Goal: Task Accomplishment & Management: Manage account settings

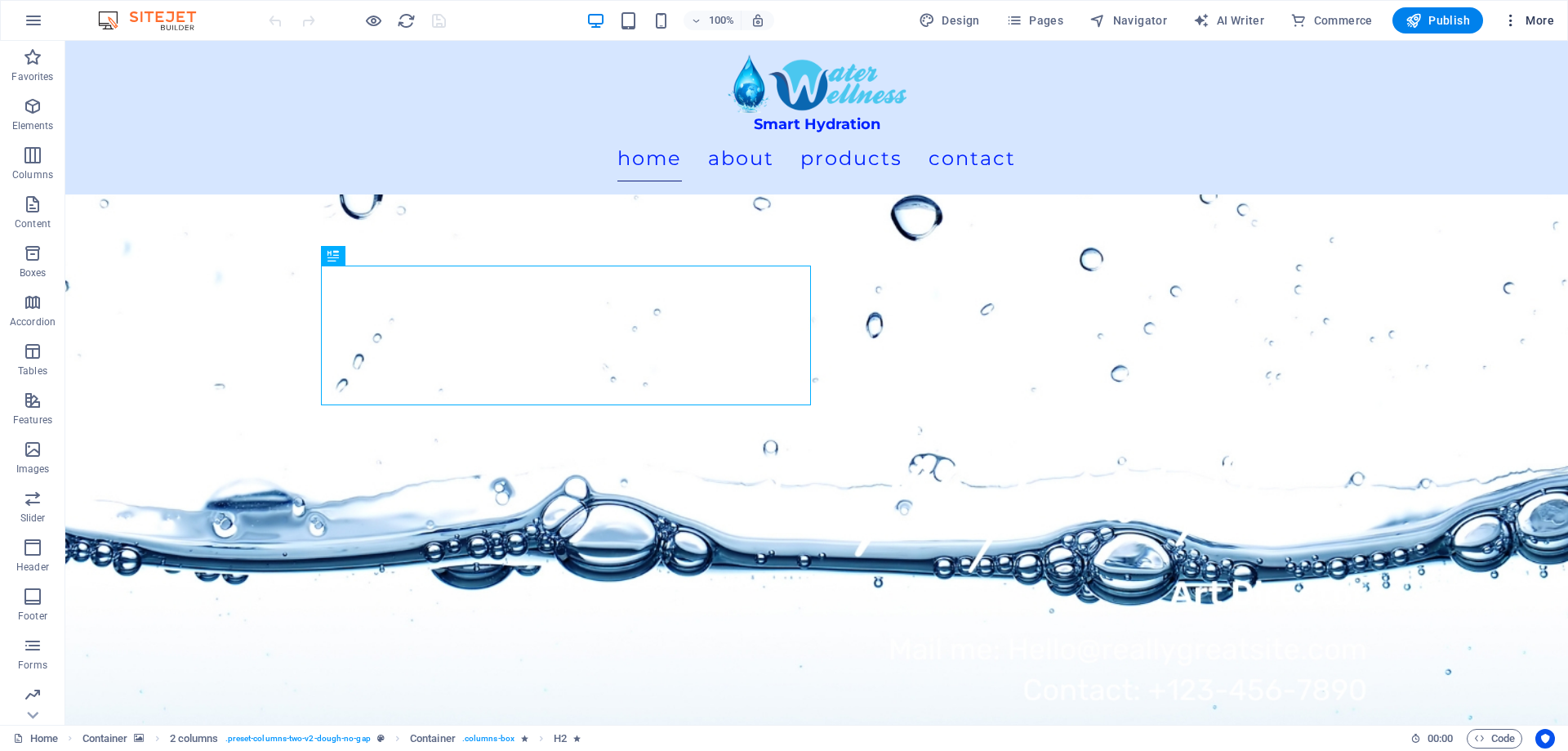
click at [1535, 18] on span "More" at bounding box center [1528, 20] width 51 height 16
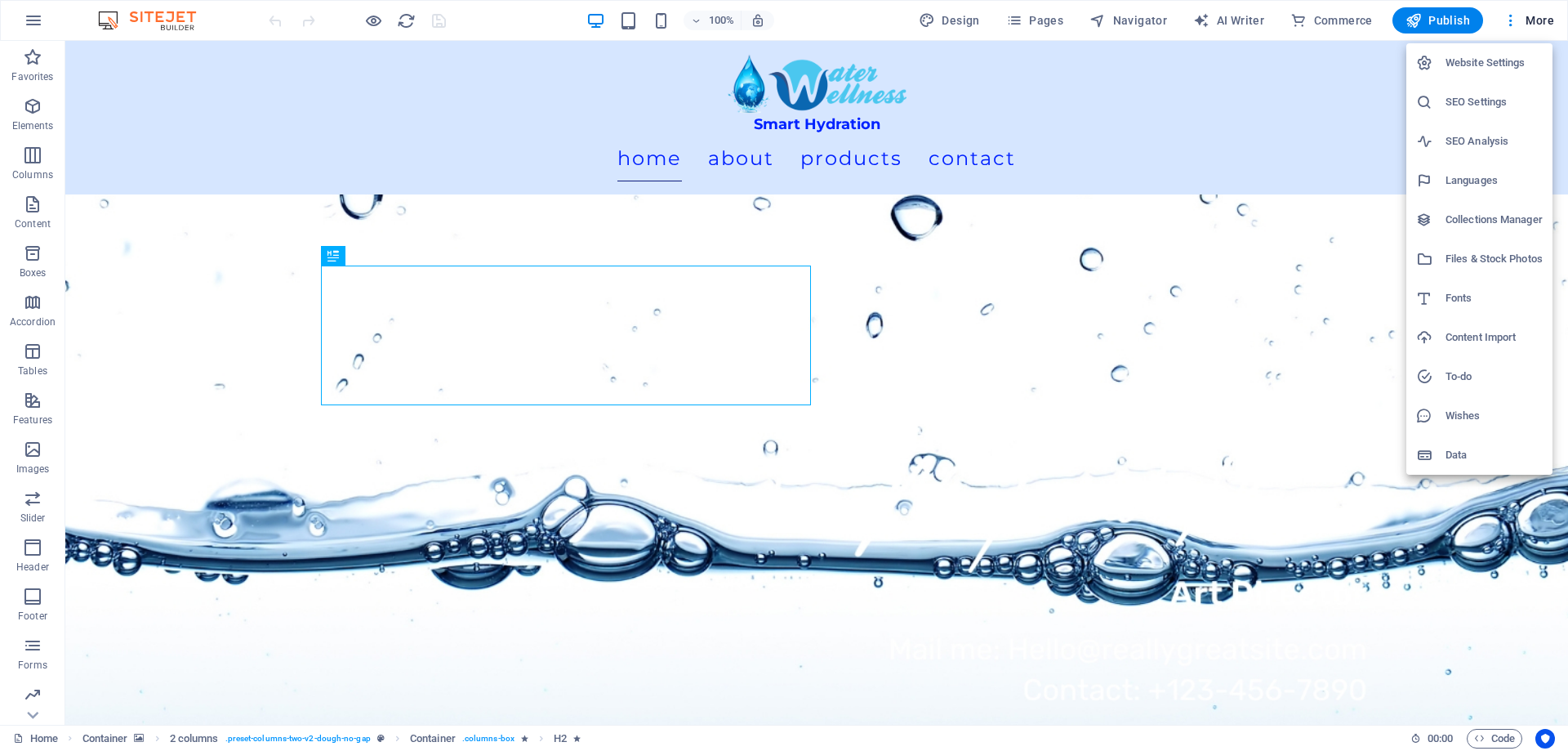
click at [1488, 56] on h6 "Website Settings" at bounding box center [1494, 62] width 97 height 19
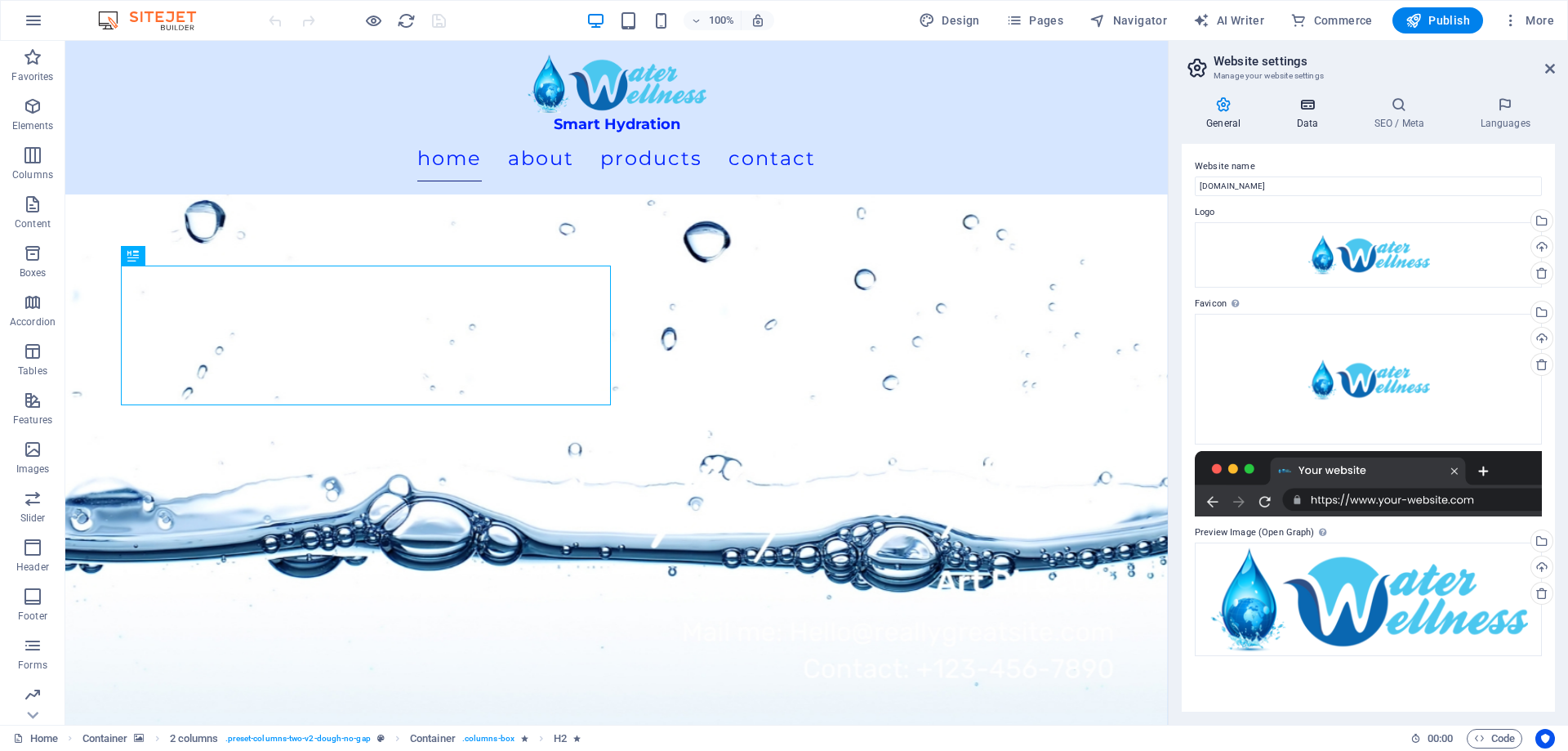
click at [1292, 115] on h4 "Data" at bounding box center [1310, 114] width 78 height 35
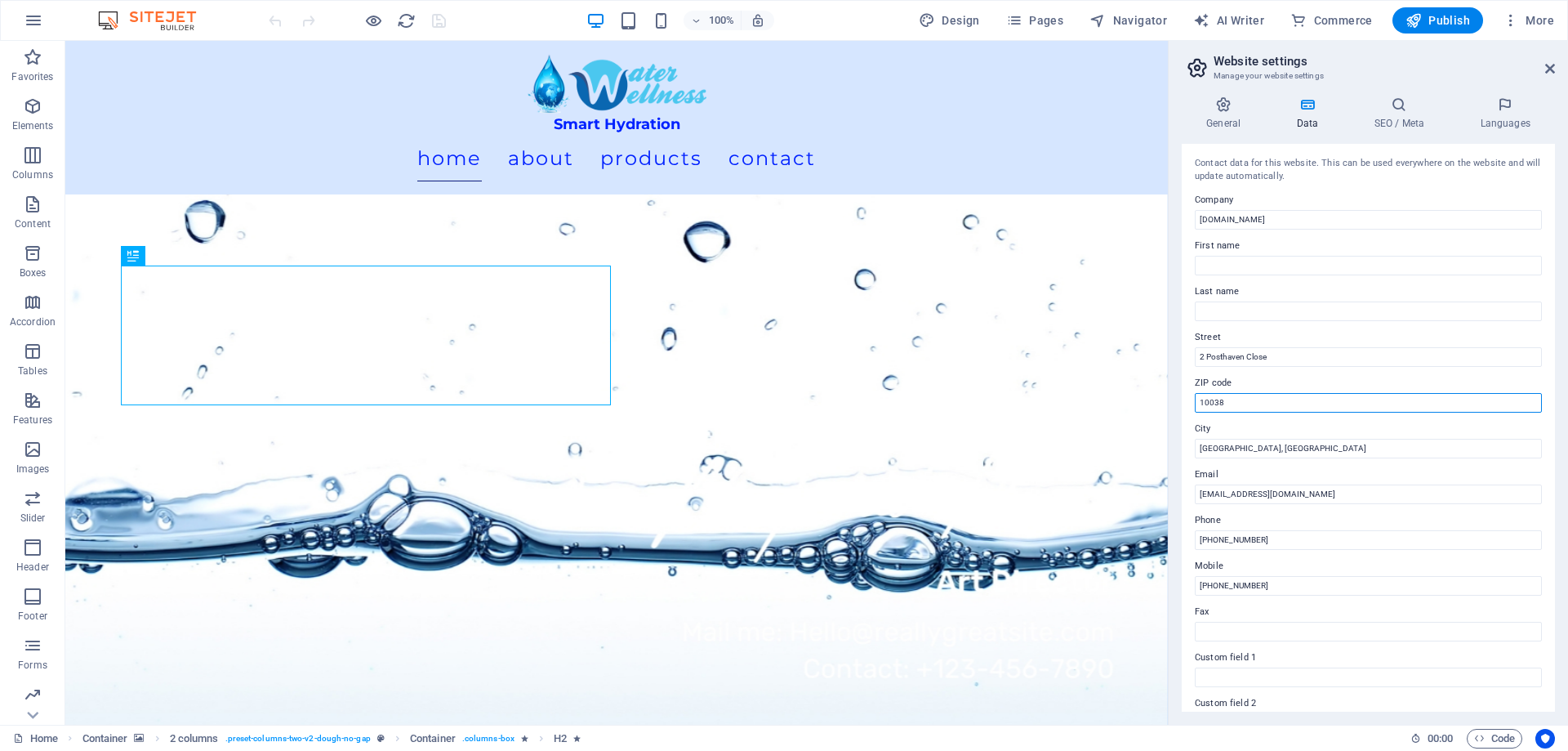
drag, startPoint x: 1335, startPoint y: 444, endPoint x: 1101, endPoint y: 398, distance: 238.5
click at [1266, 407] on input "10038" at bounding box center [1368, 402] width 347 height 19
drag, startPoint x: 1331, startPoint y: 448, endPoint x: 1148, endPoint y: 386, distance: 193.2
click at [1247, 401] on input "10038" at bounding box center [1368, 402] width 347 height 19
type input "1"
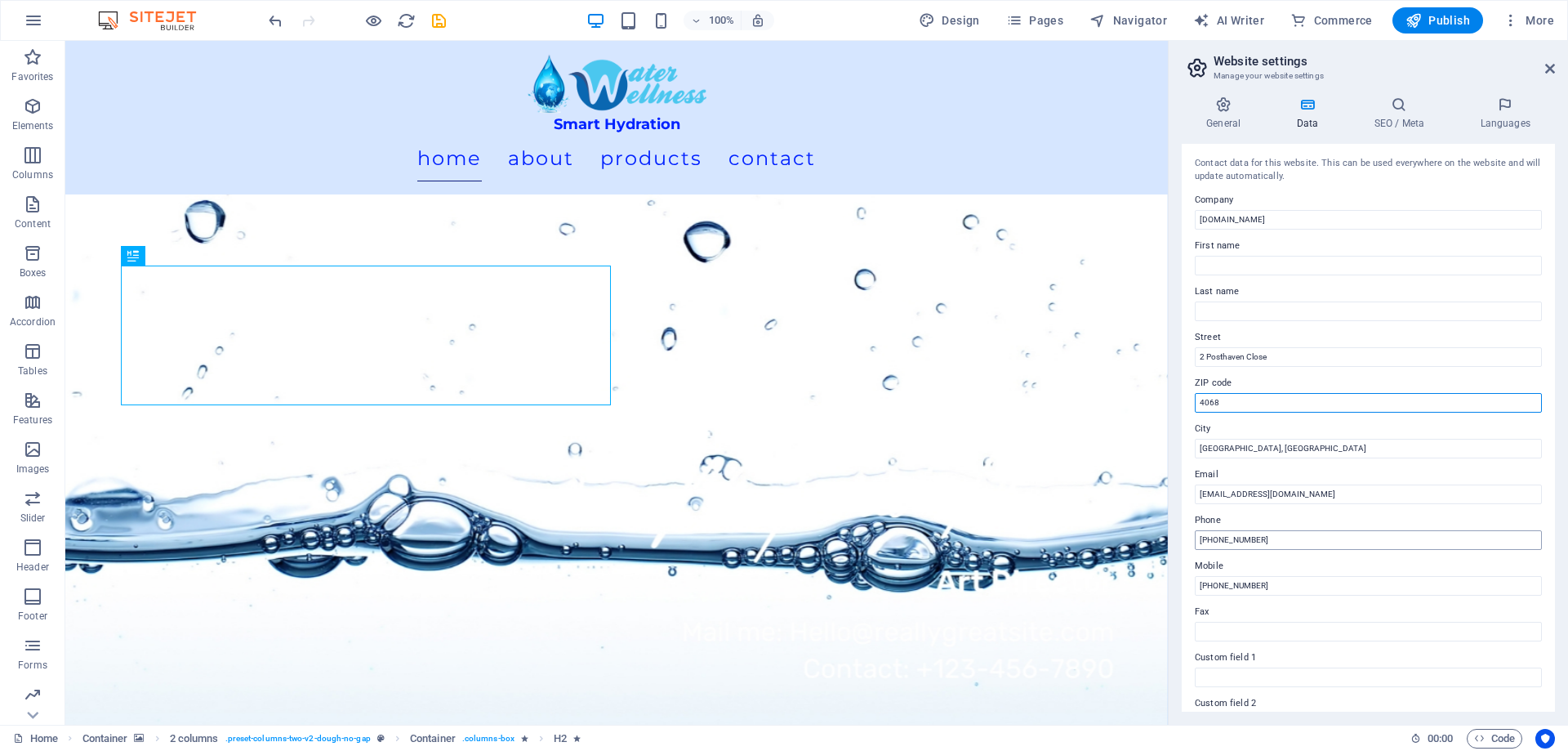
type input "4068"
drag, startPoint x: 1331, startPoint y: 580, endPoint x: 1131, endPoint y: 528, distance: 206.6
paste input "0670177668"
click at [1202, 539] on input "0670177668" at bounding box center [1368, 539] width 347 height 19
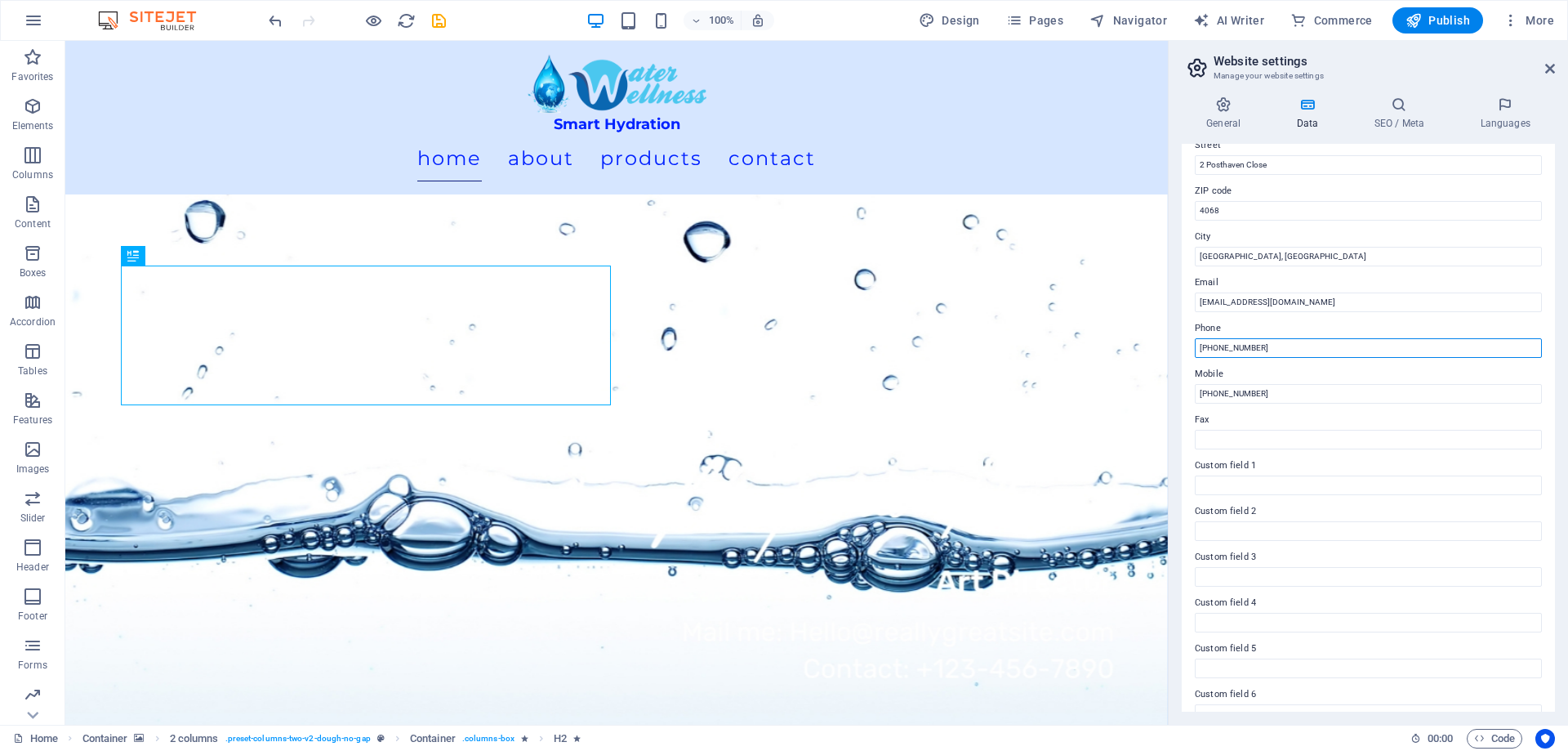
scroll to position [217, 0]
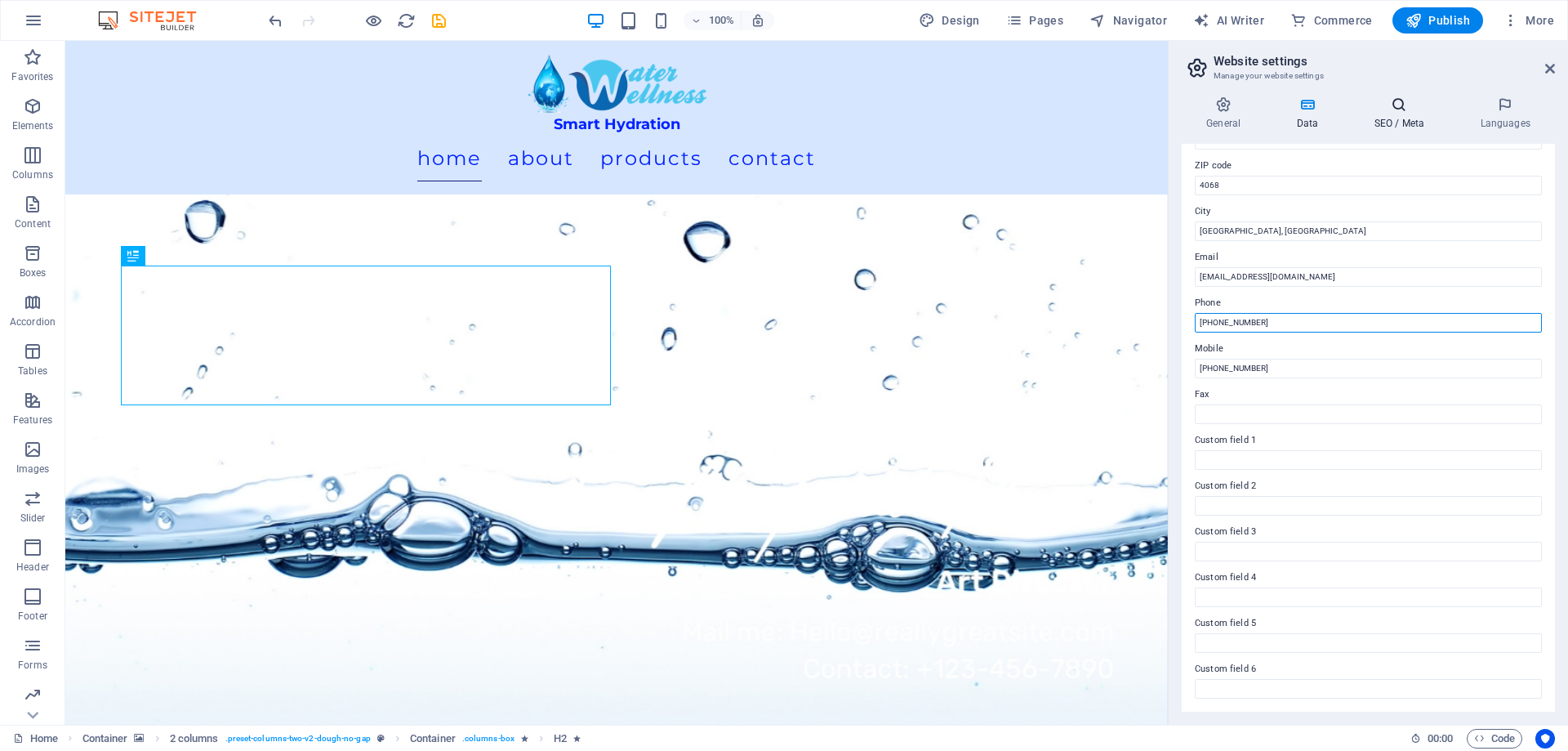
type input "+27670177668"
click at [1390, 111] on icon at bounding box center [1398, 105] width 100 height 16
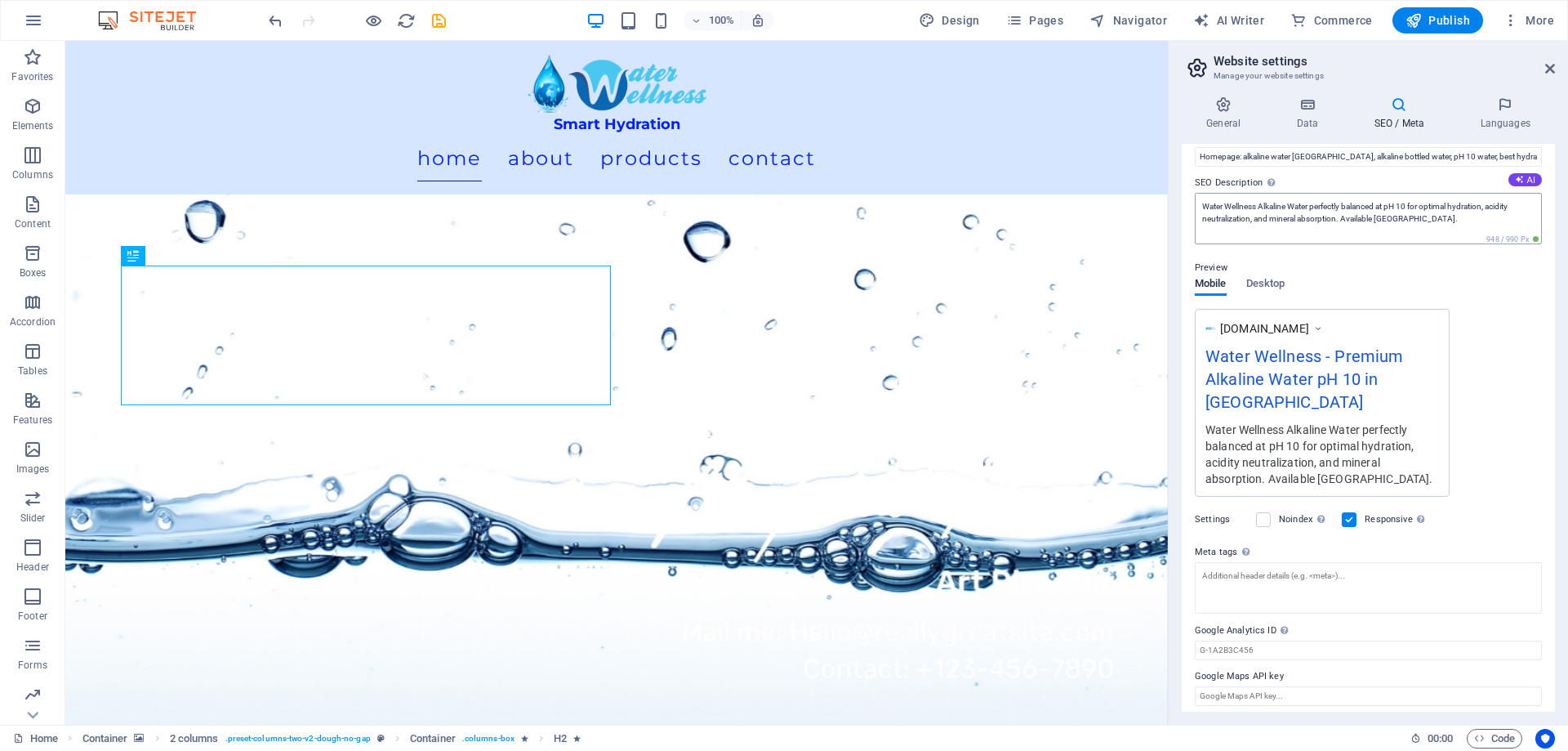
scroll to position [128, 0]
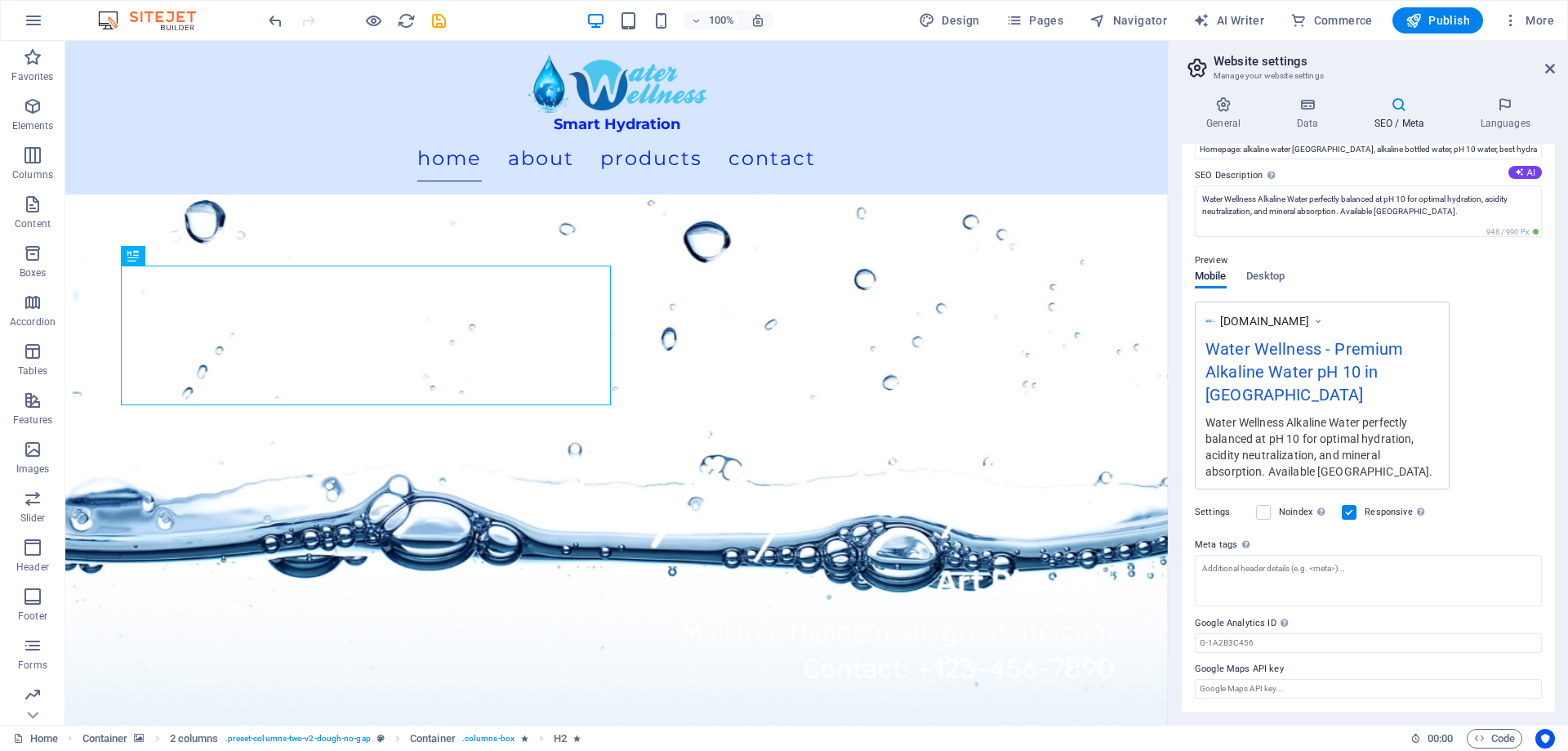
drag, startPoint x: 1409, startPoint y: 112, endPoint x: 1479, endPoint y: 112, distance: 70.0
click at [1410, 112] on h4 "SEO / Meta" at bounding box center [1402, 114] width 106 height 35
click at [1500, 113] on h4 "Languages" at bounding box center [1505, 114] width 100 height 35
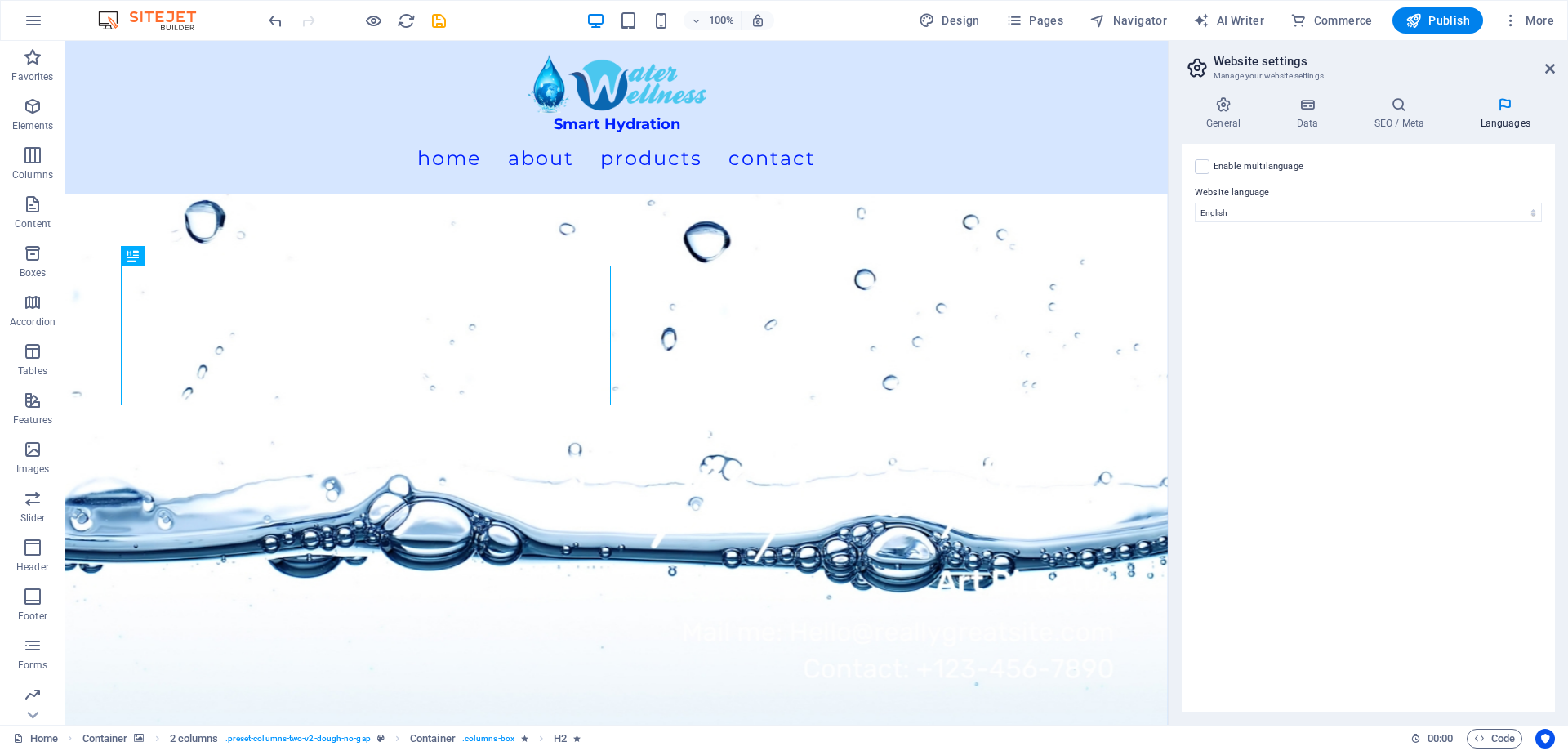
click at [435, 18] on icon "save" at bounding box center [438, 21] width 19 height 19
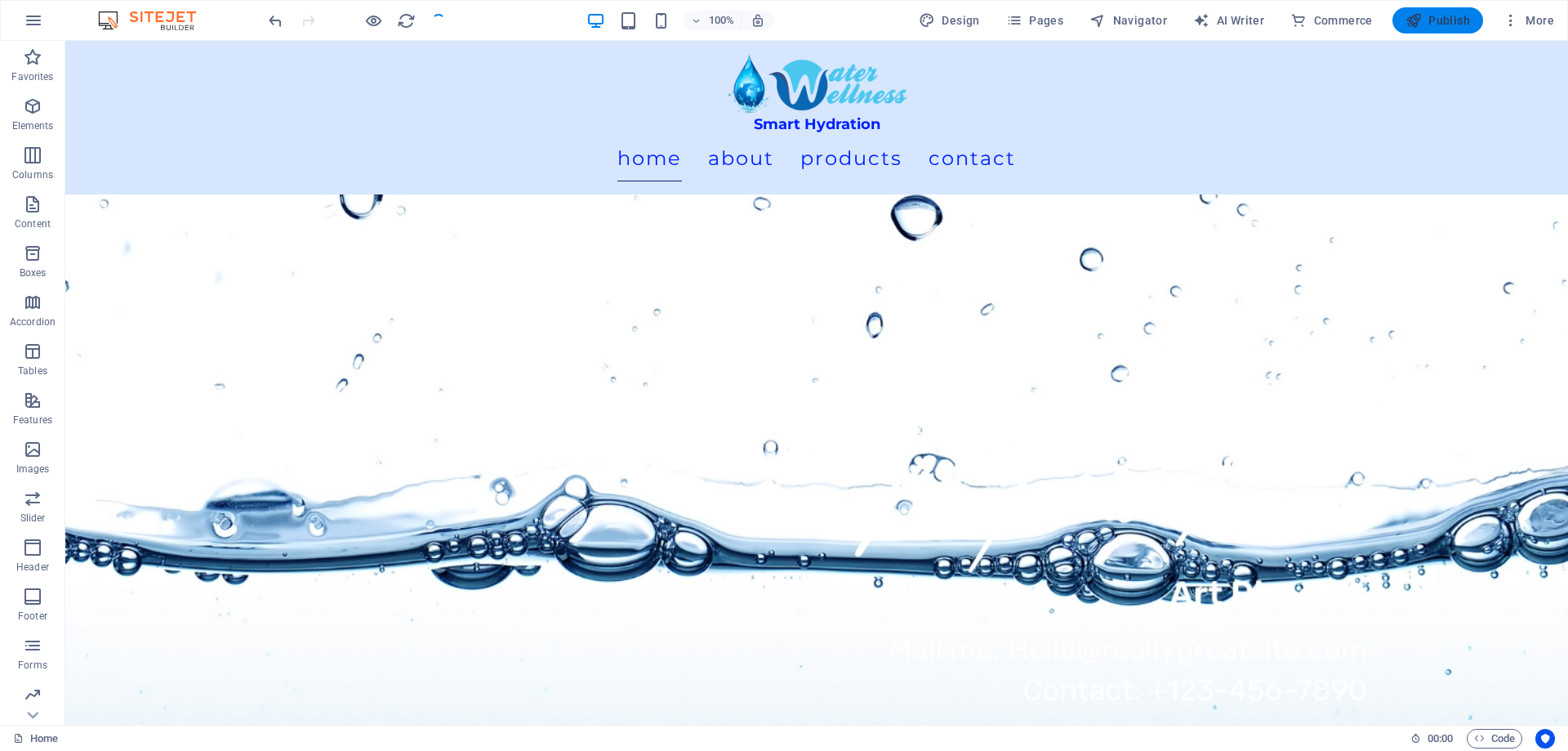
click at [1456, 25] on span "Publish" at bounding box center [1437, 20] width 65 height 16
click at [1023, 135] on nav "Home About Products Contact" at bounding box center [816, 158] width 993 height 46
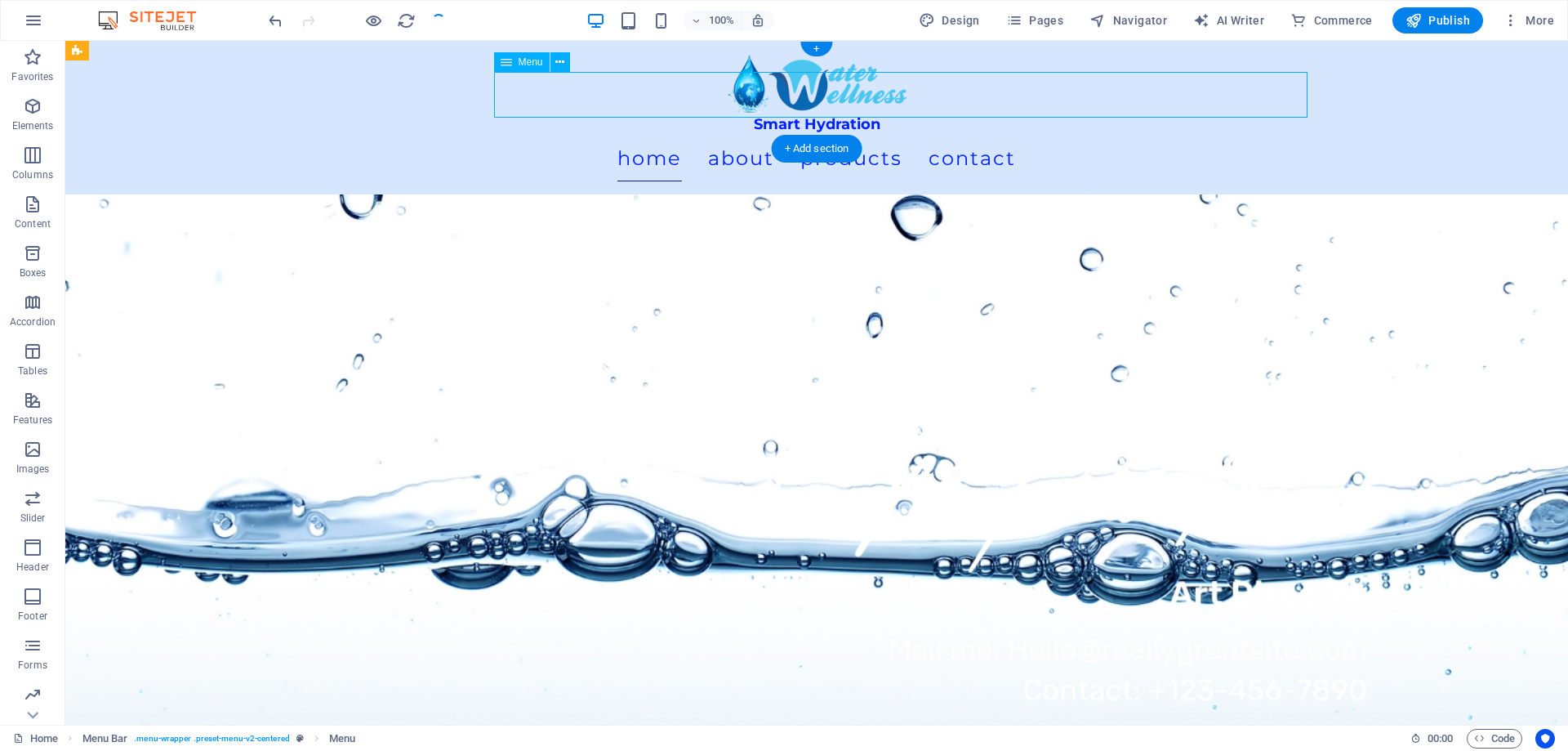
click at [1039, 135] on nav "Home About Products Contact" at bounding box center [816, 158] width 993 height 46
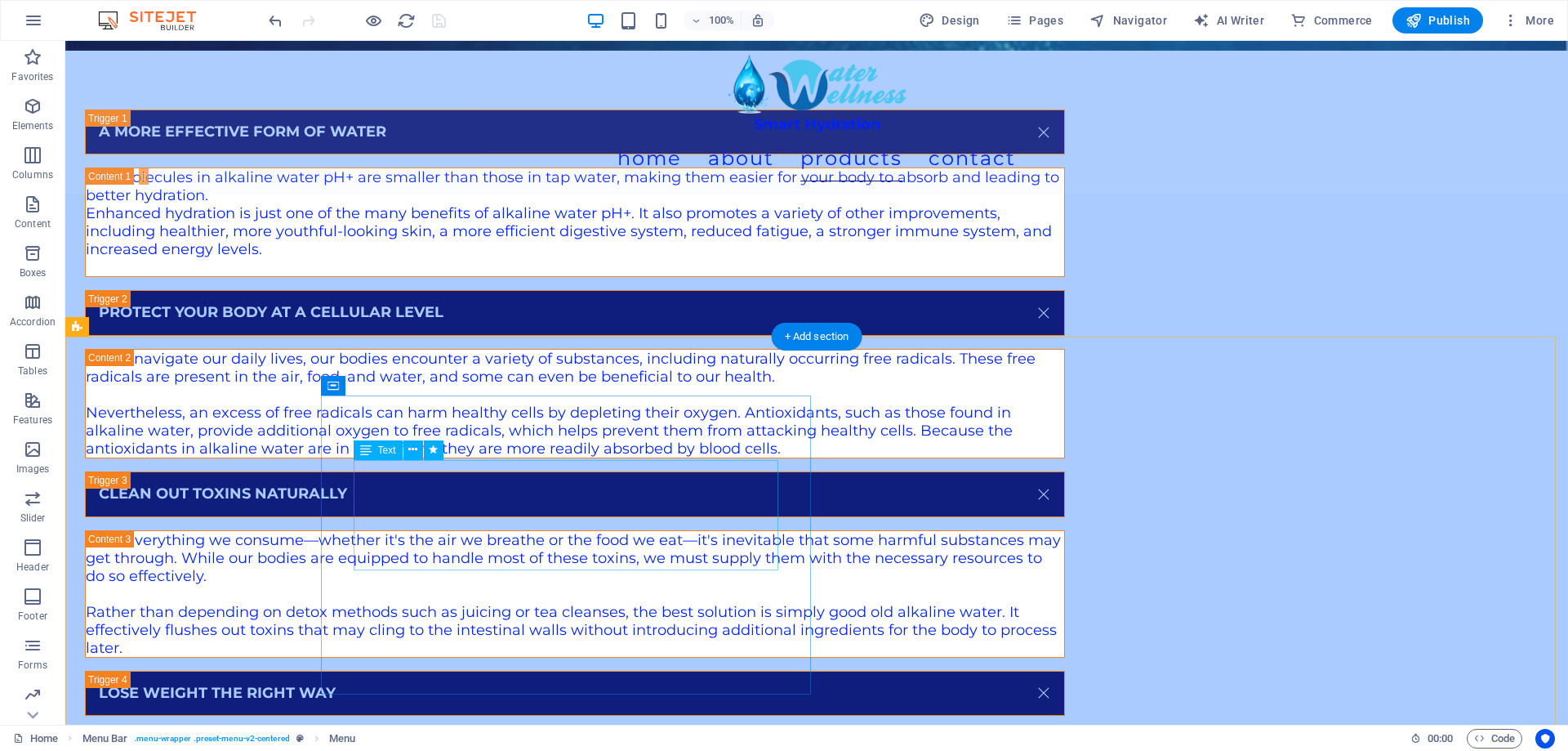
scroll to position [5641, 0]
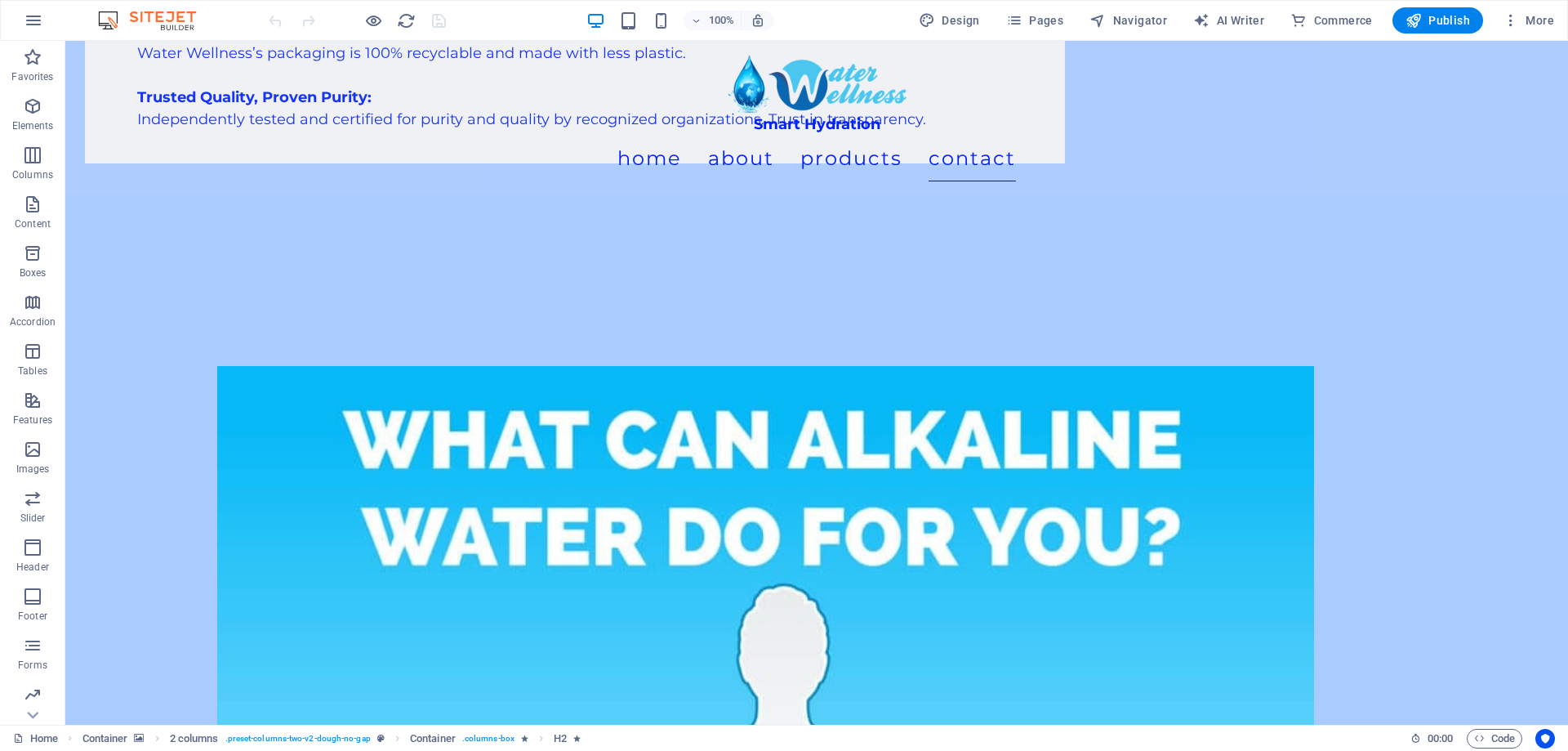
scroll to position [7428, 0]
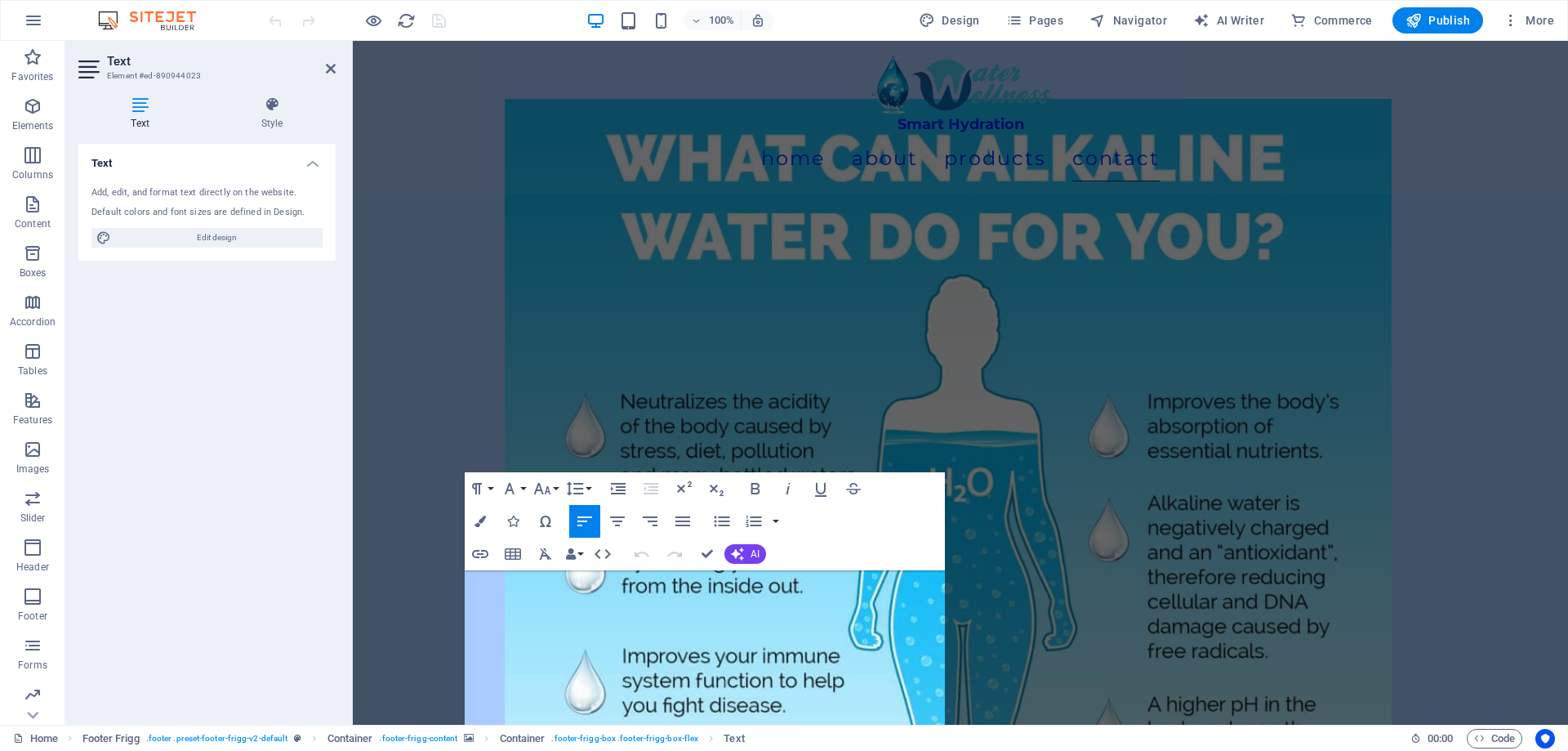
scroll to position [0, 587]
click img
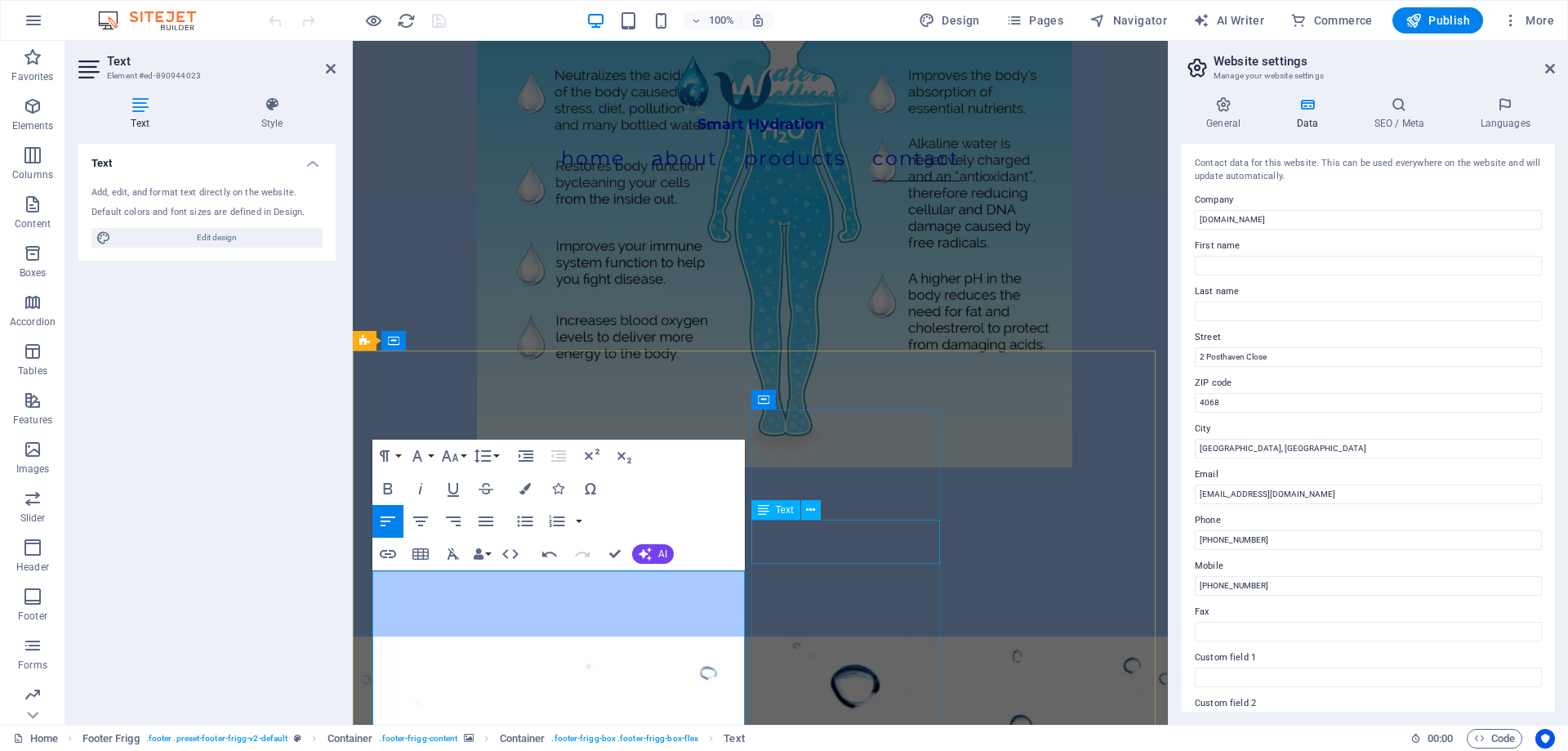
scroll to position [7606, 0]
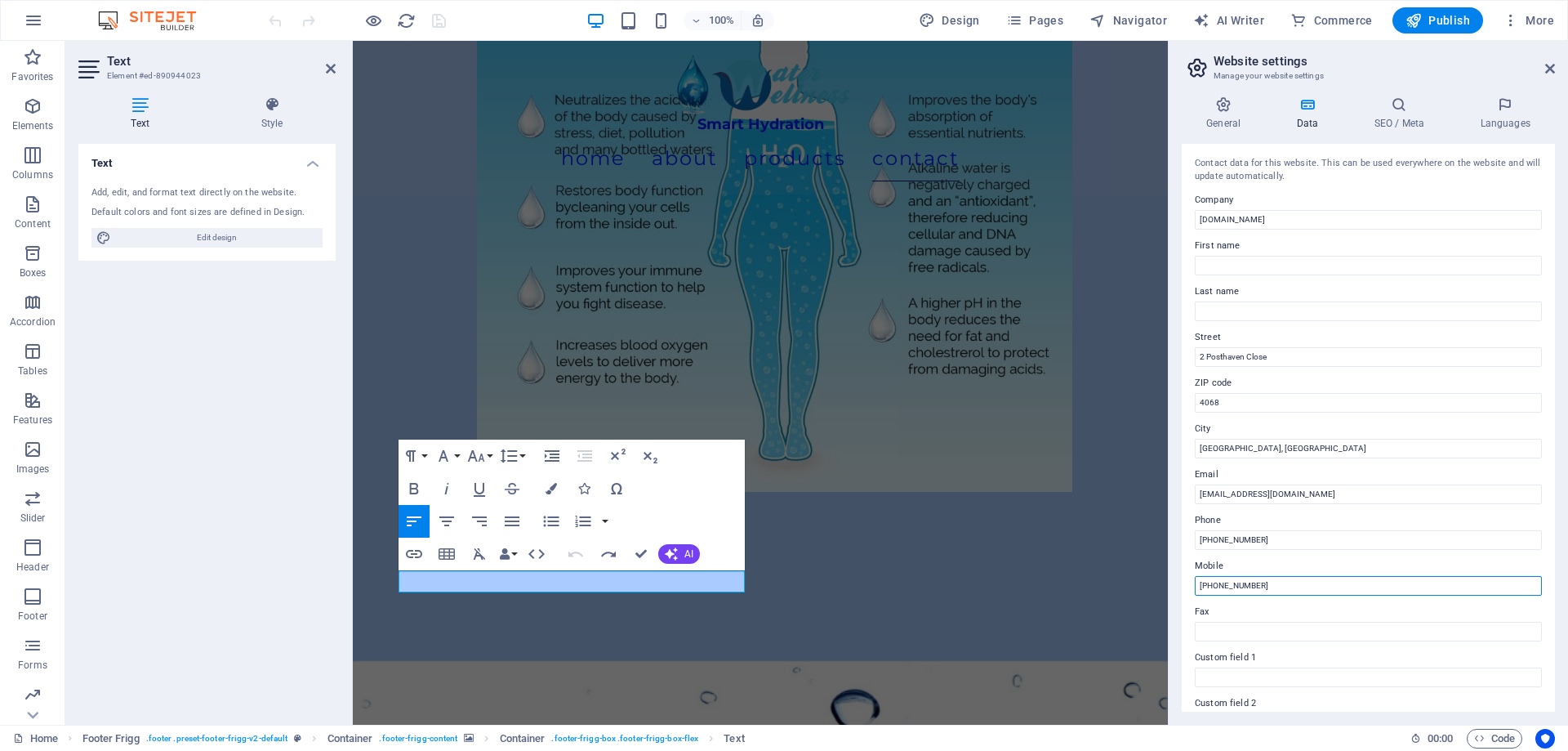
drag, startPoint x: 1657, startPoint y: 623, endPoint x: 1097, endPoint y: 568, distance: 562.7
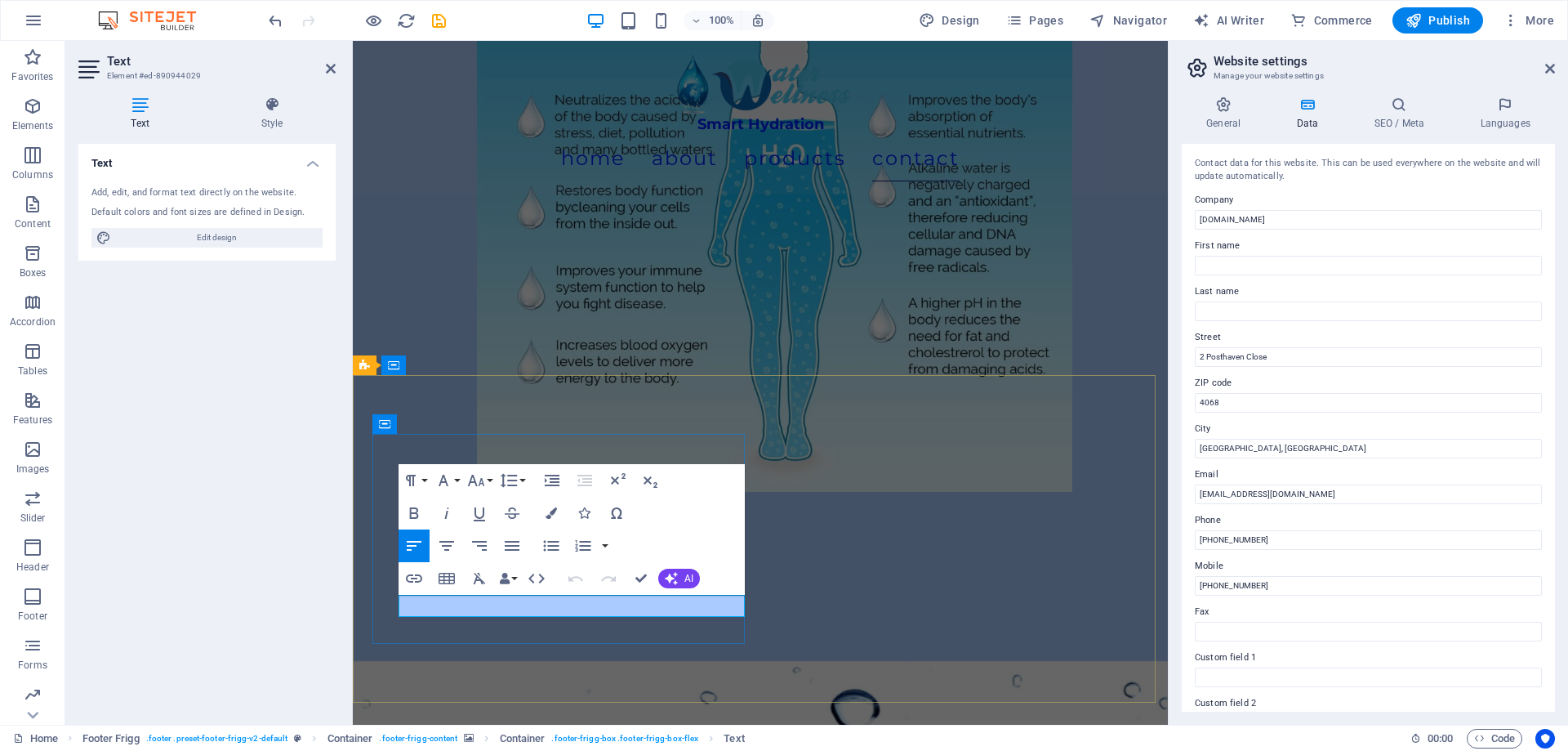
click at [1223, 543] on input "+27670177668" at bounding box center [1368, 539] width 347 height 19
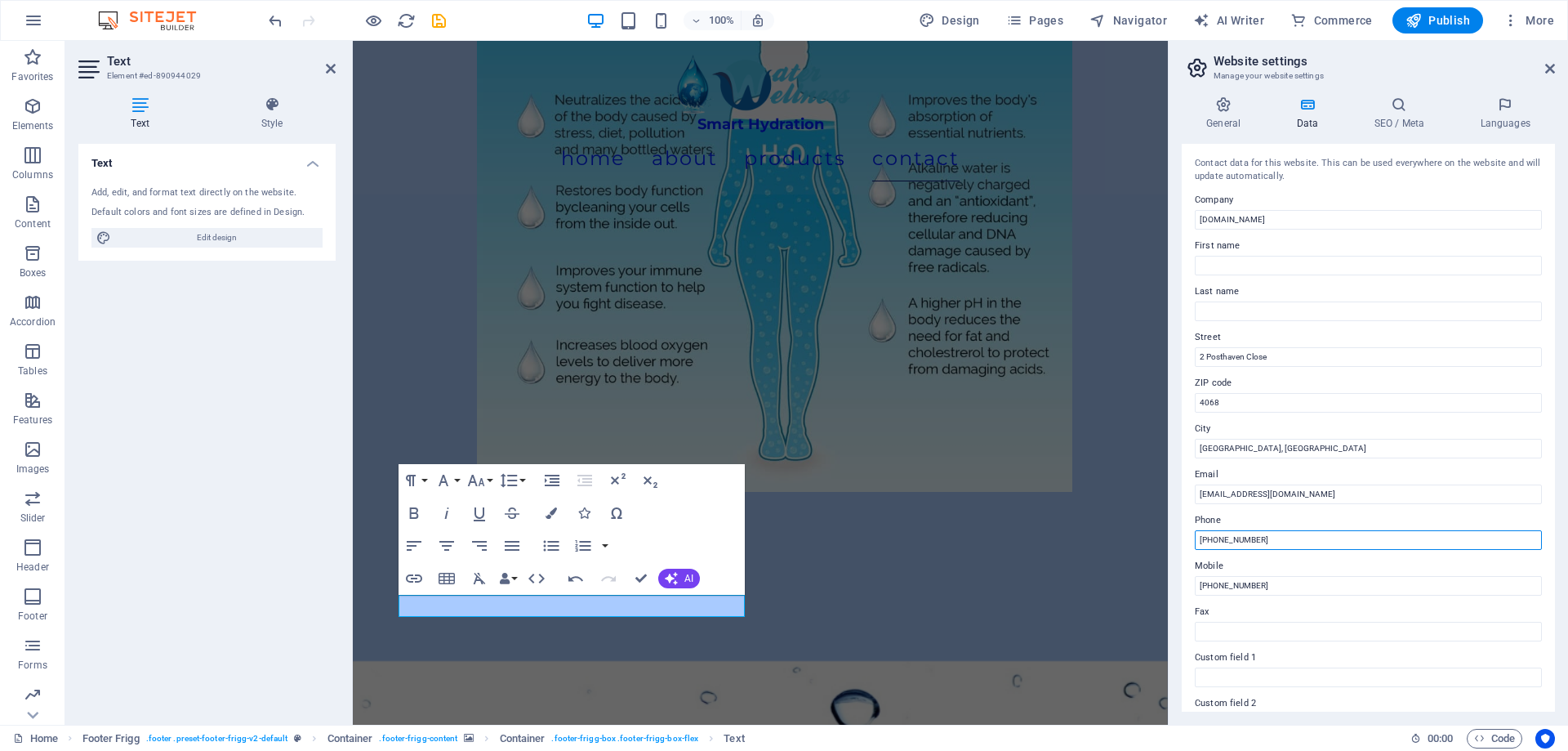
click at [1237, 541] on input "+2767 0177668" at bounding box center [1368, 539] width 347 height 19
type input "+2767 017 7668"
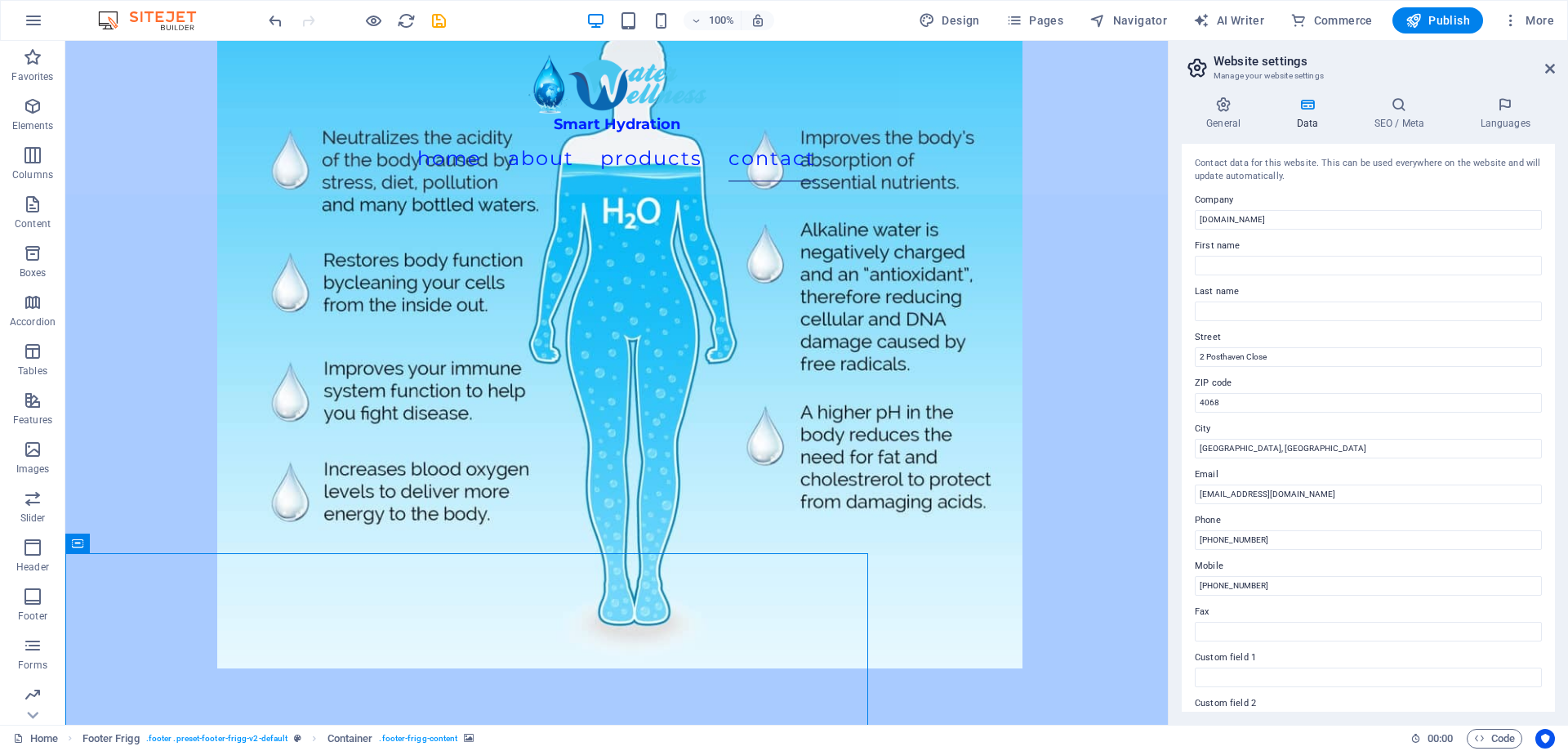
scroll to position [7428, 0]
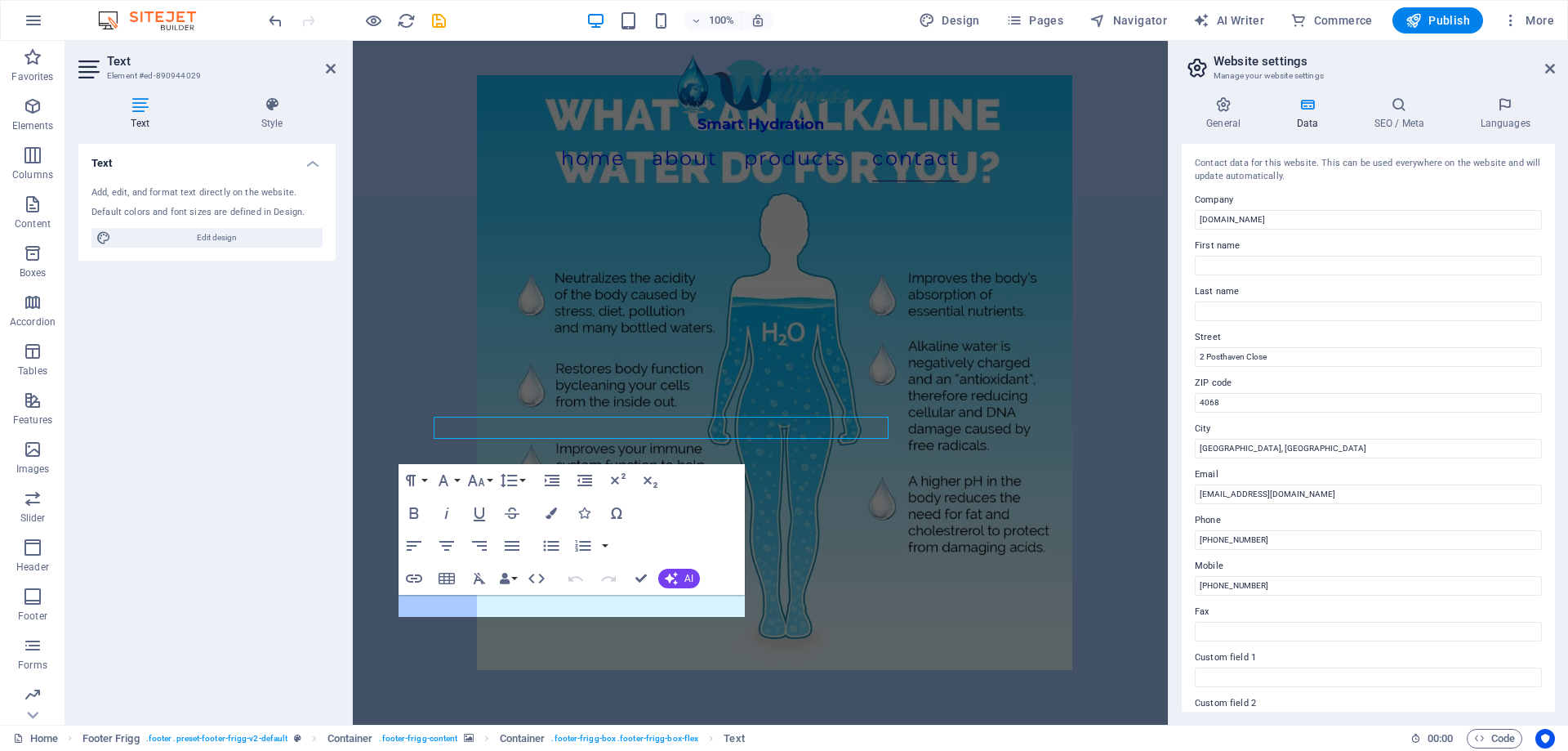
scroll to position [7606, 0]
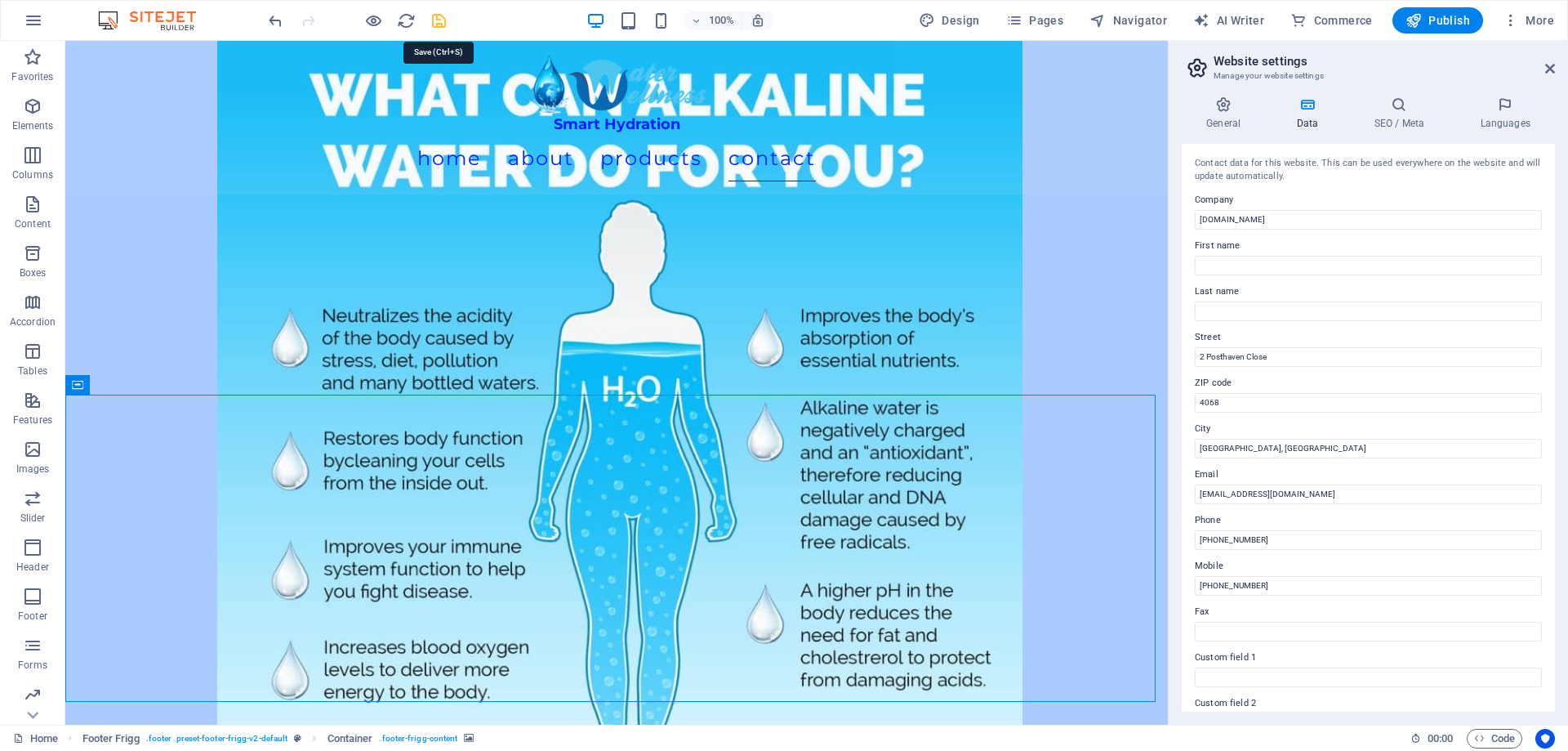
click at [437, 21] on icon "save" at bounding box center [438, 21] width 19 height 19
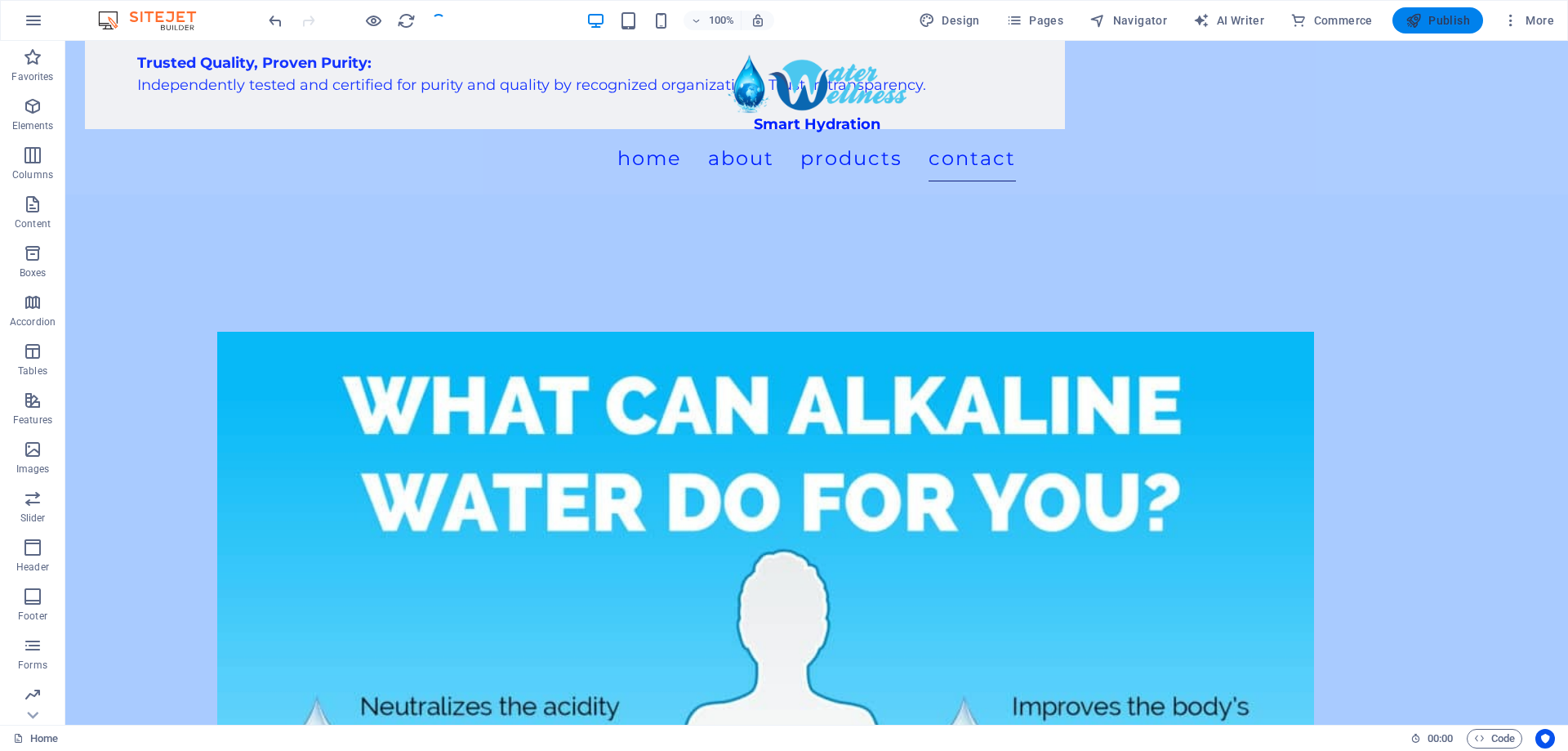
click at [1460, 18] on span "Publish" at bounding box center [1437, 20] width 65 height 16
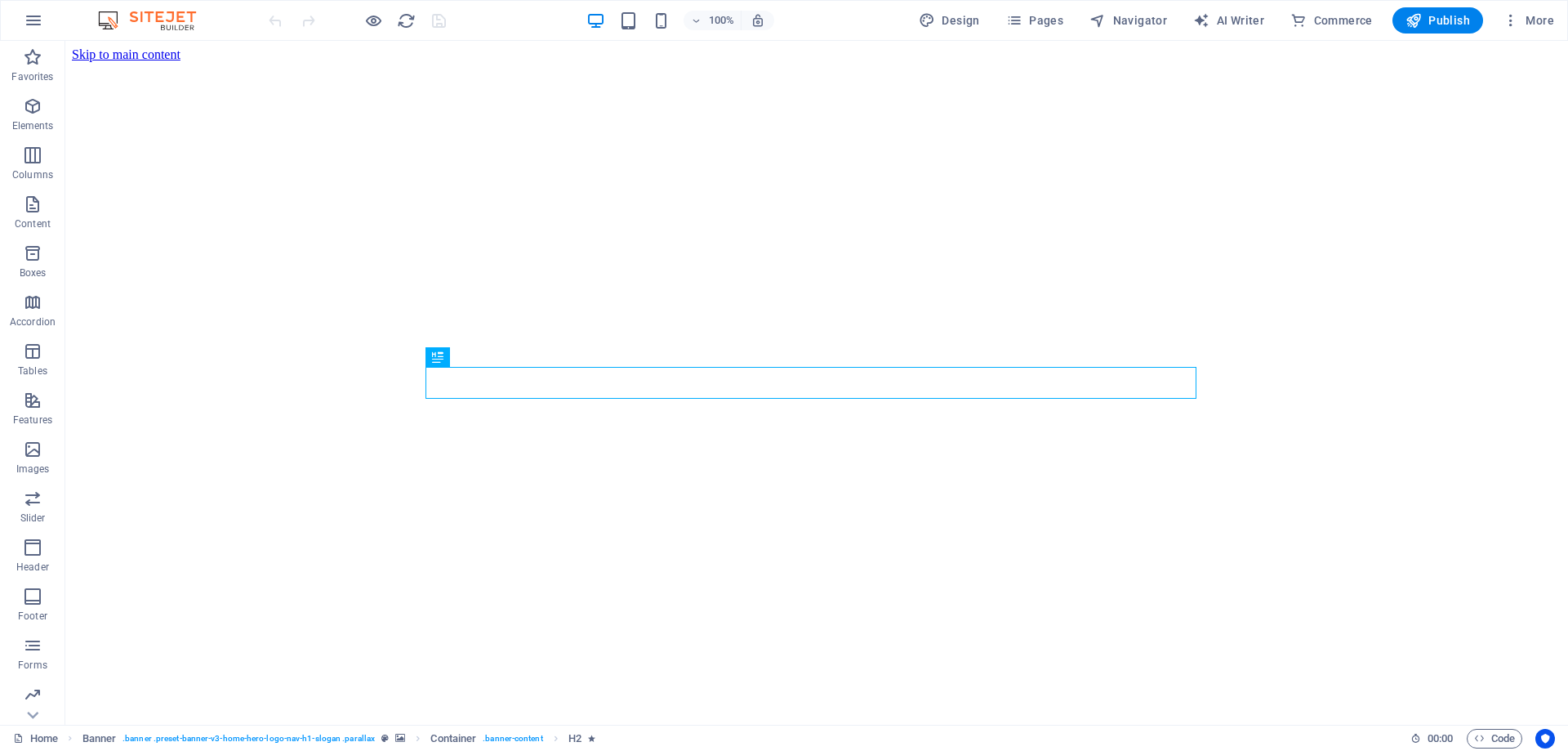
scroll to position [460, 0]
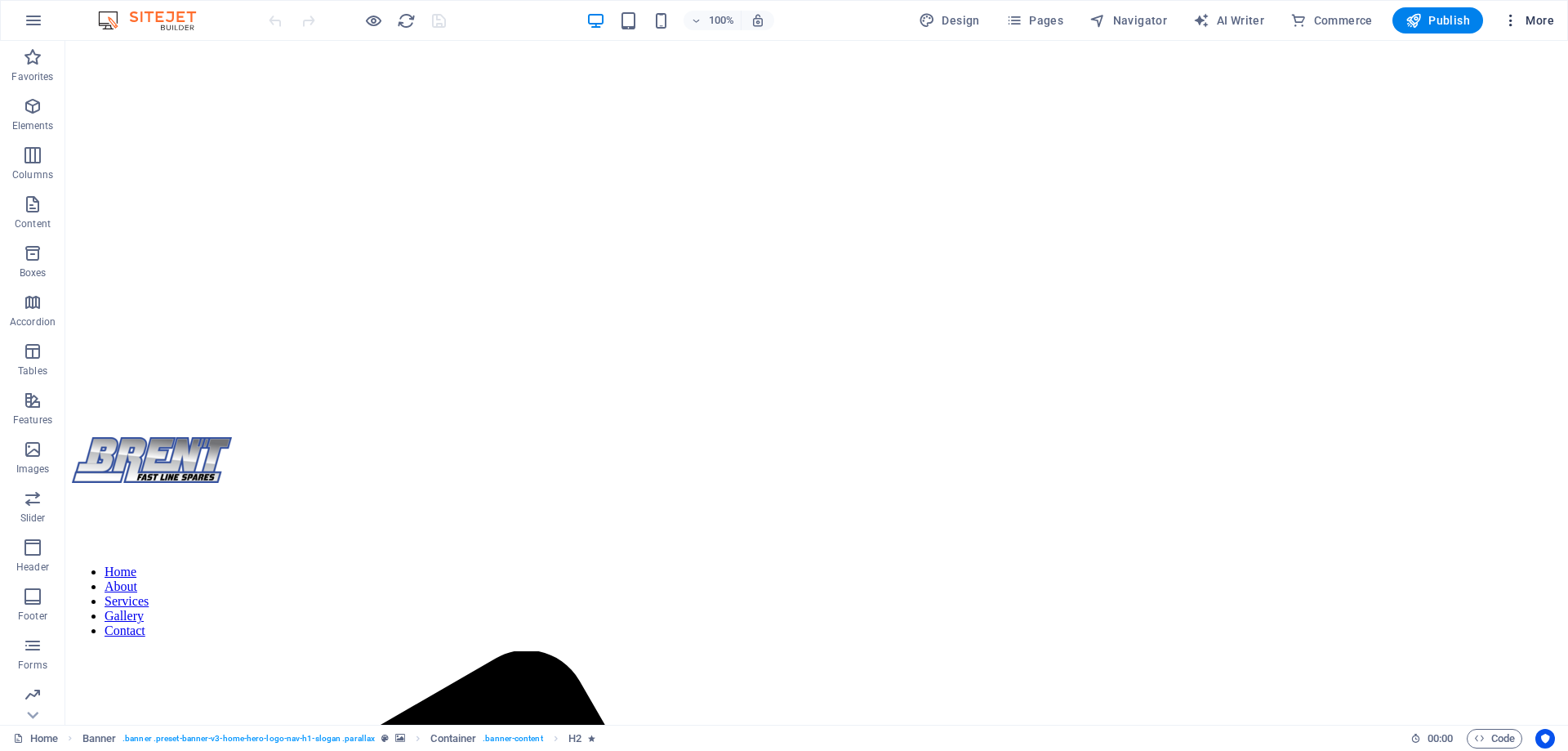
click at [1532, 21] on span "More" at bounding box center [1528, 20] width 51 height 16
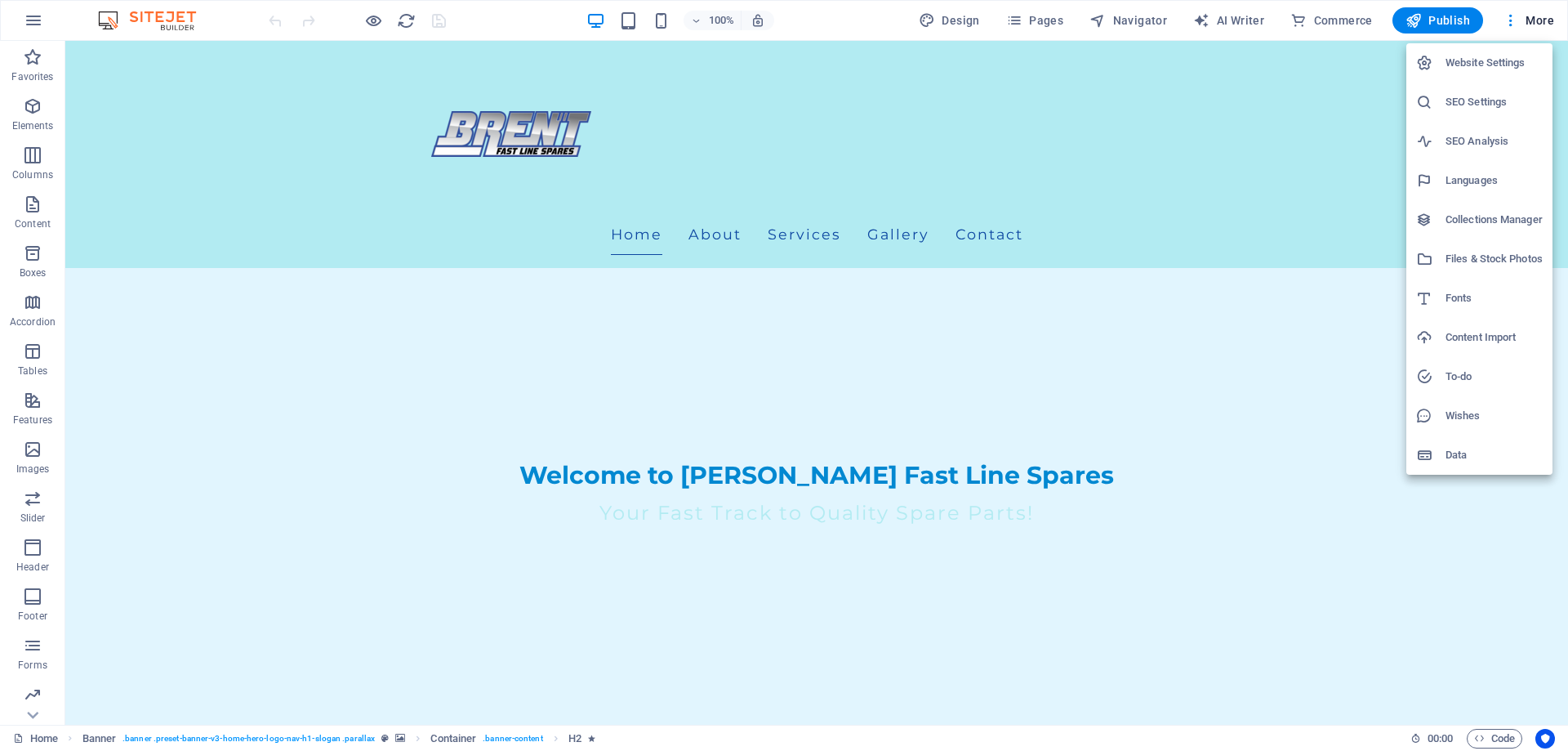
drag, startPoint x: 1503, startPoint y: 96, endPoint x: 1503, endPoint y: 140, distance: 44.0
click at [1505, 143] on ul "Website Settings SEO Settings SEO Analysis Languages Collections Manager Files …" at bounding box center [1479, 259] width 146 height 431
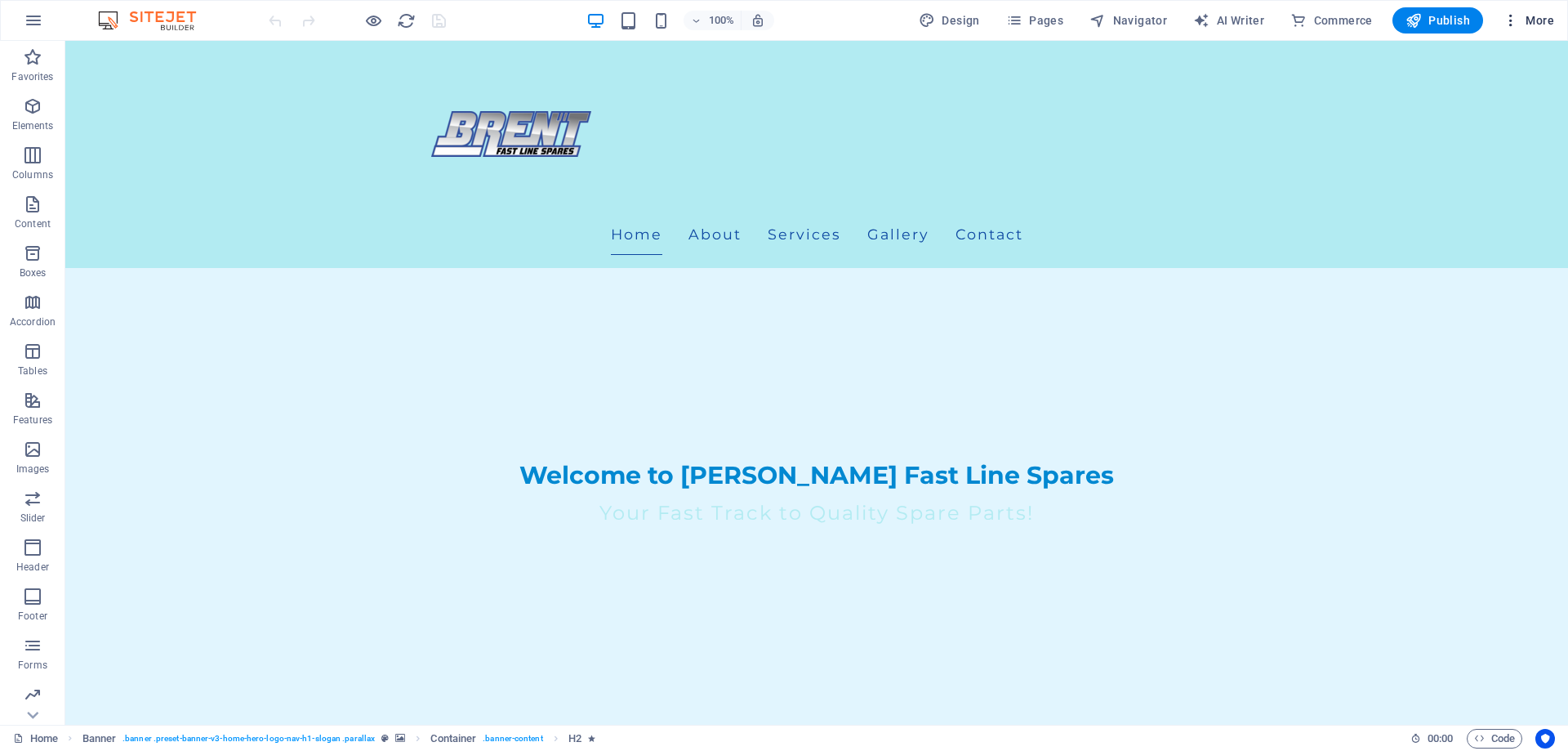
click at [1535, 26] on span "More" at bounding box center [1528, 20] width 51 height 16
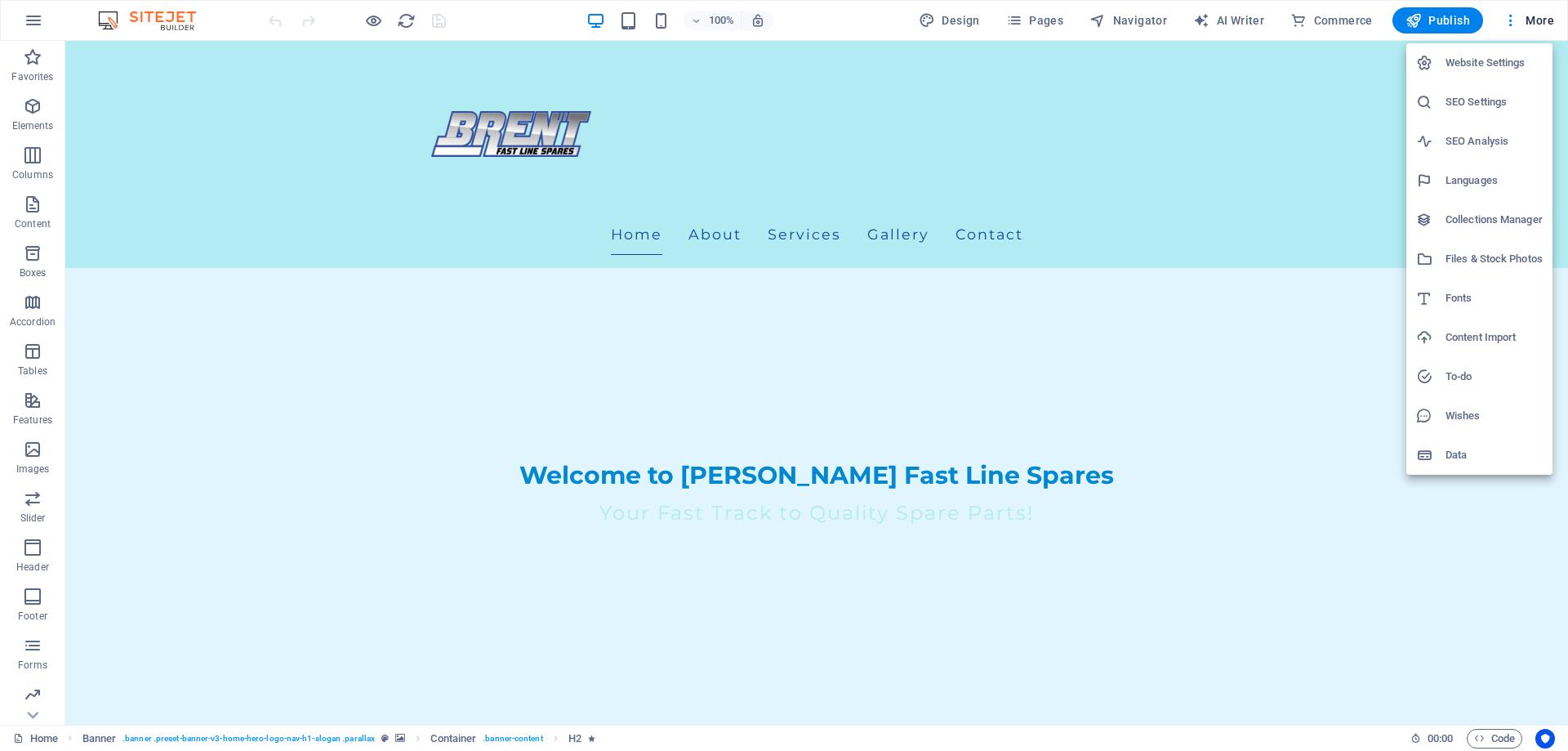
click at [1499, 105] on h6 "SEO Settings" at bounding box center [1494, 101] width 97 height 19
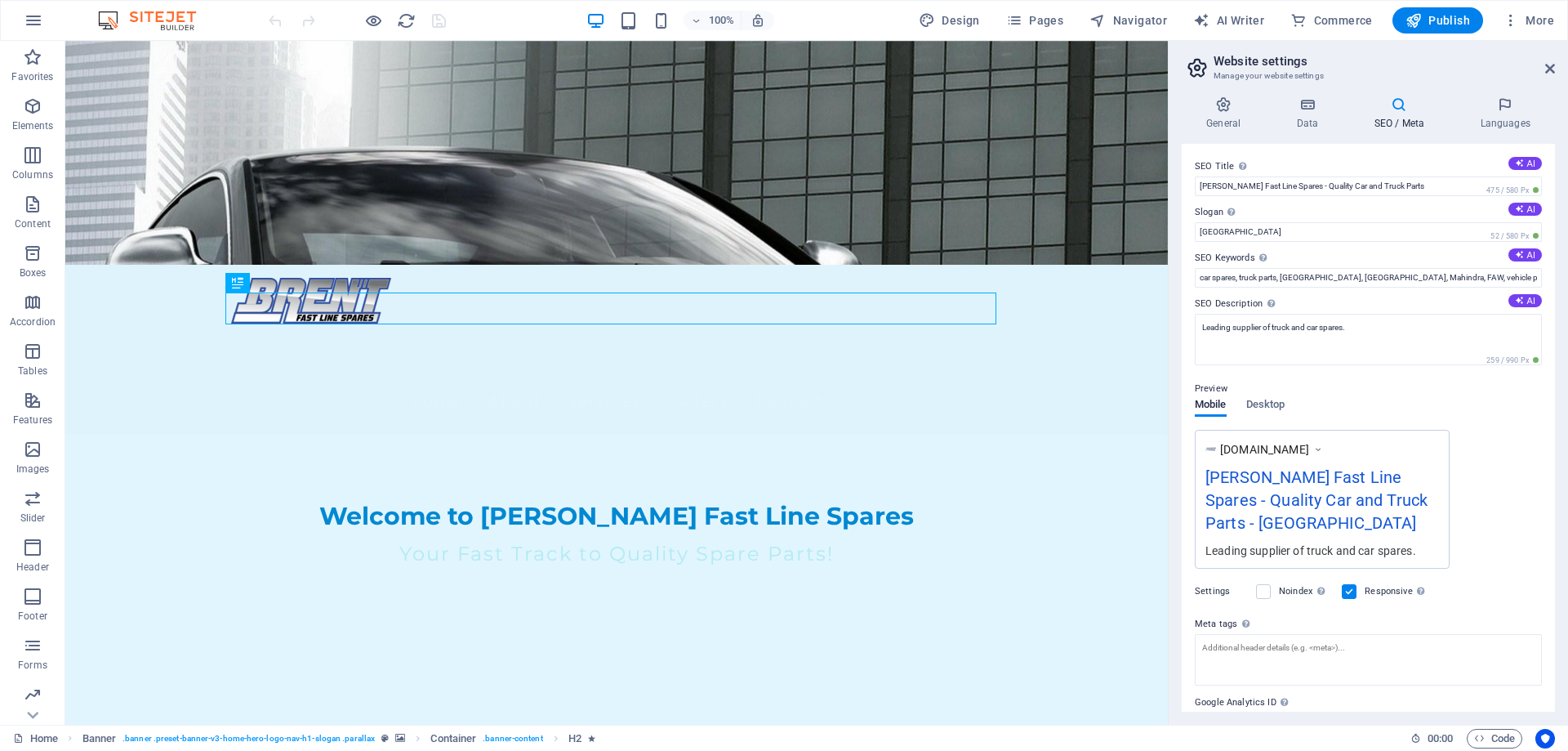
scroll to position [0, 0]
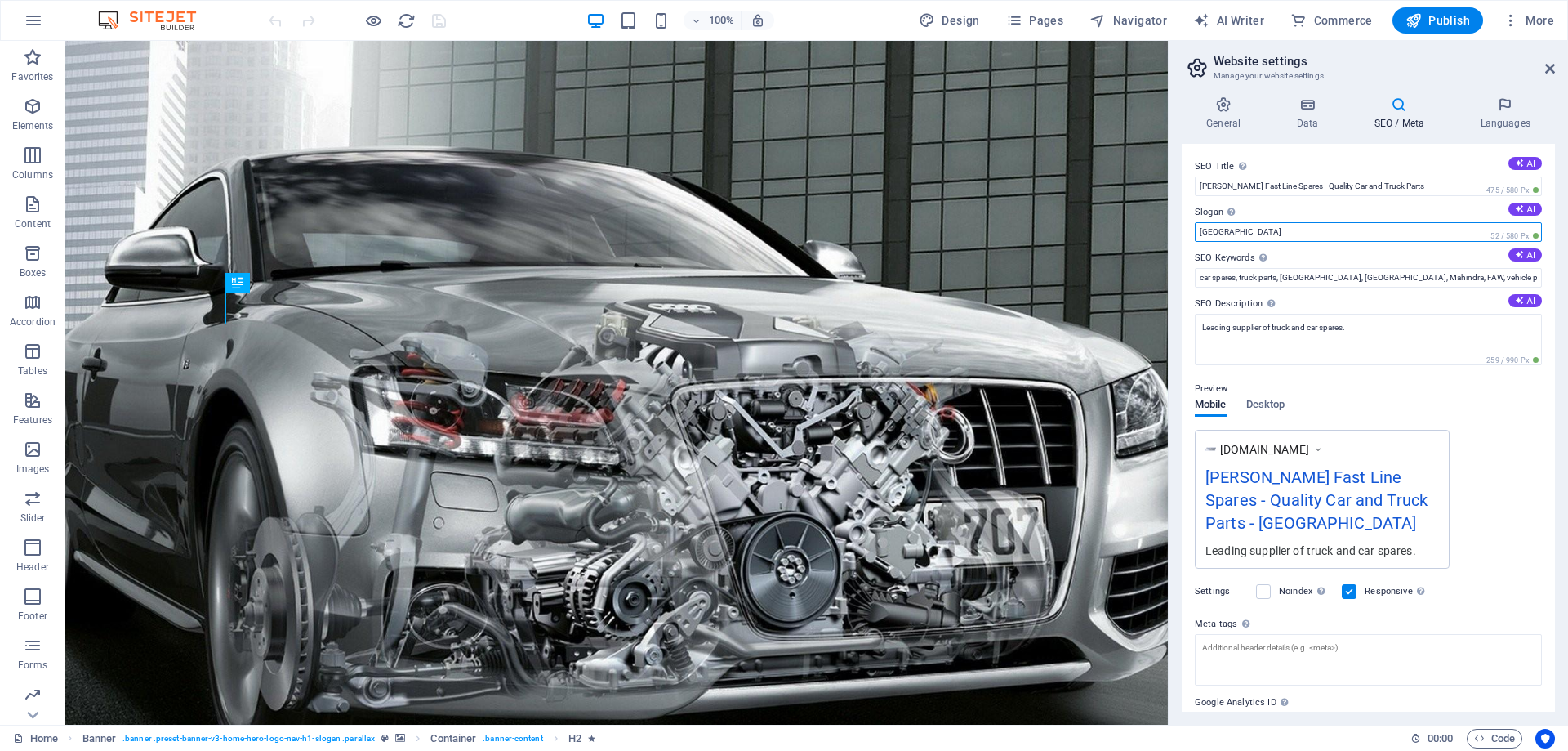
drag, startPoint x: 1350, startPoint y: 274, endPoint x: 977, endPoint y: 231, distance: 375.5
drag, startPoint x: 1288, startPoint y: 187, endPoint x: 1401, endPoint y: 185, distance: 113.0
click at [1401, 185] on input "Brent Fast Line Spares - Quality Car and Truck Parts" at bounding box center [1368, 185] width 347 height 19
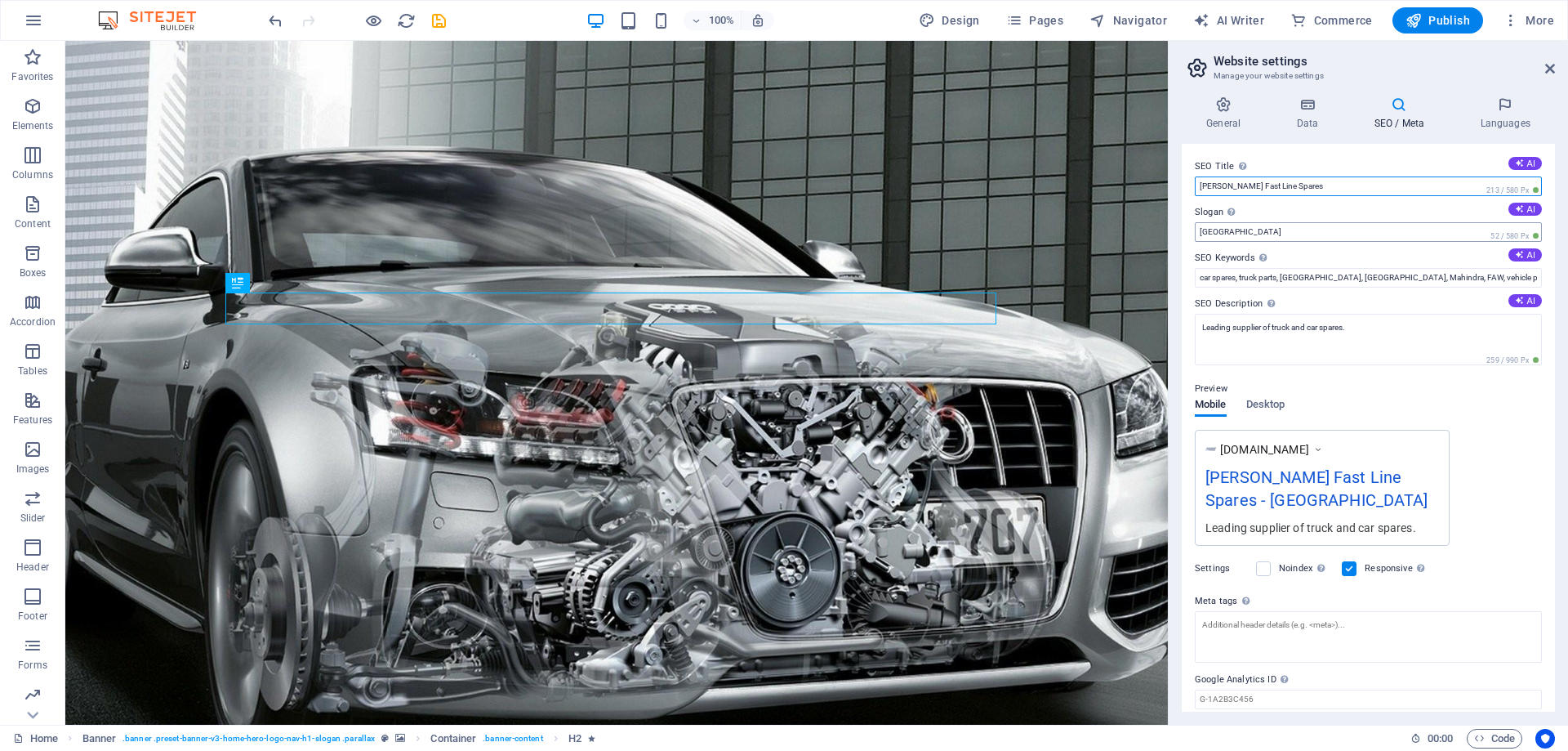
type input "[PERSON_NAME] Fast Line Spares"
drag, startPoint x: 1256, startPoint y: 238, endPoint x: 1169, endPoint y: 232, distance: 87.2
click at [1171, 234] on aside "Website settings Manage your website settings General Data SEO / Meta Languages…" at bounding box center [1368, 383] width 400 height 683
paste input "Quality Car and Truck Parts"
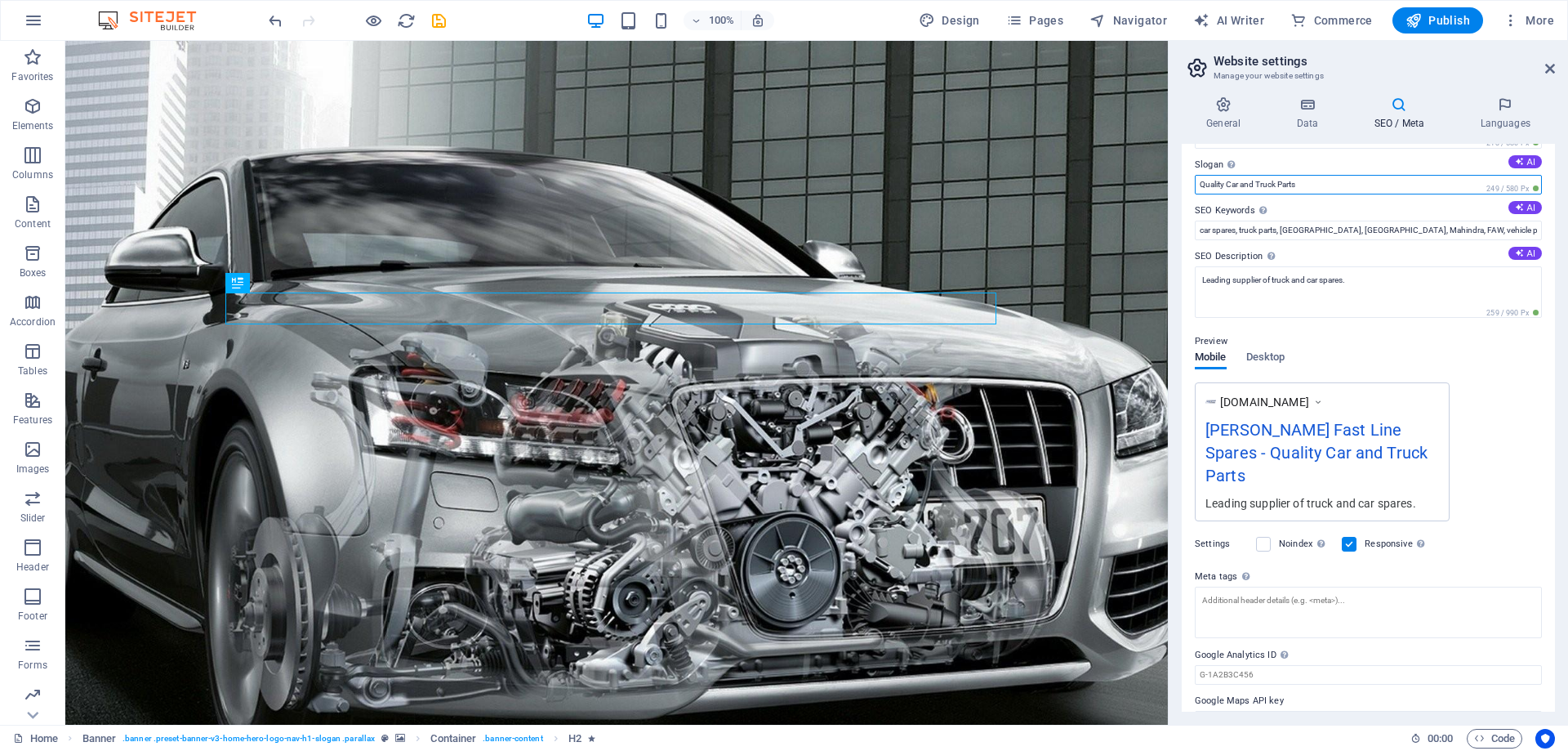
scroll to position [57, 0]
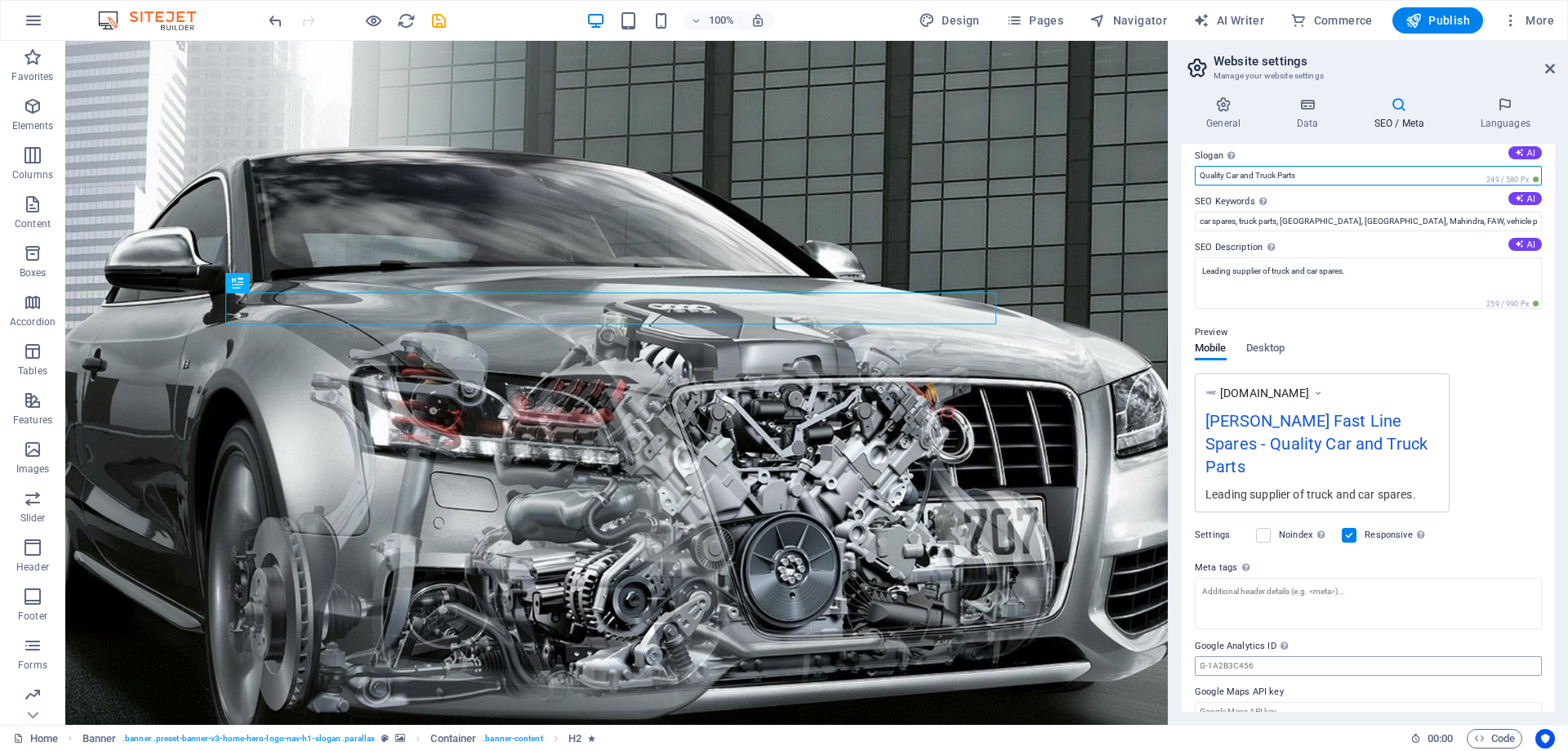
type input "Quality Car and Truck Parts"
click at [1270, 656] on input "Google Analytics ID Please only add the Google Analytics ID. We automatically i…" at bounding box center [1368, 665] width 347 height 19
click at [1496, 738] on span "Code" at bounding box center [1494, 738] width 41 height 19
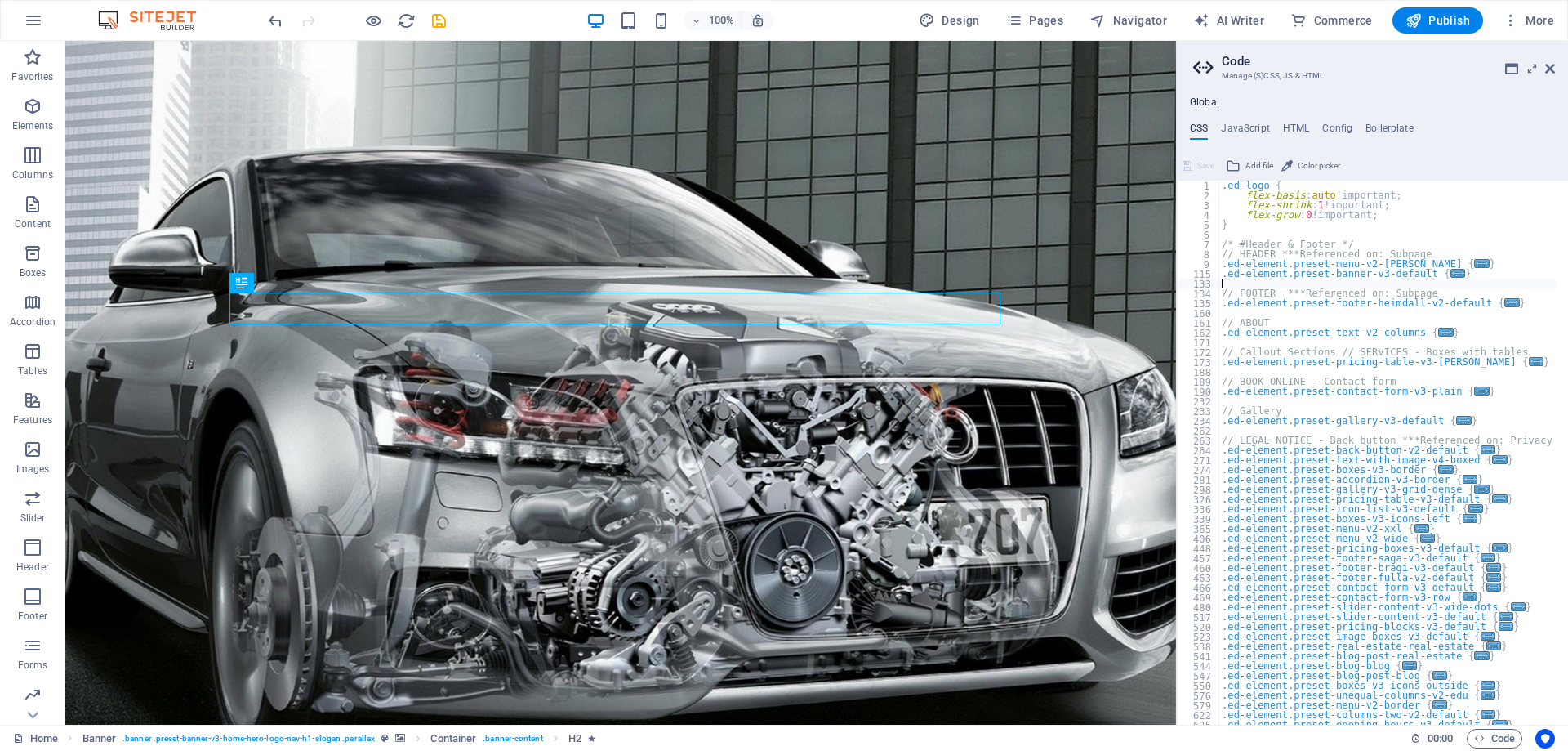
click at [1224, 286] on div ".ed-logo { flex-basis : auto !important; flex-shrink : 1 !important; flex-grow …" at bounding box center [1525, 457] width 614 height 552
paste textarea "</script>"
type textarea "</script>"
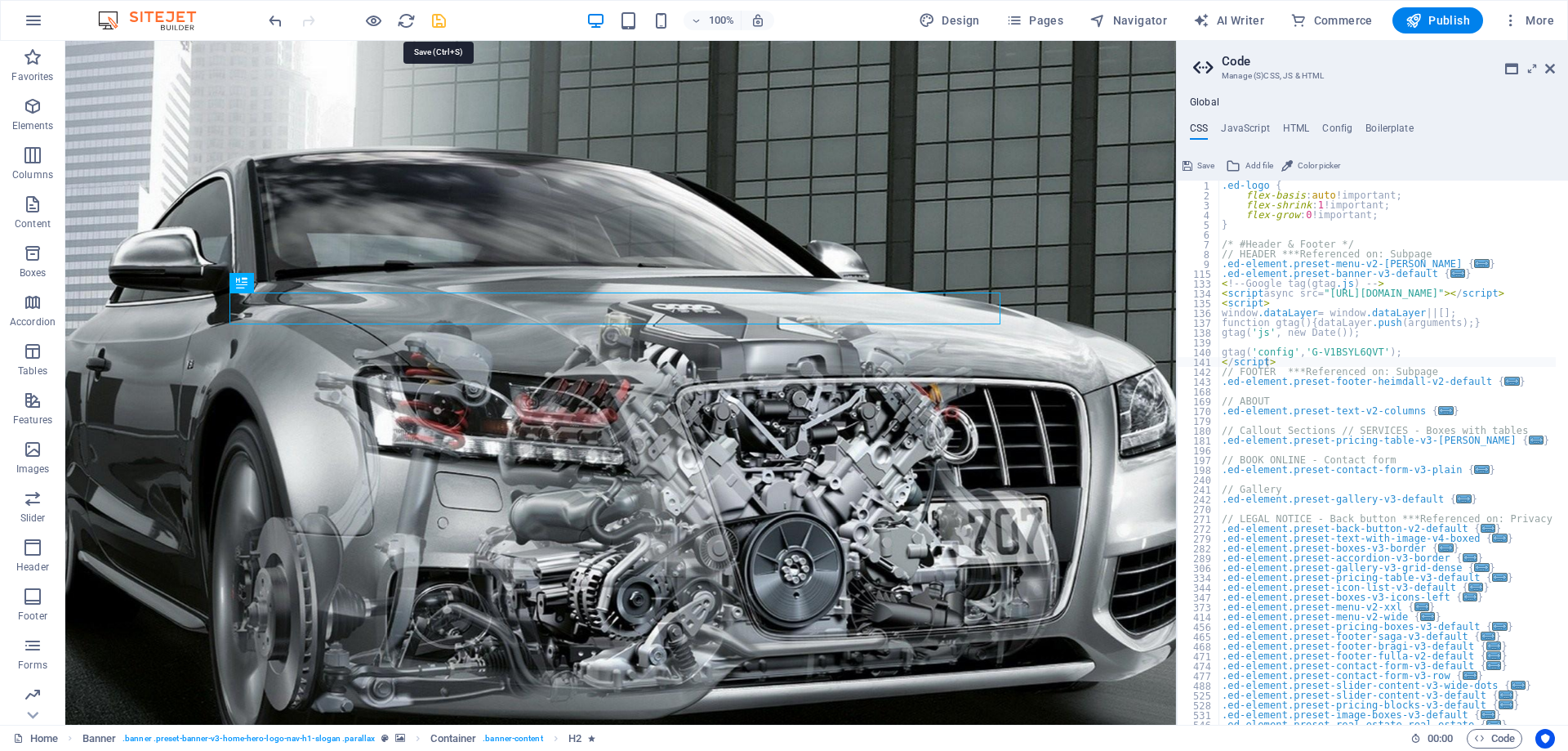
click at [442, 19] on icon "save" at bounding box center [438, 21] width 19 height 19
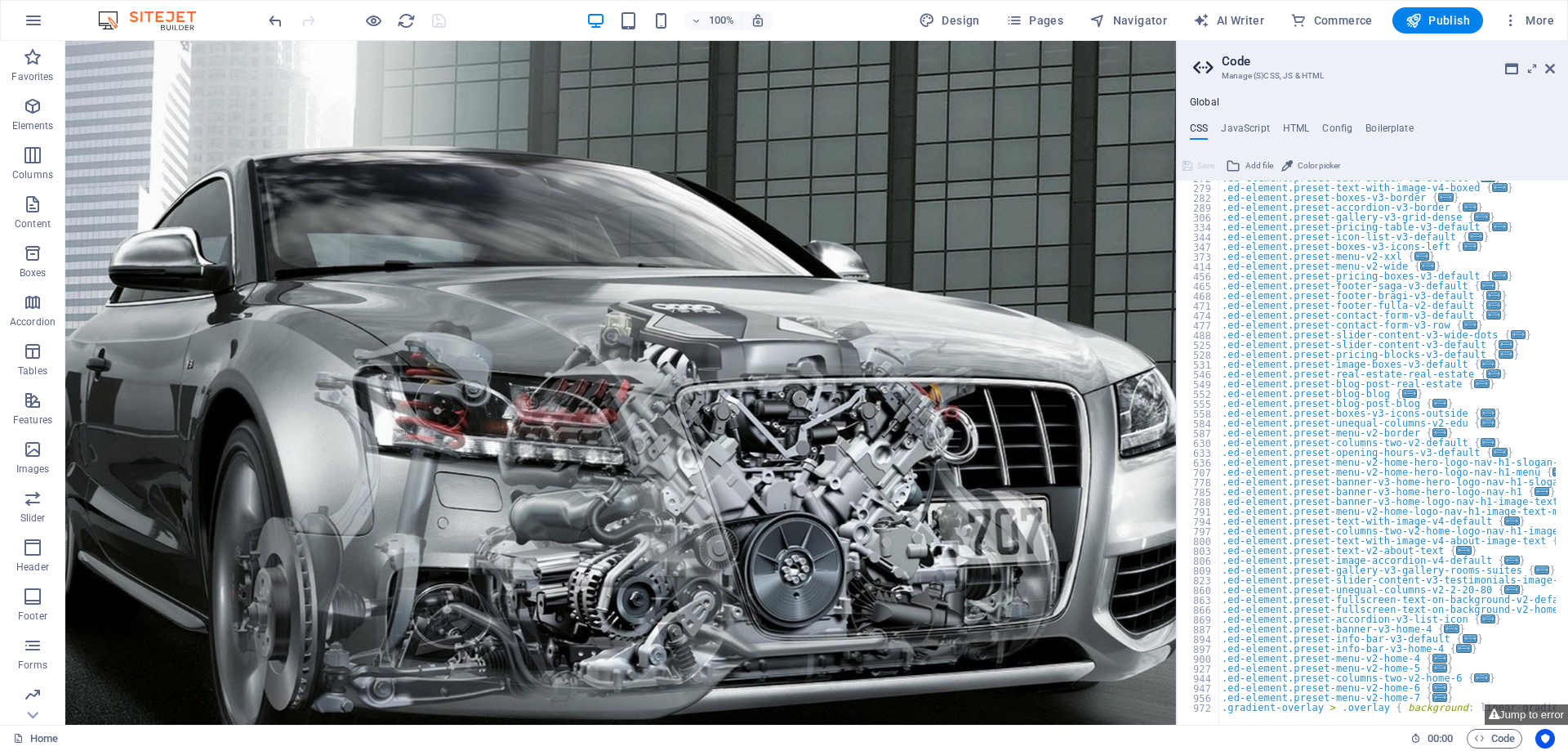
scroll to position [351, 0]
click at [1054, 22] on span "Pages" at bounding box center [1035, 20] width 58 height 16
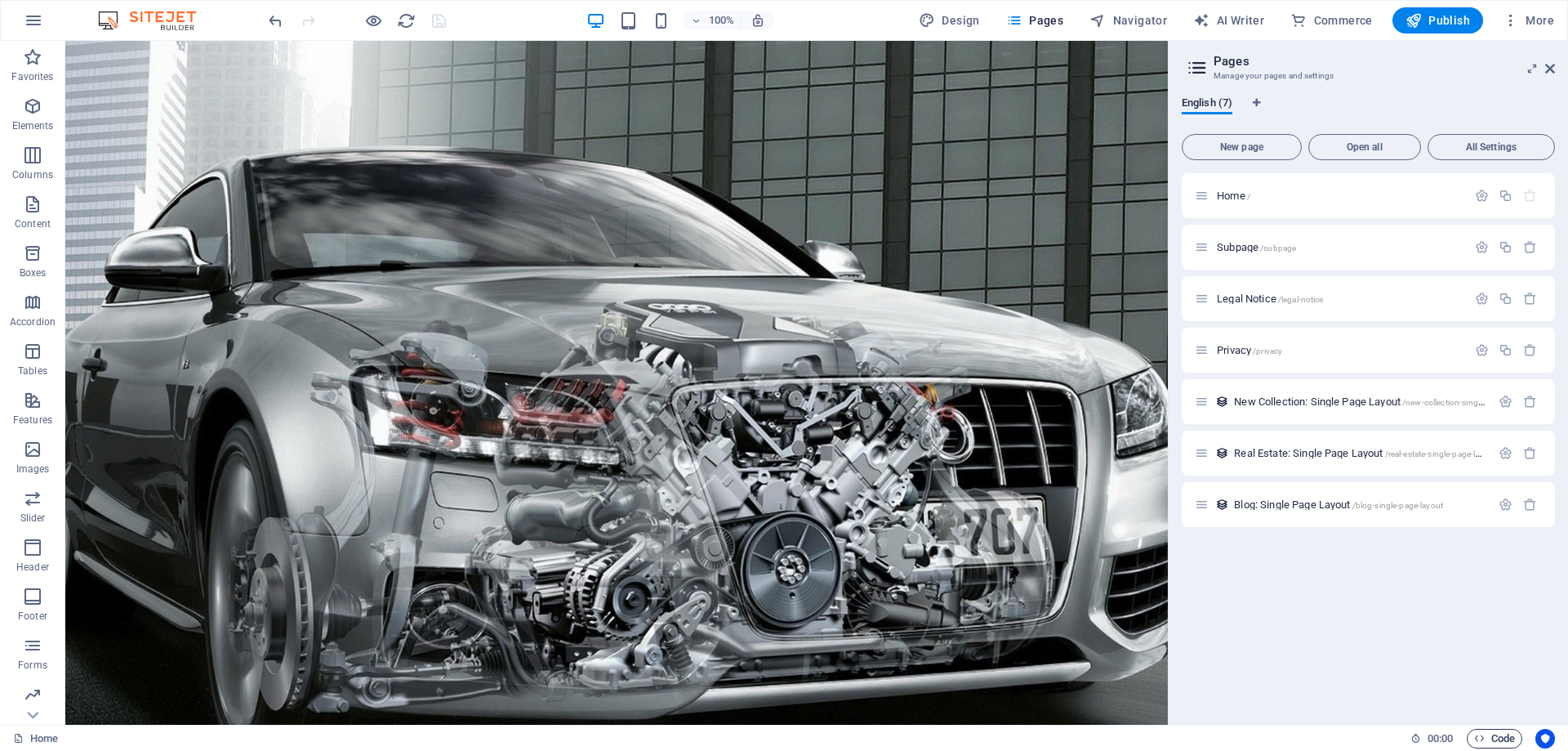
click at [1503, 742] on span "Code" at bounding box center [1494, 738] width 41 height 19
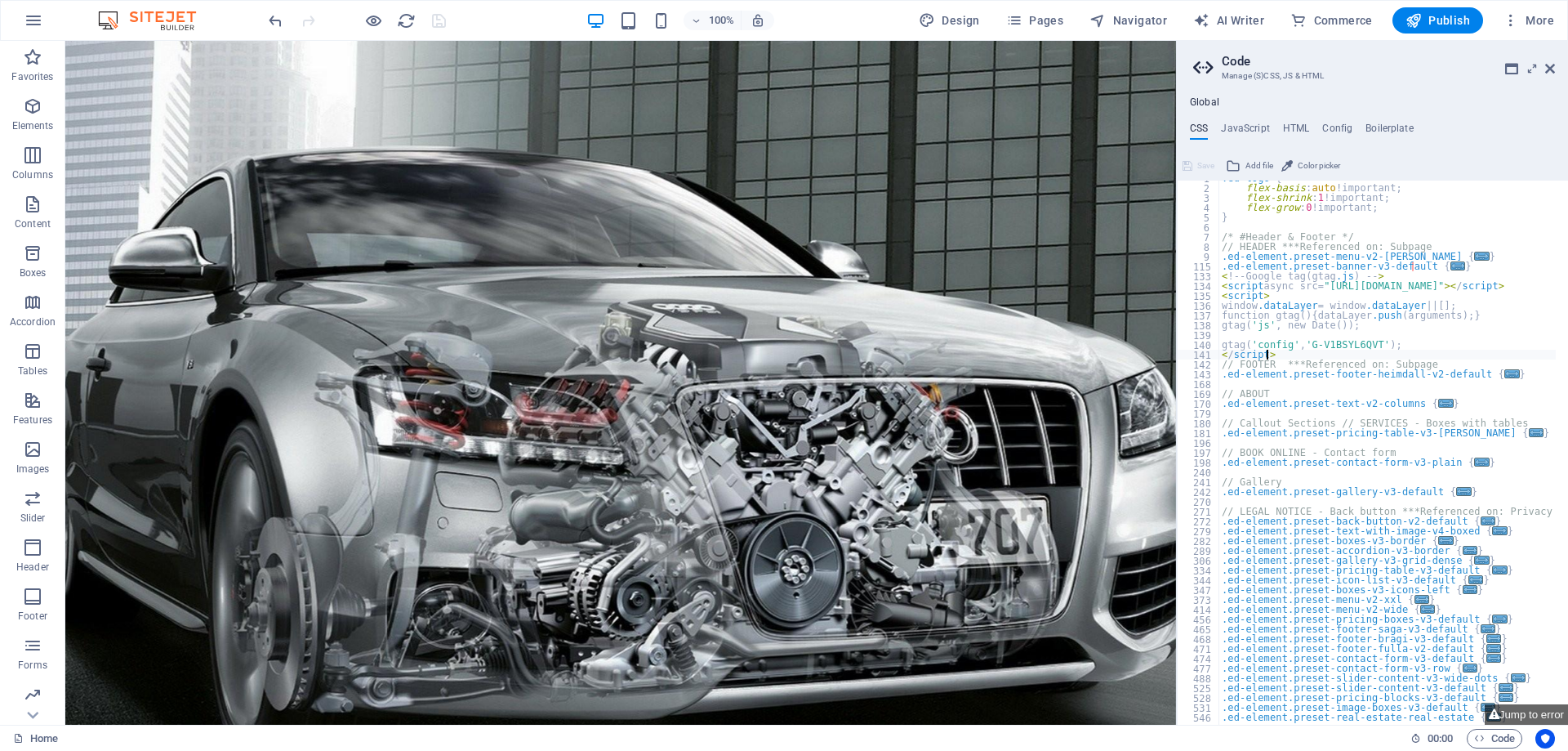
scroll to position [0, 0]
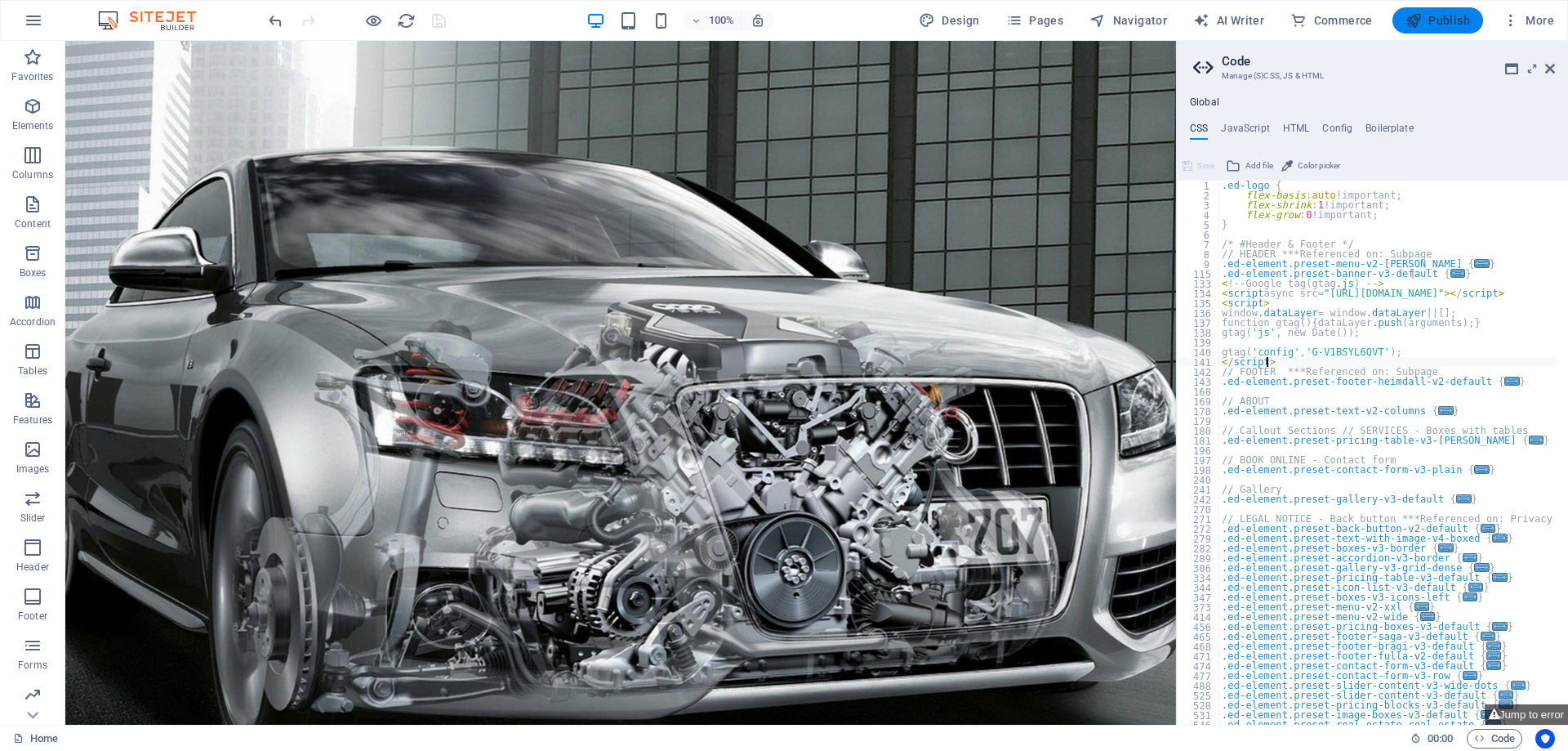
click at [1443, 12] on button "Publish" at bounding box center [1437, 20] width 90 height 26
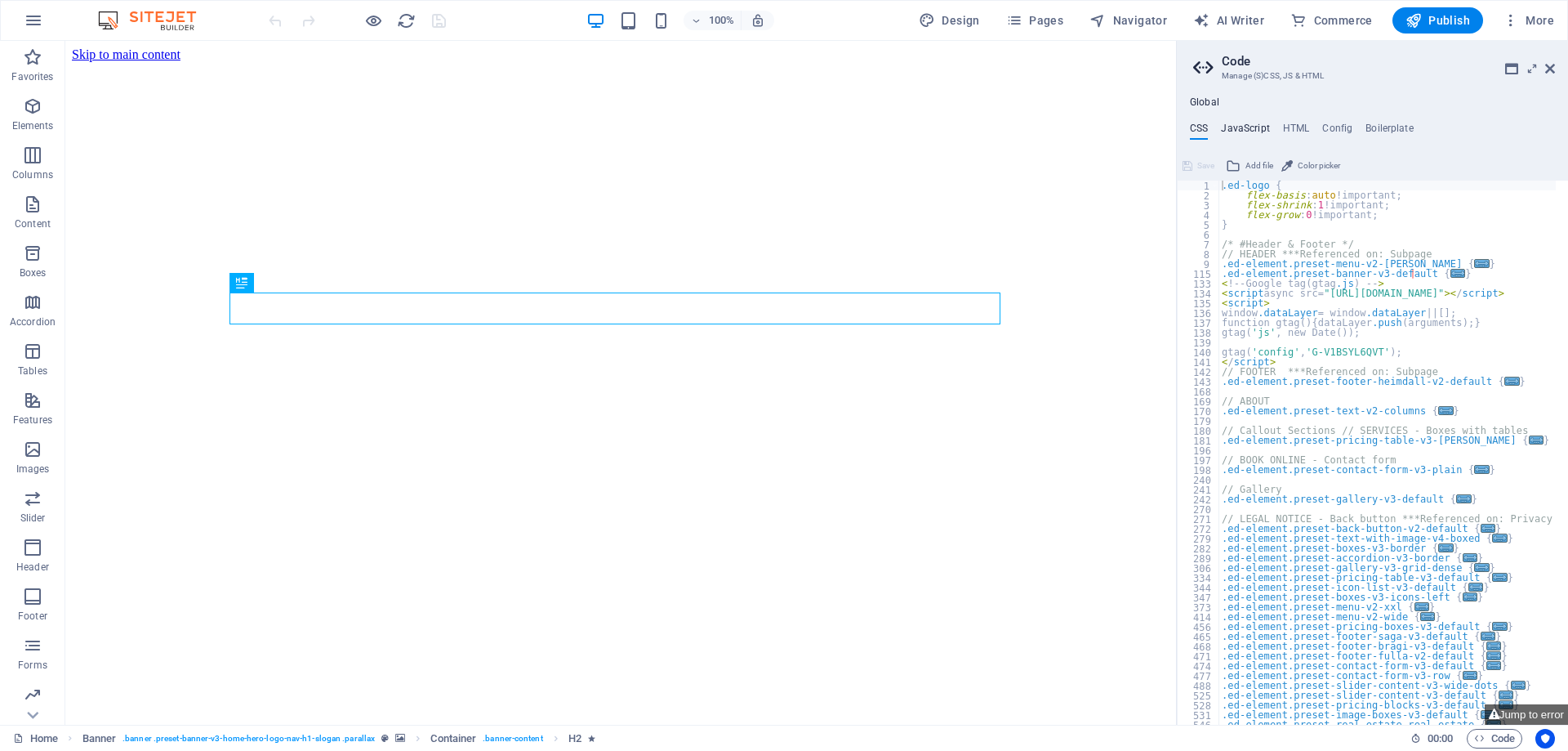
click at [1258, 127] on h4 "JavaScript" at bounding box center [1245, 132] width 48 height 18
type textarea "/* JS for preset "Menu V2" */"
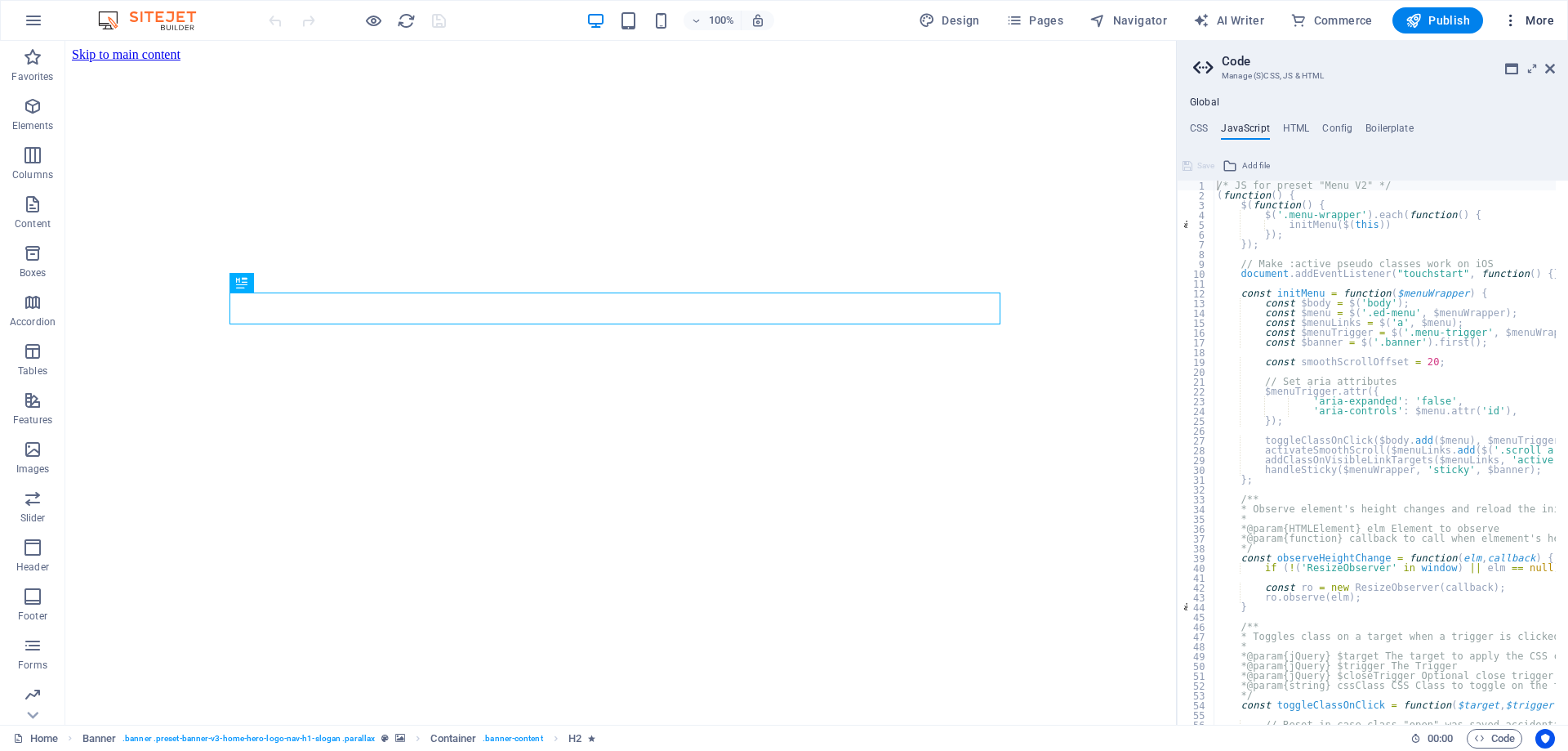
click at [1510, 15] on icon "button" at bounding box center [1510, 20] width 16 height 16
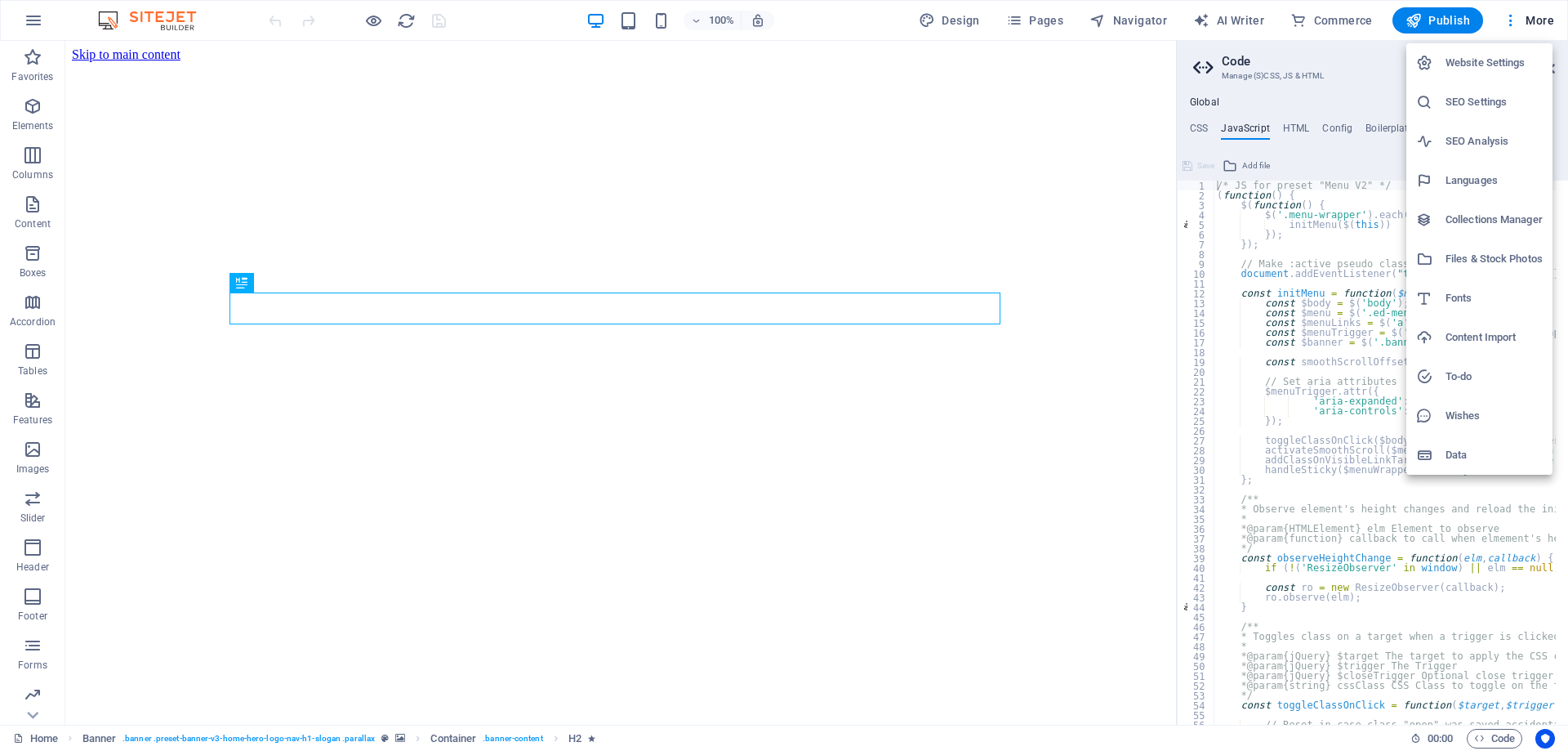
click at [1487, 138] on h6 "SEO Analysis" at bounding box center [1494, 141] width 97 height 19
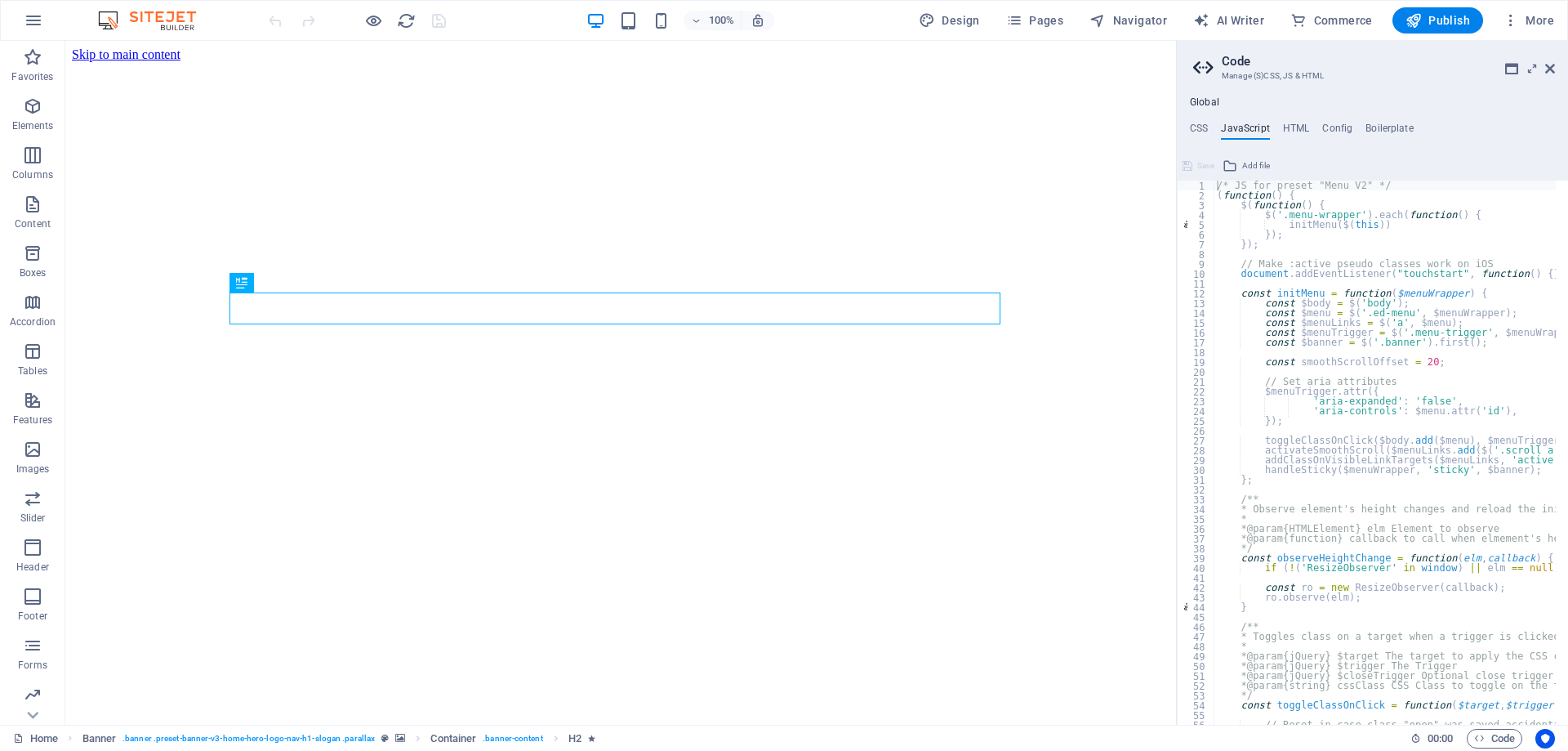
click at [1555, 66] on aside "Code Manage (S)CSS, JS & HTML Global CSS JavaScript HTML Config Boilerplate .ed…" at bounding box center [1372, 383] width 392 height 683
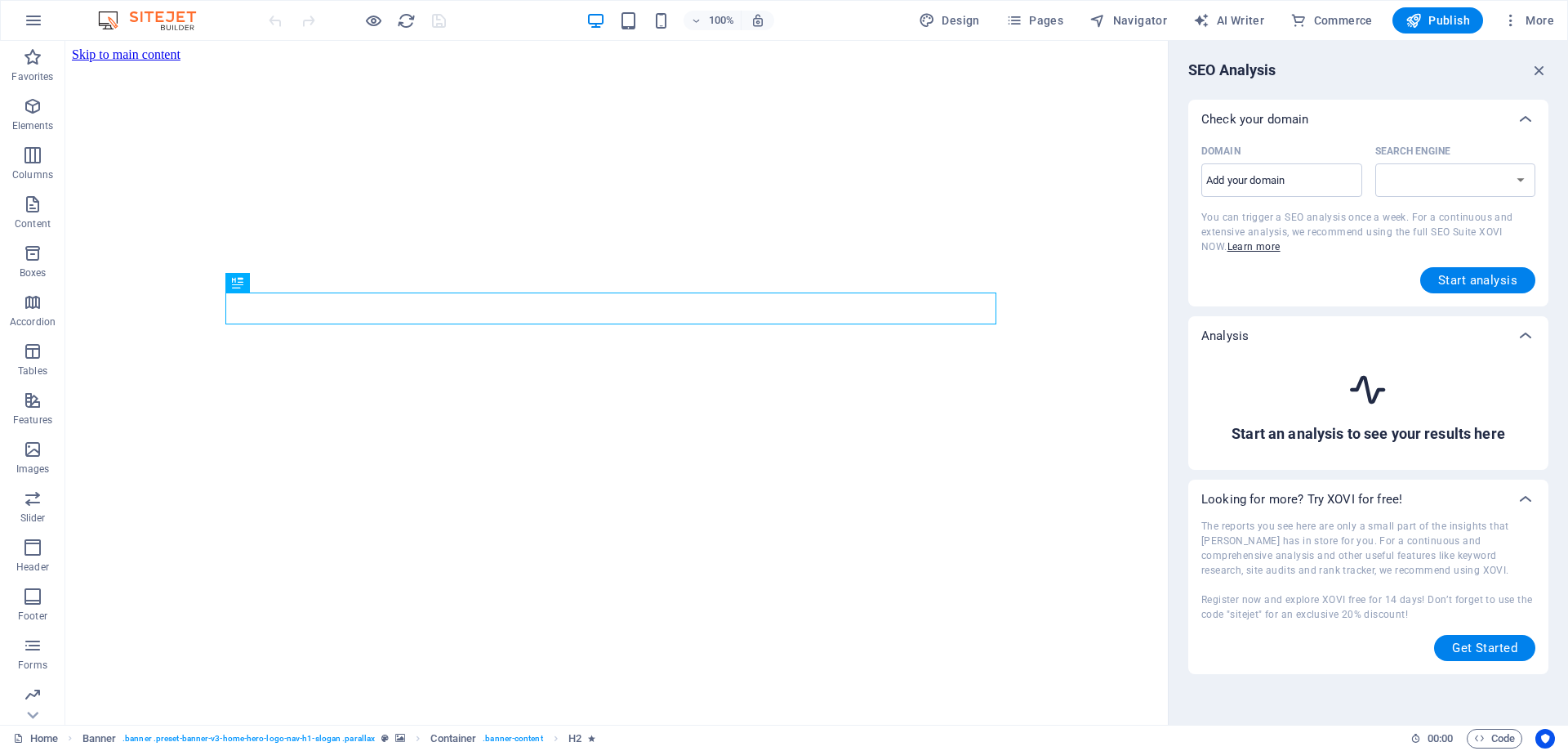
click at [1551, 68] on div "SEO Analysis Check your domain Domain ​ Search Engine You can trigger a SEO ana…" at bounding box center [1368, 383] width 399 height 683
select select "[DOMAIN_NAME]"
click at [1232, 180] on input "Domain ​" at bounding box center [1281, 180] width 161 height 26
type input "[DOMAIN_NAME]"
select select "[DOMAIN_NAME]"
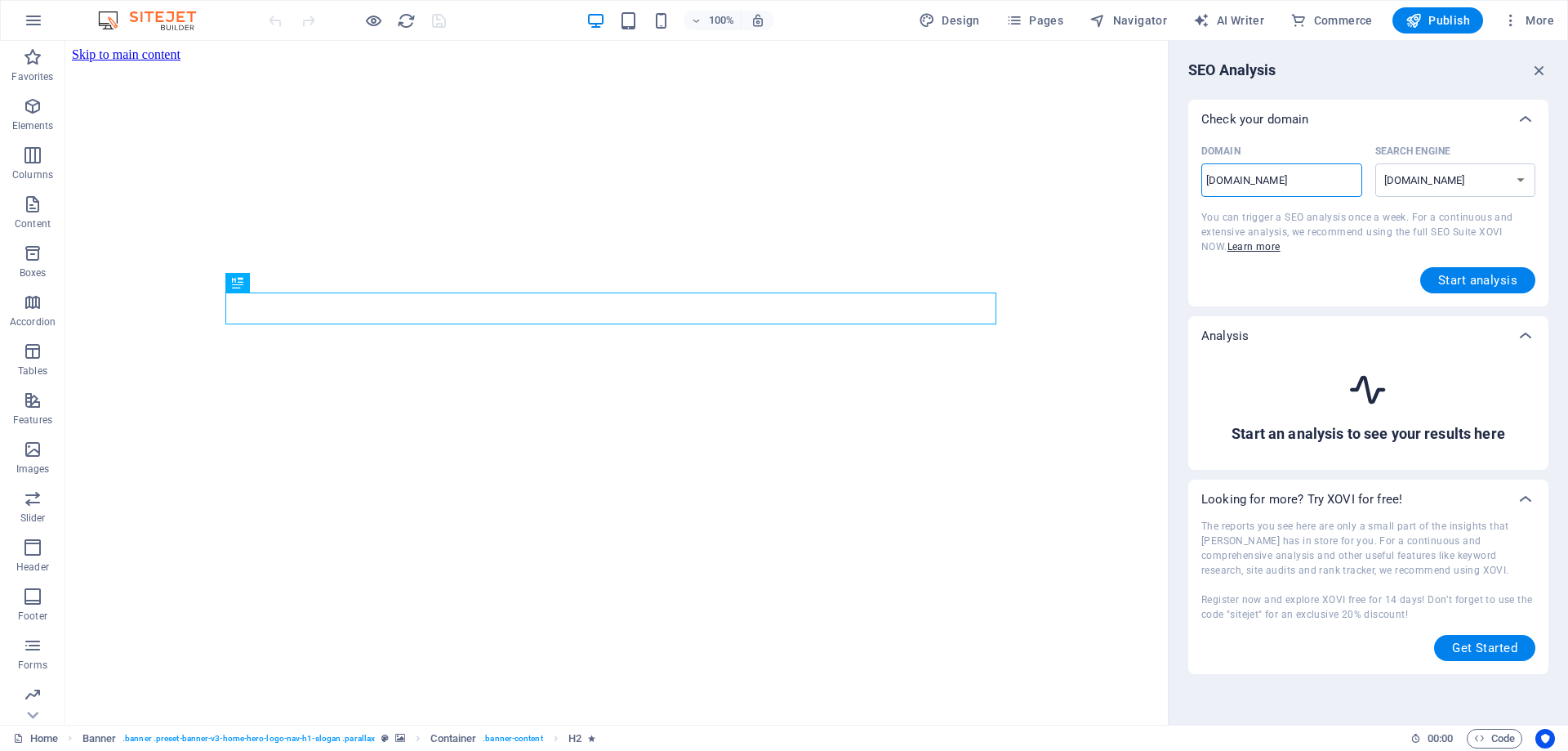
type input "www.bre"
select select "[DOMAIN_NAME]"
type input "[DOMAIN_NAME]"
select select "[DOMAIN_NAME]"
type input "[DOMAIN_NAME]"
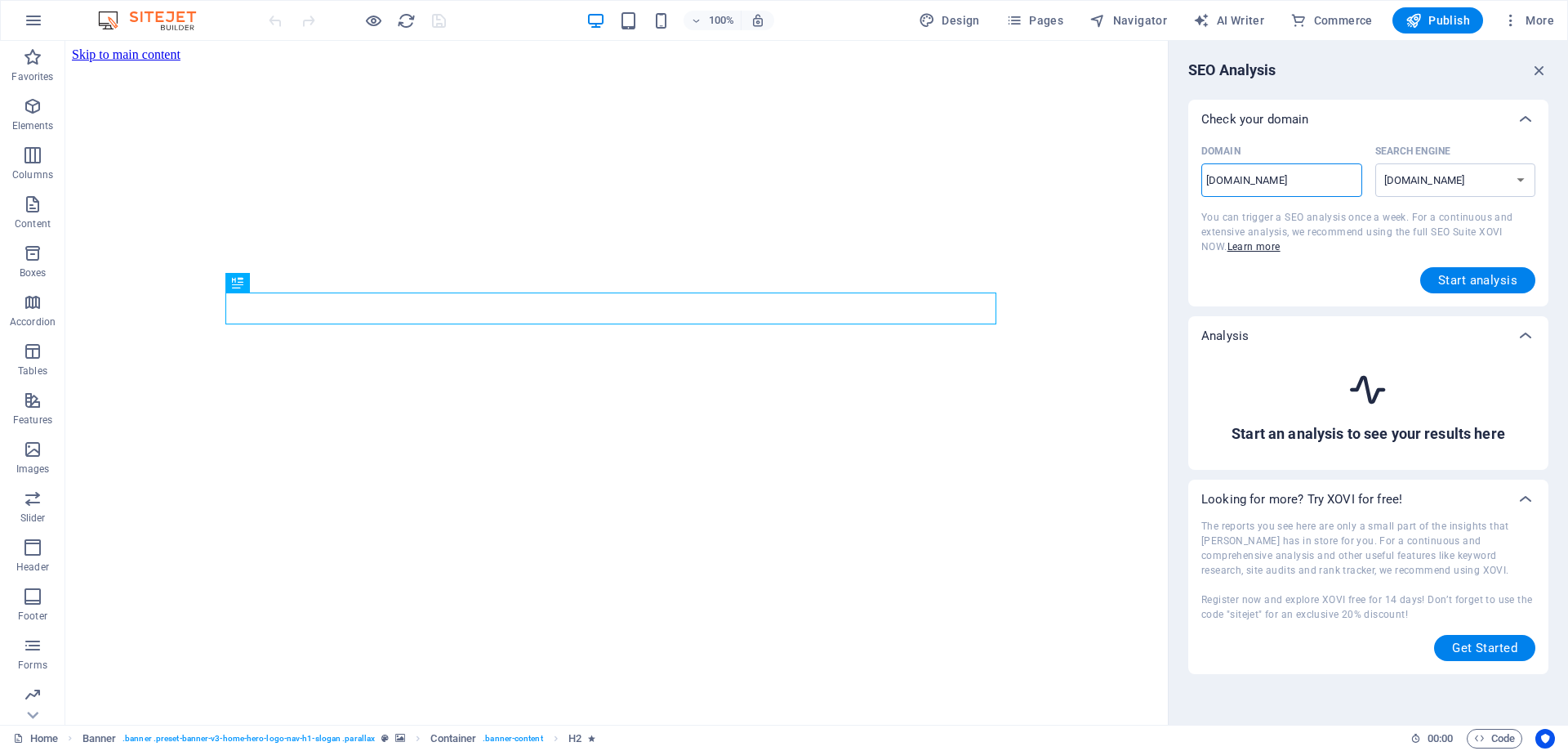
select select "[DOMAIN_NAME]"
type input "[DOMAIN_NAME]"
select select "[DOMAIN_NAME]"
type input "[DOMAIN_NAME]."
select select "[DOMAIN_NAME]"
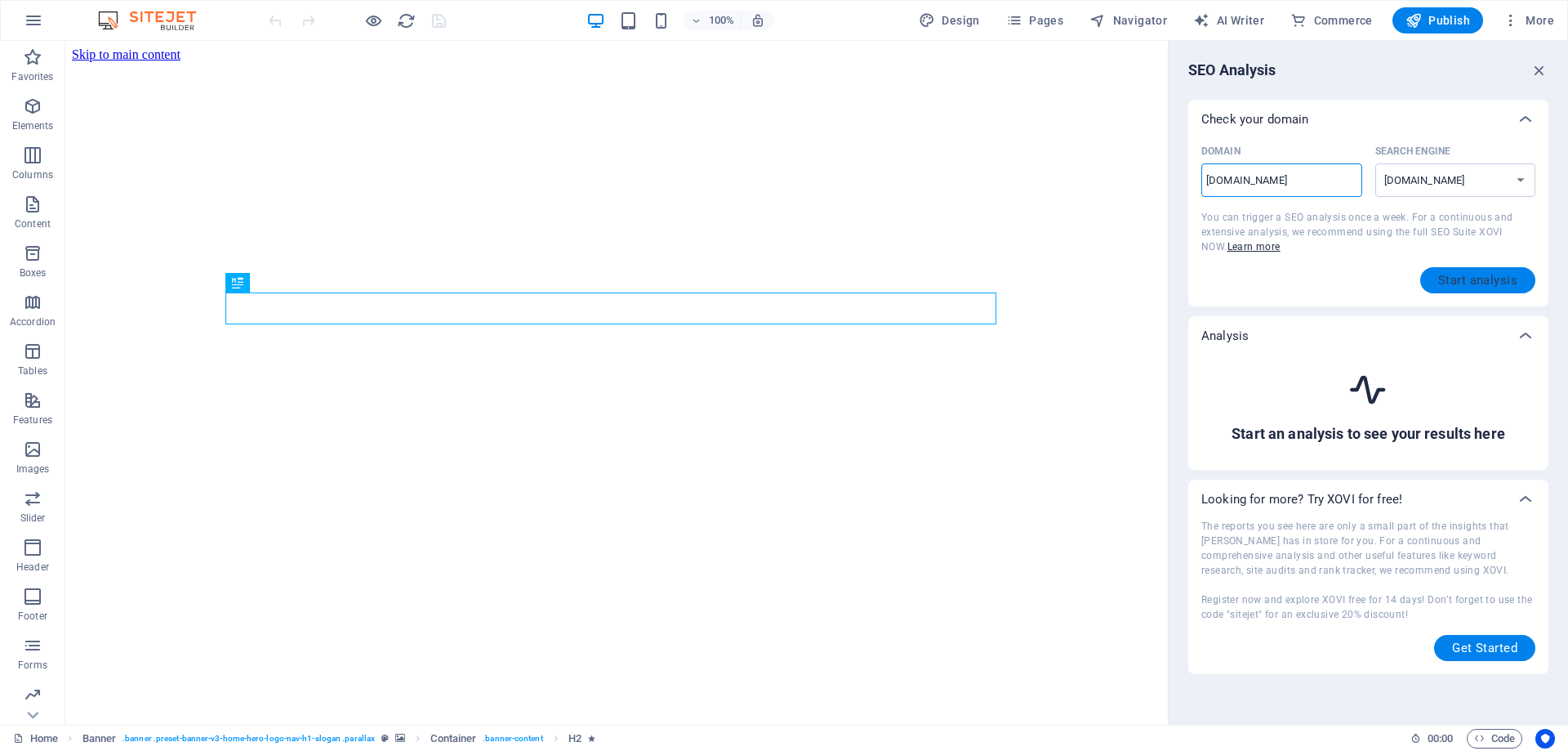
type input "[DOMAIN_NAME]"
click at [1454, 274] on span "Start analysis" at bounding box center [1478, 280] width 79 height 13
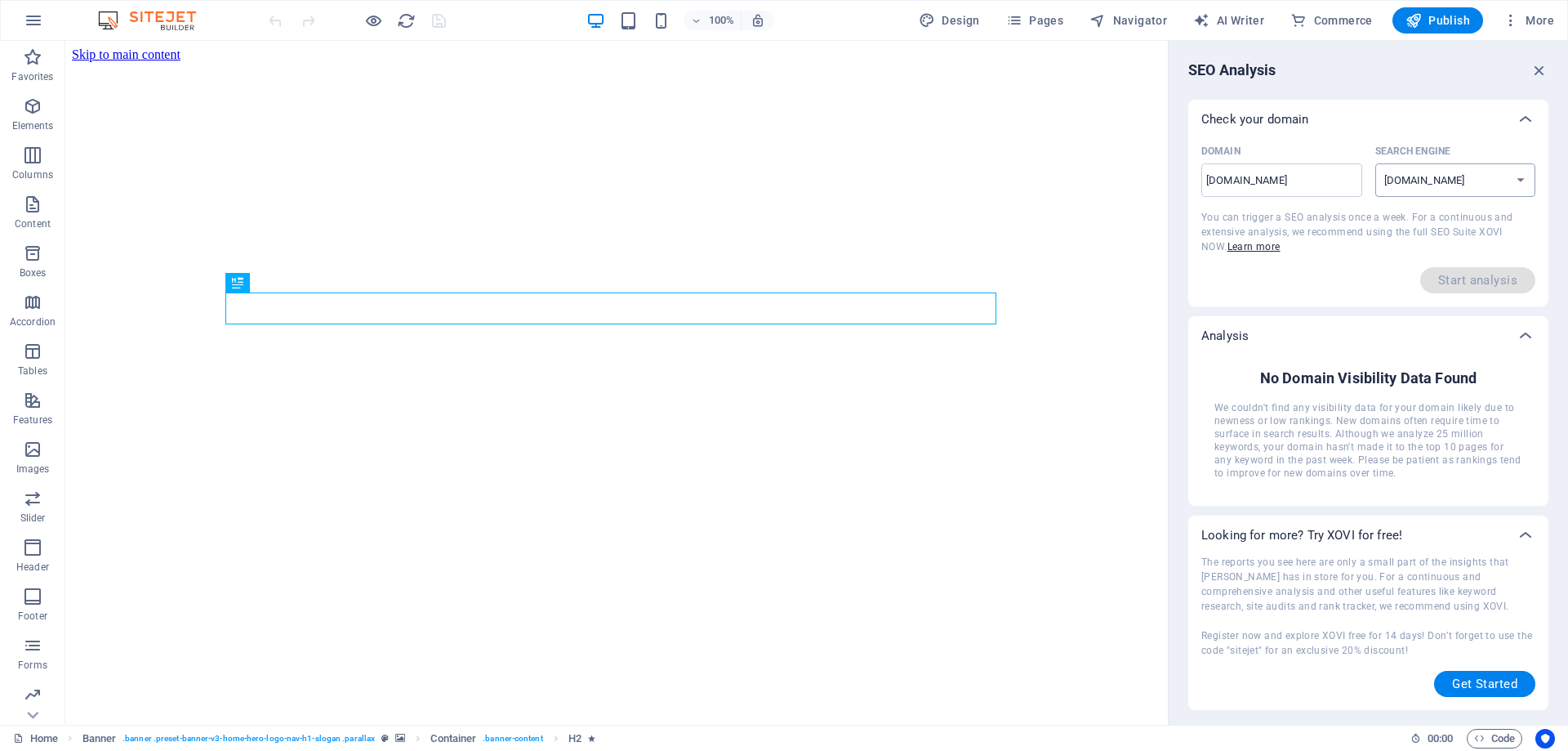
click at [1495, 181] on select "[DOMAIN_NAME] [DOMAIN_NAME] [DOMAIN_NAME] [DOMAIN_NAME] [DOMAIN_NAME] [DOMAIN_N…" at bounding box center [1456, 180] width 161 height 34
click at [1483, 183] on select "[DOMAIN_NAME] [DOMAIN_NAME] [DOMAIN_NAME] [DOMAIN_NAME] [DOMAIN_NAME] [DOMAIN_N…" at bounding box center [1456, 180] width 161 height 34
click at [1468, 174] on select "[DOMAIN_NAME] [DOMAIN_NAME] [DOMAIN_NAME] [DOMAIN_NAME] [DOMAIN_NAME] [DOMAIN_N…" at bounding box center [1456, 180] width 161 height 34
drag, startPoint x: 1481, startPoint y: 123, endPoint x: 1473, endPoint y: 104, distance: 20.6
click at [1481, 122] on div "Check your domain" at bounding box center [1353, 120] width 305 height 16
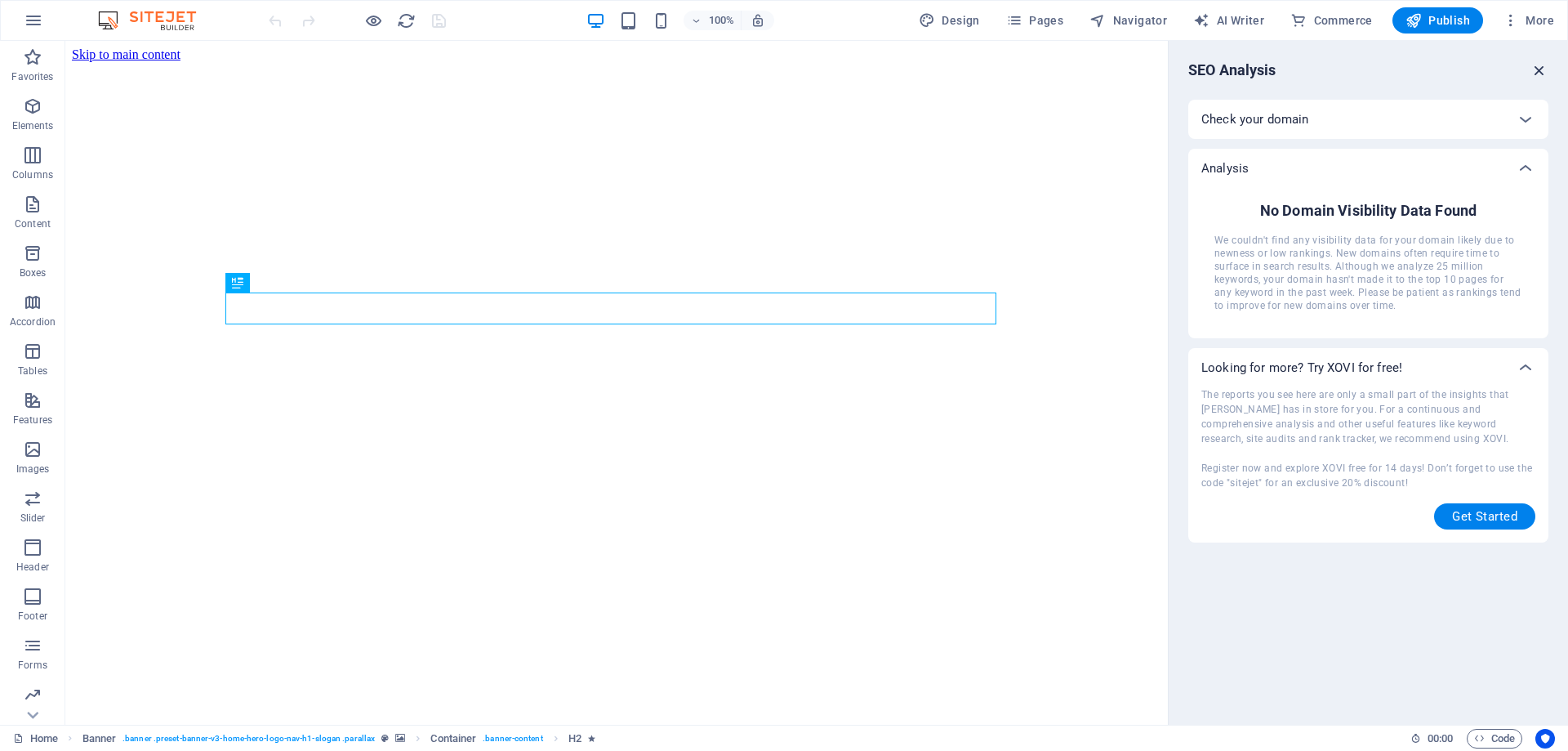
click at [1538, 68] on icon "button" at bounding box center [1540, 70] width 18 height 18
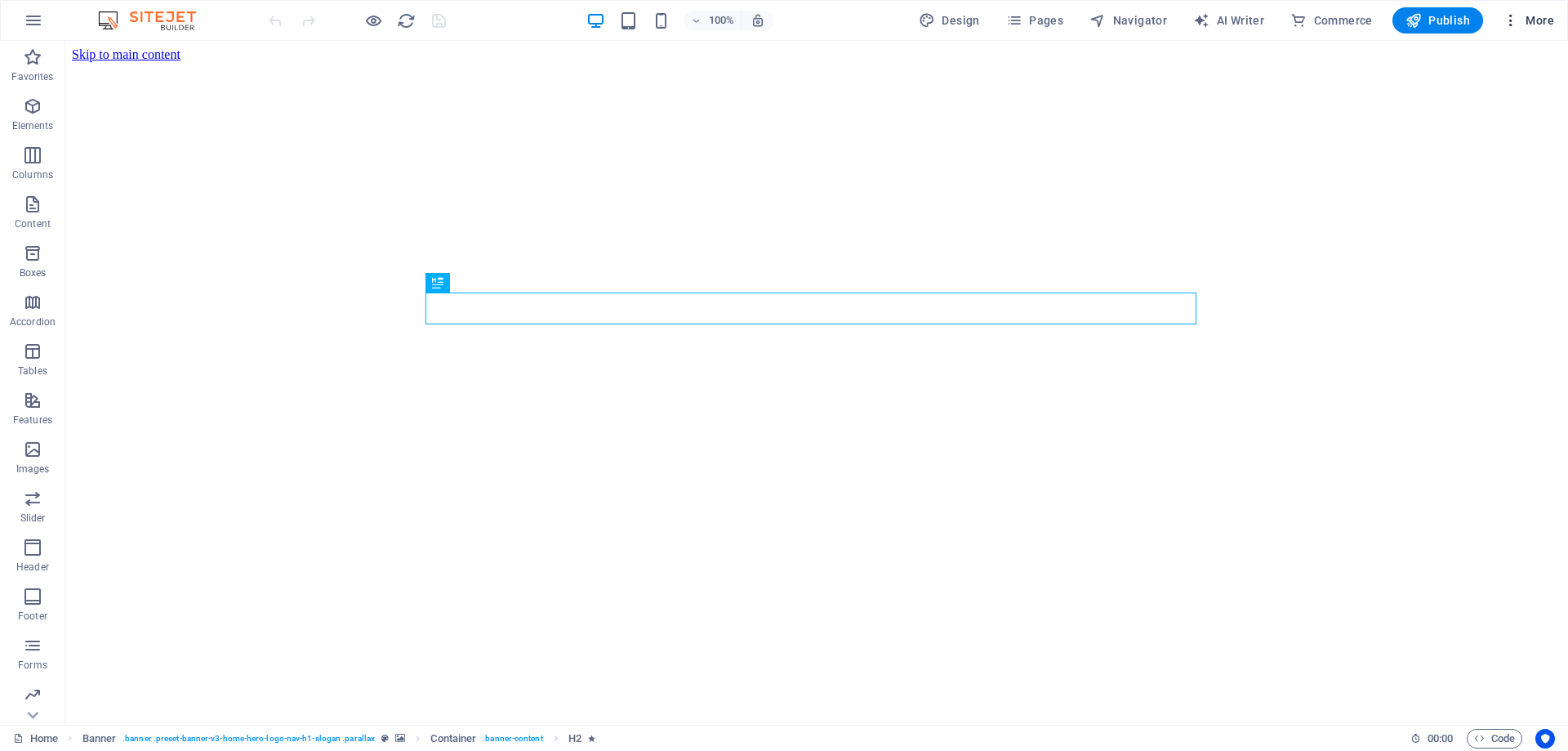
click at [1548, 27] on span "More" at bounding box center [1528, 20] width 51 height 16
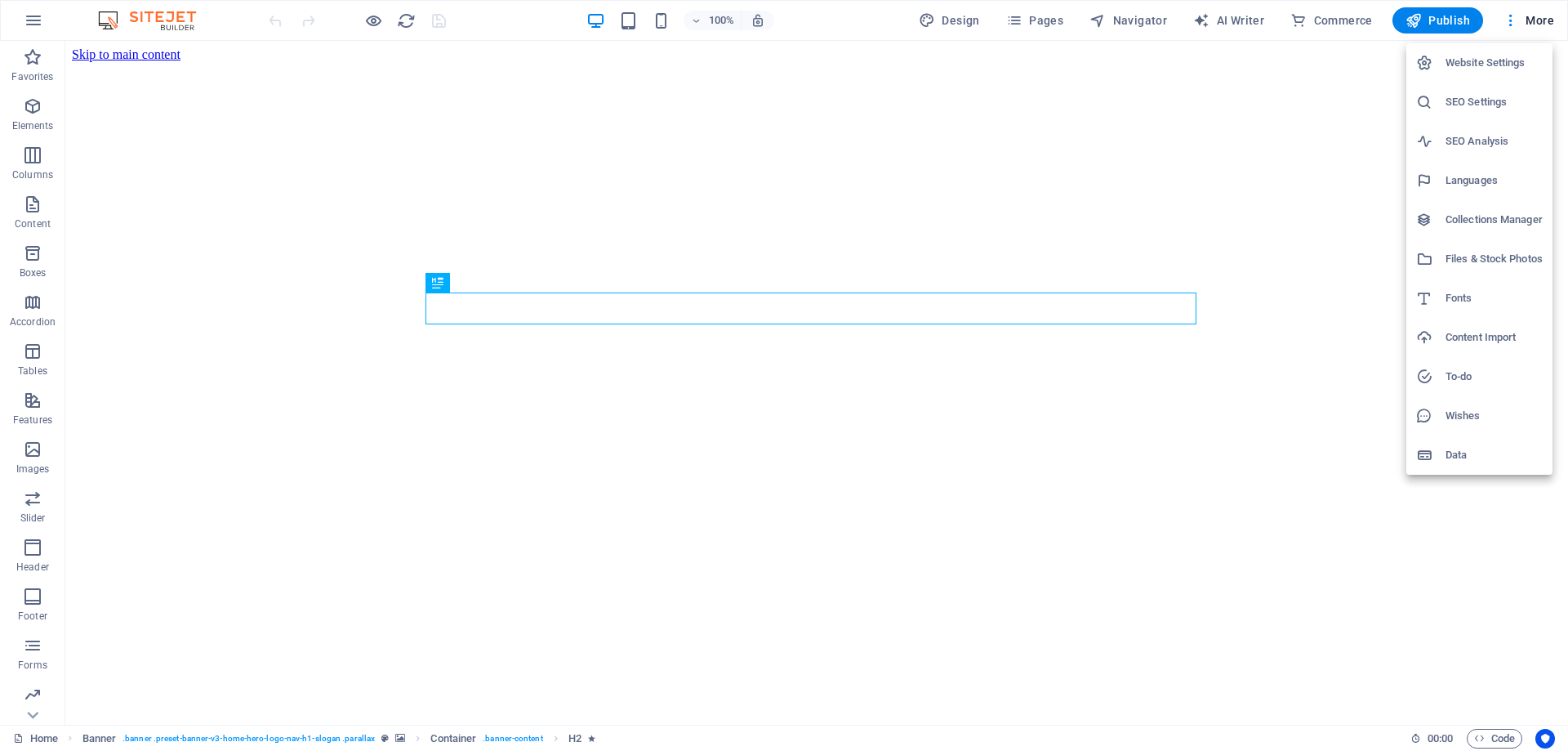
click at [1514, 106] on h6 "SEO Settings" at bounding box center [1494, 101] width 97 height 19
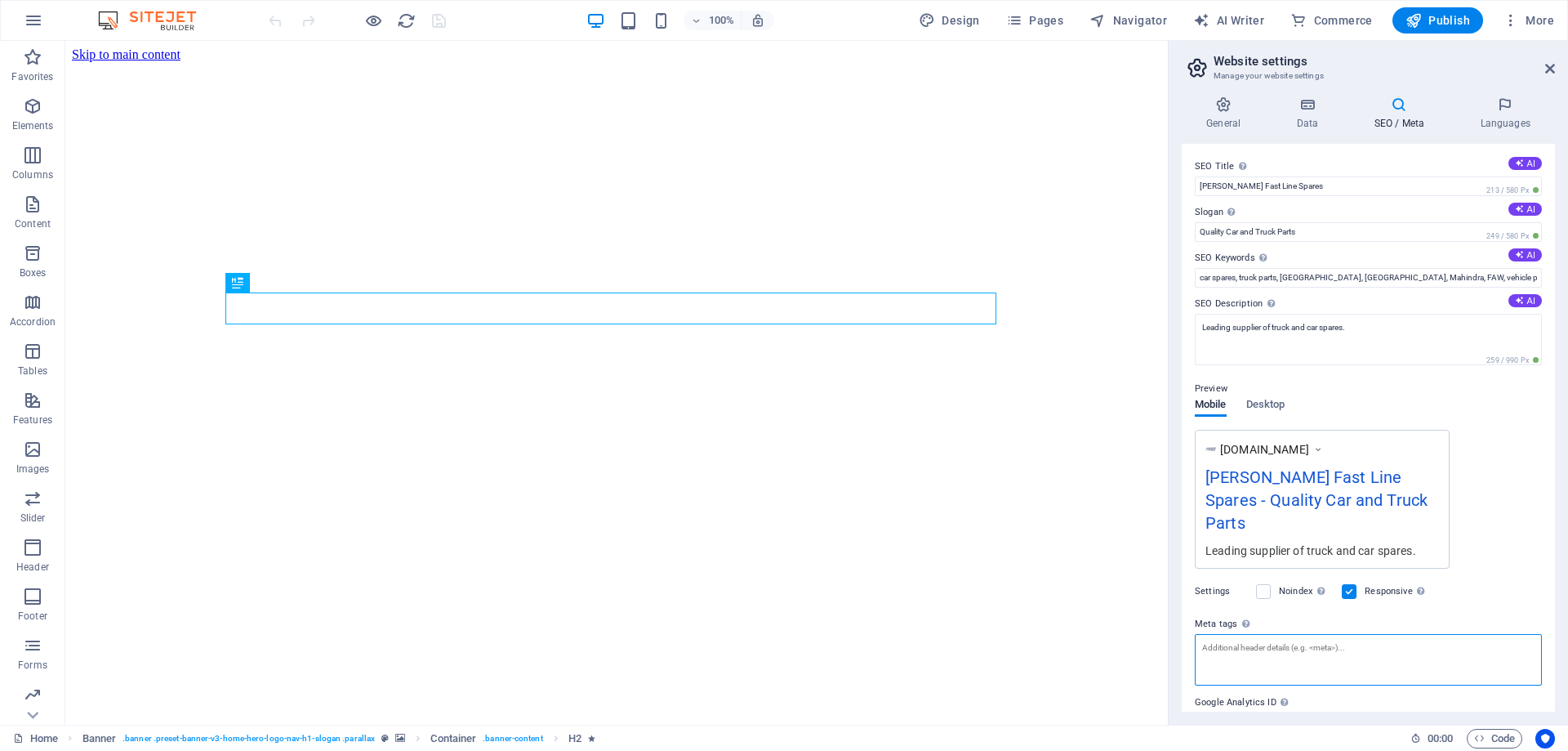
click at [1317, 636] on textarea "Meta tags Enter HTML code here that will be placed inside the tags of your webs…" at bounding box center [1368, 660] width 347 height 51
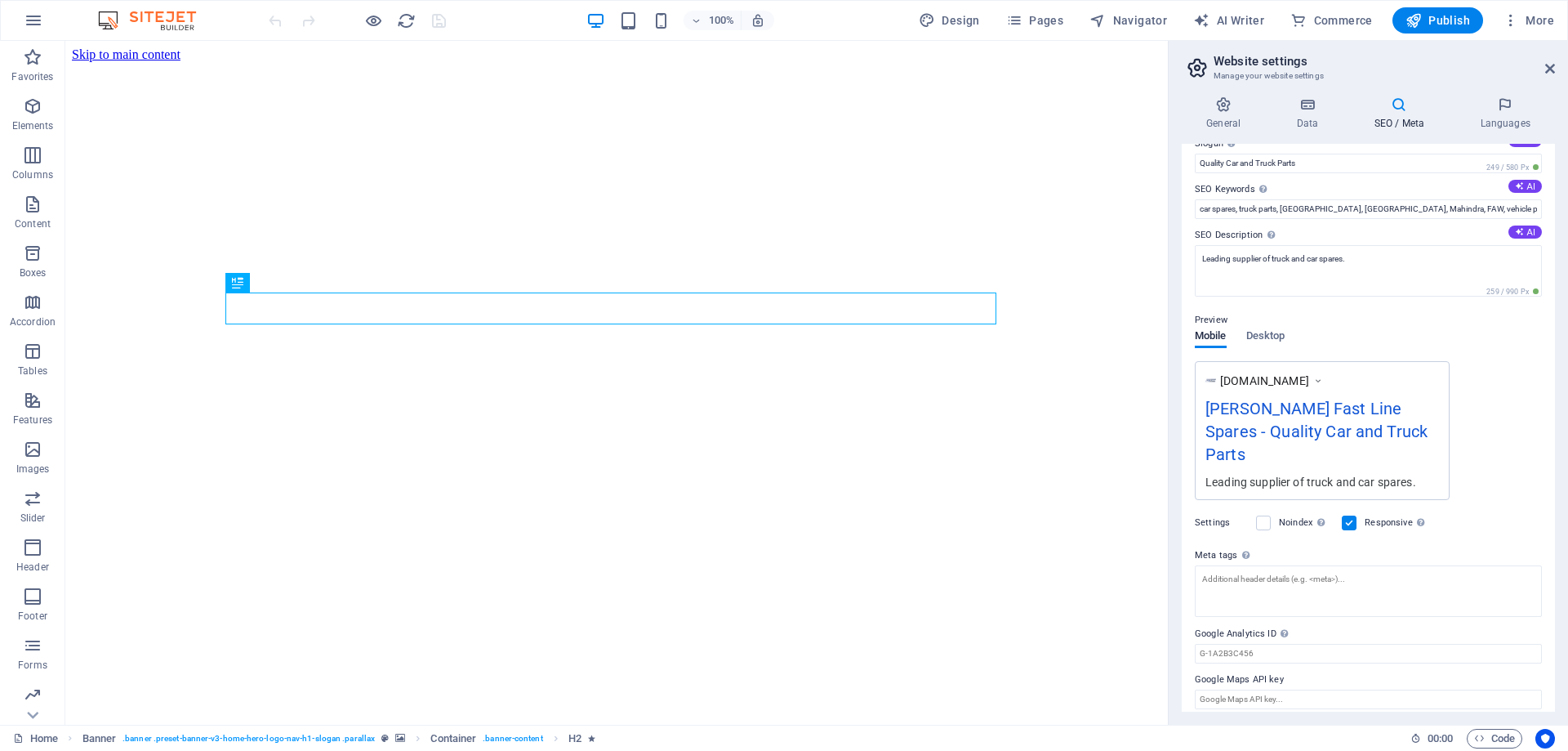
scroll to position [57, 0]
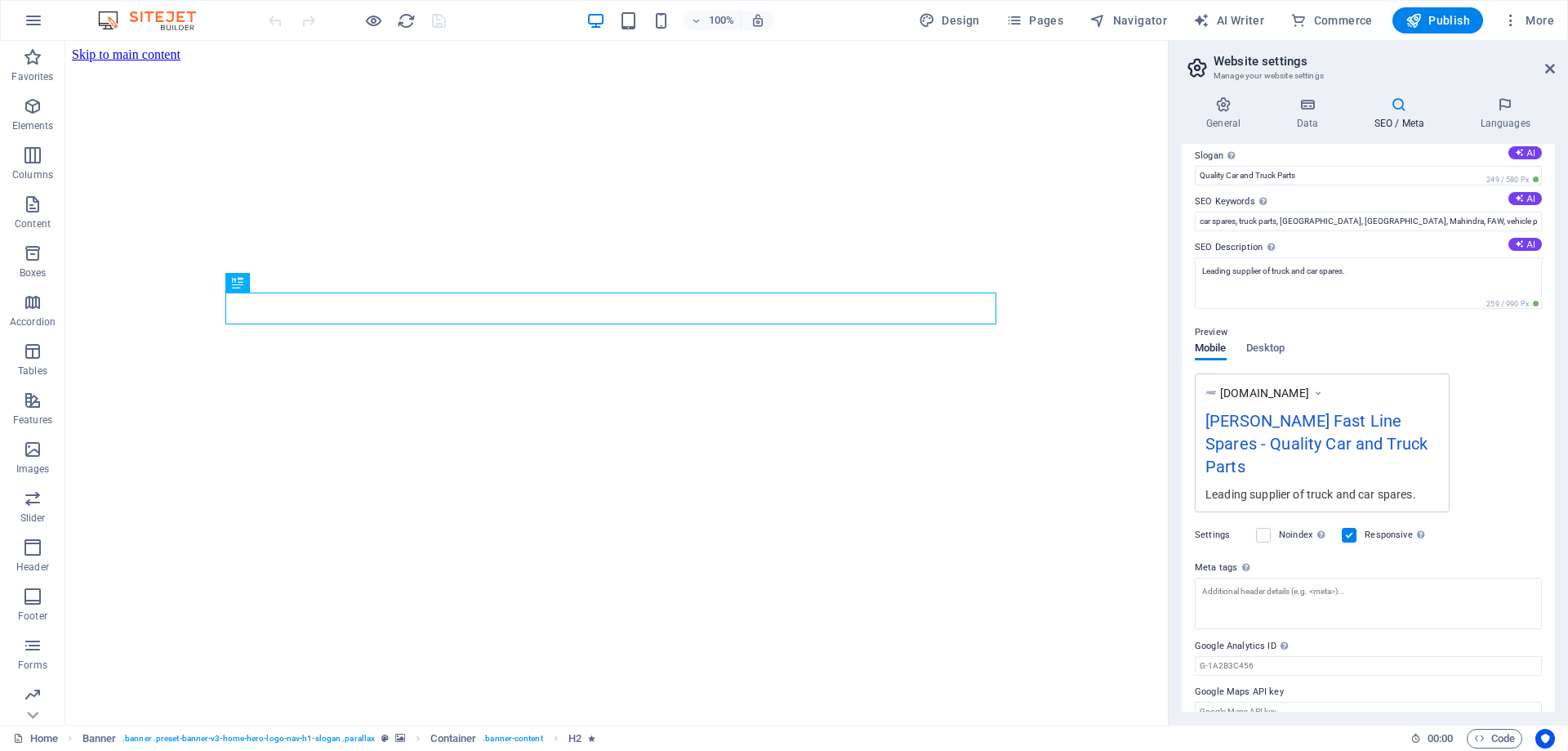
click at [1406, 117] on h4 "SEO / Meta" at bounding box center [1402, 114] width 106 height 35
click at [1300, 106] on icon at bounding box center [1307, 105] width 71 height 16
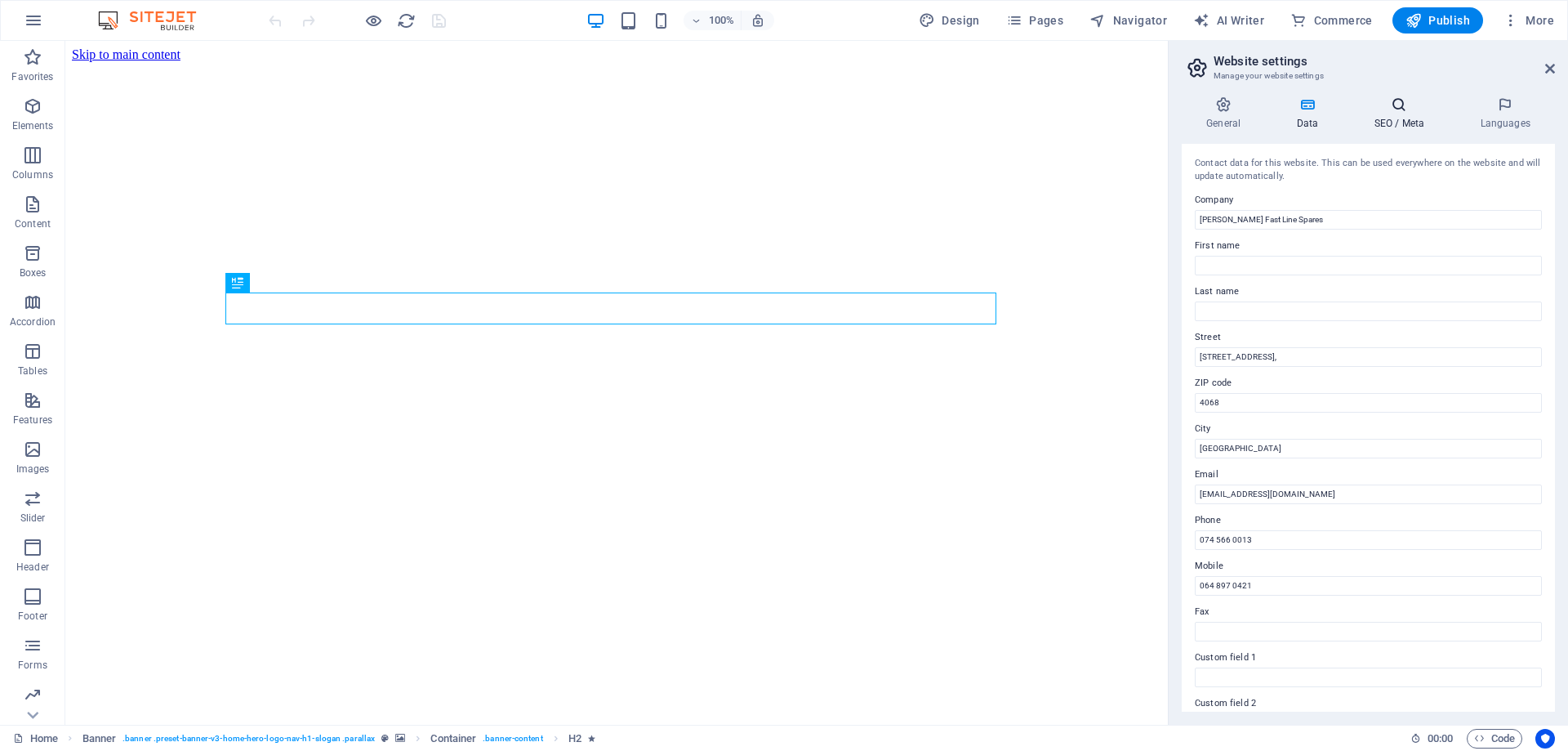
click at [1407, 106] on icon at bounding box center [1398, 105] width 100 height 16
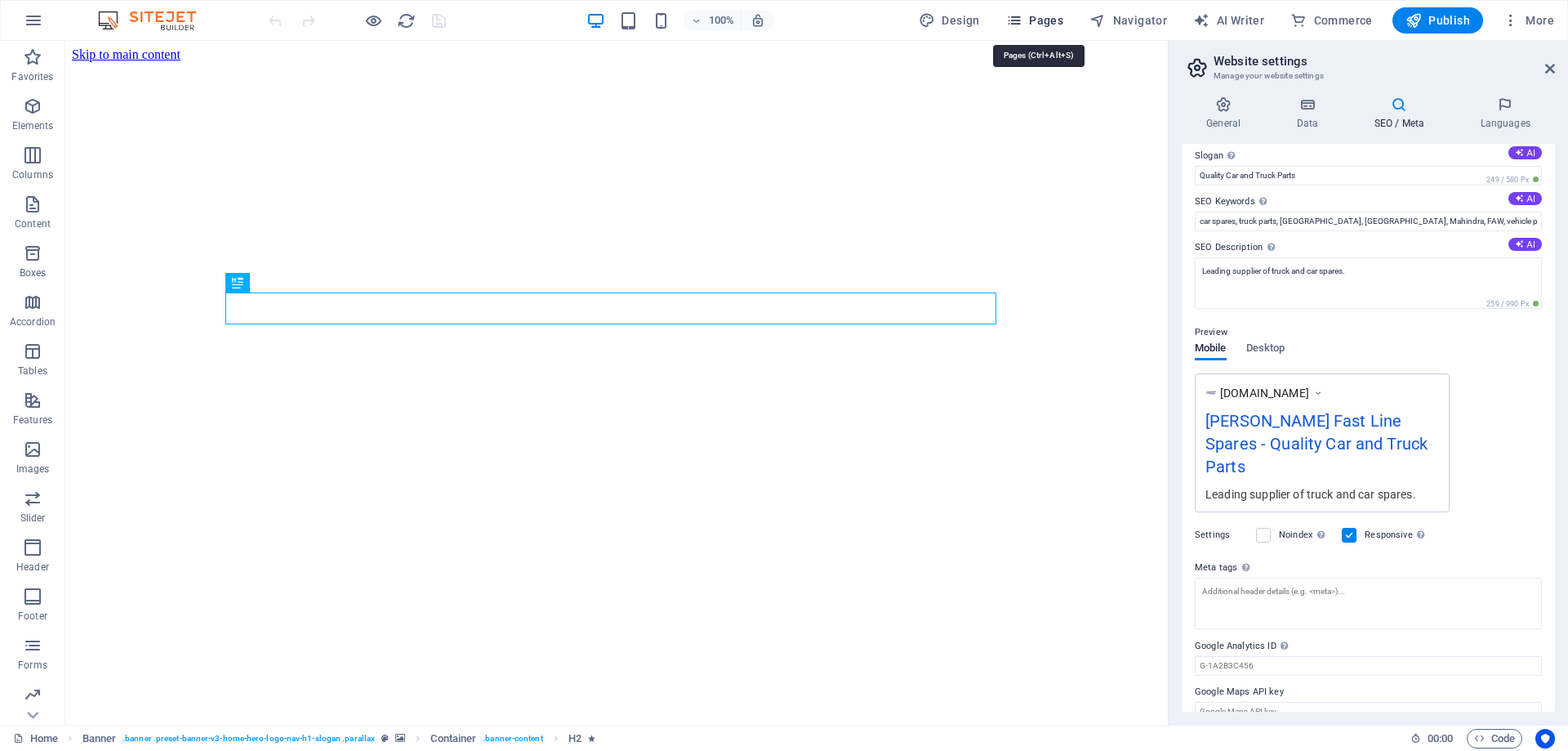
click at [1019, 20] on icon "button" at bounding box center [1015, 20] width 16 height 16
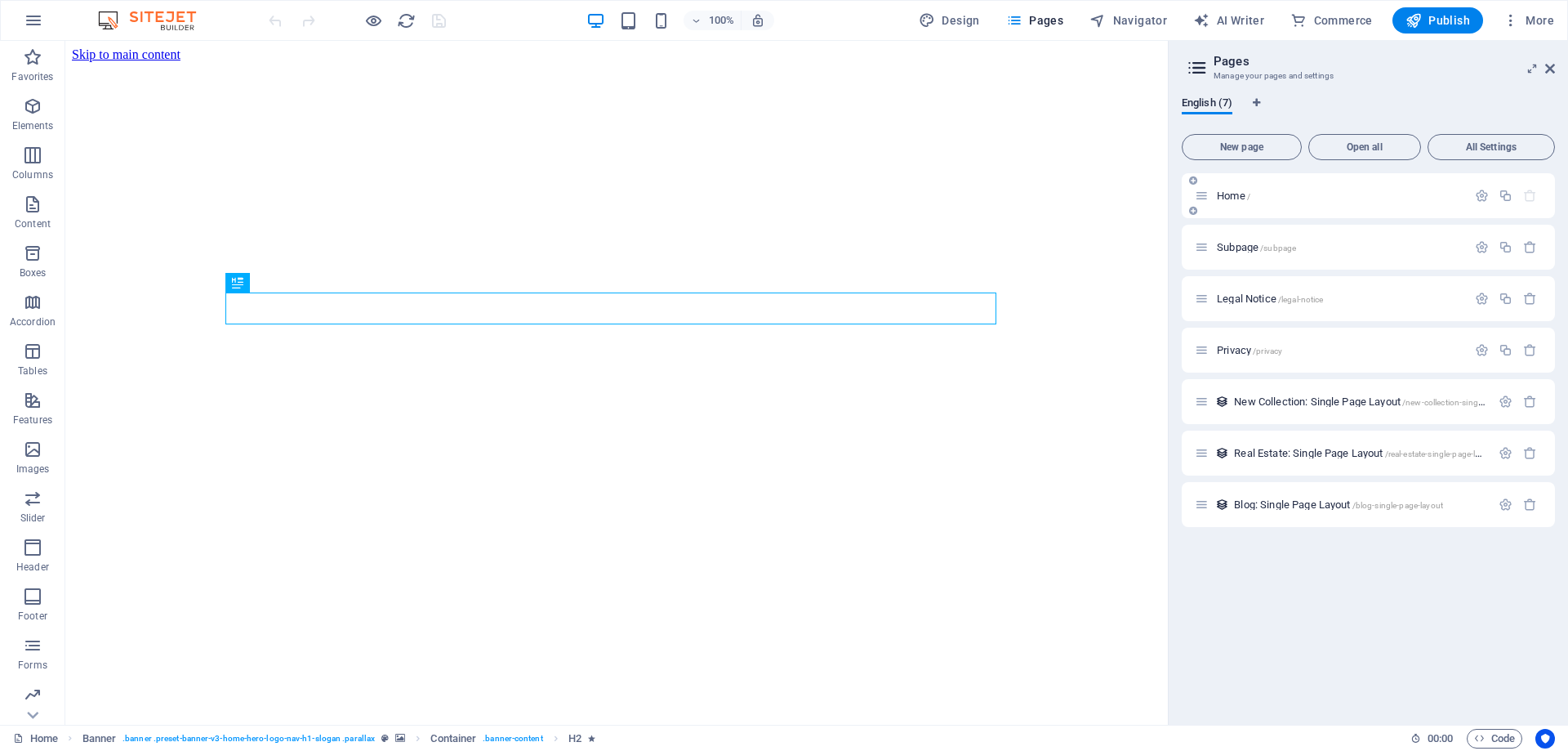
click at [1225, 197] on span "Home /" at bounding box center [1233, 195] width 34 height 12
click at [1482, 192] on icon "button" at bounding box center [1481, 196] width 14 height 14
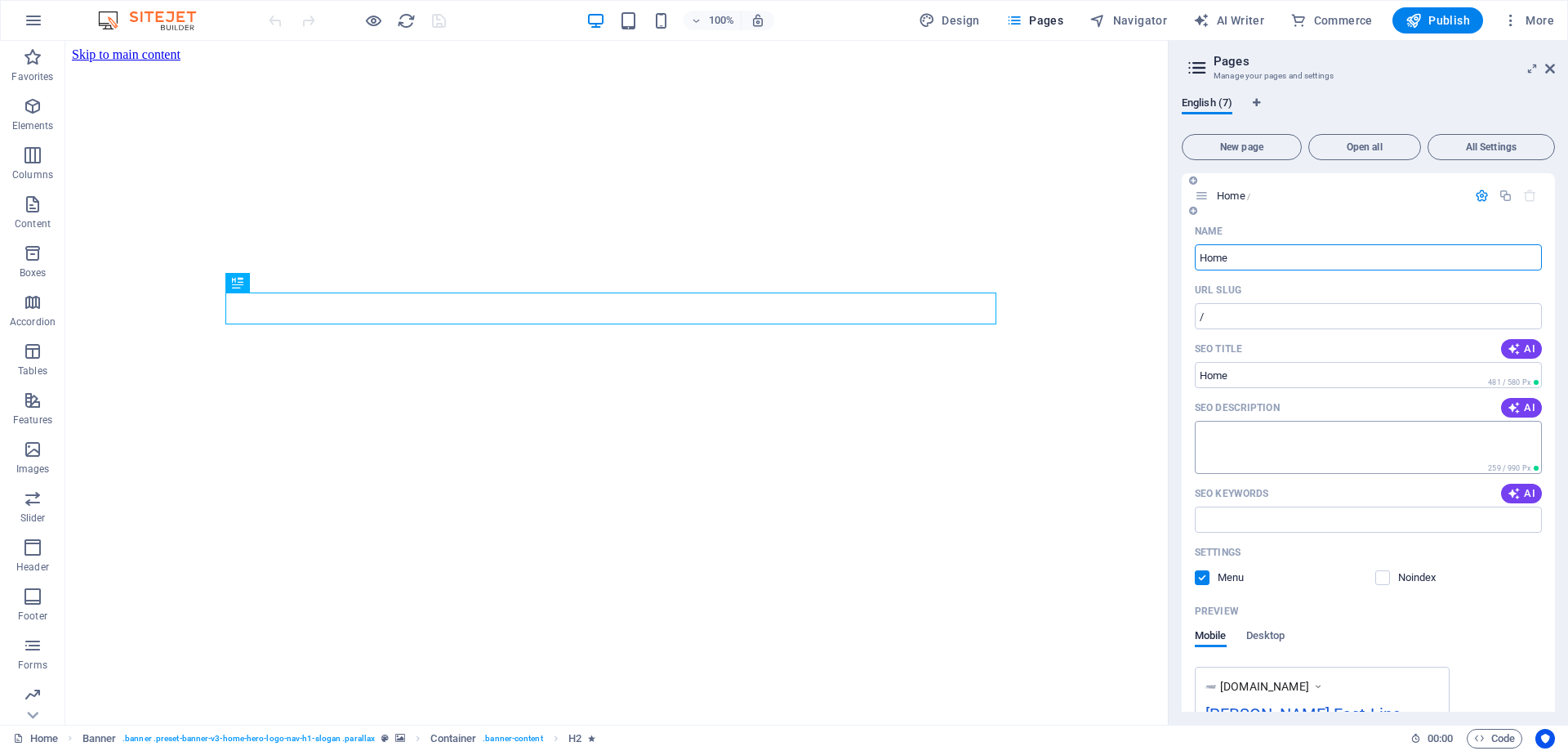
click at [1342, 438] on textarea "SEO Description" at bounding box center [1368, 448] width 347 height 53
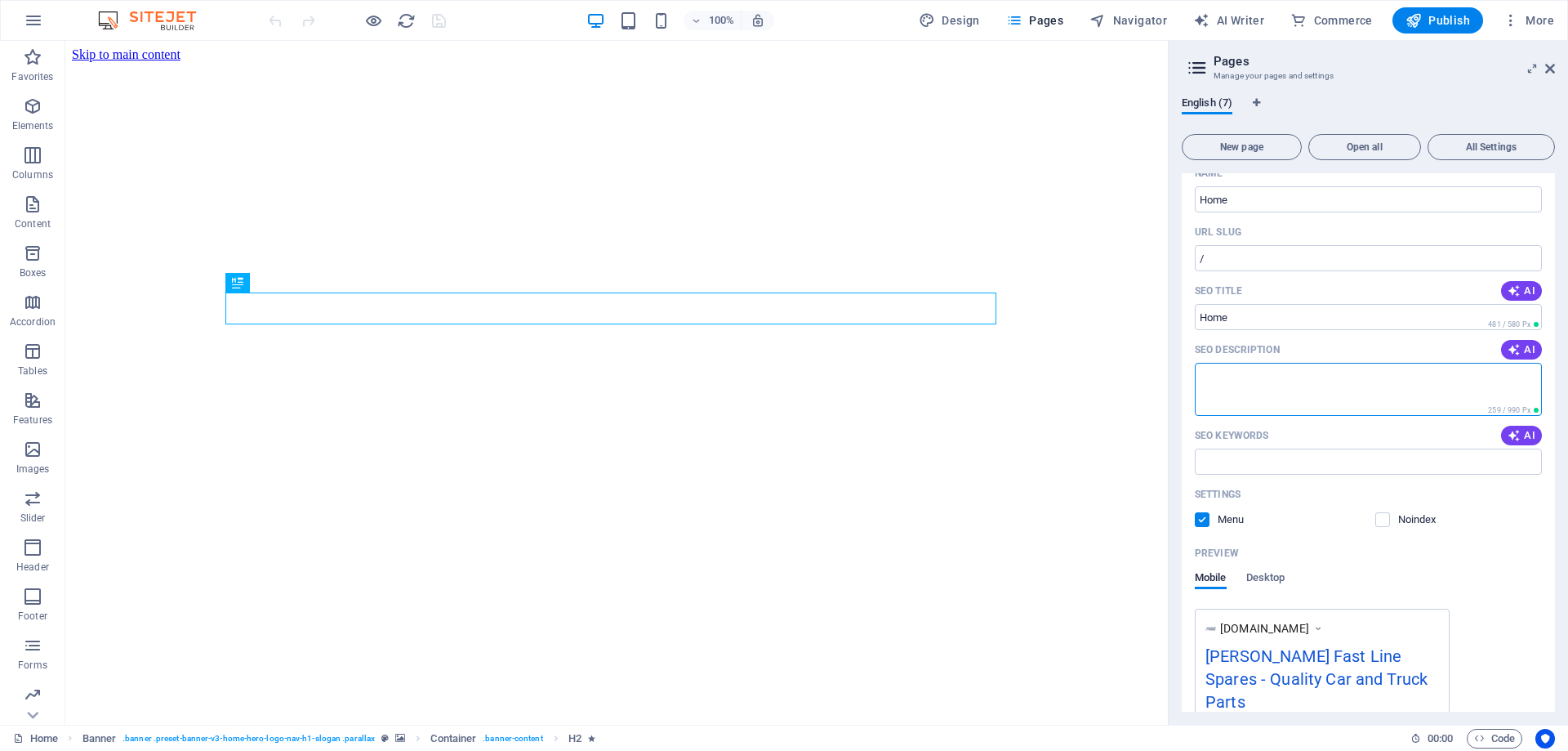
scroll to position [164, 0]
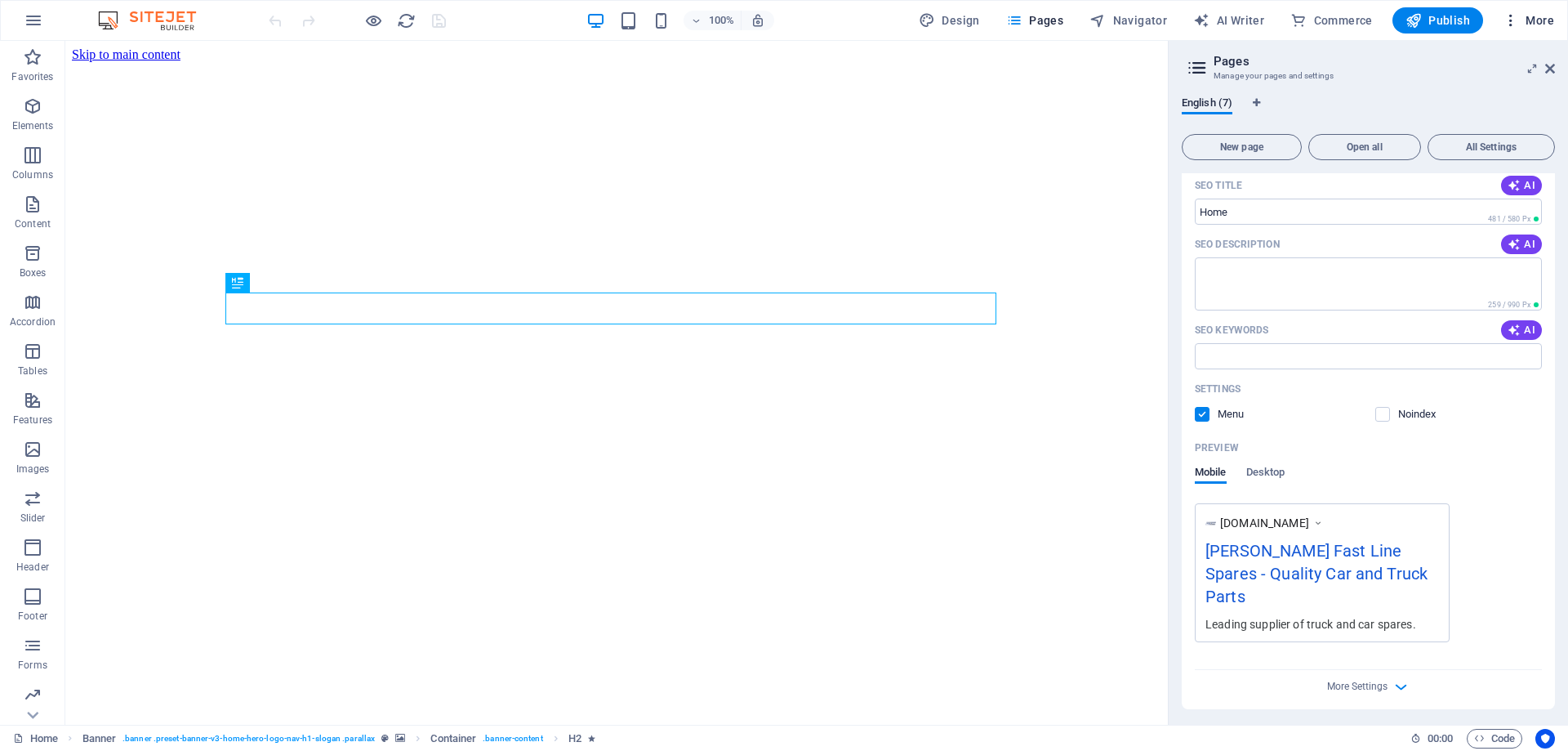
click at [1531, 19] on span "More" at bounding box center [1528, 20] width 51 height 16
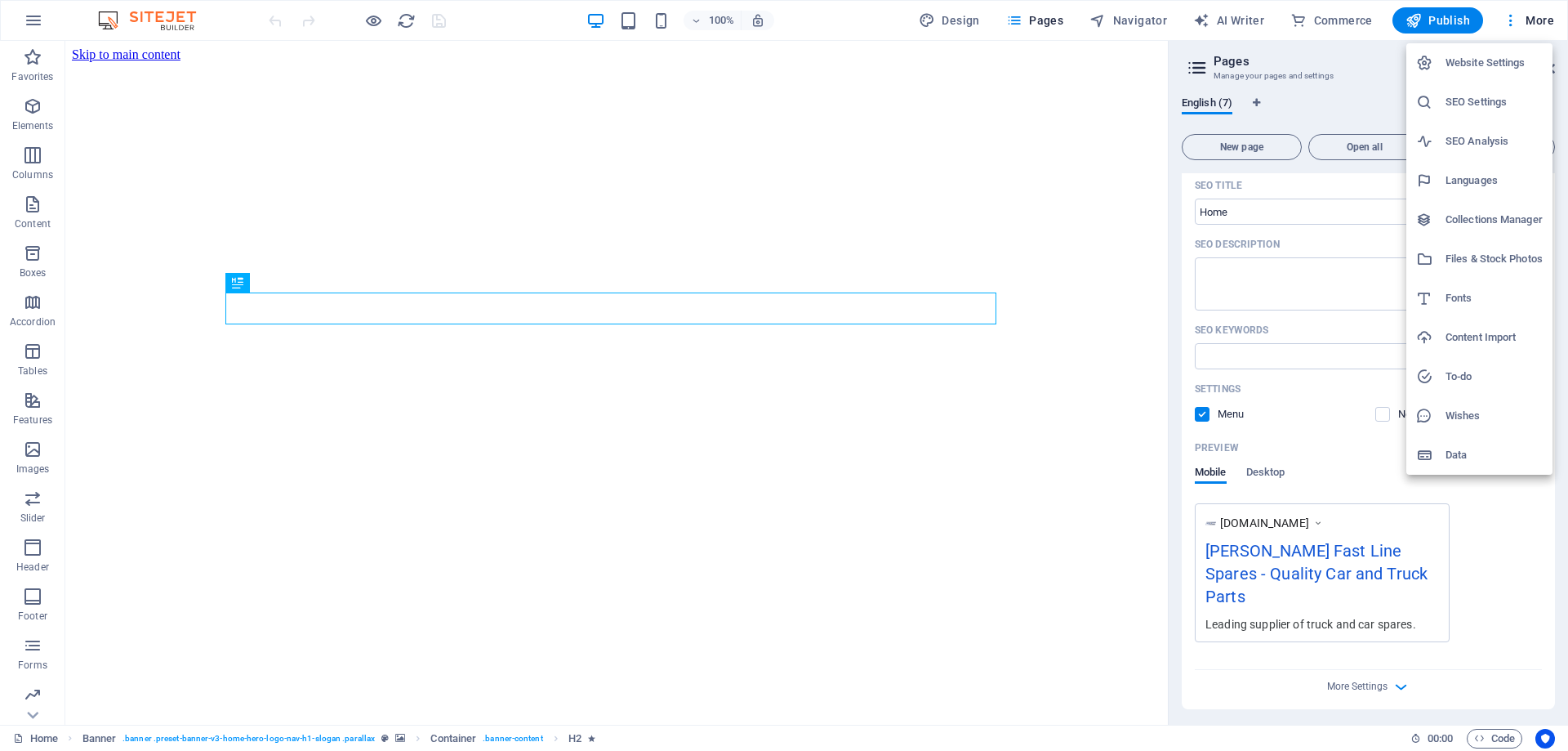
click at [1499, 104] on h6 "SEO Settings" at bounding box center [1494, 101] width 97 height 19
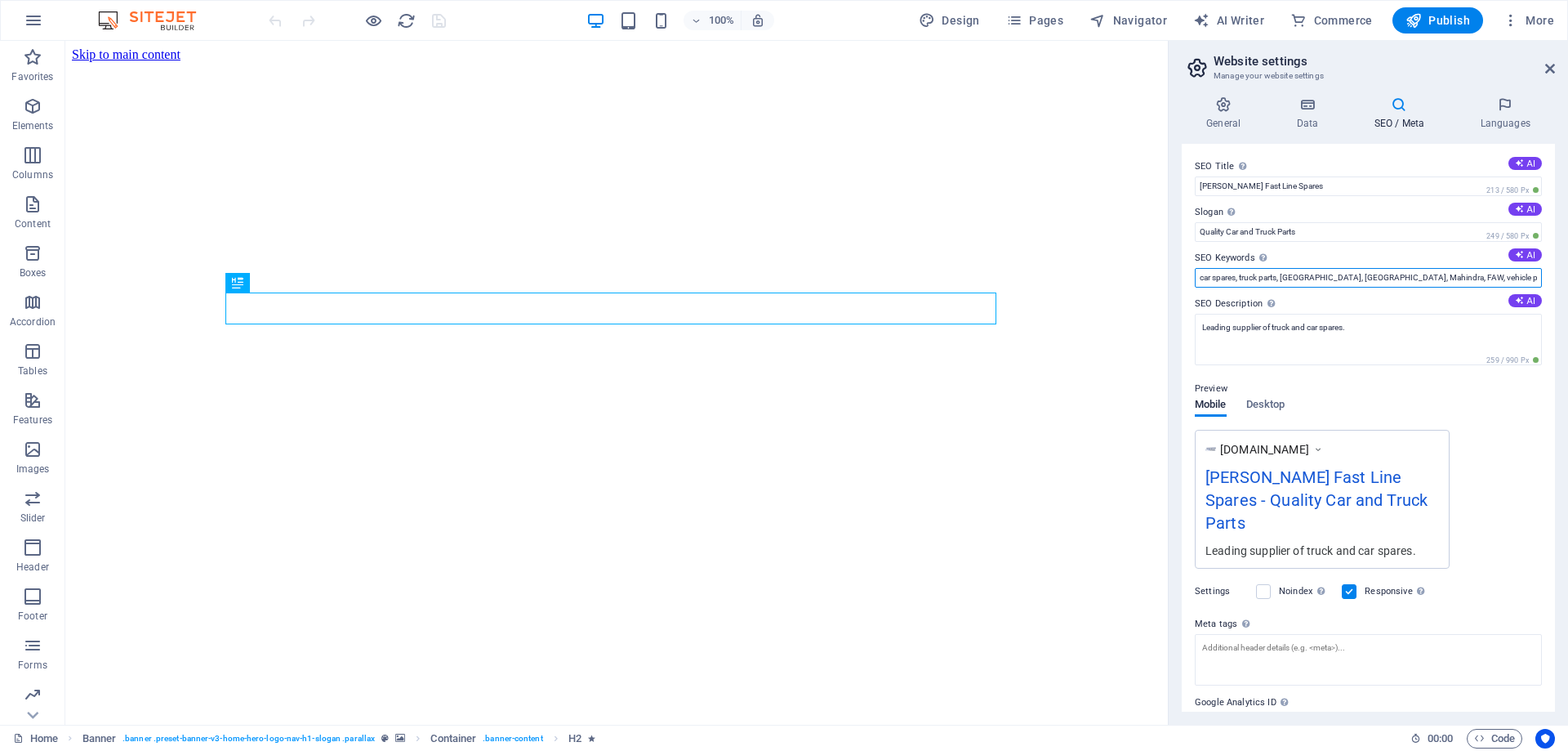
drag, startPoint x: 1285, startPoint y: 272, endPoint x: 1556, endPoint y: 280, distance: 271.1
click at [1556, 280] on div "General Data SEO / Meta Languages Website name brentspares.co.za Logo Drag file…" at bounding box center [1368, 404] width 399 height 641
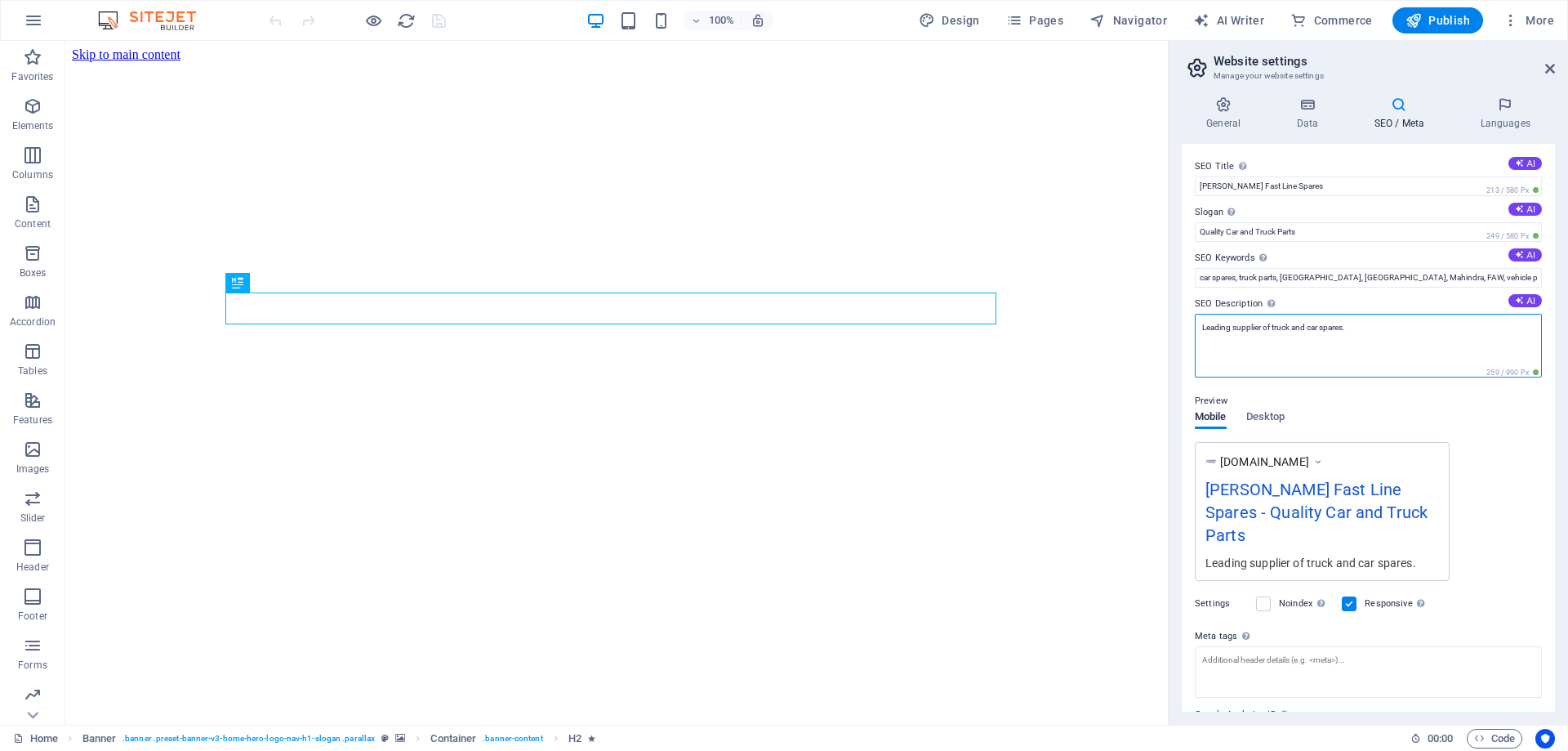
drag, startPoint x: 1425, startPoint y: 375, endPoint x: 1131, endPoint y: 307, distance: 301.8
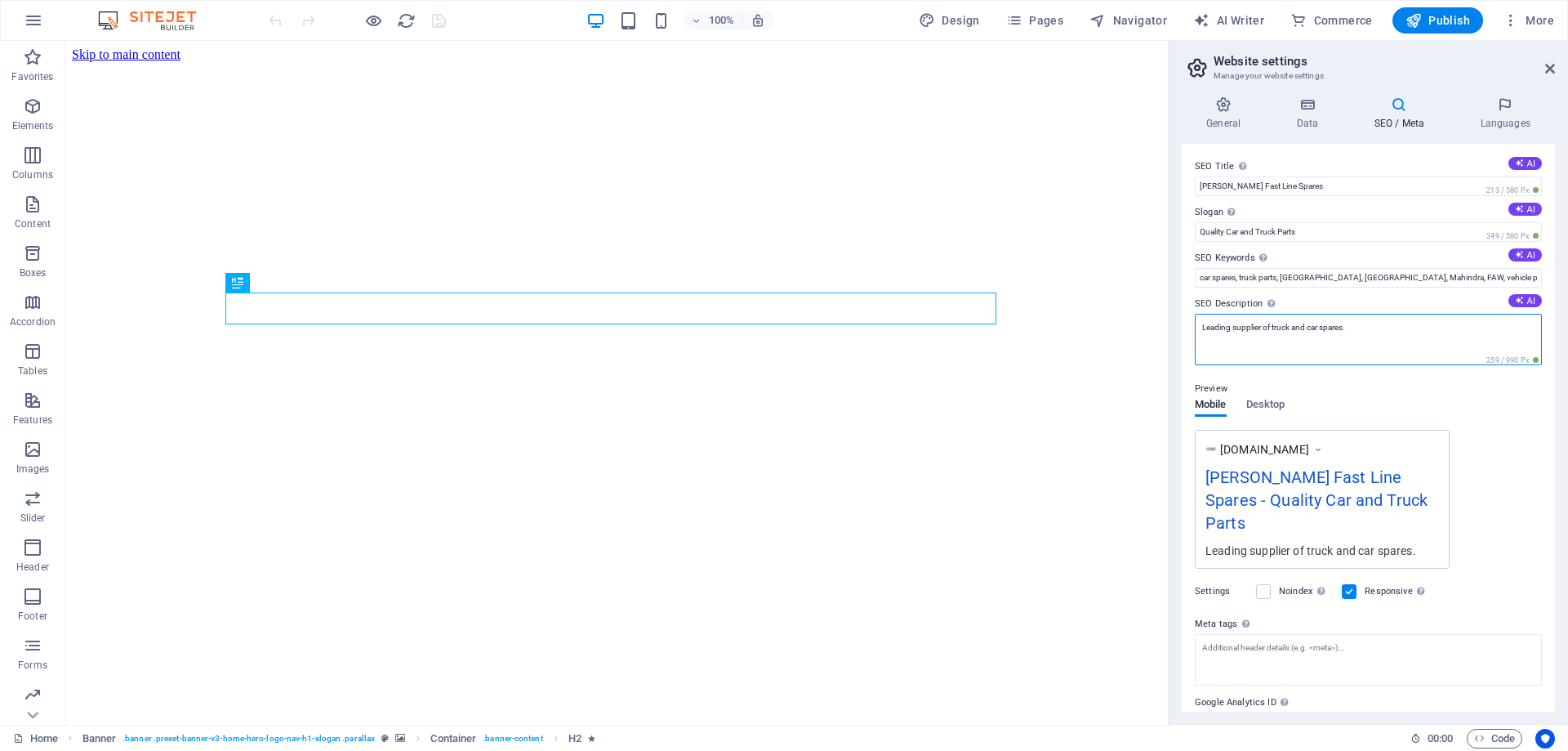
click at [1448, 326] on textarea "Leading supplier of truck and car spares." at bounding box center [1368, 339] width 347 height 51
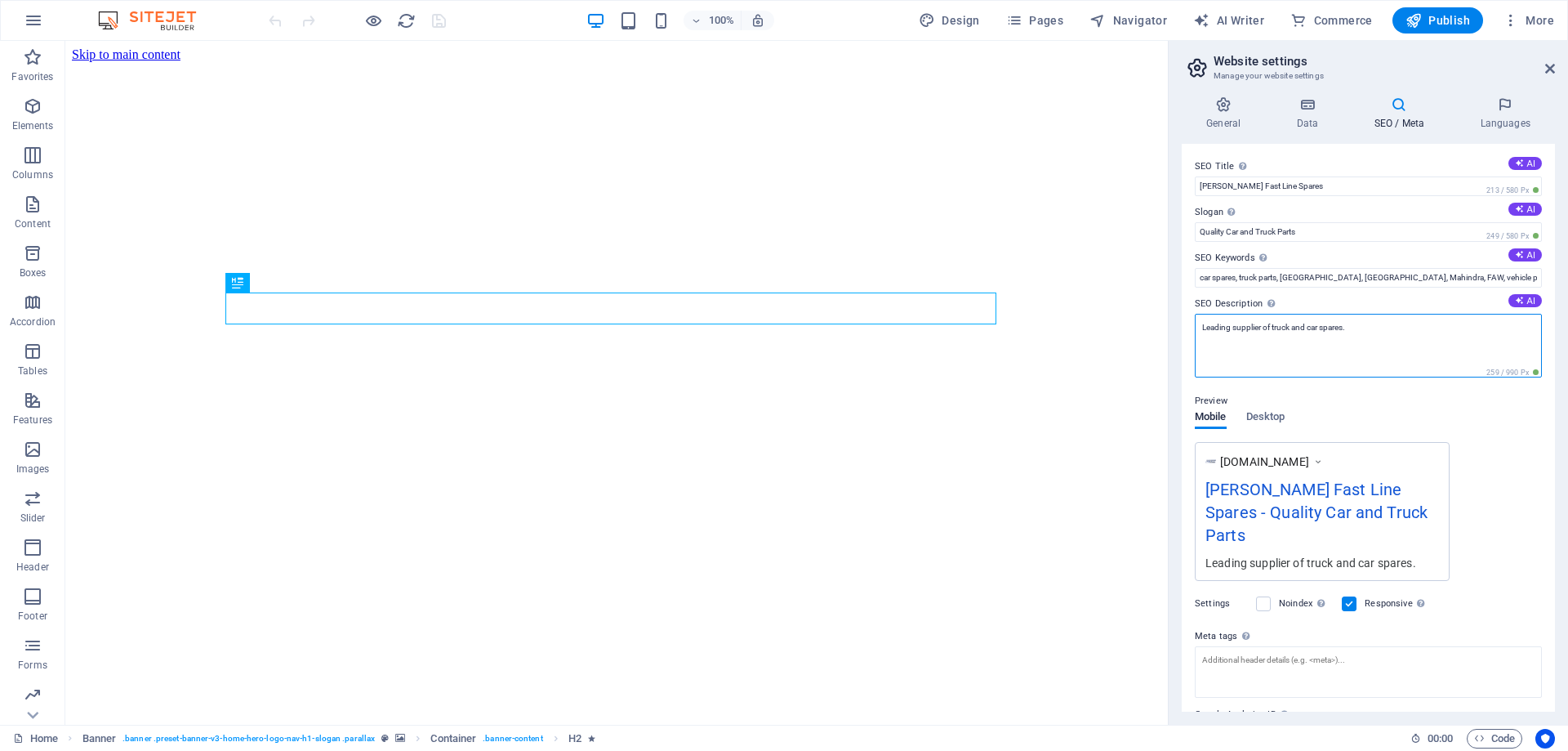
paste textarea "Brent Spares – Premier supplier of industrial and machinery spare parts in Sout…"
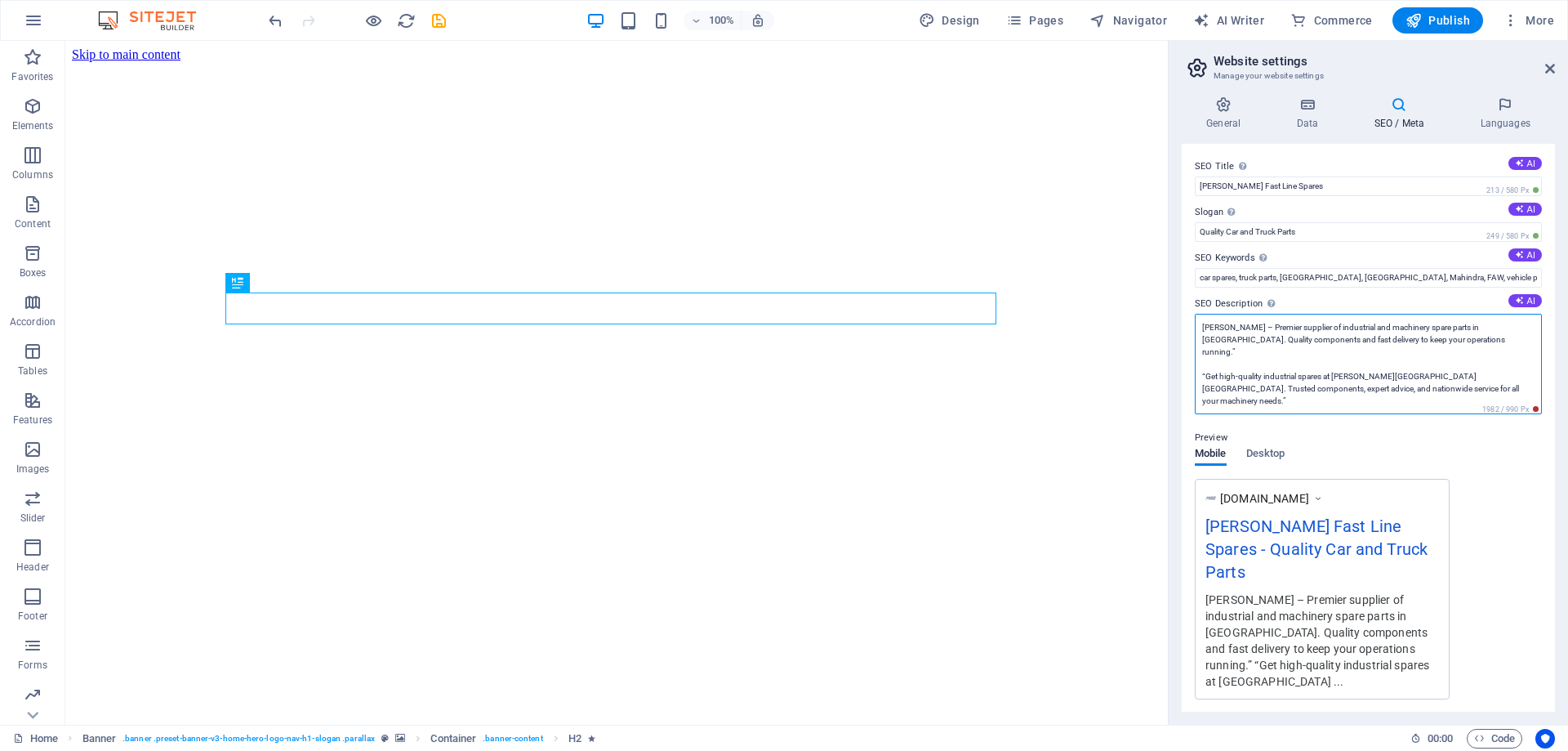
click at [1481, 341] on textarea "Brent Spares – Premier supplier of industrial and machinery spare parts in Sout…" at bounding box center [1368, 364] width 347 height 100
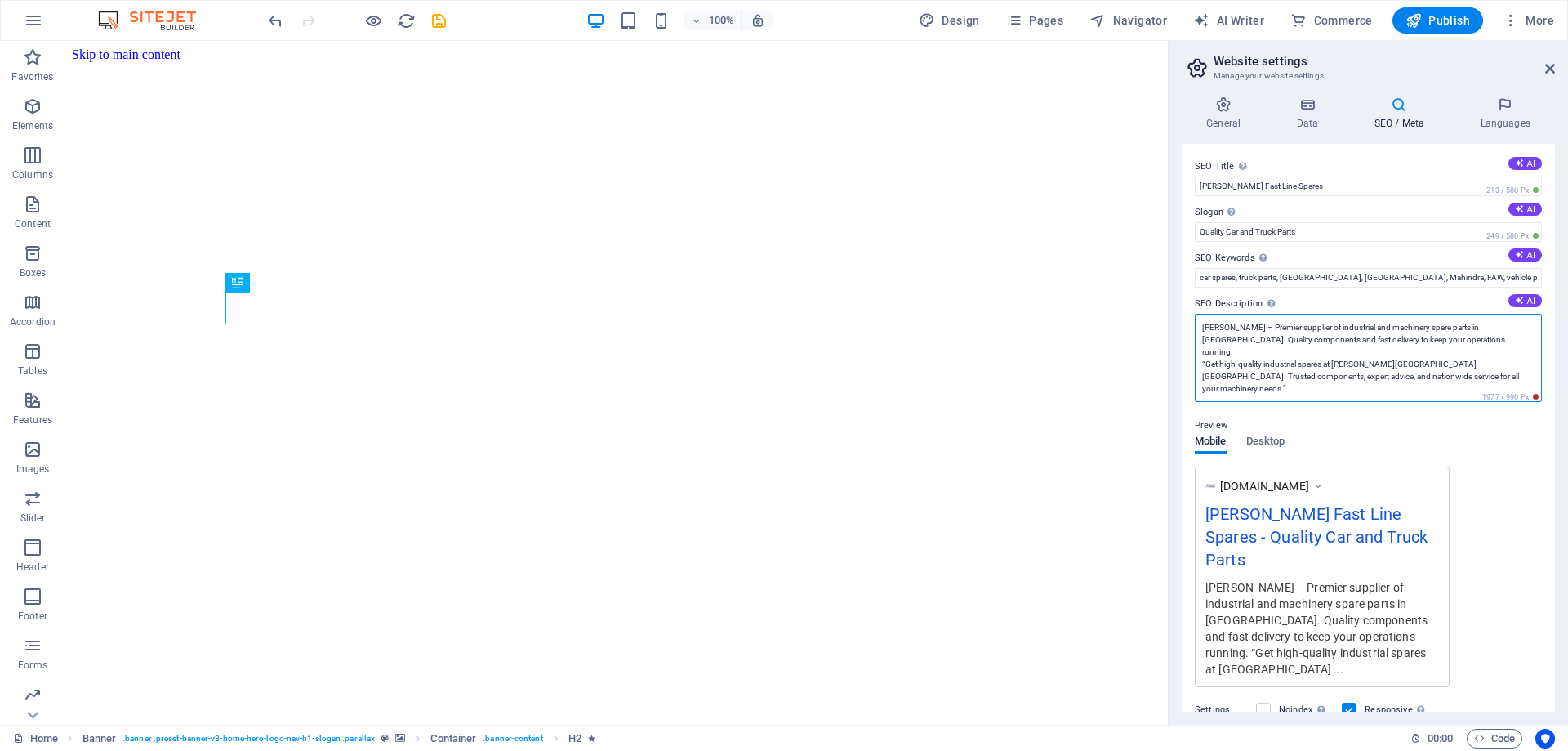
click at [1462, 365] on textarea "Brent Spares – Premier supplier of industrial and machinery spare parts in Sout…" at bounding box center [1368, 357] width 347 height 89
paste textarea "South Africa’s trusted supplier of quality automotive and industrial spare part…"
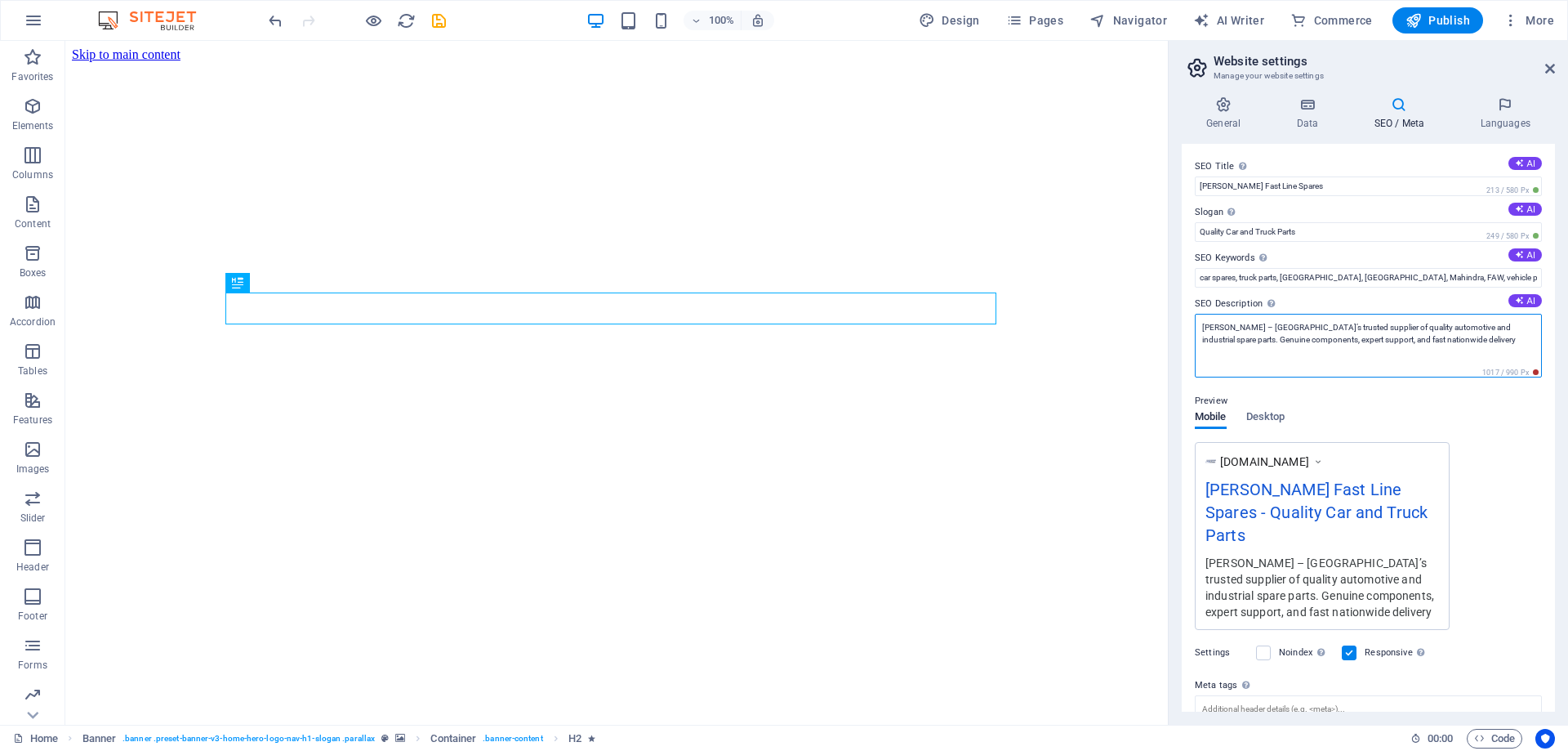
scroll to position [118, 0]
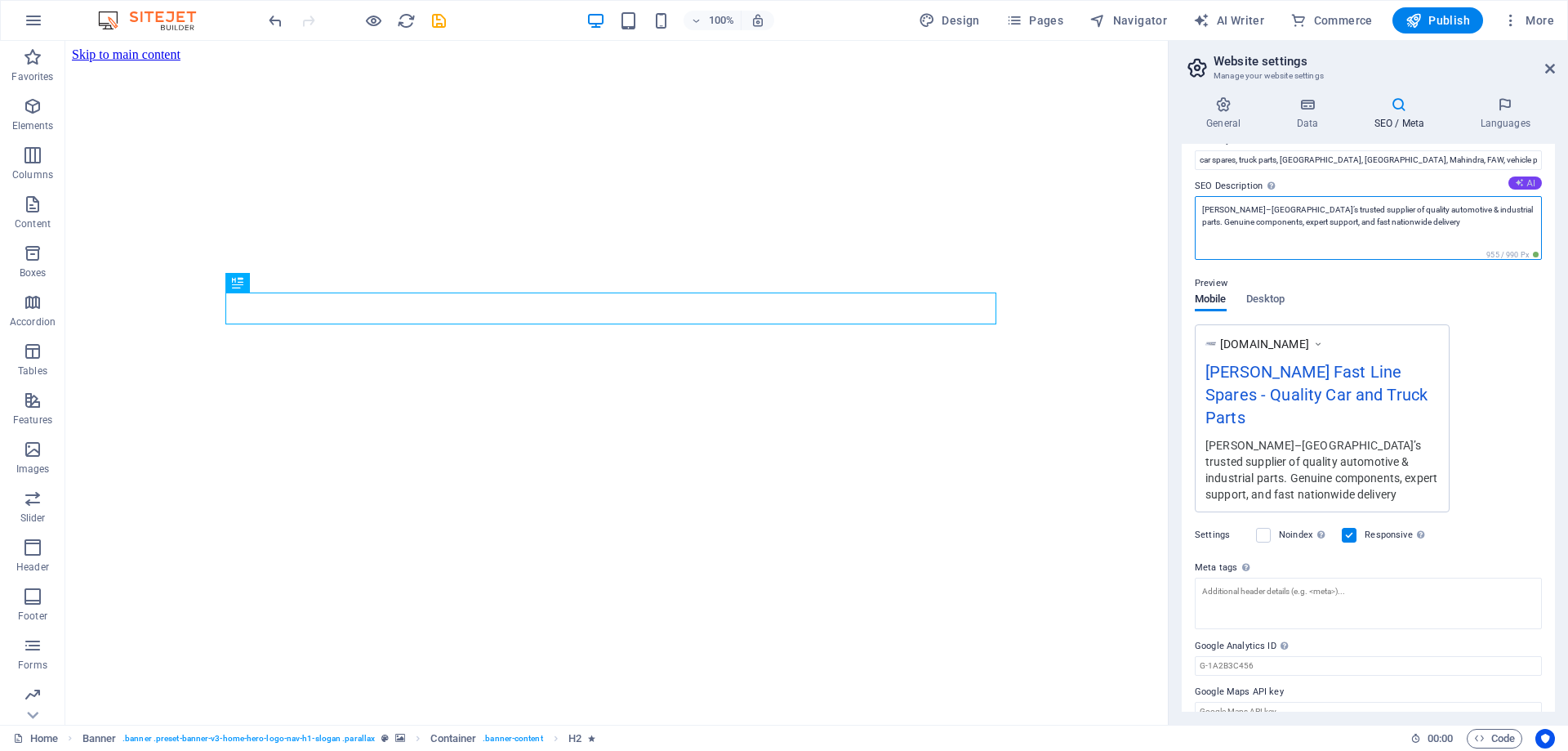
type textarea "Brent Spares – Premier supplier of industrial and machinery spare parts in Sout…"
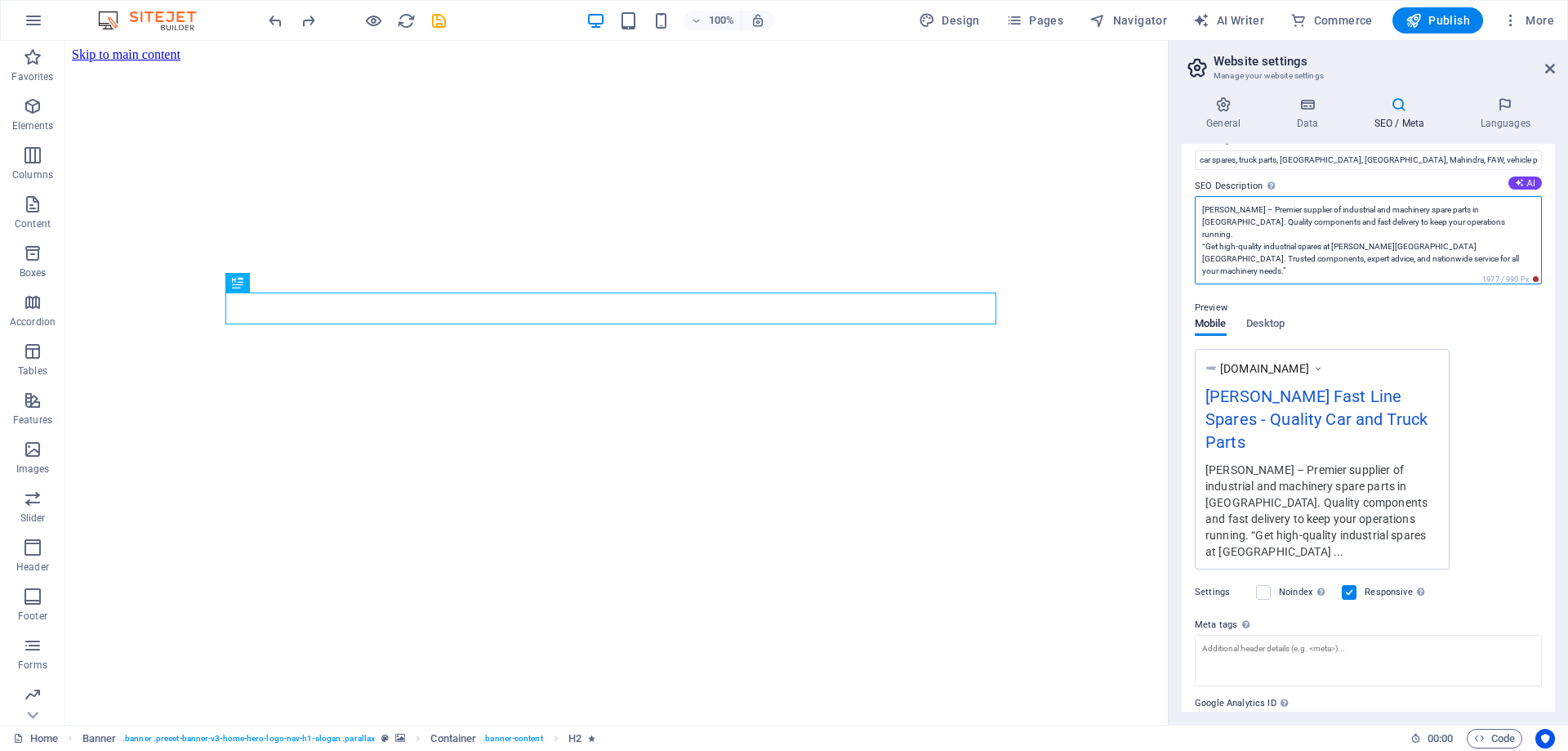
drag, startPoint x: 1477, startPoint y: 254, endPoint x: 1212, endPoint y: 181, distance: 274.9
click at [1214, 182] on div "SEO Description Describe the contents of your website - this is crucial for sea…" at bounding box center [1368, 230] width 347 height 109
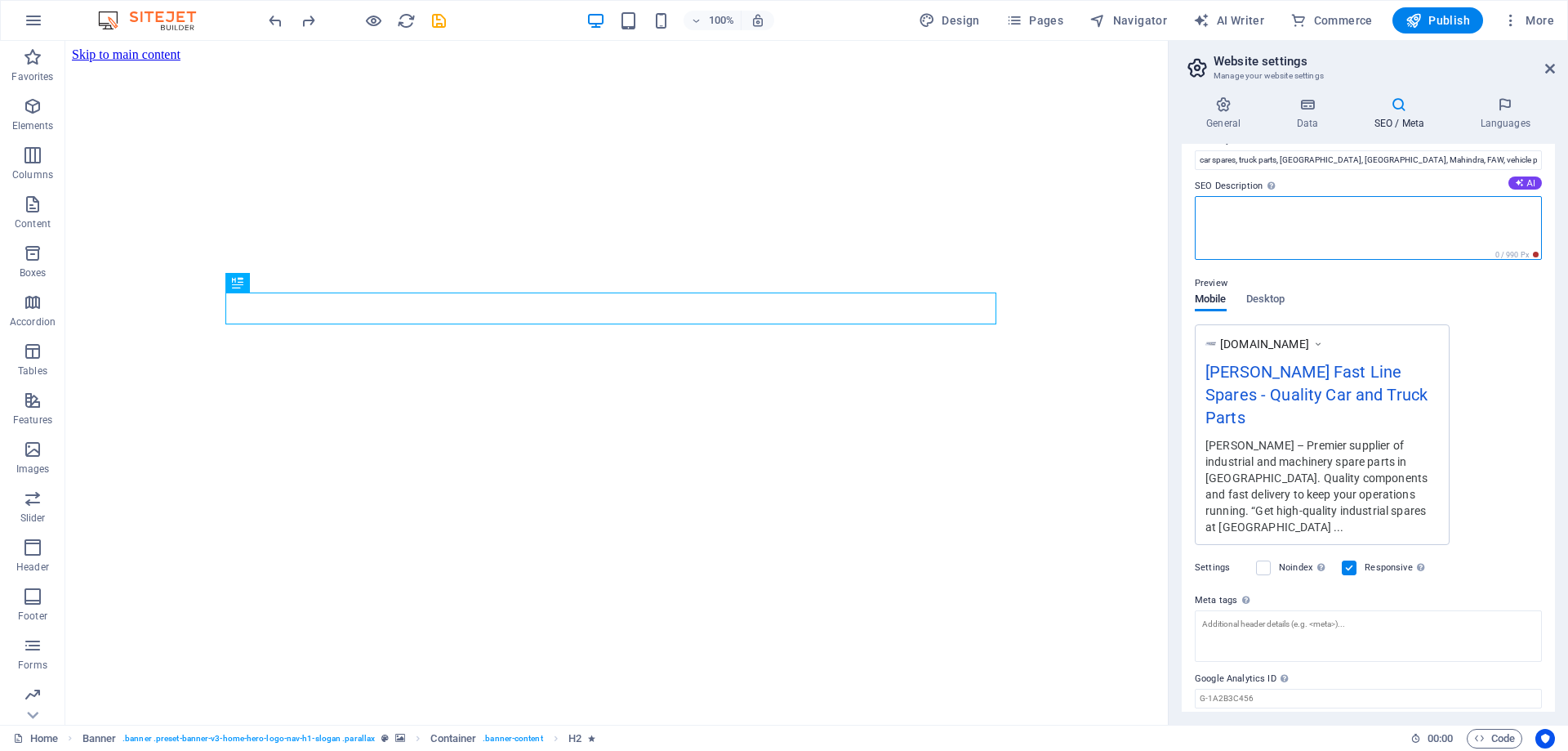
paste textarea "Brent Spares – South Africa’s trusted supplier of quality automotive and indust…"
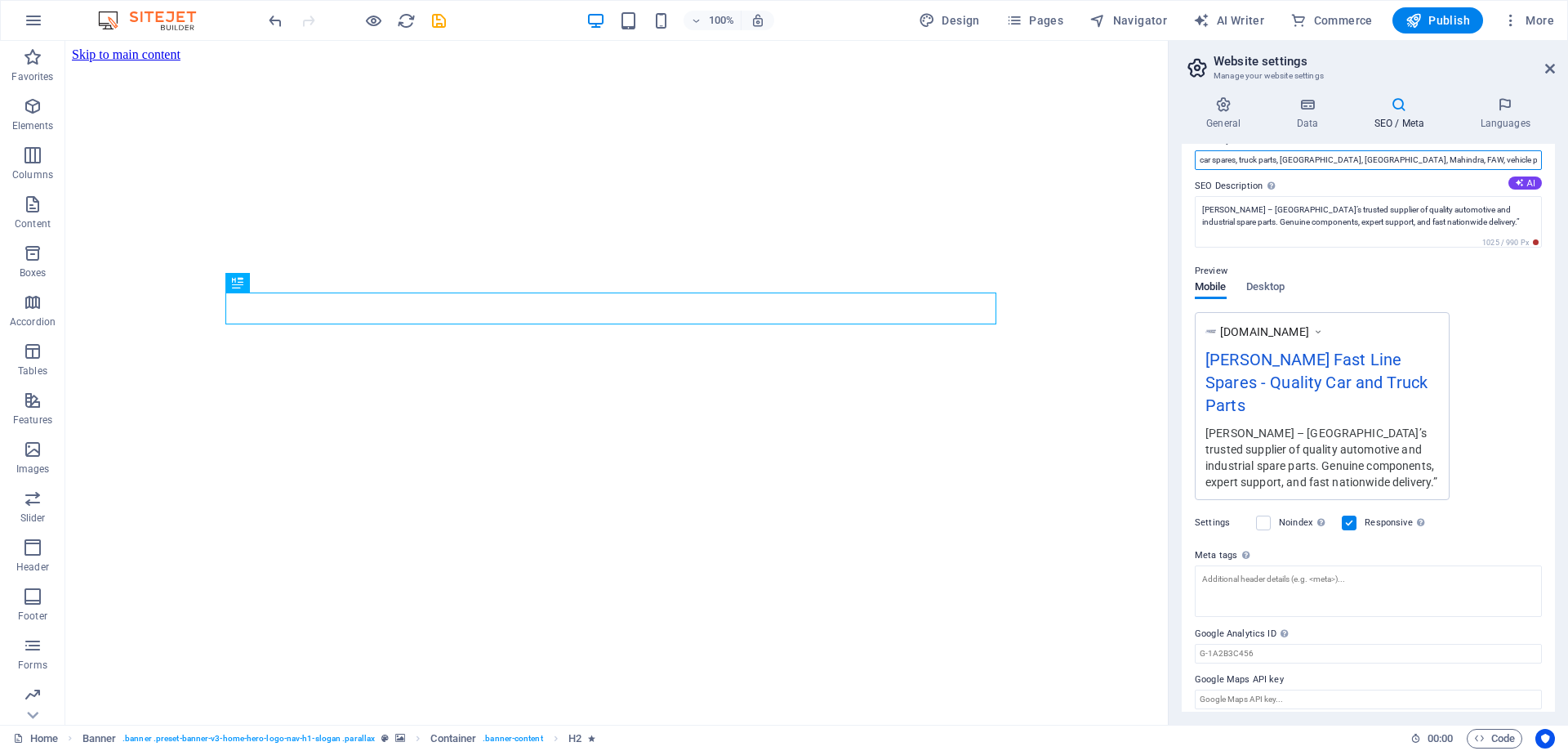
scroll to position [105, 0]
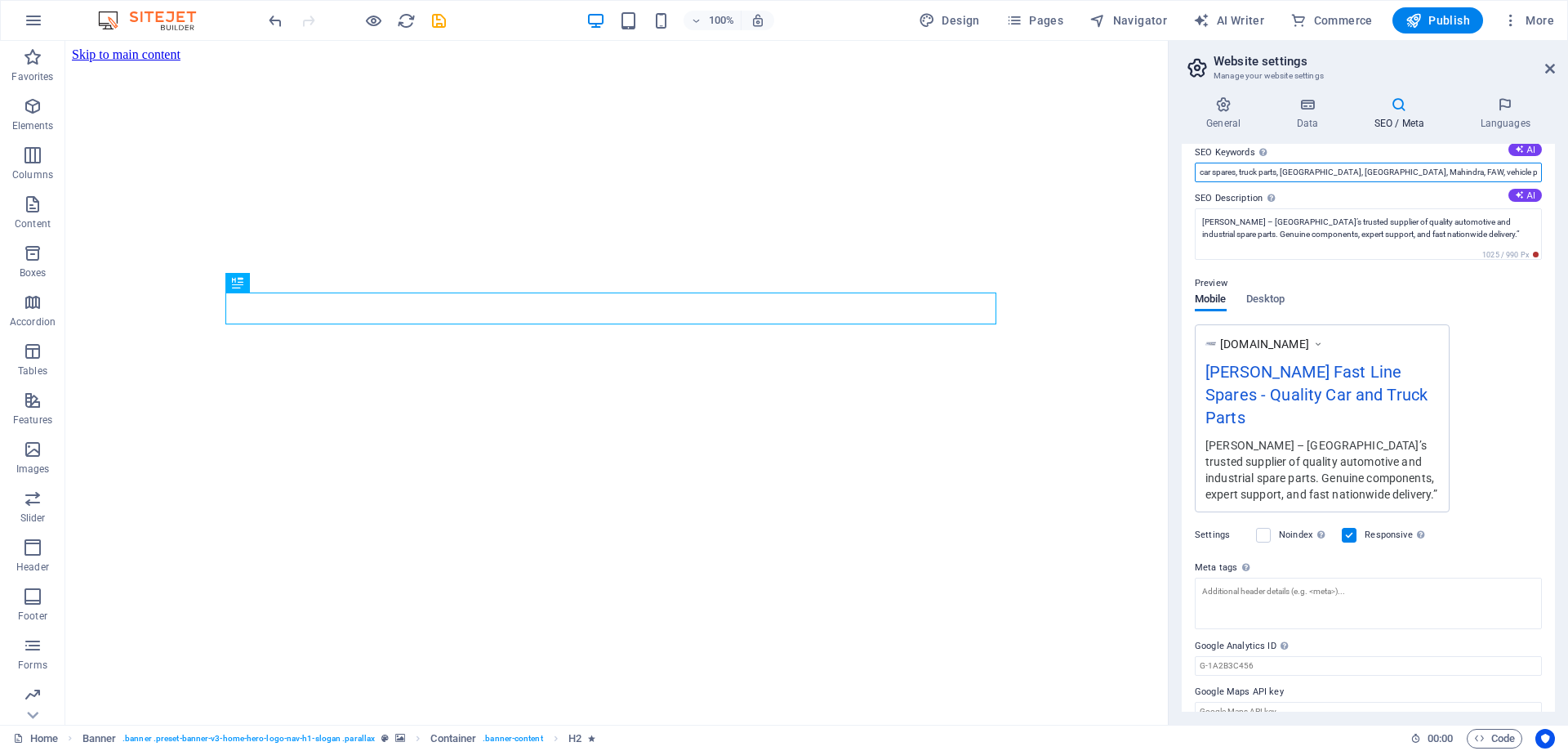
click at [1528, 168] on input "car spares, truck parts, [GEOGRAPHIC_DATA], [GEOGRAPHIC_DATA], Mahindra, FAW, v…" at bounding box center [1368, 172] width 347 height 19
click at [1531, 189] on button "AI" at bounding box center [1525, 196] width 34 height 13
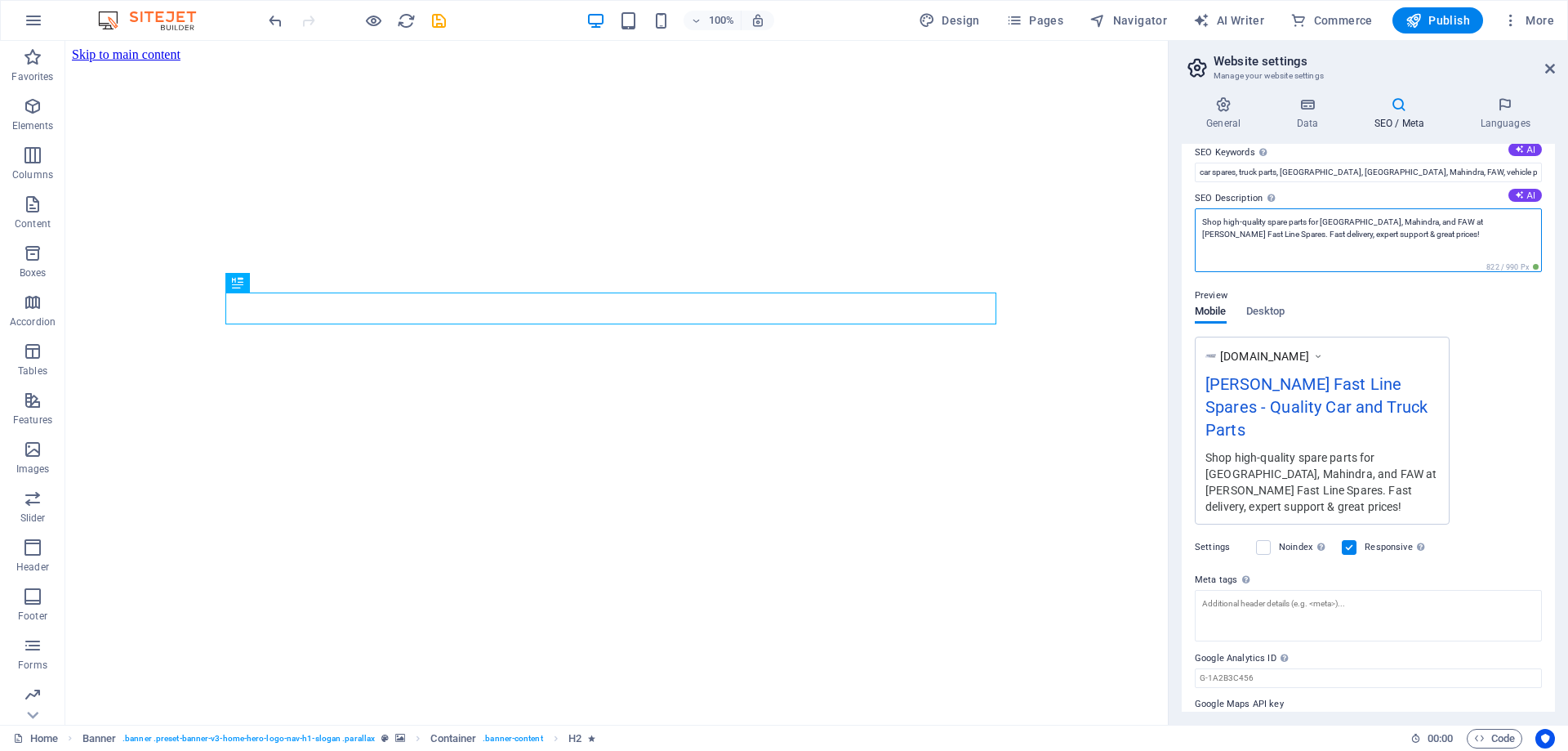
drag, startPoint x: 1353, startPoint y: 258, endPoint x: 1146, endPoint y: 185, distance: 219.5
paste textarea "Brent Spares – South Africa’s trusted supplier of quality automotive and indust…"
drag, startPoint x: 1218, startPoint y: 231, endPoint x: 1324, endPoint y: 407, distance: 205.5
click at [1219, 231] on textarea "Brent Spares – South Africa’s trusted supplier of quality automotive and indust…" at bounding box center [1368, 240] width 347 height 64
type textarea "[PERSON_NAME] – [GEOGRAPHIC_DATA]’s trusted supplier of quality automotive and …"
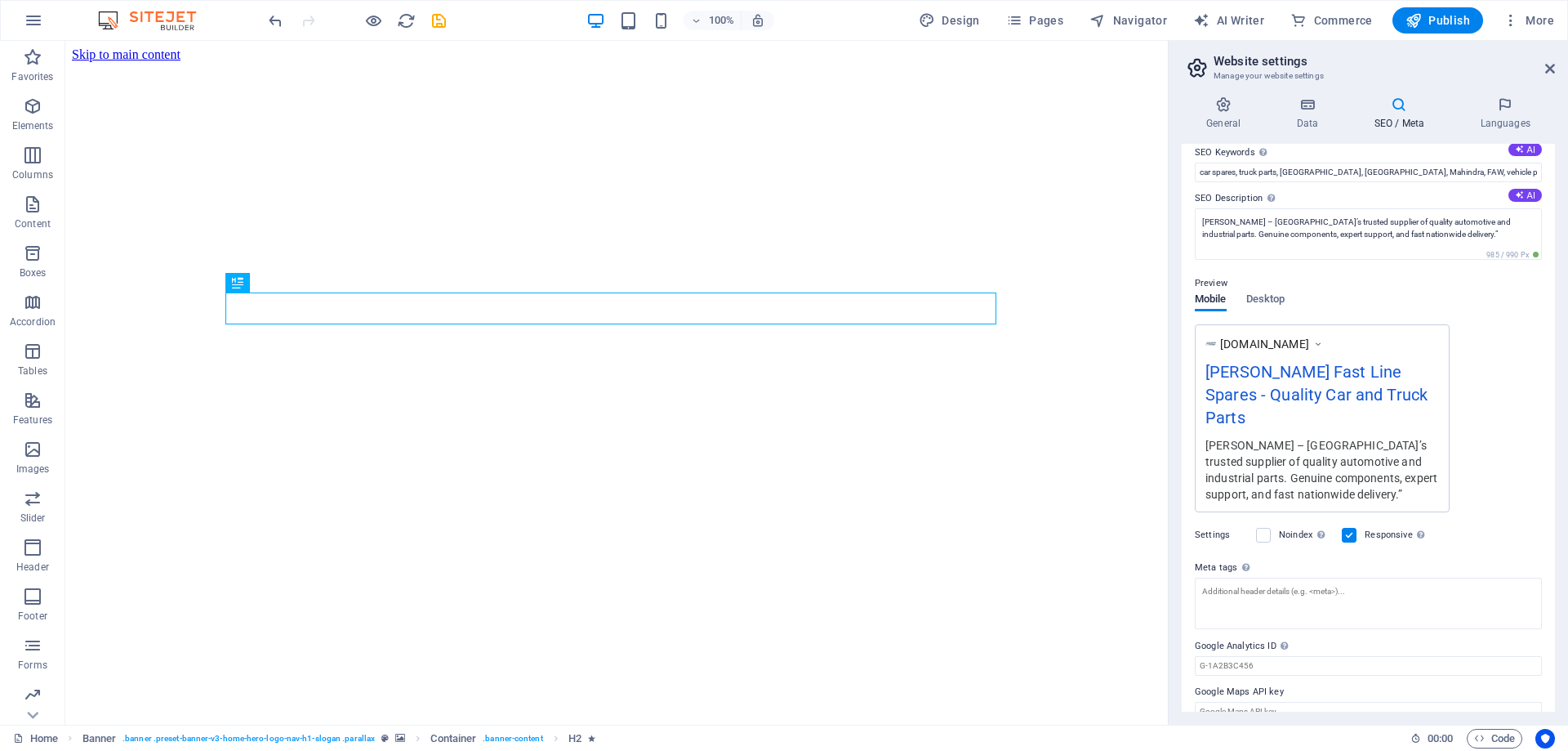
click at [1530, 460] on div "www.example.com Brent Fast Line Spares - Quality Car and Truck Parts Brent Spar…" at bounding box center [1368, 418] width 347 height 188
click at [1349, 577] on textarea "Meta tags Enter HTML code here that will be placed inside the tags of your webs…" at bounding box center [1368, 603] width 347 height 51
drag, startPoint x: 444, startPoint y: 24, endPoint x: 777, endPoint y: 34, distance: 333.2
click at [444, 24] on icon "save" at bounding box center [438, 21] width 19 height 19
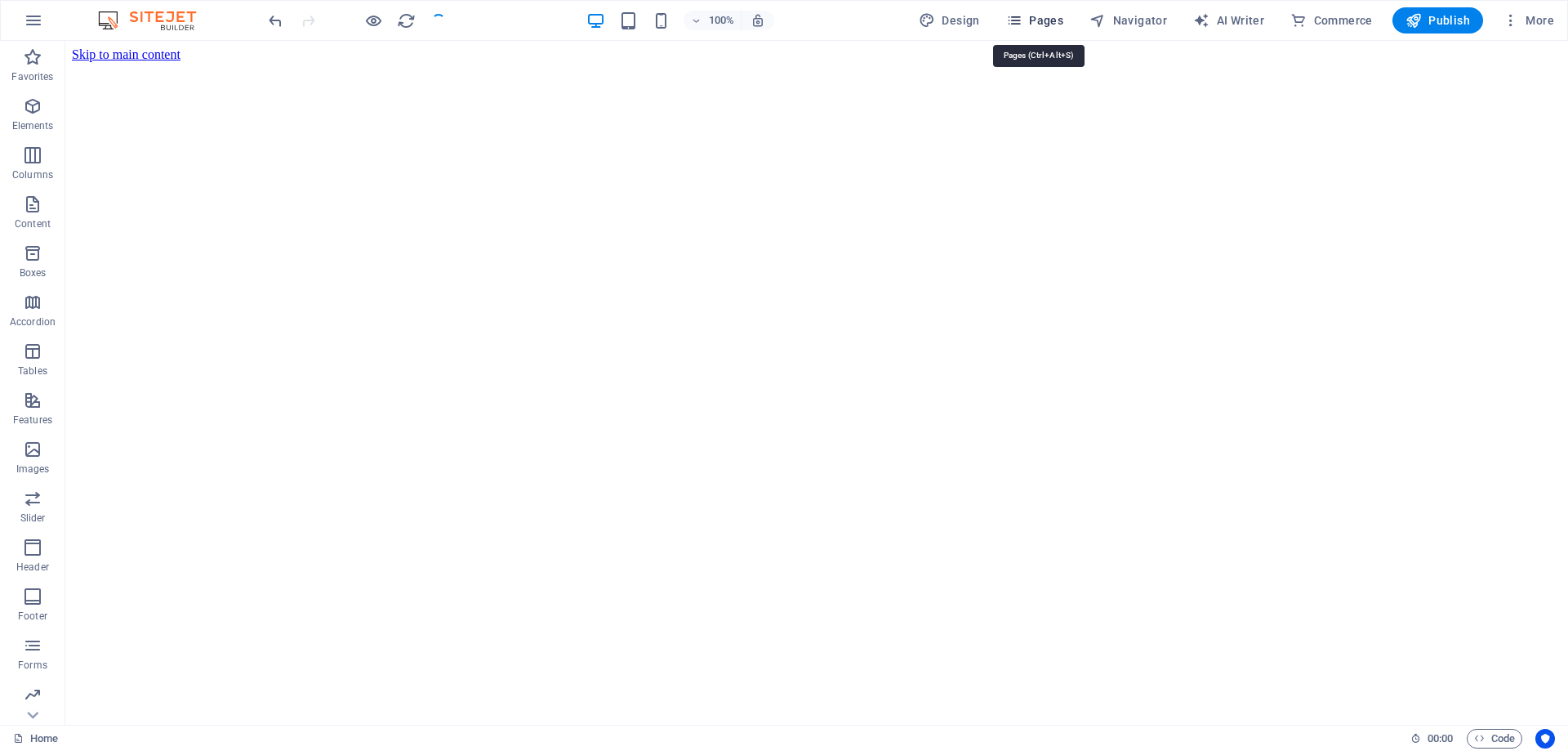
click at [1033, 24] on span "Pages" at bounding box center [1035, 20] width 58 height 16
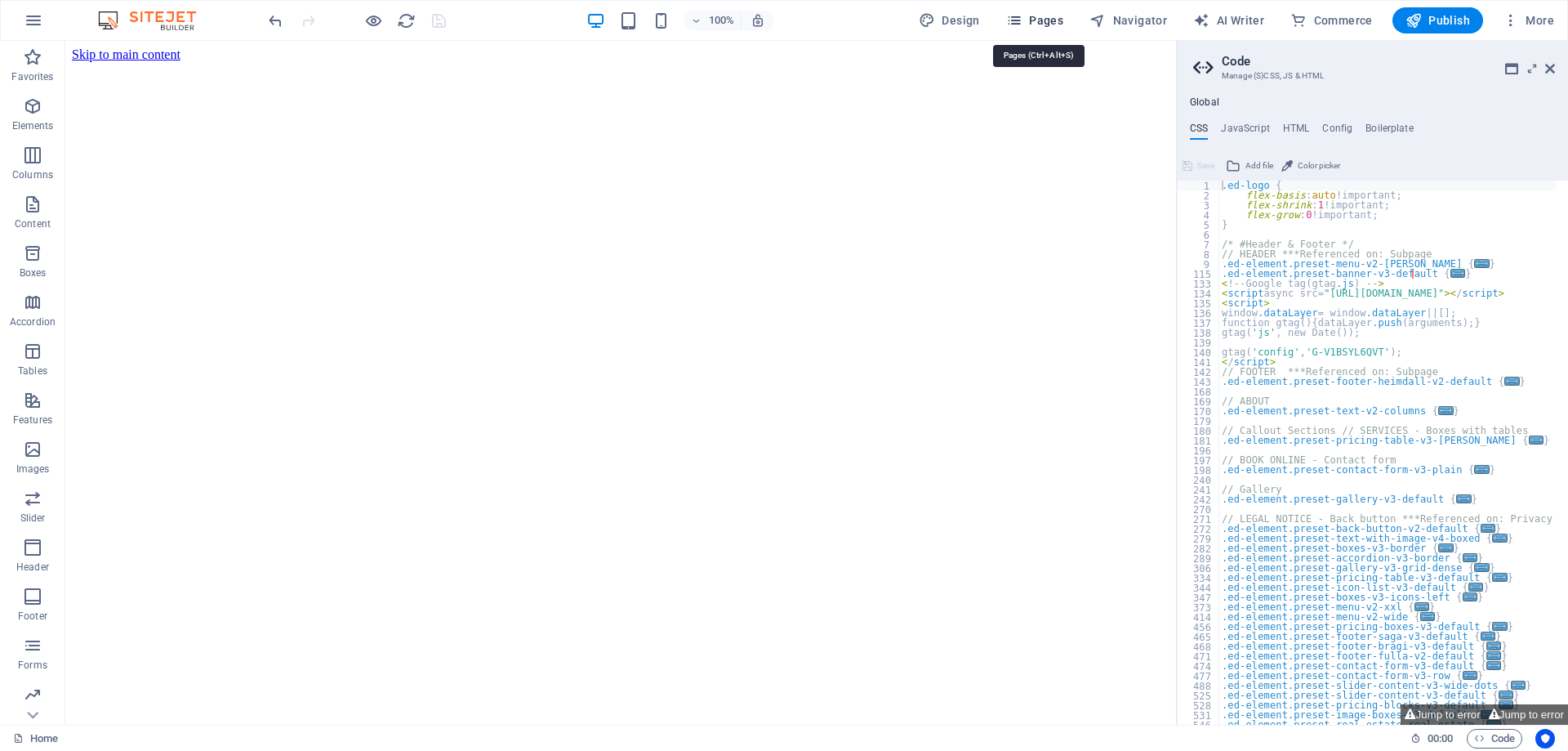
click at [1050, 24] on span "Pages" at bounding box center [1035, 20] width 58 height 16
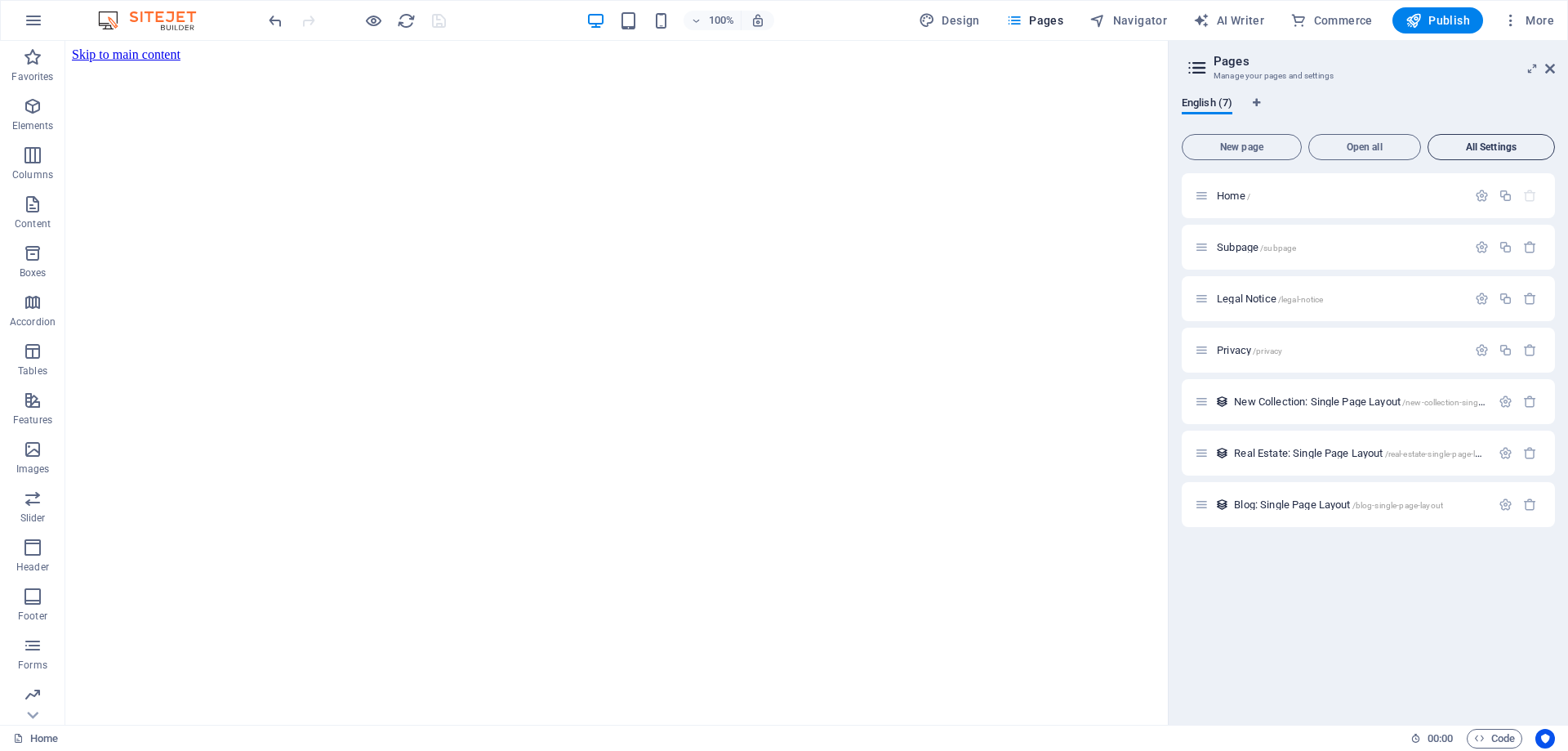
click at [1510, 141] on button "All Settings" at bounding box center [1491, 147] width 128 height 26
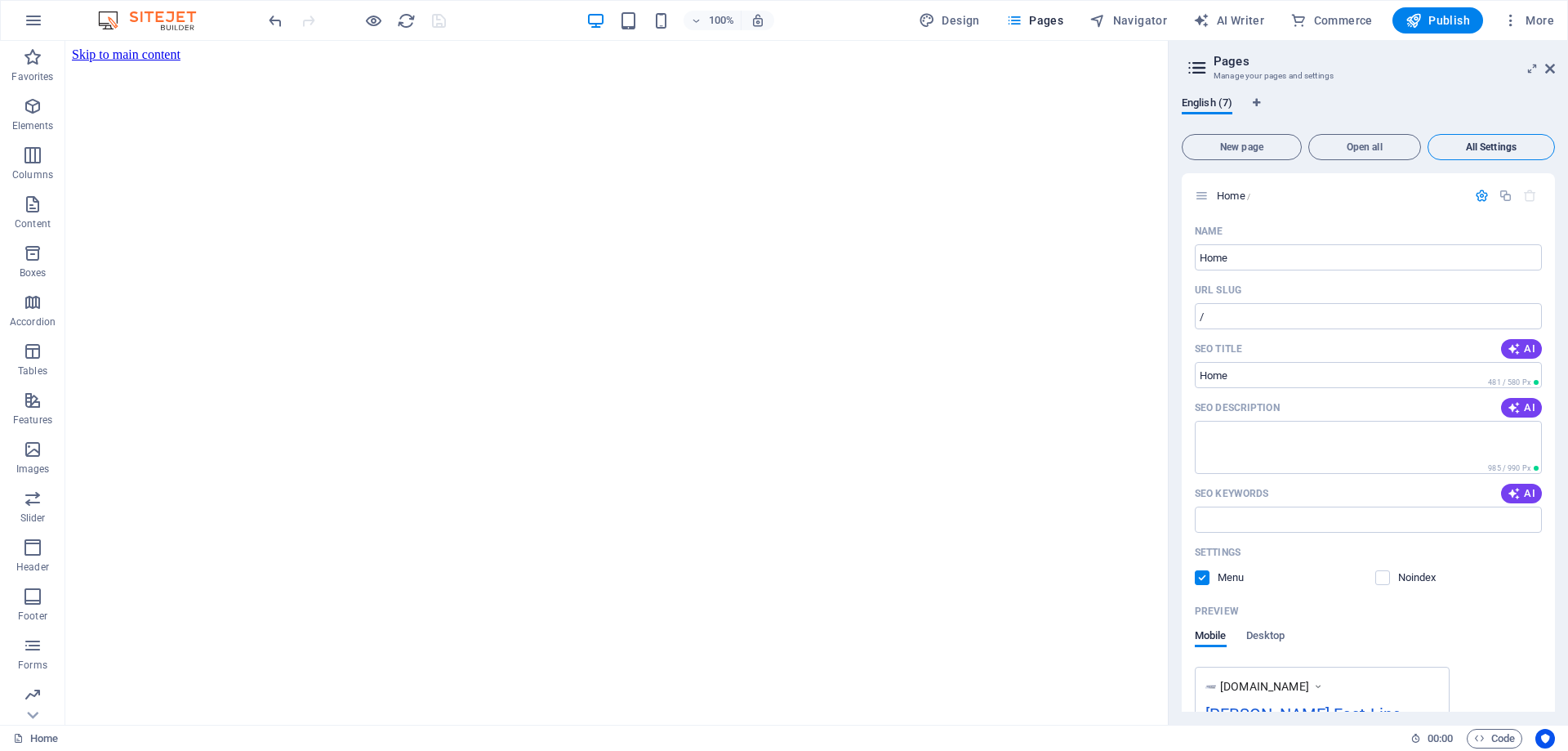
scroll to position [2856, 0]
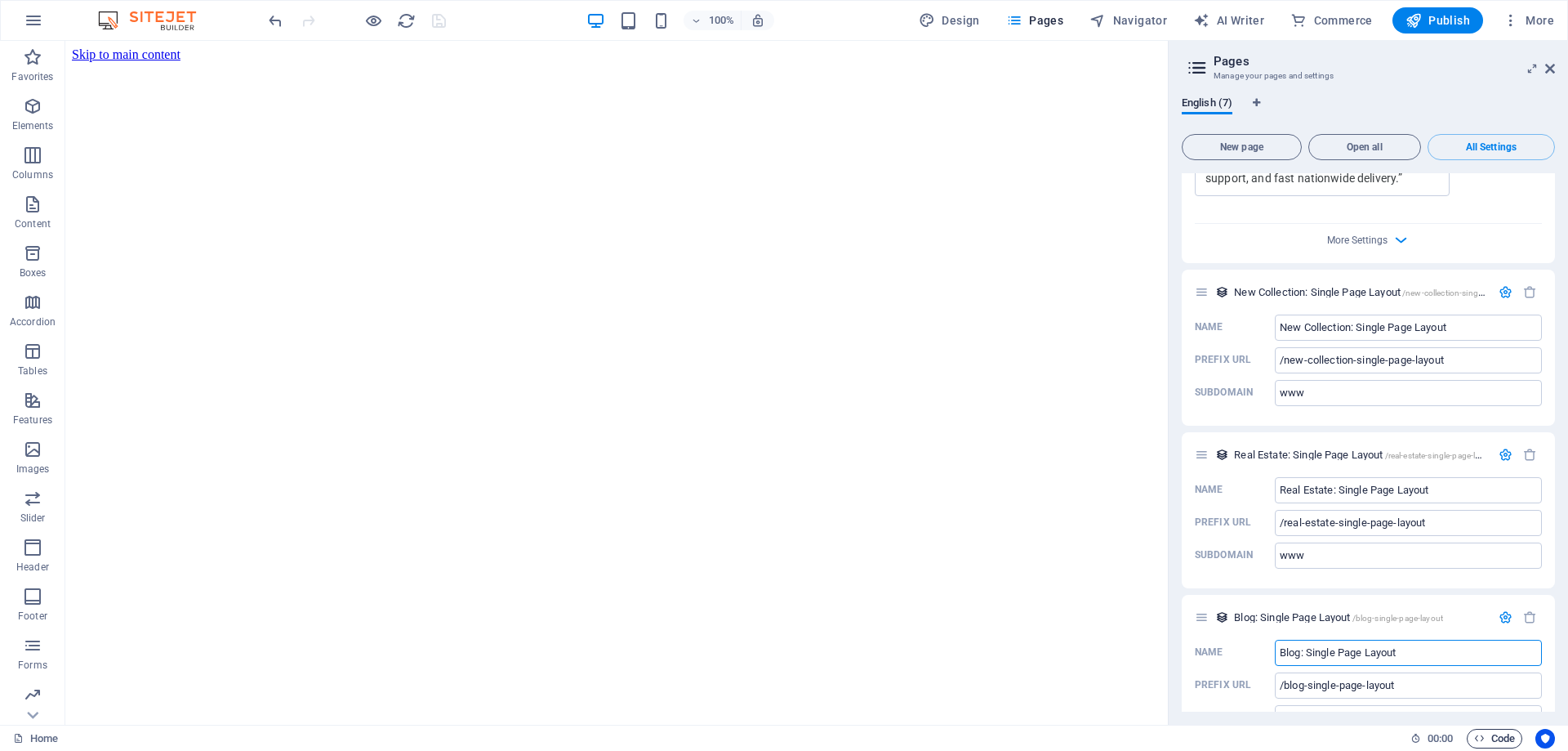
click at [1497, 742] on span "Code" at bounding box center [1494, 738] width 41 height 19
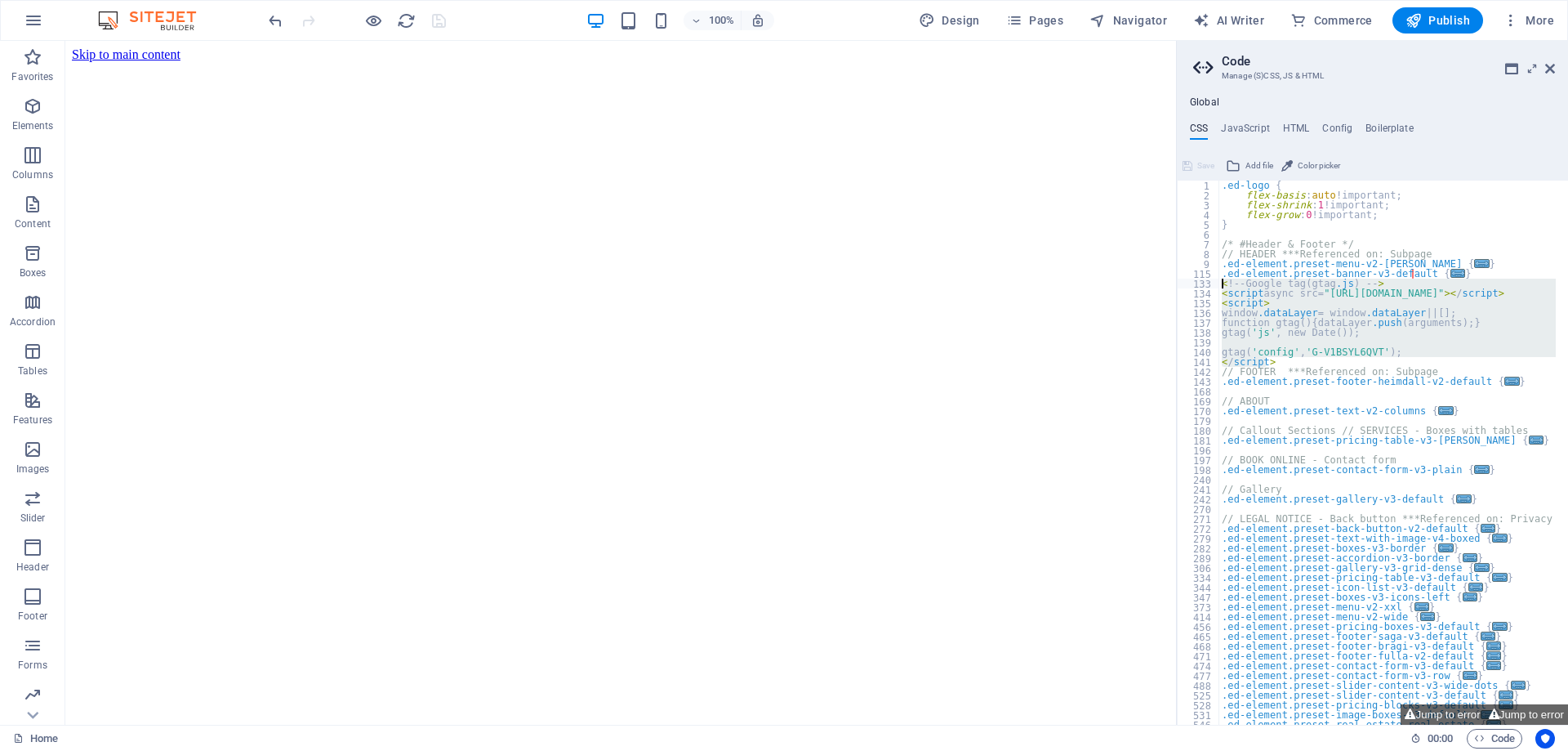
drag, startPoint x: 1269, startPoint y: 362, endPoint x: 1224, endPoint y: 286, distance: 88.3
click at [1224, 286] on div ".ed-logo { flex-basis : auto !important; flex-shrink : 1 !important; flex-grow …" at bounding box center [1525, 457] width 614 height 552
type textarea "<!-- Google tag (gtag.js) --> <script async src="https://www.googletagmanager.c…"
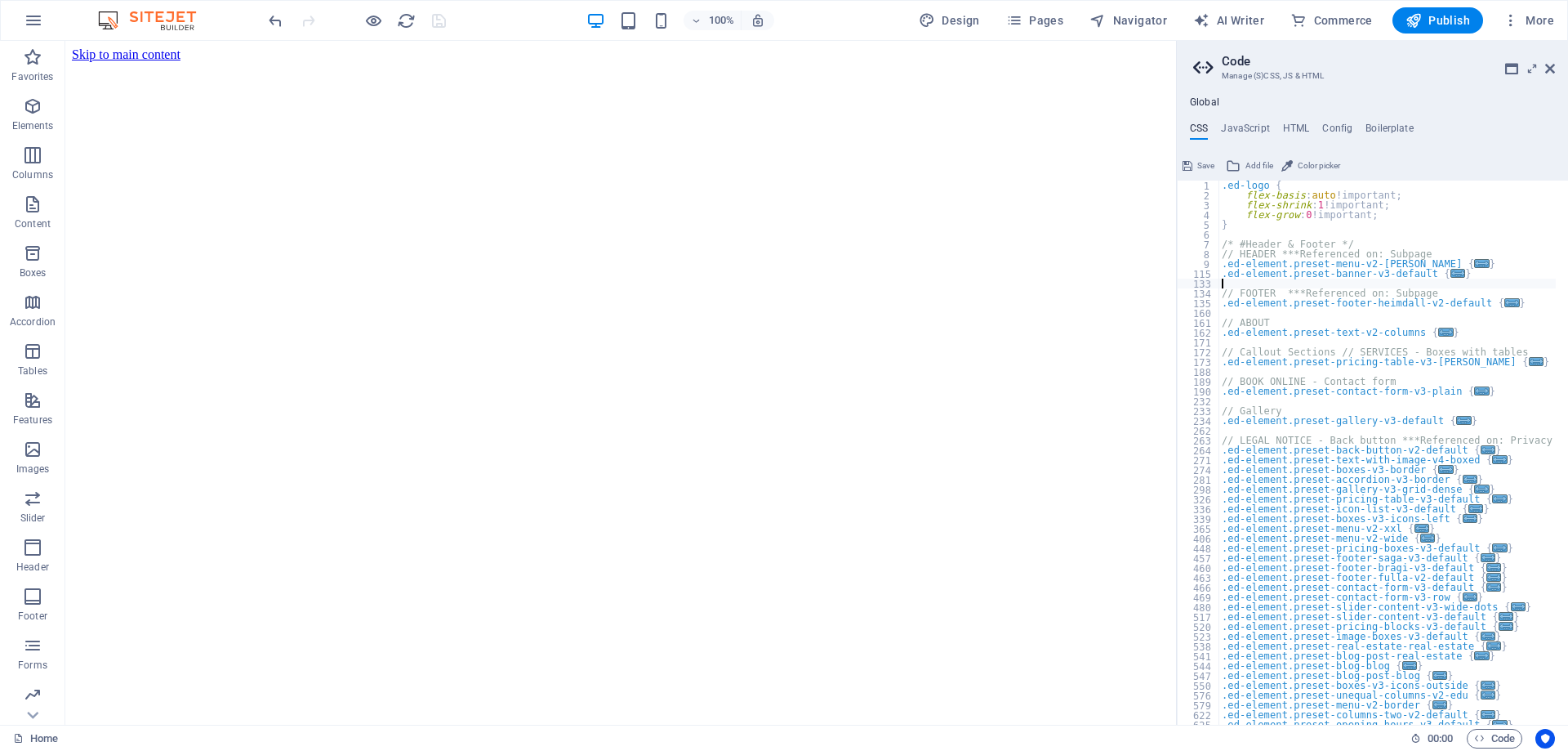
type textarea "// FOOTER ***Referenced on: Subpage"
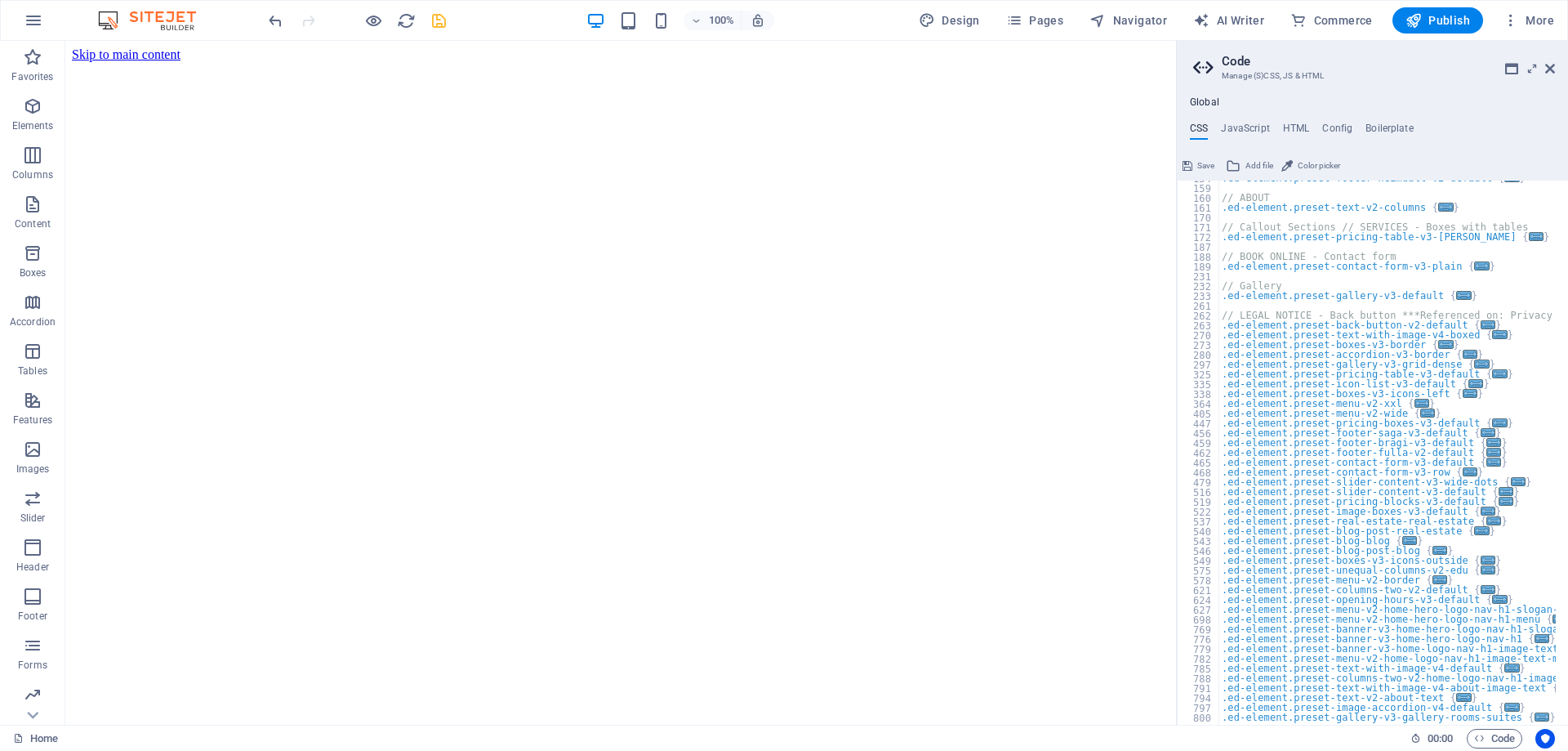
scroll to position [0, 0]
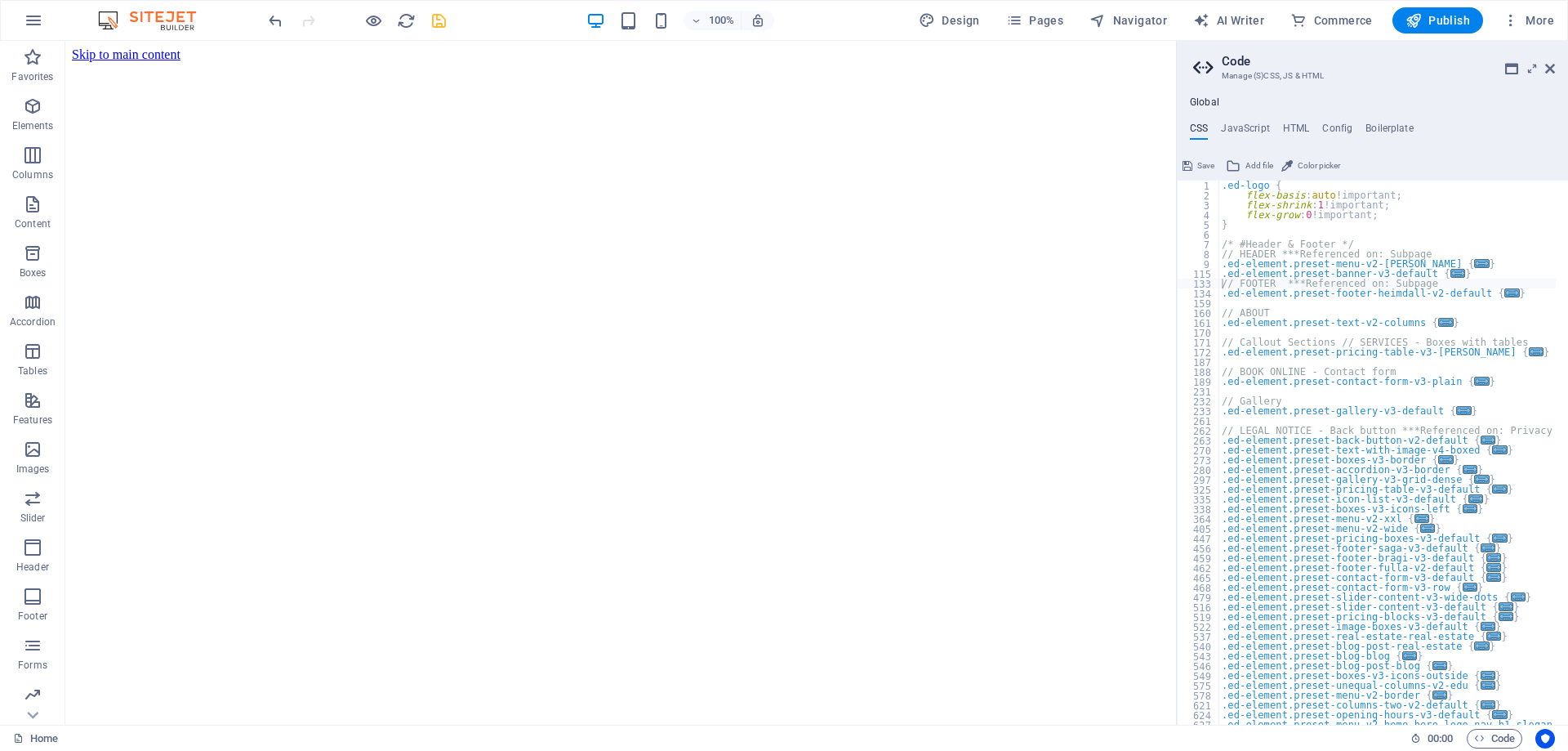
click at [1294, 117] on div "Global CSS JavaScript HTML Config Boilerplate // FOOTER ***Referenced on: Subpa…" at bounding box center [1373, 411] width 391 height 629
click at [1294, 123] on h4 "HTML" at bounding box center [1297, 132] width 27 height 18
type textarea "<a href="#main-content" class="wv-link-content button">Skip to main content</a>"
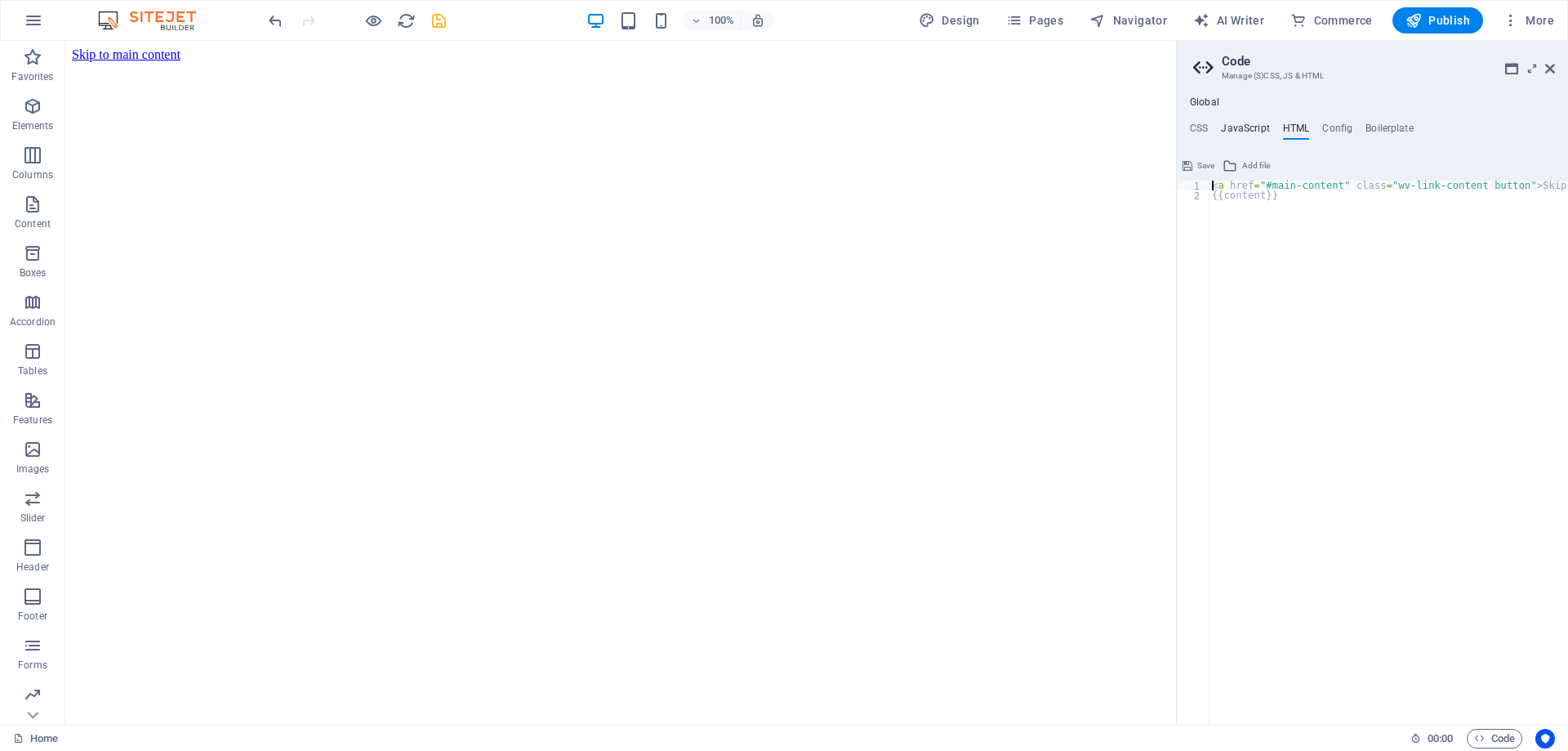
click at [1260, 126] on h4 "JavaScript" at bounding box center [1245, 132] width 48 height 18
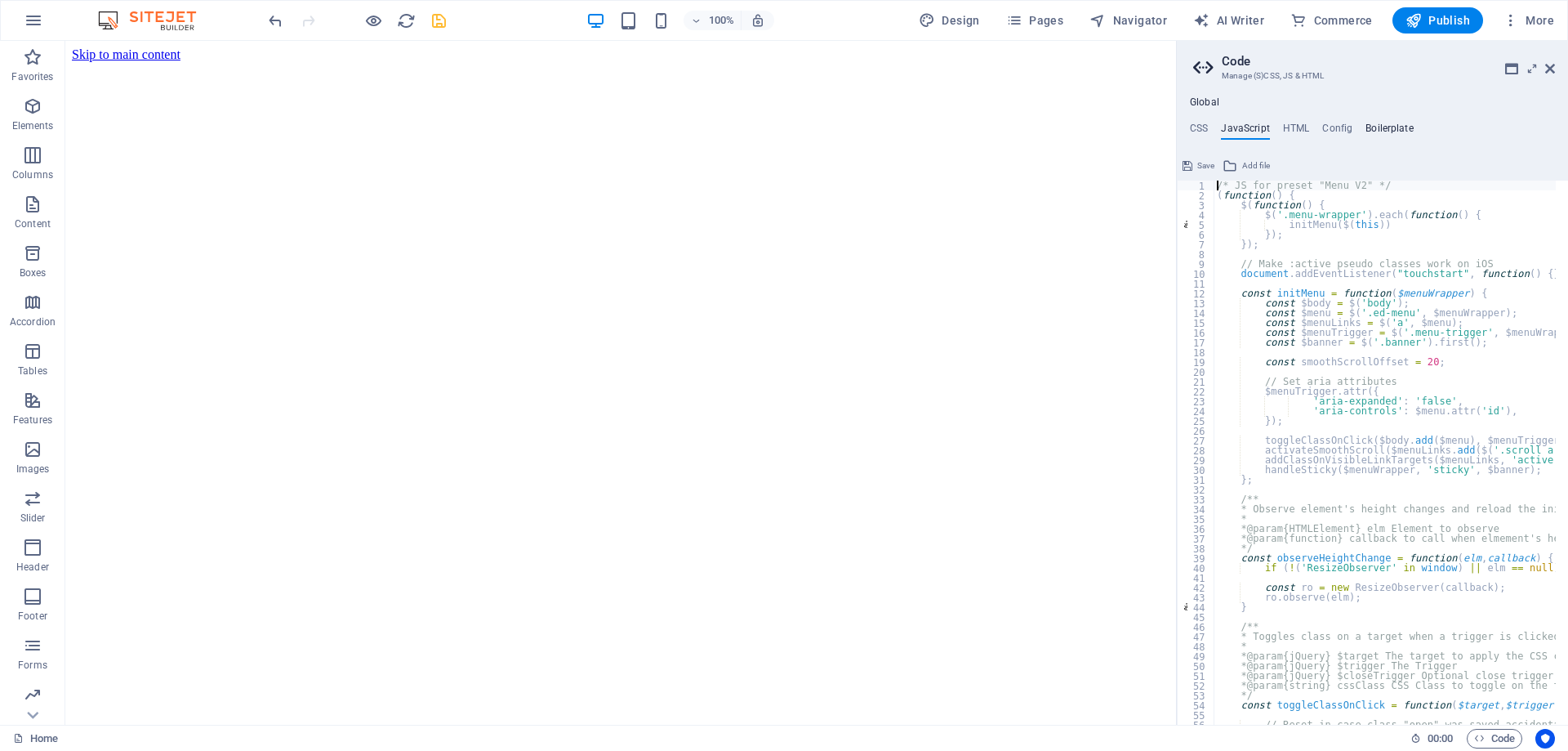
click at [1404, 131] on h4 "Boilerplate" at bounding box center [1389, 132] width 48 height 18
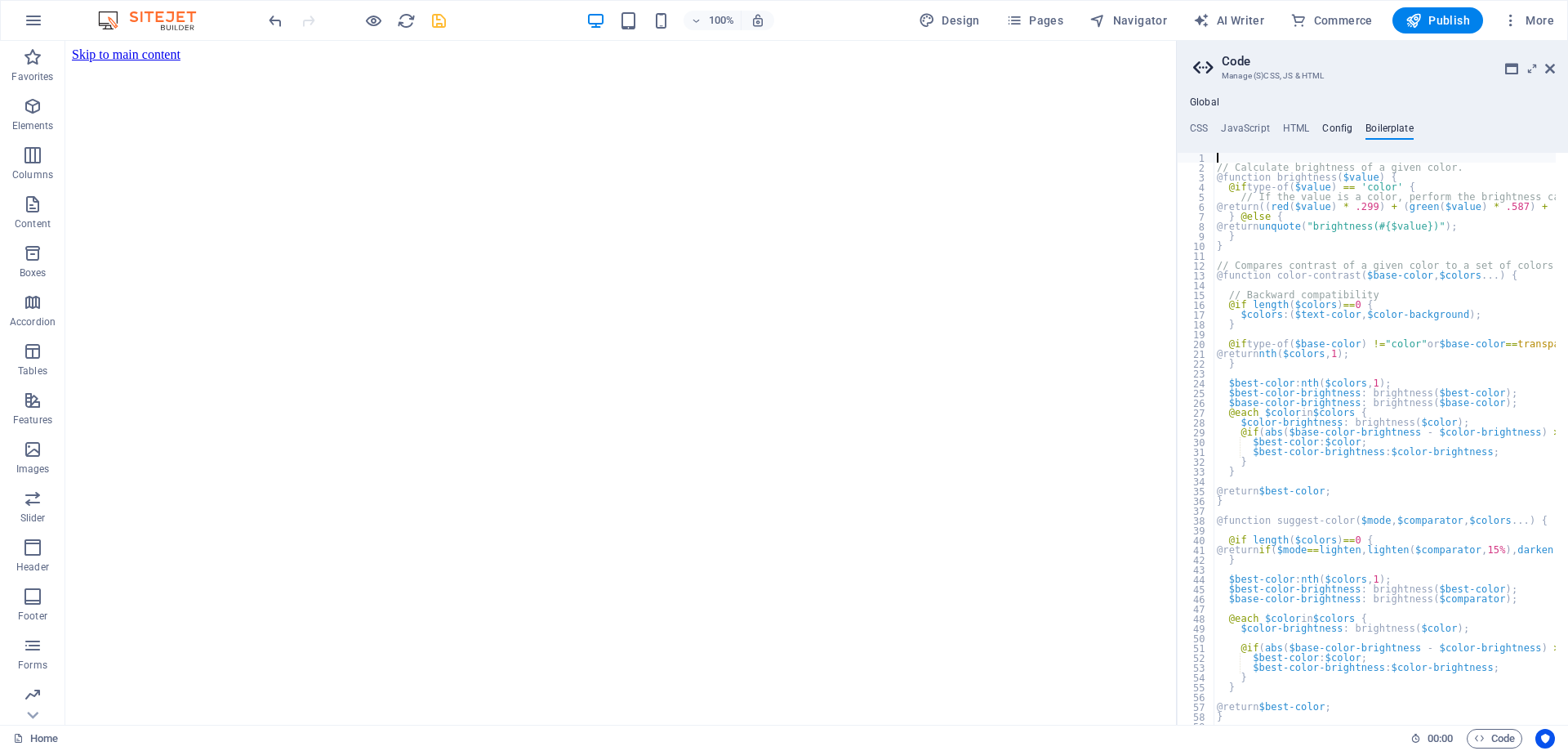
click at [1341, 130] on h4 "Config" at bounding box center [1337, 132] width 30 height 18
type textarea "$color-background: #E1F5FE;"
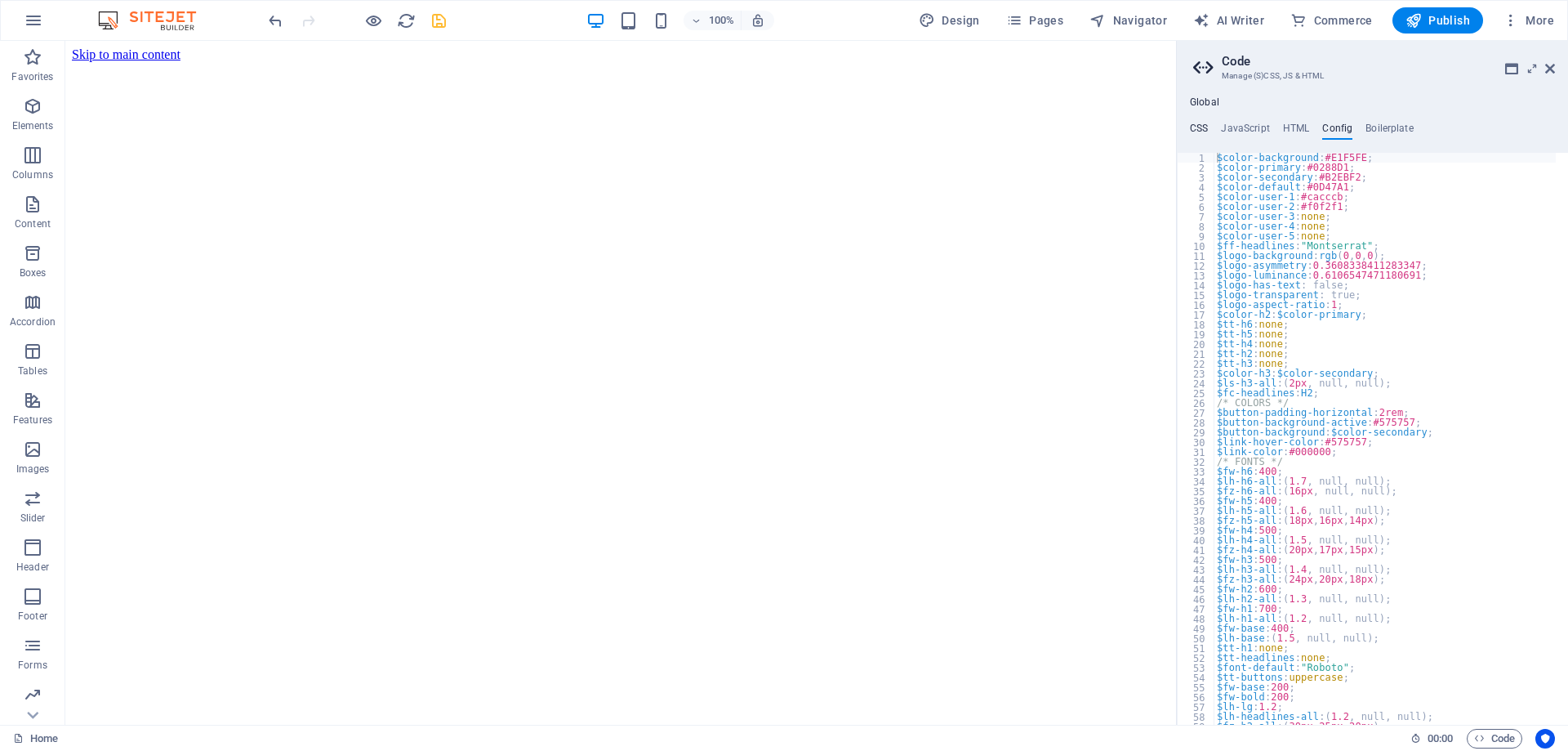
click at [1203, 128] on h4 "CSS" at bounding box center [1199, 132] width 18 height 18
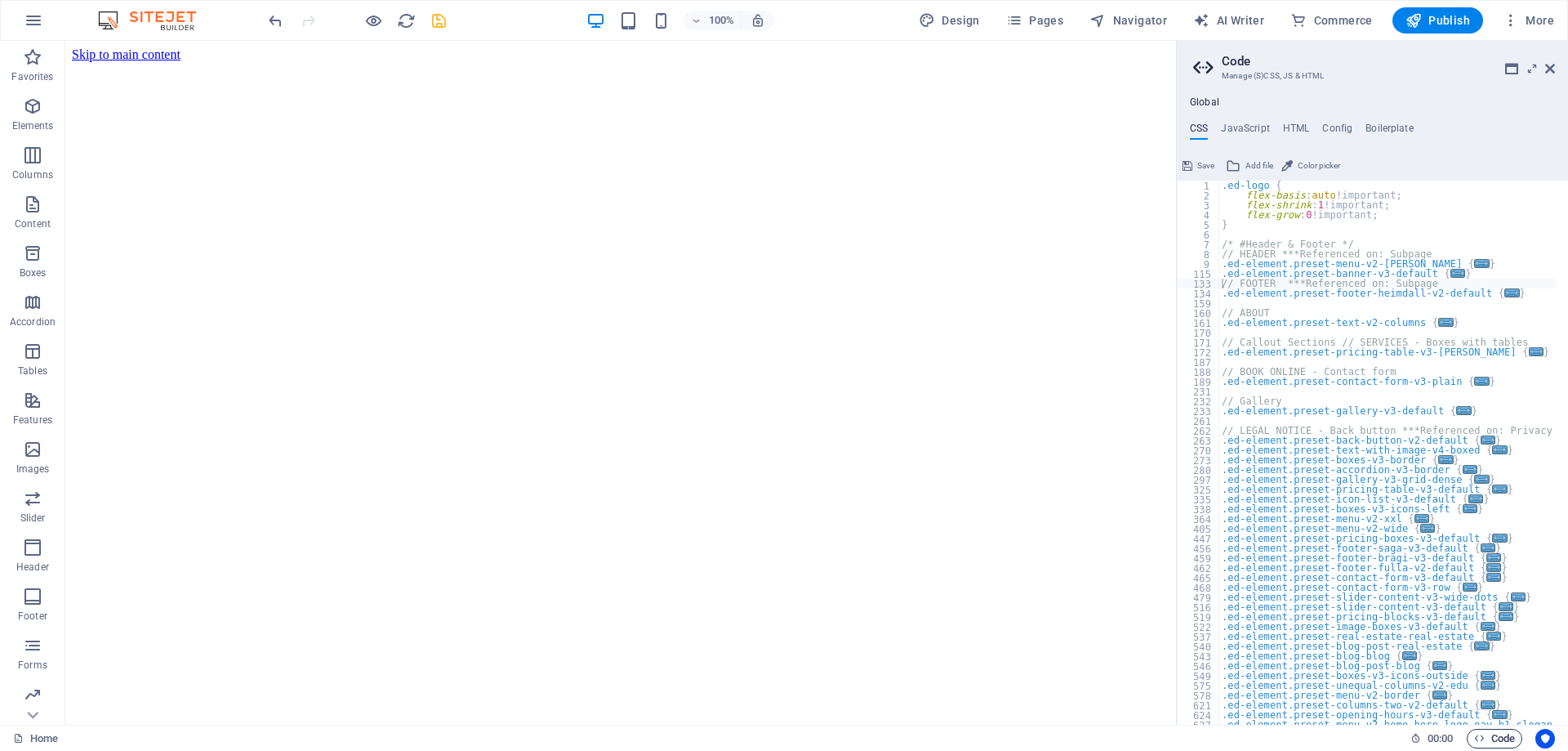
click at [1499, 742] on span "Code" at bounding box center [1494, 738] width 41 height 19
click at [1028, 21] on span "Pages" at bounding box center [1035, 20] width 58 height 16
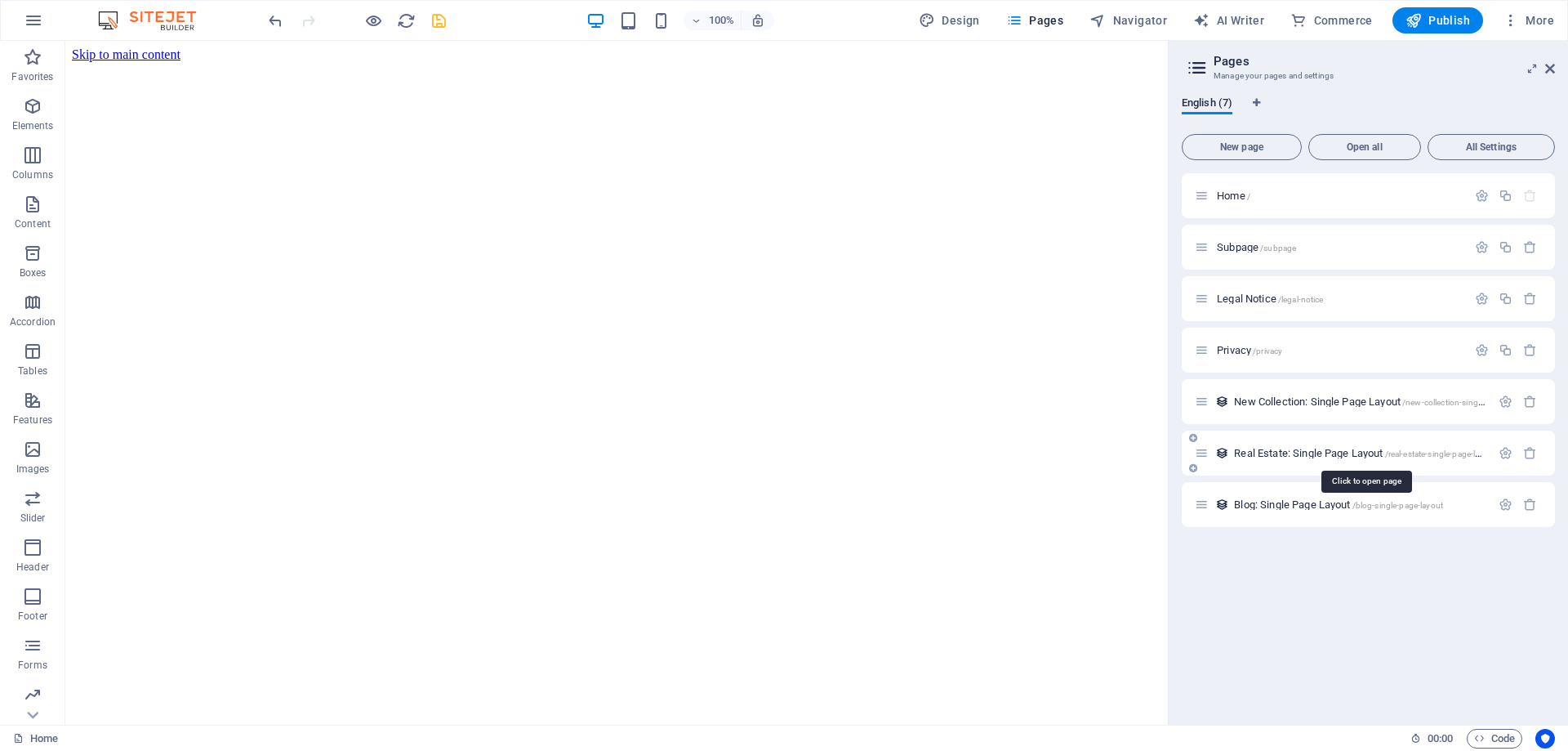
click at [1432, 452] on span "/real-estate-single-page-layout" at bounding box center [1441, 454] width 111 height 9
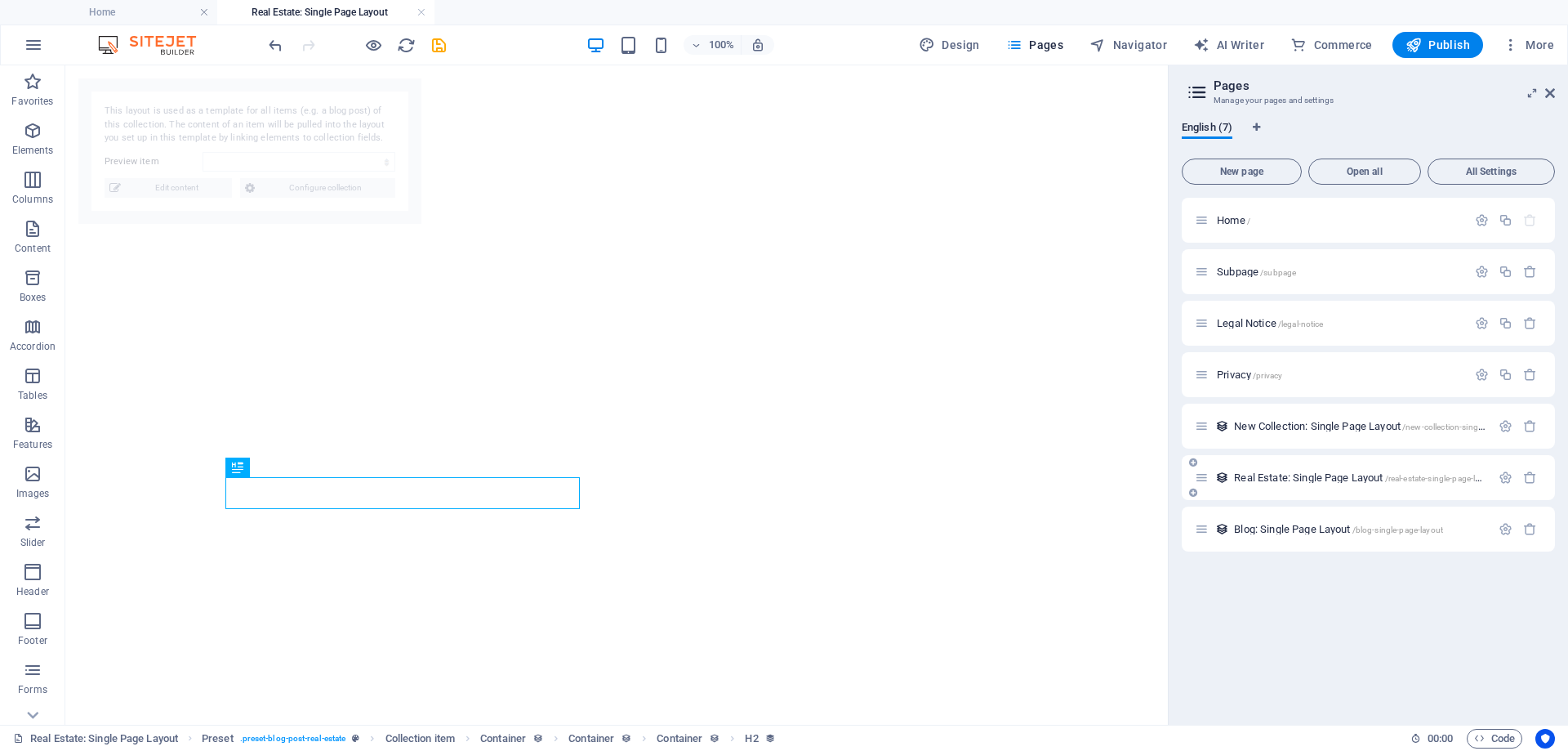
select select "68ad5c8a0ce8b2df560e48c4"
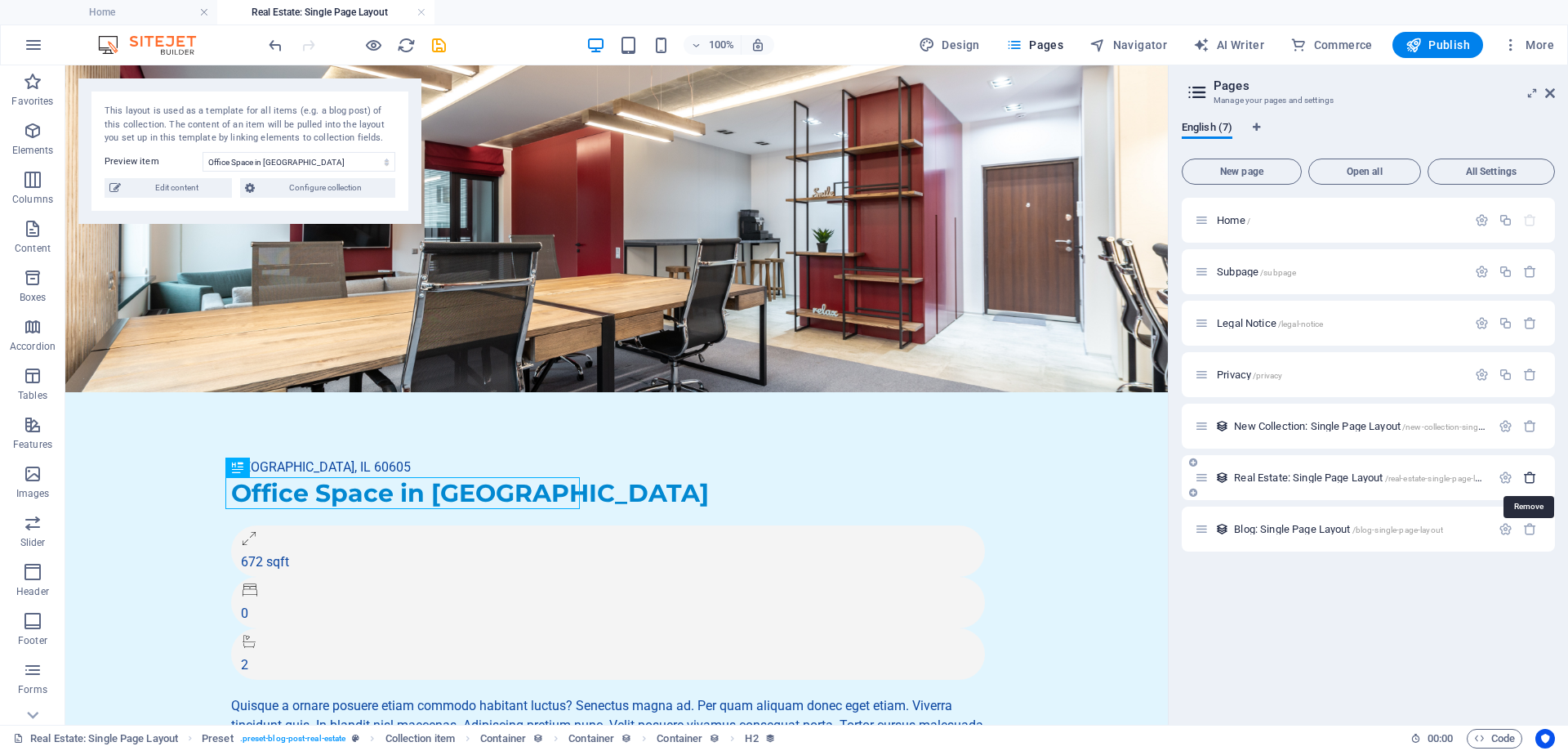
click at [1535, 479] on icon "button" at bounding box center [1530, 477] width 14 height 14
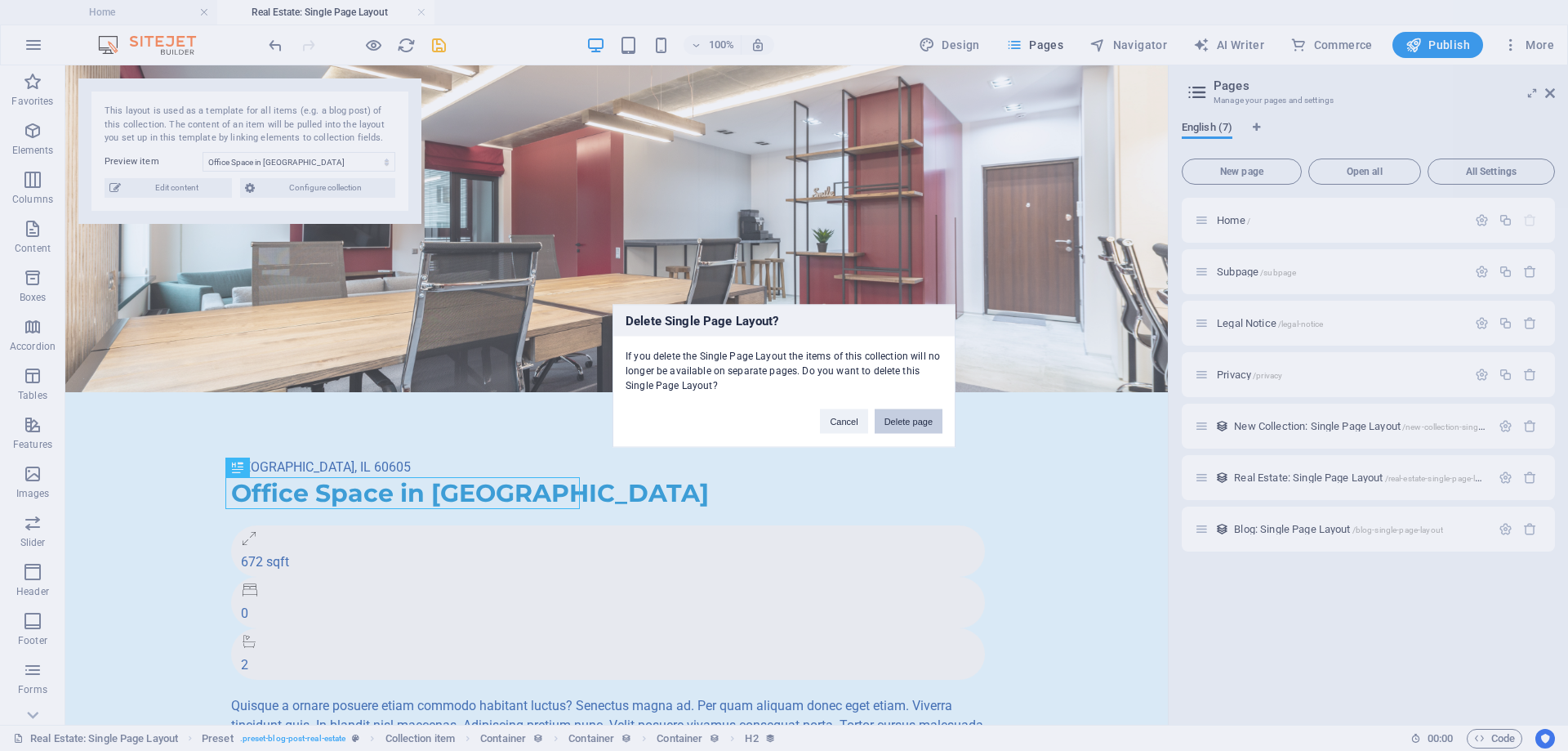
drag, startPoint x: 922, startPoint y: 422, endPoint x: 855, endPoint y: 378, distance: 80.2
click at [922, 422] on button "Delete page" at bounding box center [909, 420] width 68 height 25
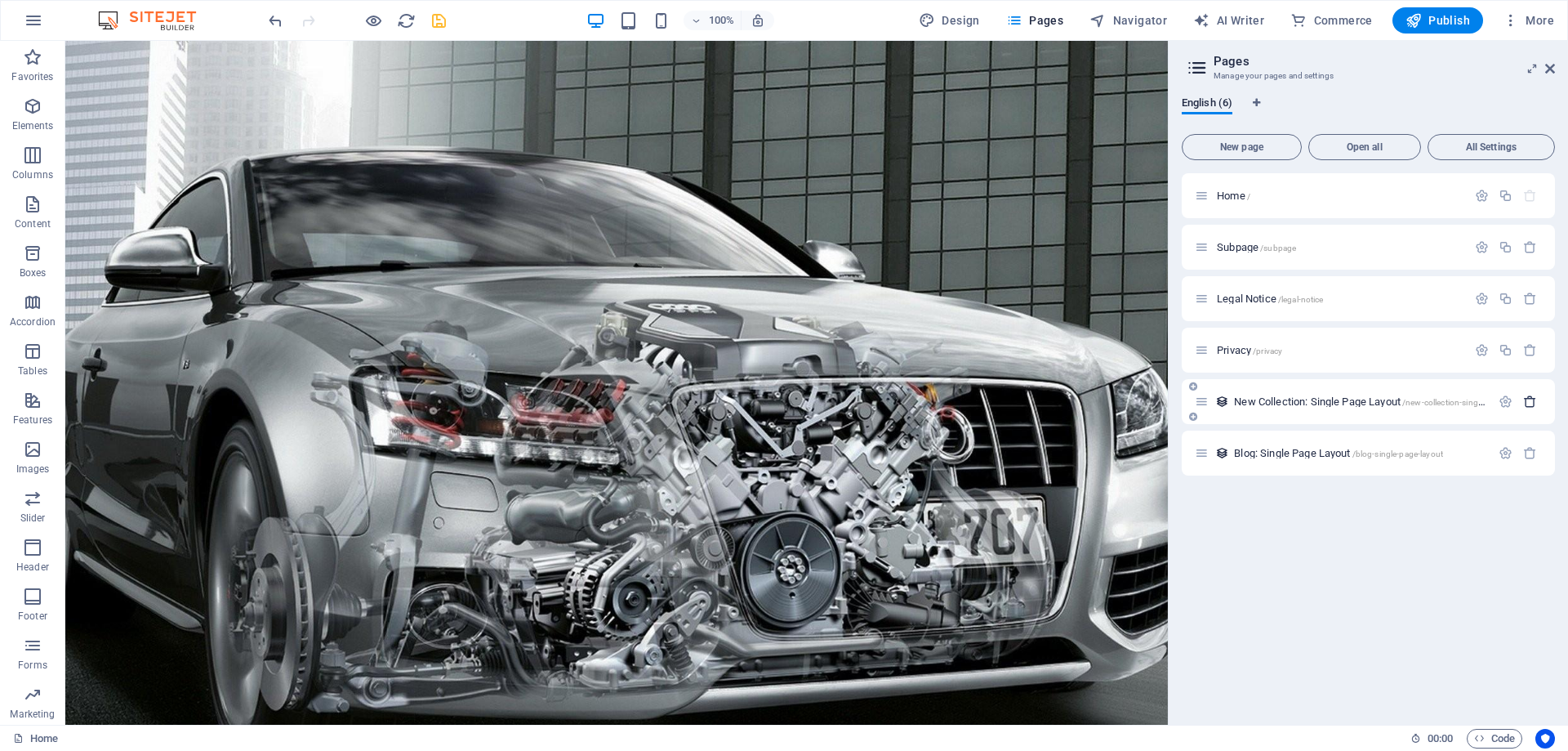
click at [1532, 404] on icon "button" at bounding box center [1530, 401] width 14 height 14
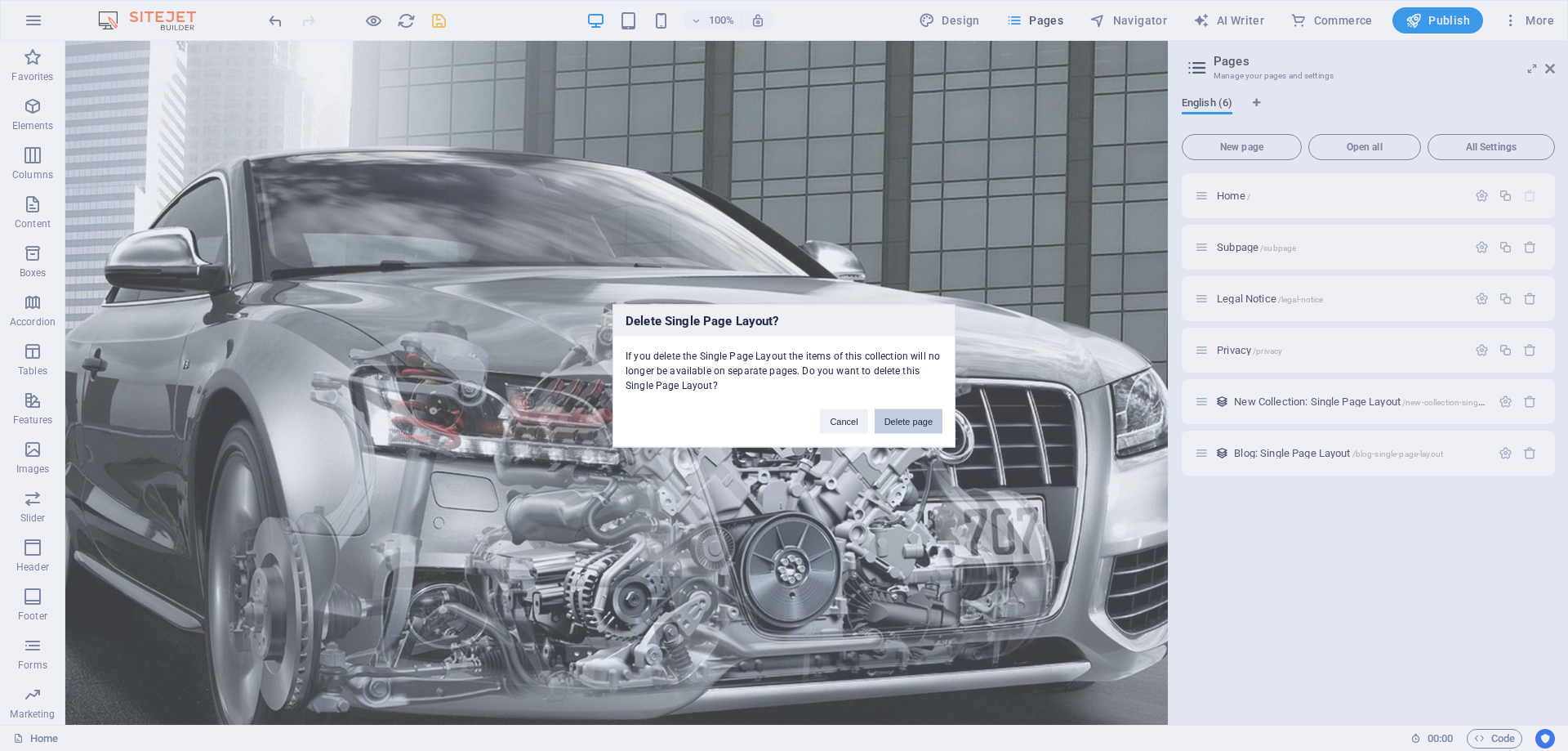
click at [923, 423] on button "Delete page" at bounding box center [909, 420] width 68 height 25
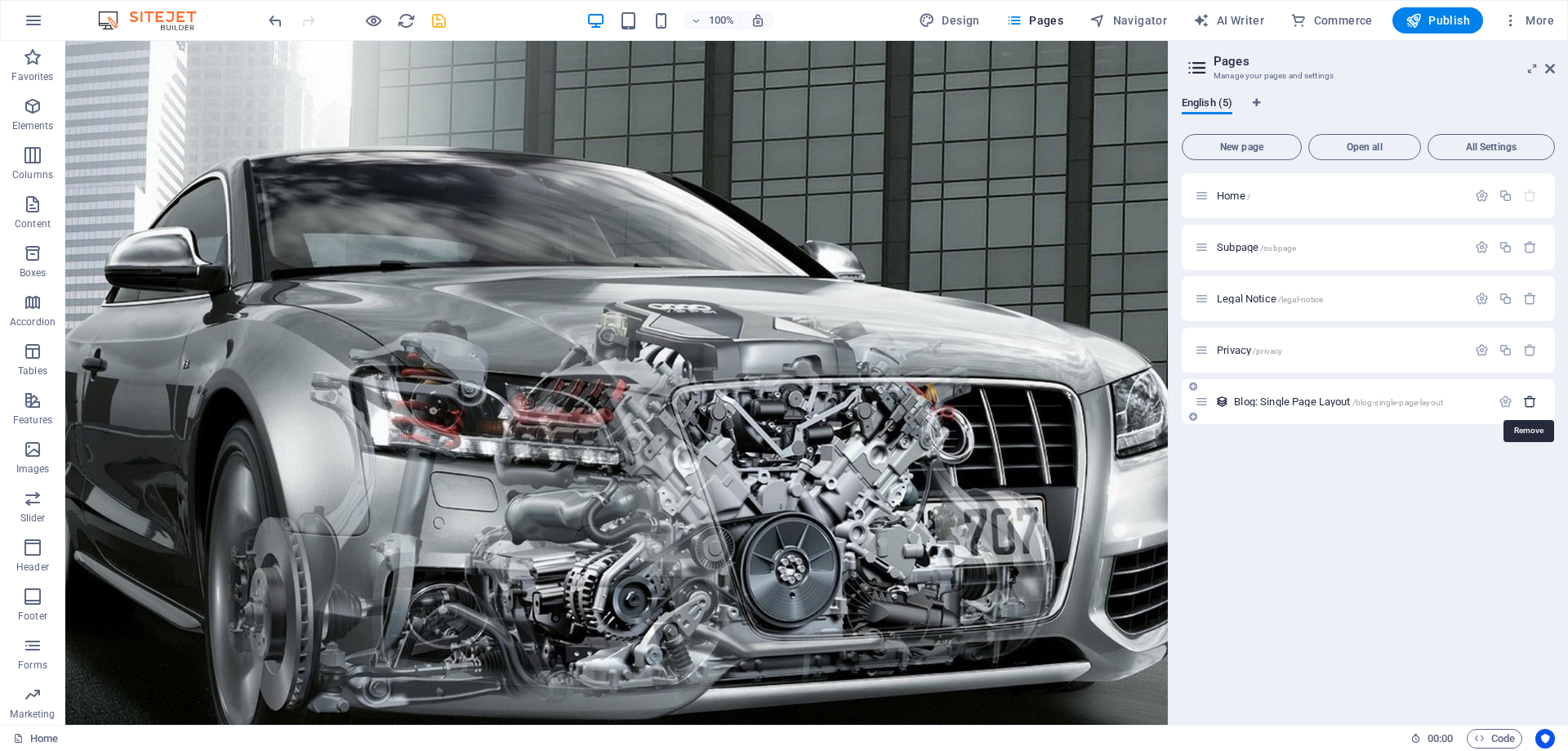
click at [1530, 403] on icon "button" at bounding box center [1530, 401] width 14 height 14
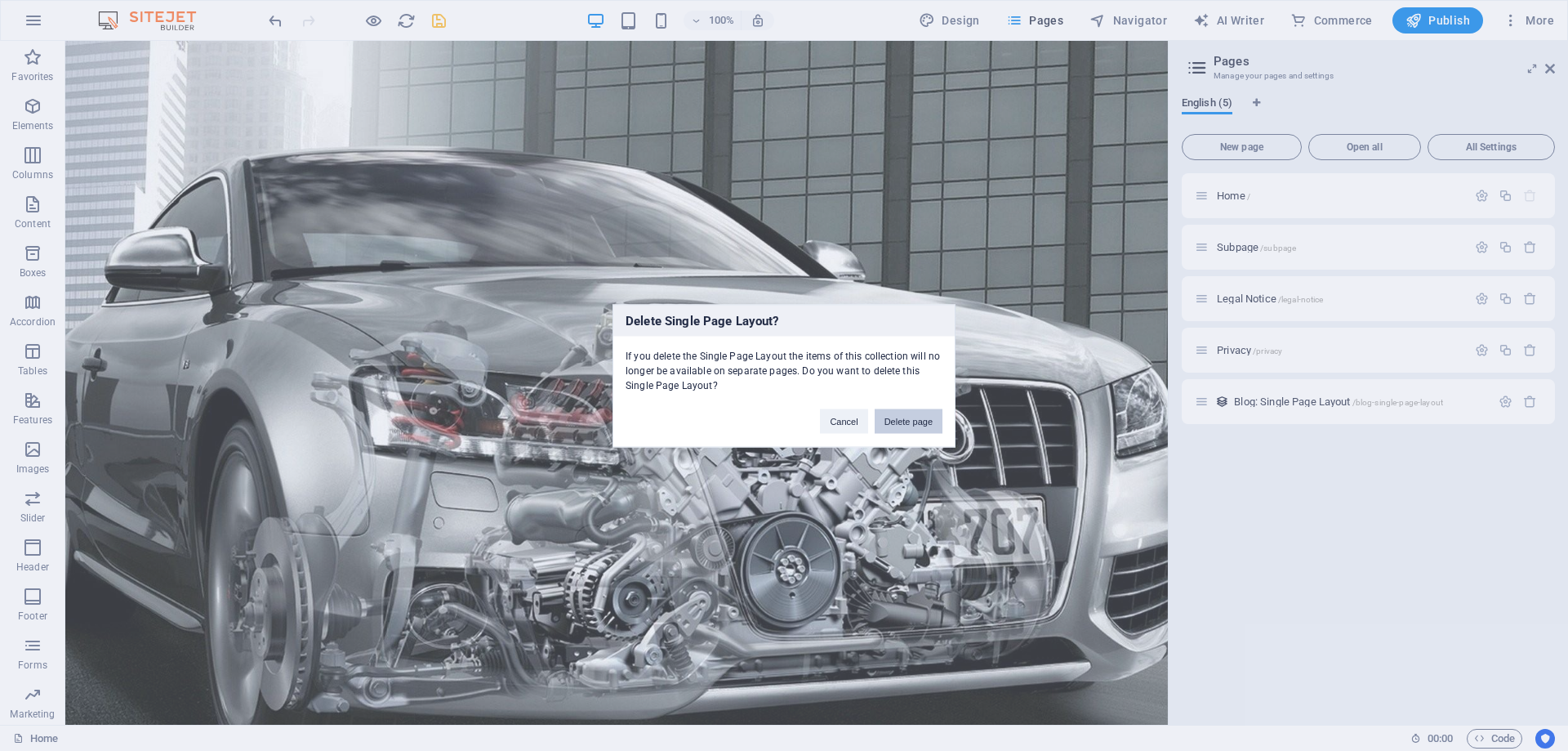
click at [917, 424] on button "Delete page" at bounding box center [909, 420] width 68 height 25
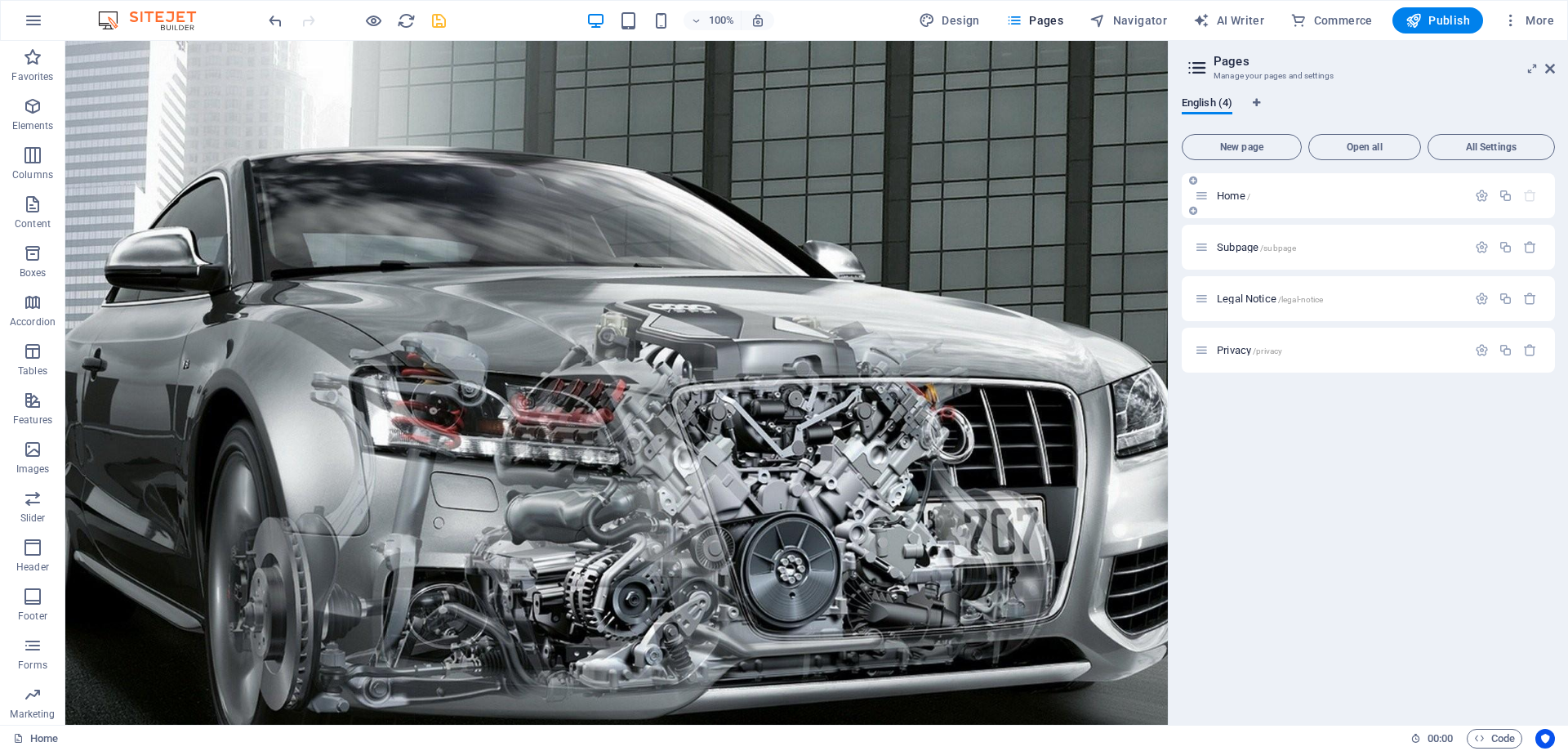
click at [1263, 203] on div "Home /" at bounding box center [1331, 196] width 272 height 19
click at [1223, 199] on span "Home /" at bounding box center [1233, 195] width 34 height 12
click at [1228, 198] on span "Home /" at bounding box center [1233, 195] width 34 height 12
click at [1481, 196] on icon "button" at bounding box center [1481, 196] width 14 height 14
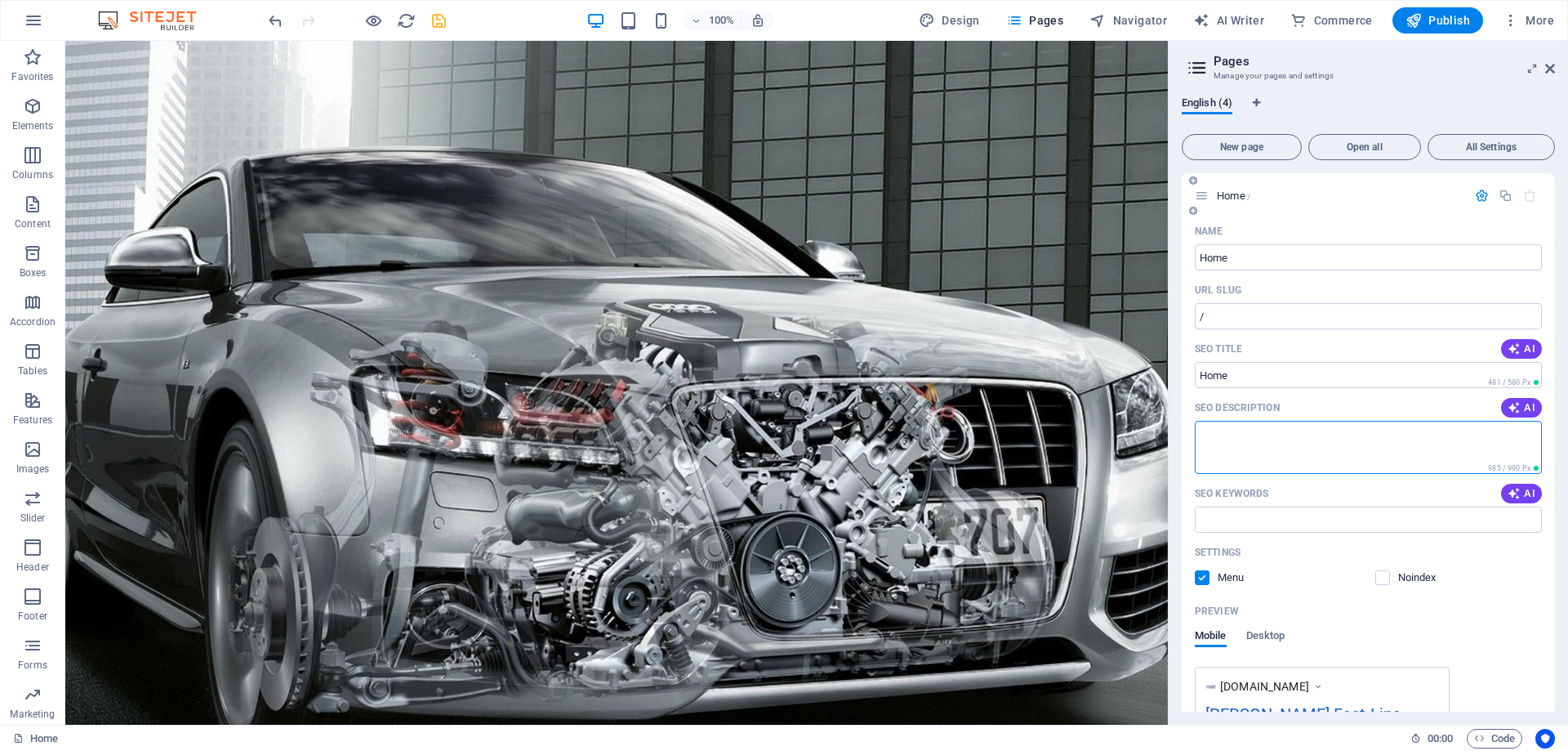
click at [1354, 431] on textarea "SEO Description" at bounding box center [1368, 448] width 347 height 53
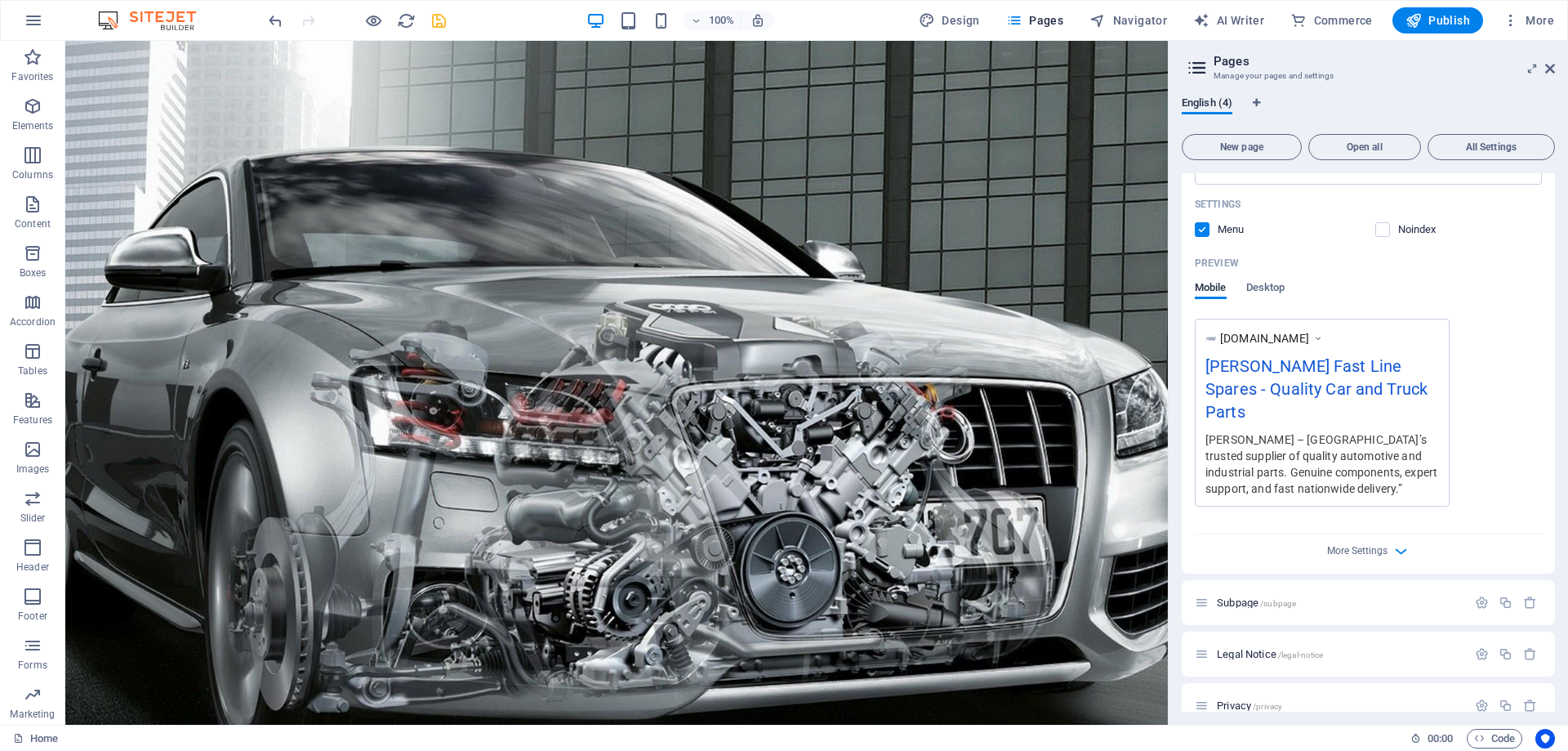
scroll to position [103, 0]
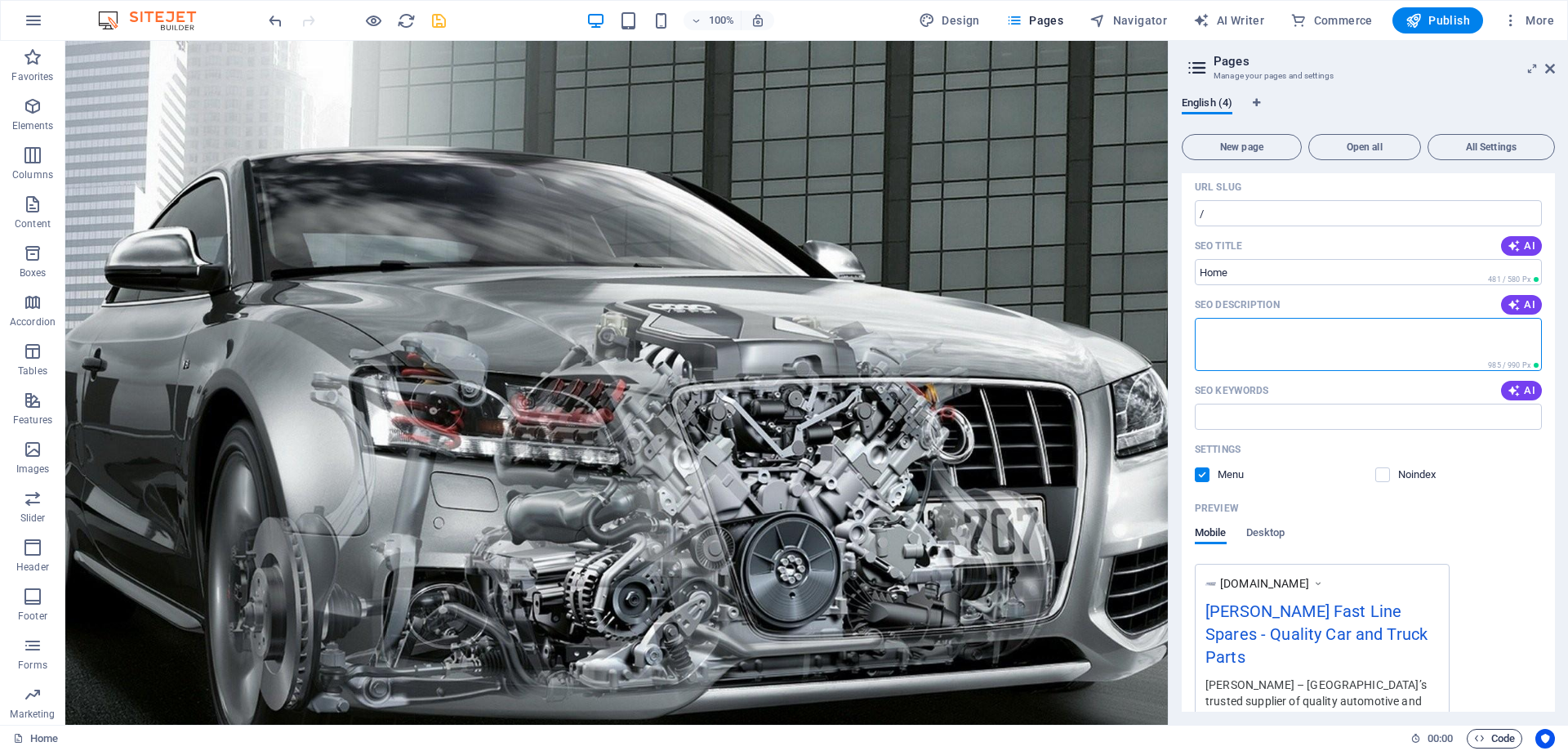
click at [1492, 735] on span "Code" at bounding box center [1494, 738] width 41 height 19
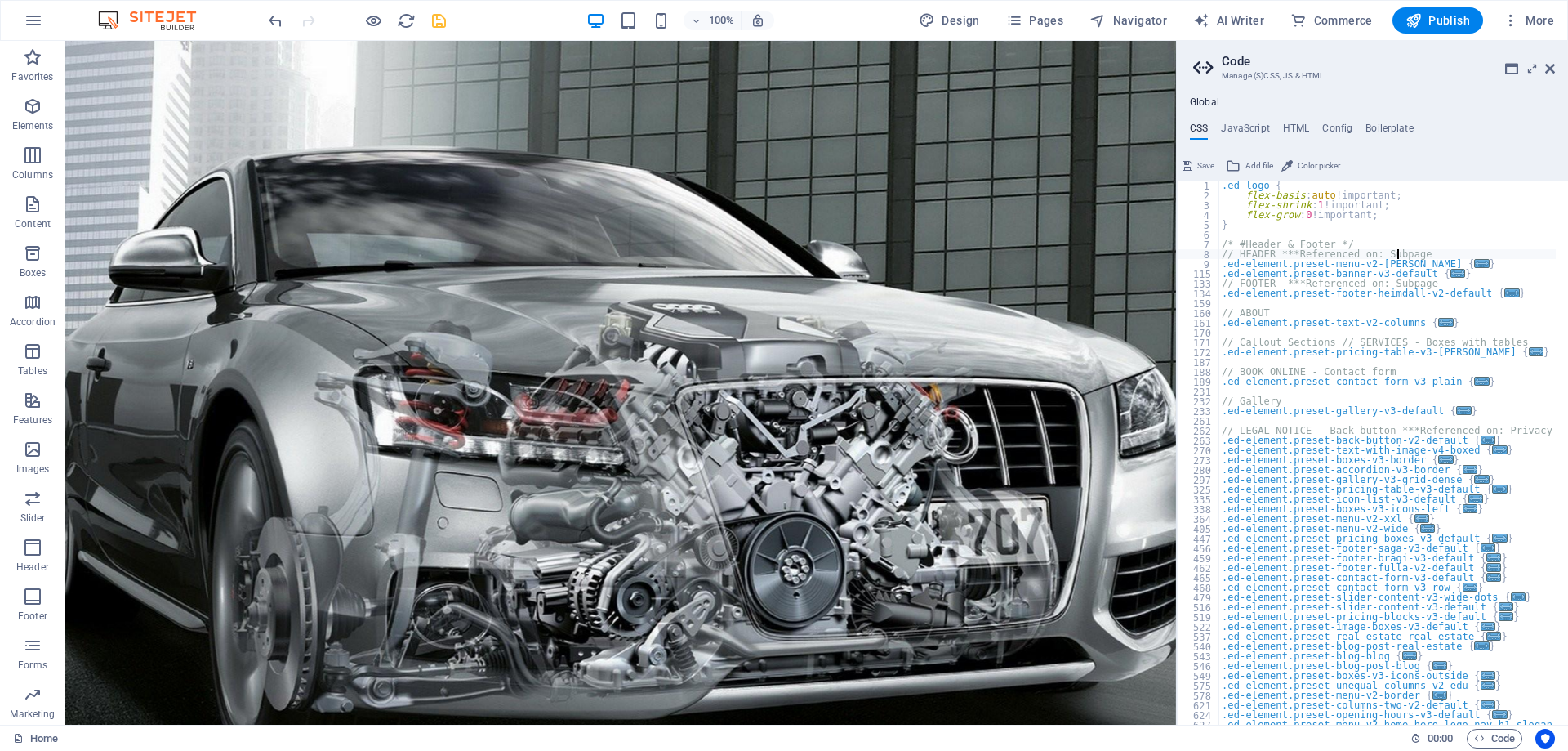
click at [1404, 255] on div ".ed-logo { flex-basis : auto !important; flex-shrink : 1 !important; flex-grow …" at bounding box center [1525, 457] width 614 height 552
click at [1364, 243] on div ".ed-logo { flex-basis : auto !important; flex-shrink : 1 !important; flex-grow …" at bounding box center [1525, 457] width 614 height 552
type textarea "/* #Header & Footer */"
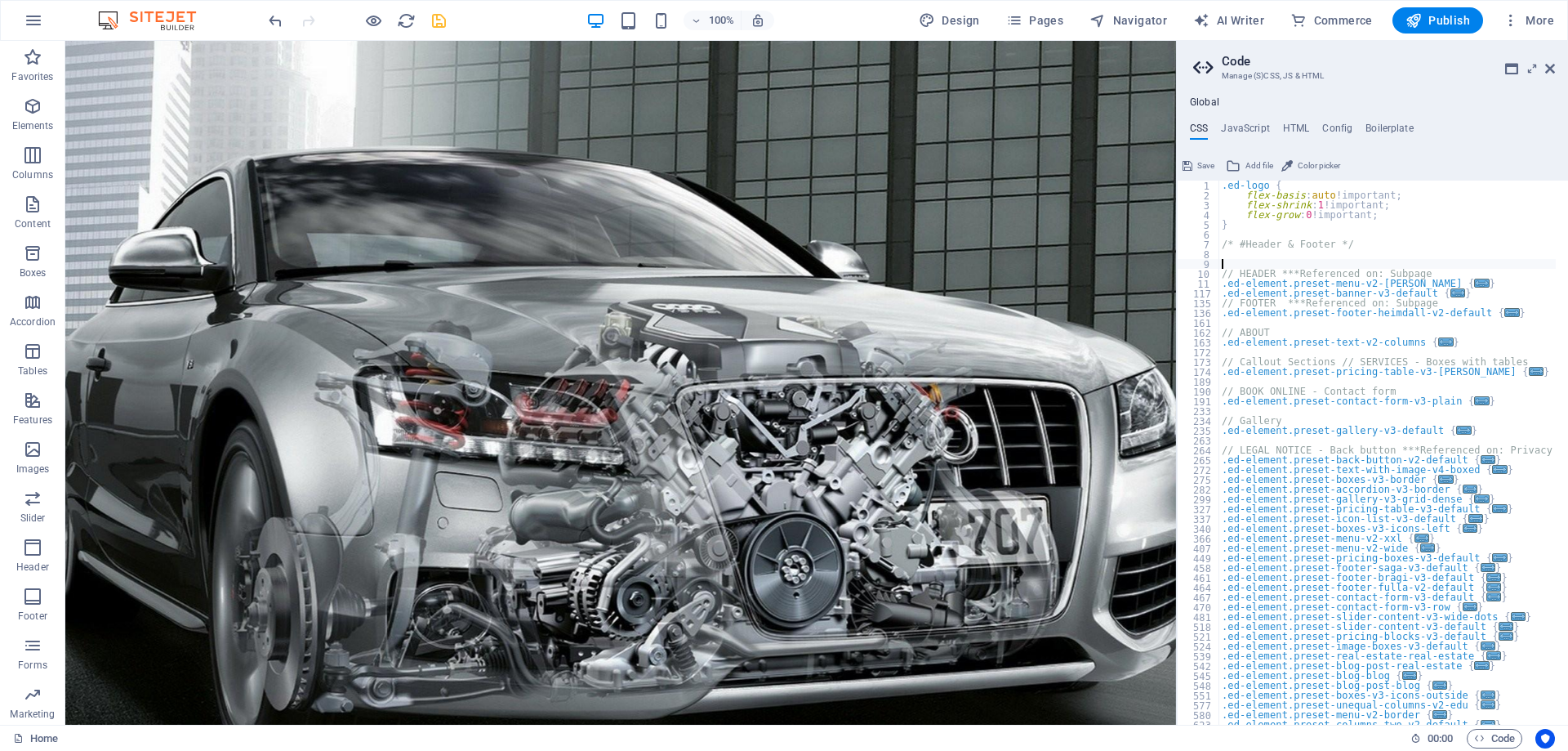
type textarea "</script>"
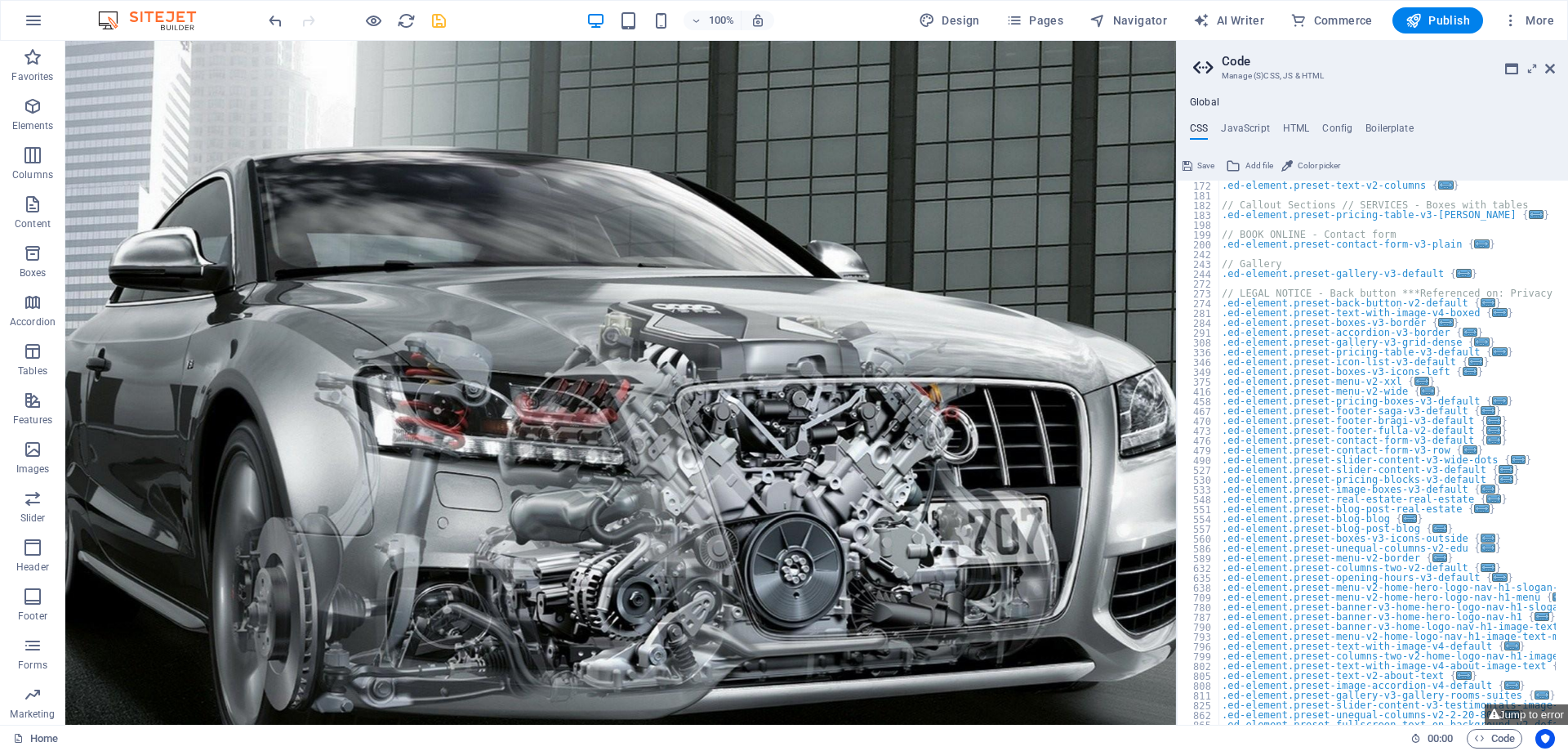
scroll to position [370, 0]
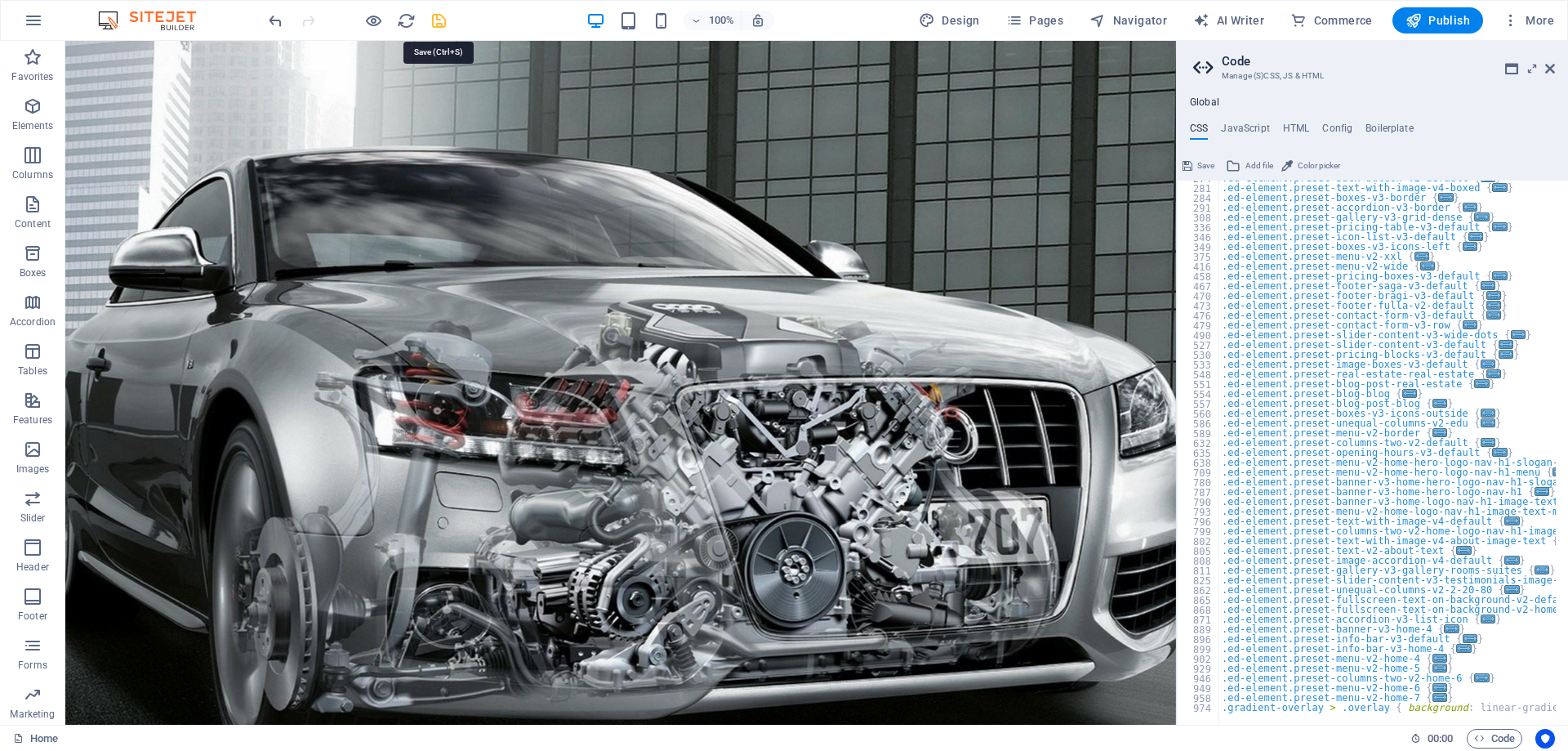
click at [431, 19] on icon "save" at bounding box center [438, 21] width 19 height 19
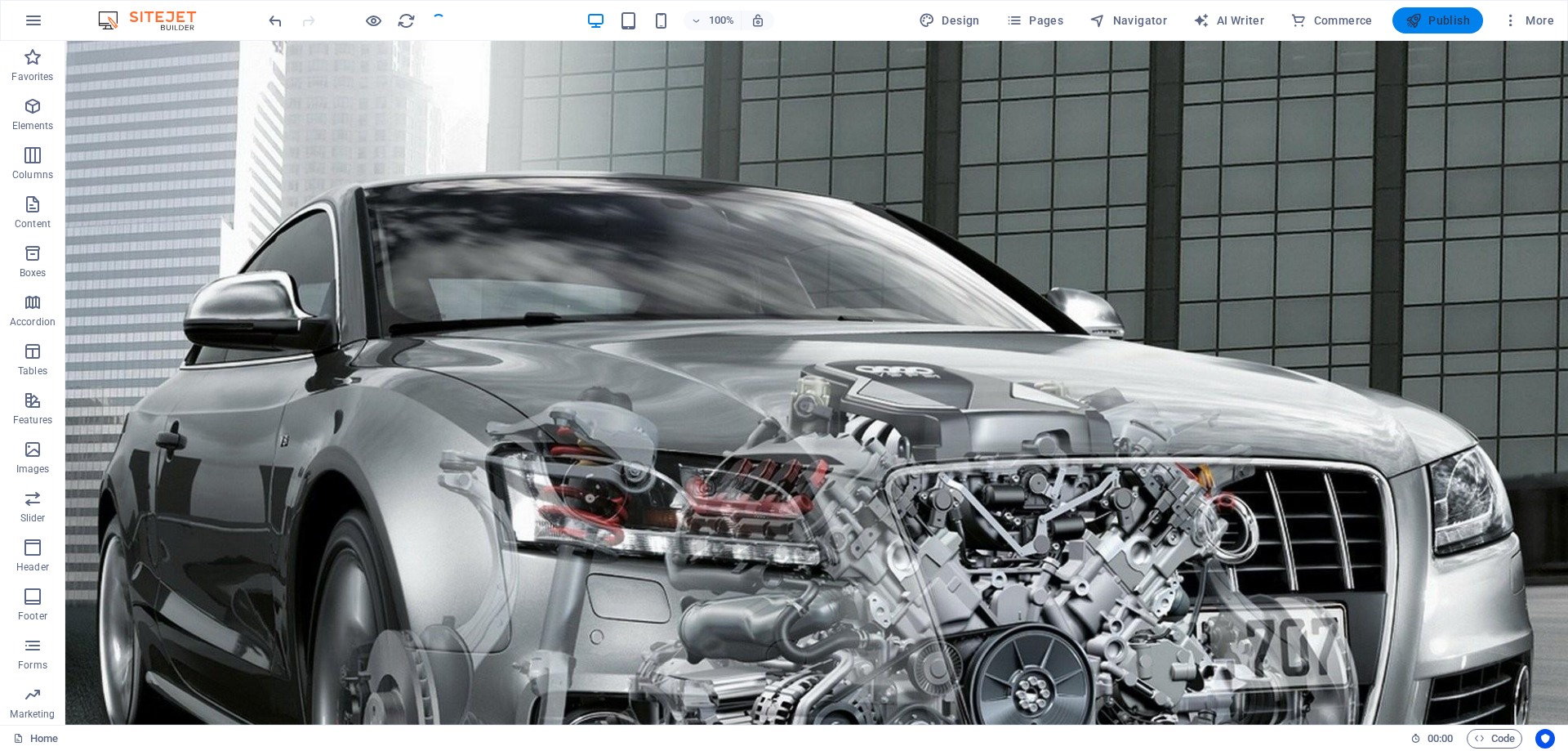
click at [1464, 16] on span "Publish" at bounding box center [1437, 20] width 65 height 16
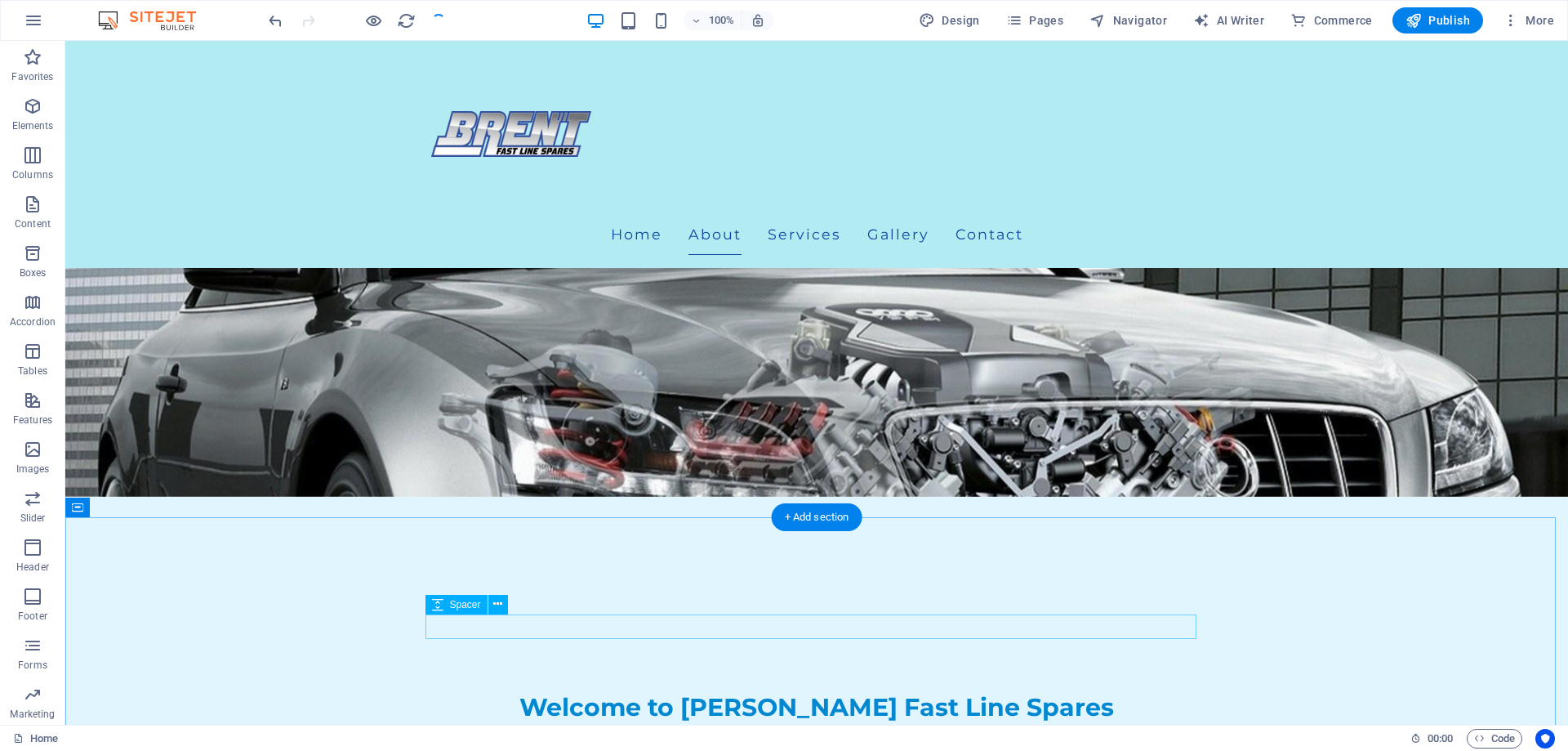
scroll to position [408, 0]
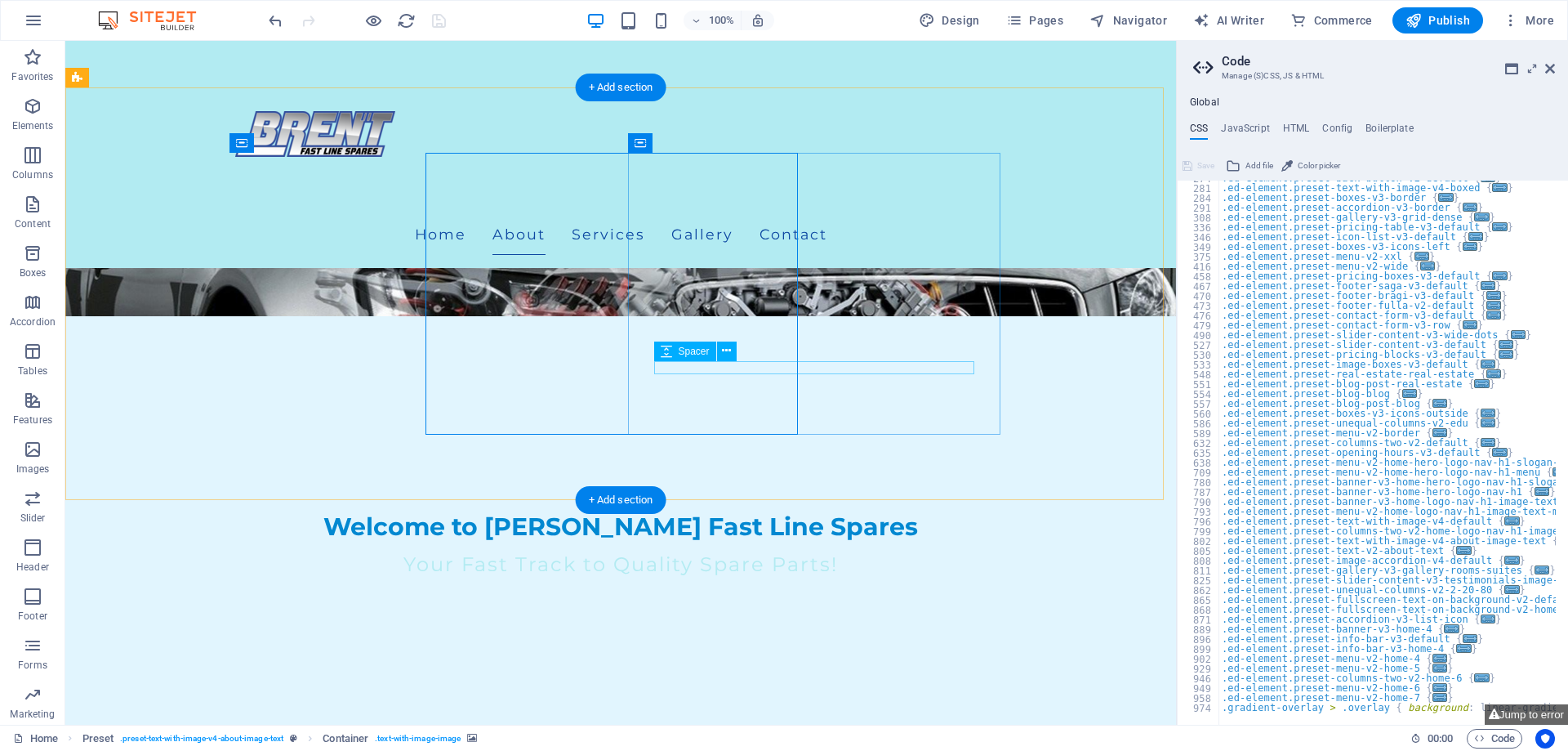
select select "px"
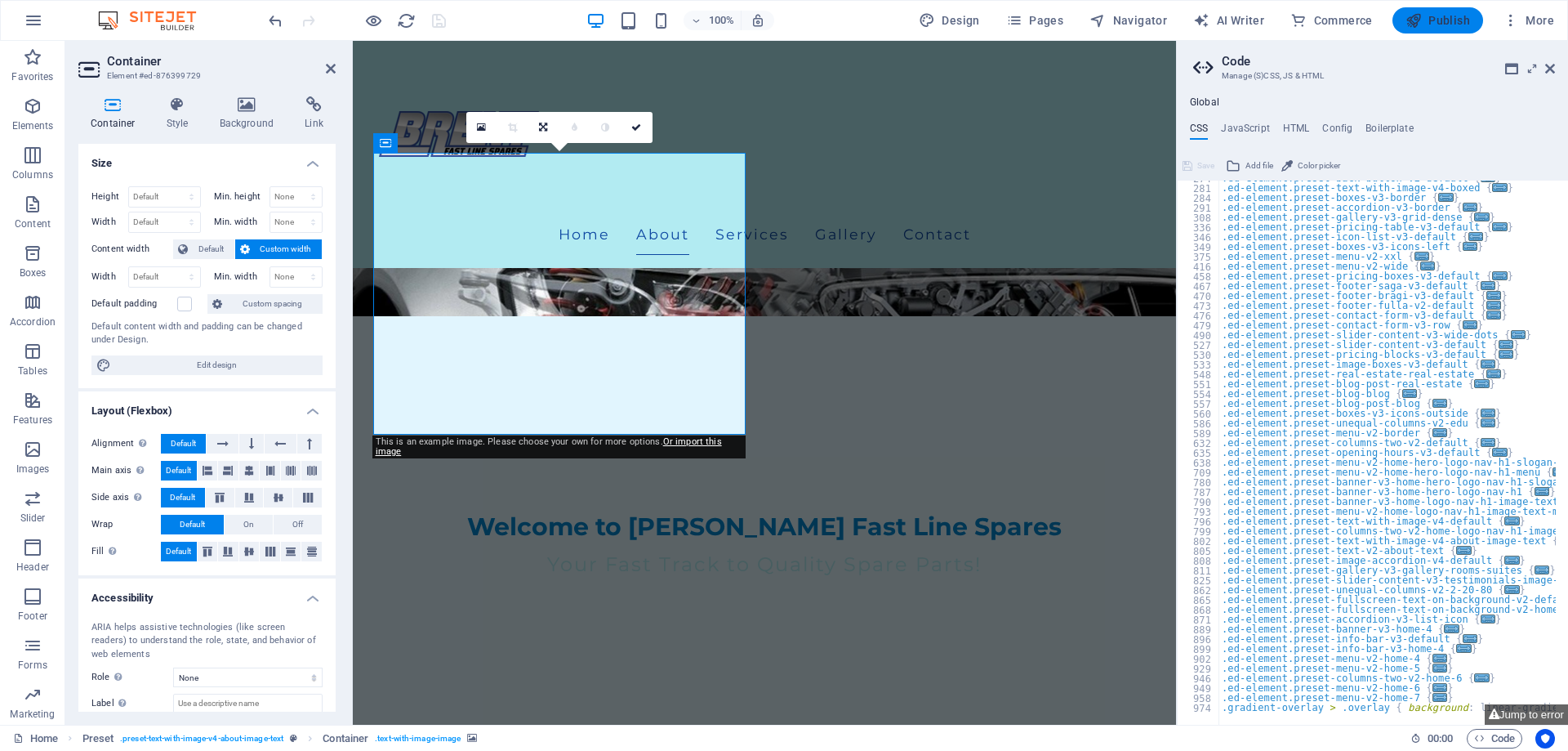
click at [1457, 26] on span "Publish" at bounding box center [1437, 20] width 65 height 16
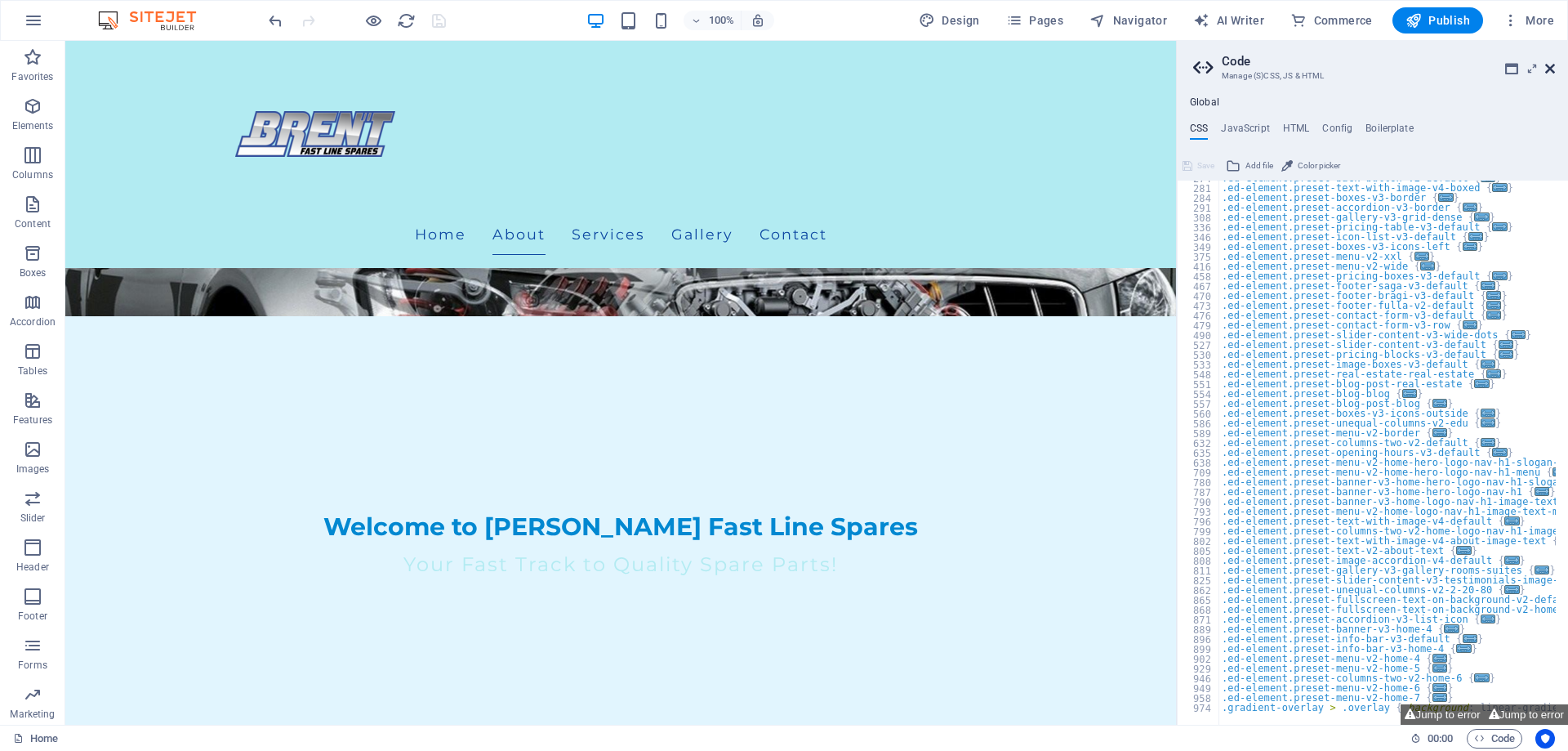
click at [1548, 69] on icon at bounding box center [1550, 69] width 10 height 13
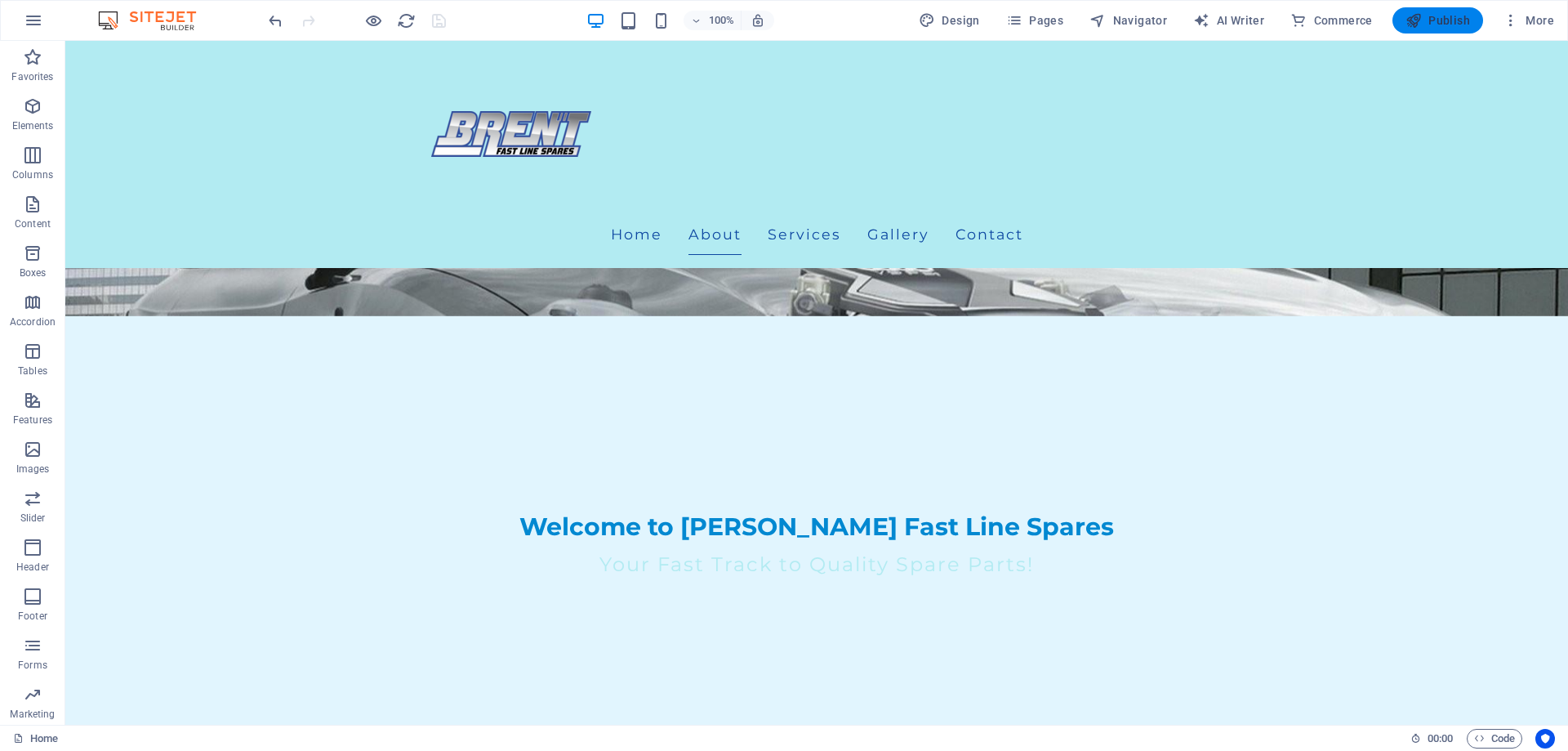
click at [1457, 16] on span "Publish" at bounding box center [1437, 20] width 65 height 16
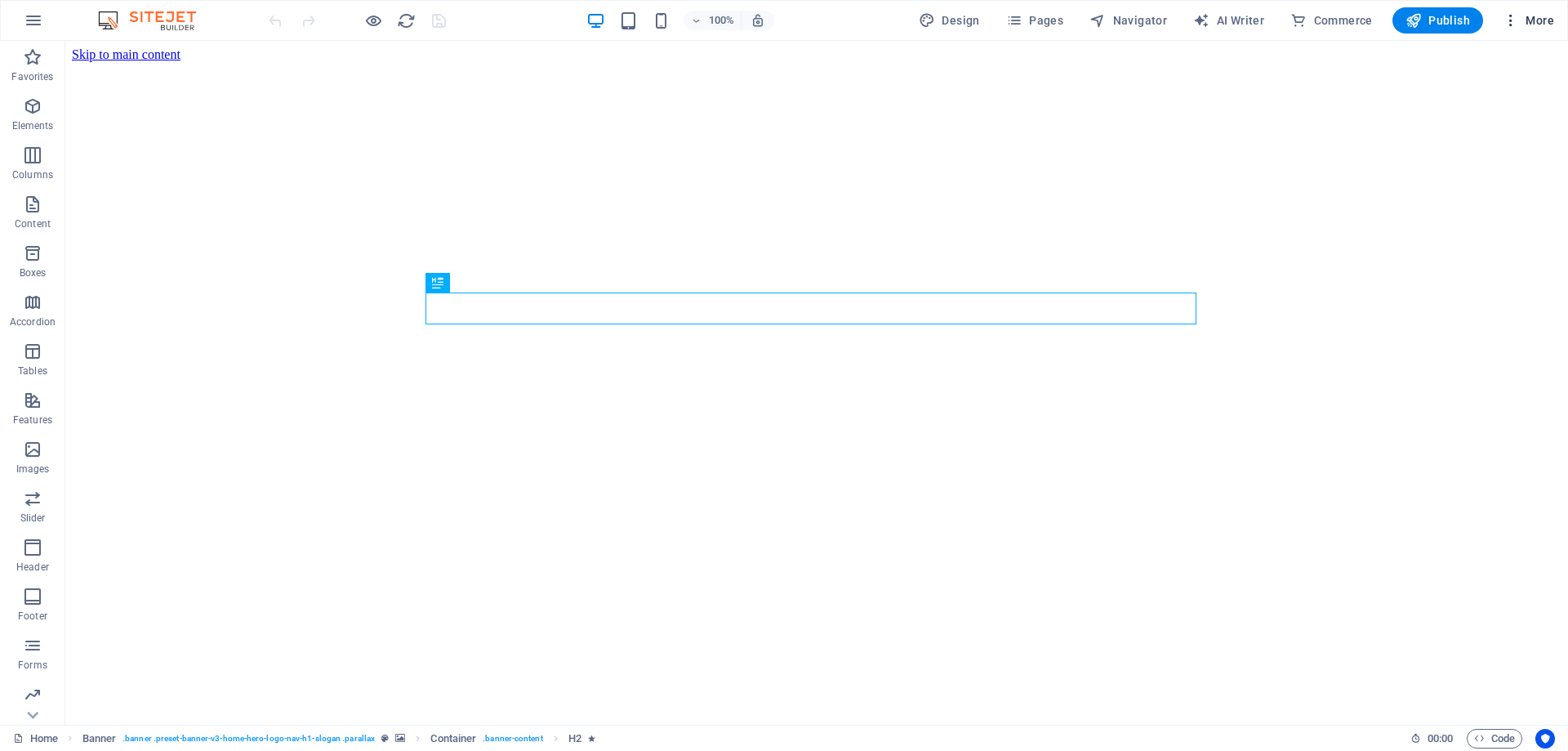
click at [1538, 26] on span "More" at bounding box center [1528, 20] width 51 height 16
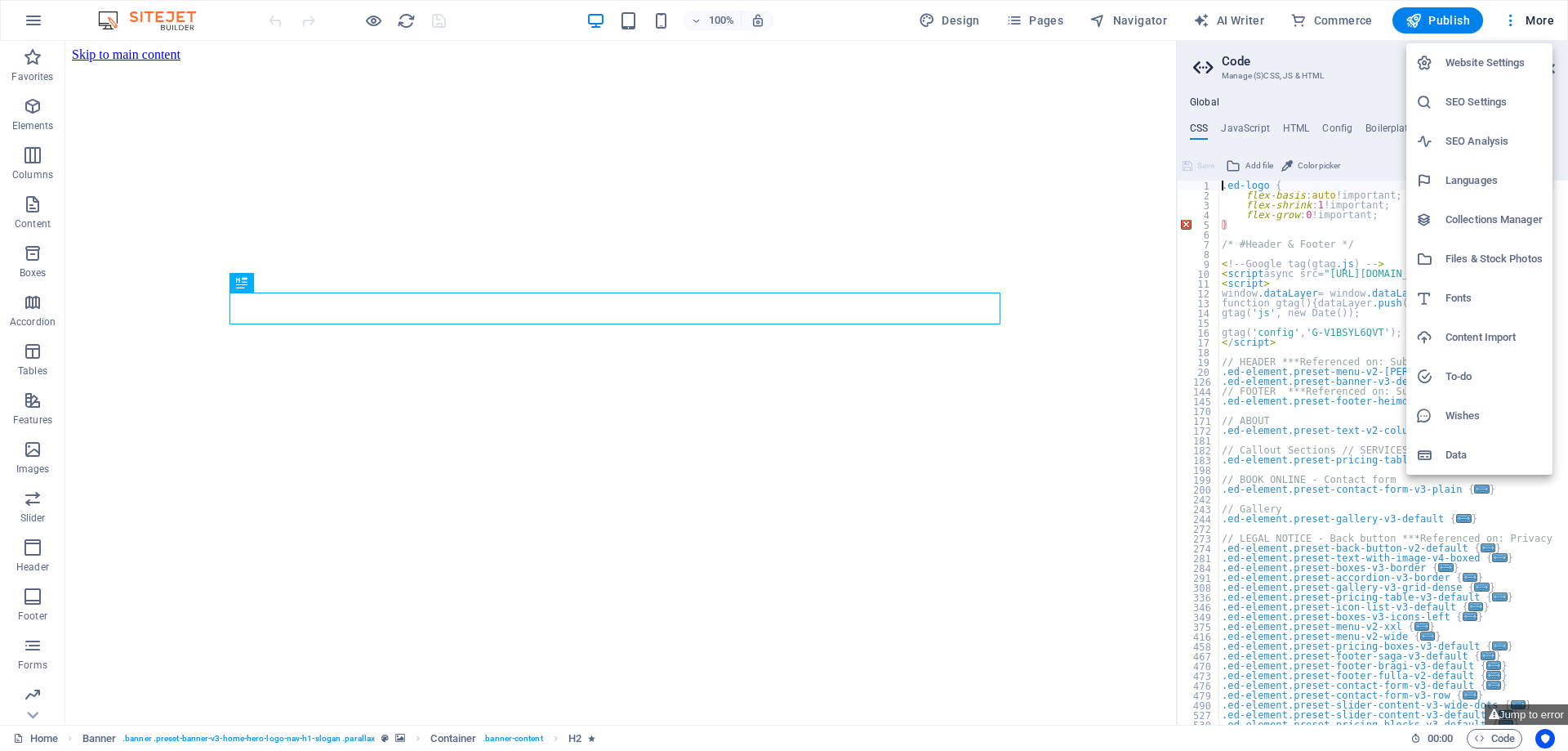
click at [1486, 107] on h6 "SEO Settings" at bounding box center [1494, 101] width 97 height 19
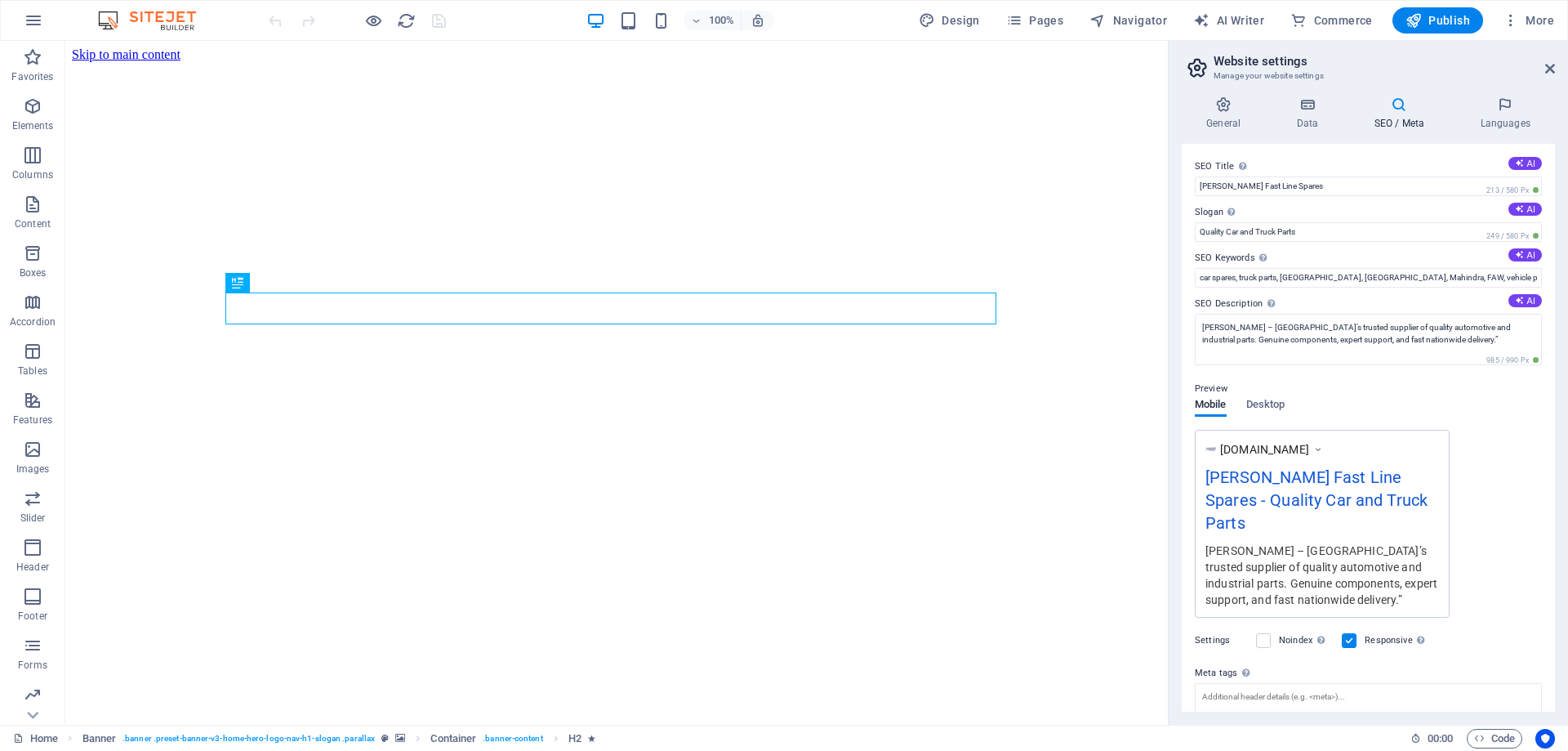
scroll to position [105, 0]
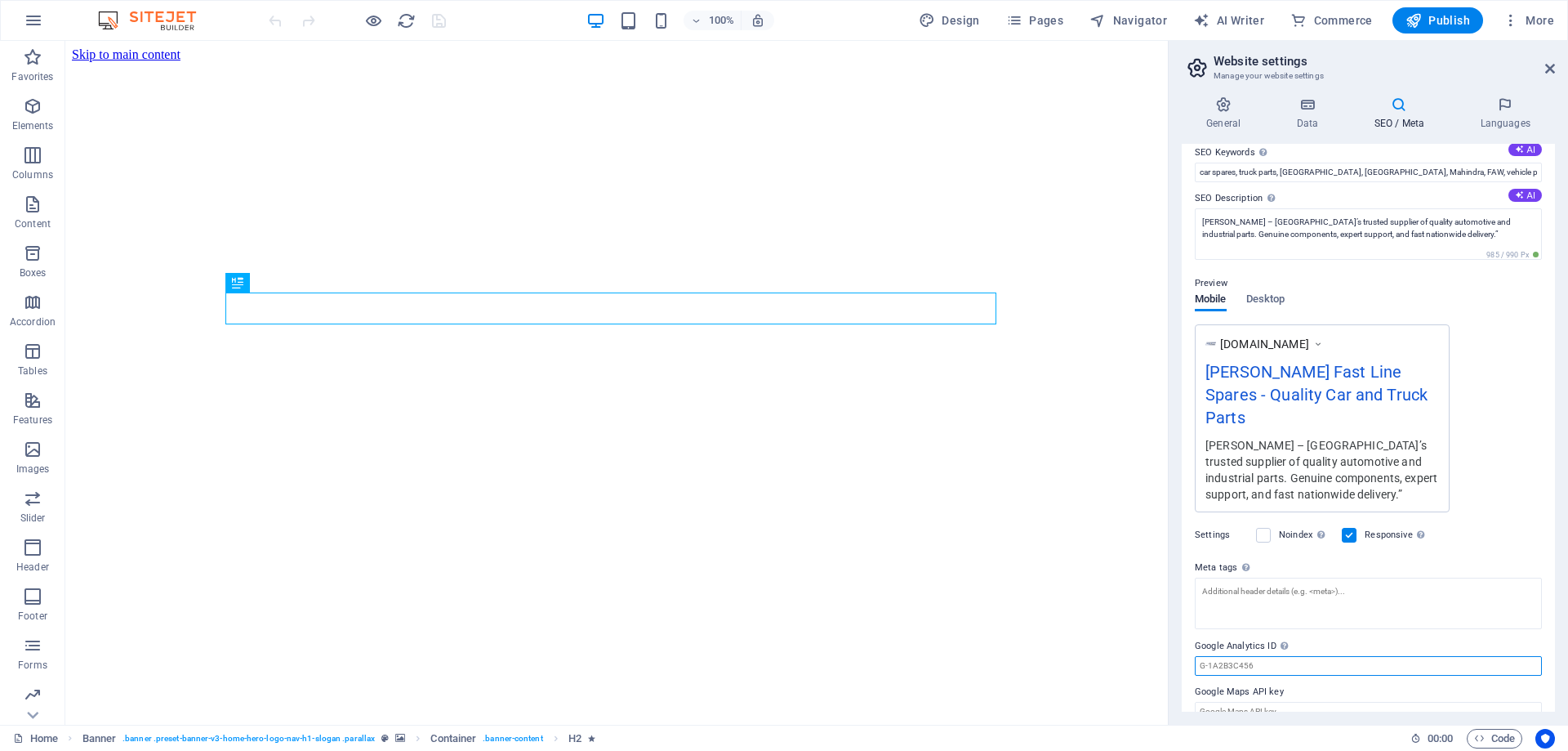
click at [1274, 656] on input "Google Analytics ID Please only add the Google Analytics ID. We automatically i…" at bounding box center [1368, 665] width 347 height 19
paste input "G-V1BSYL6QVT"
type input "G-V1BSYL6QVT"
click at [1268, 702] on input "Google Maps API key" at bounding box center [1368, 711] width 347 height 19
click at [1267, 702] on input "Google Maps API key" at bounding box center [1368, 711] width 347 height 19
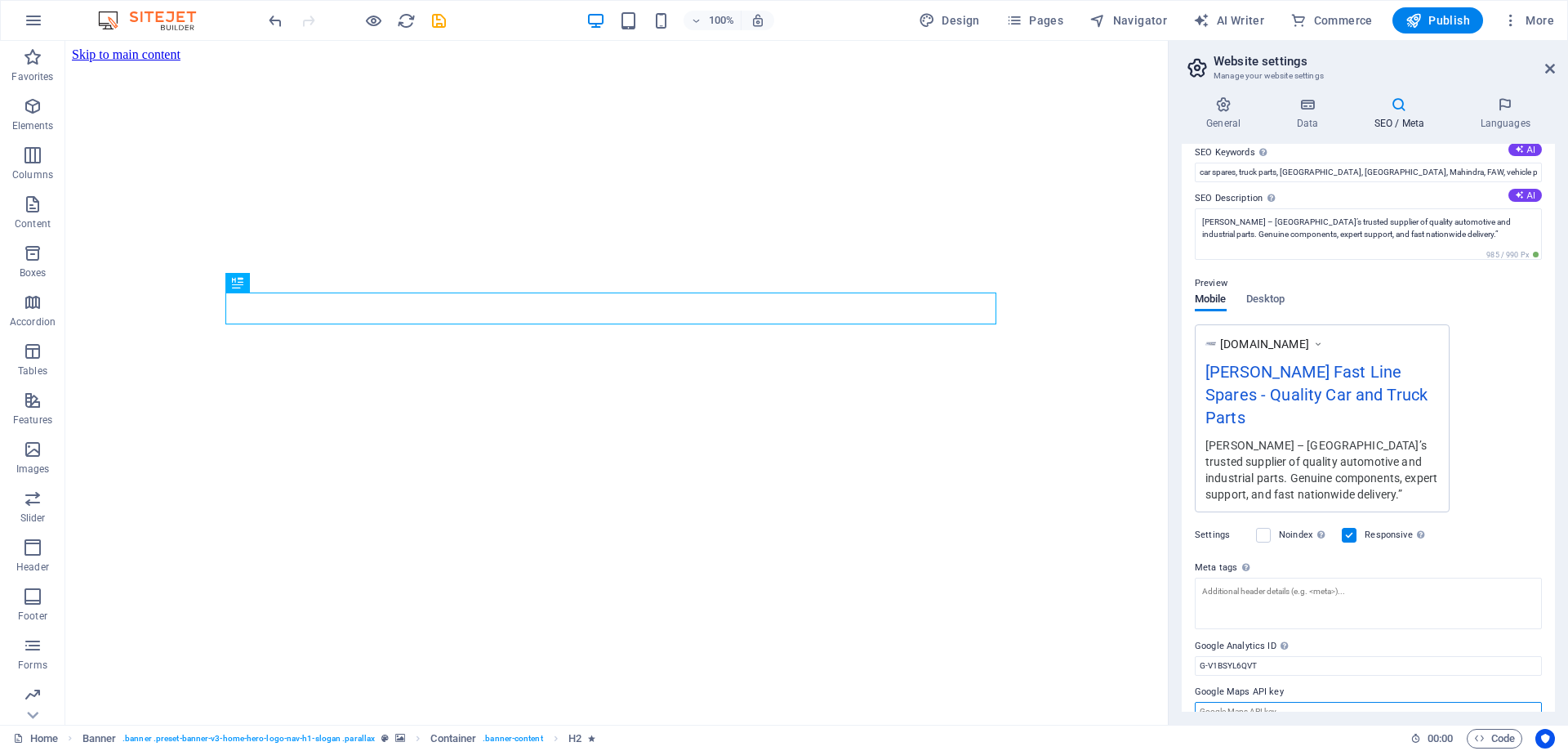
click at [1267, 702] on input "Google Maps API key" at bounding box center [1368, 711] width 347 height 19
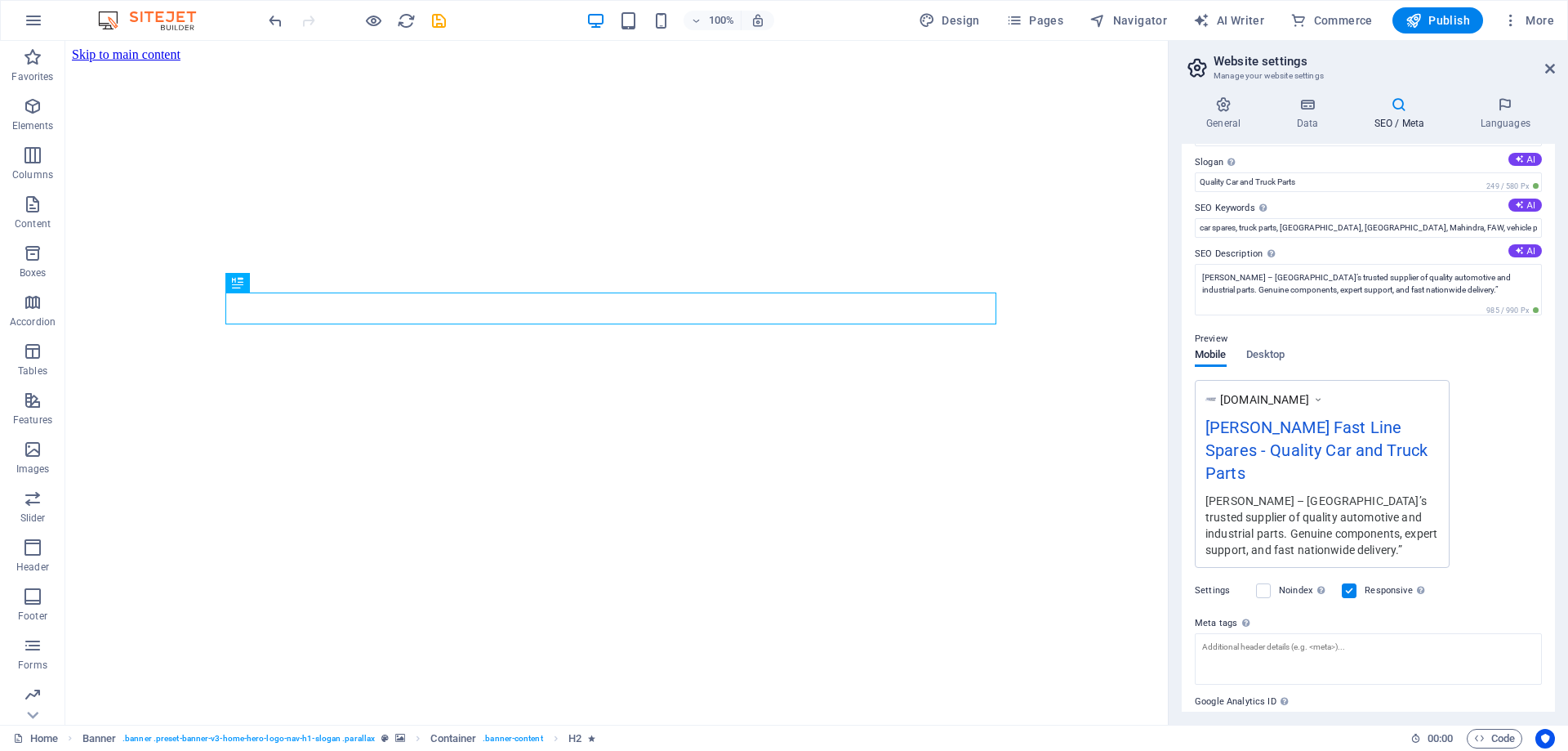
scroll to position [0, 0]
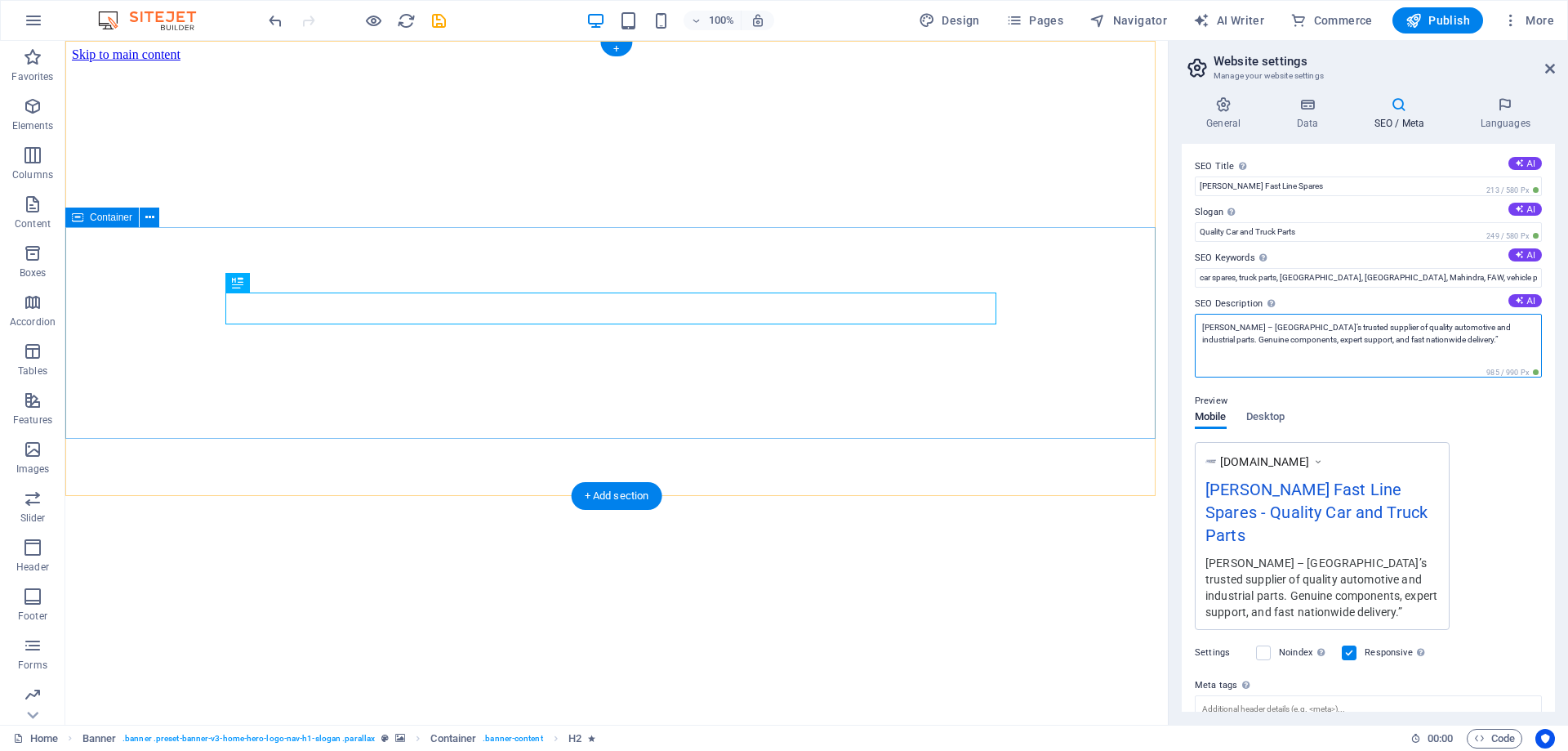
drag, startPoint x: 1542, startPoint y: 388, endPoint x: 1147, endPoint y: 299, distance: 404.9
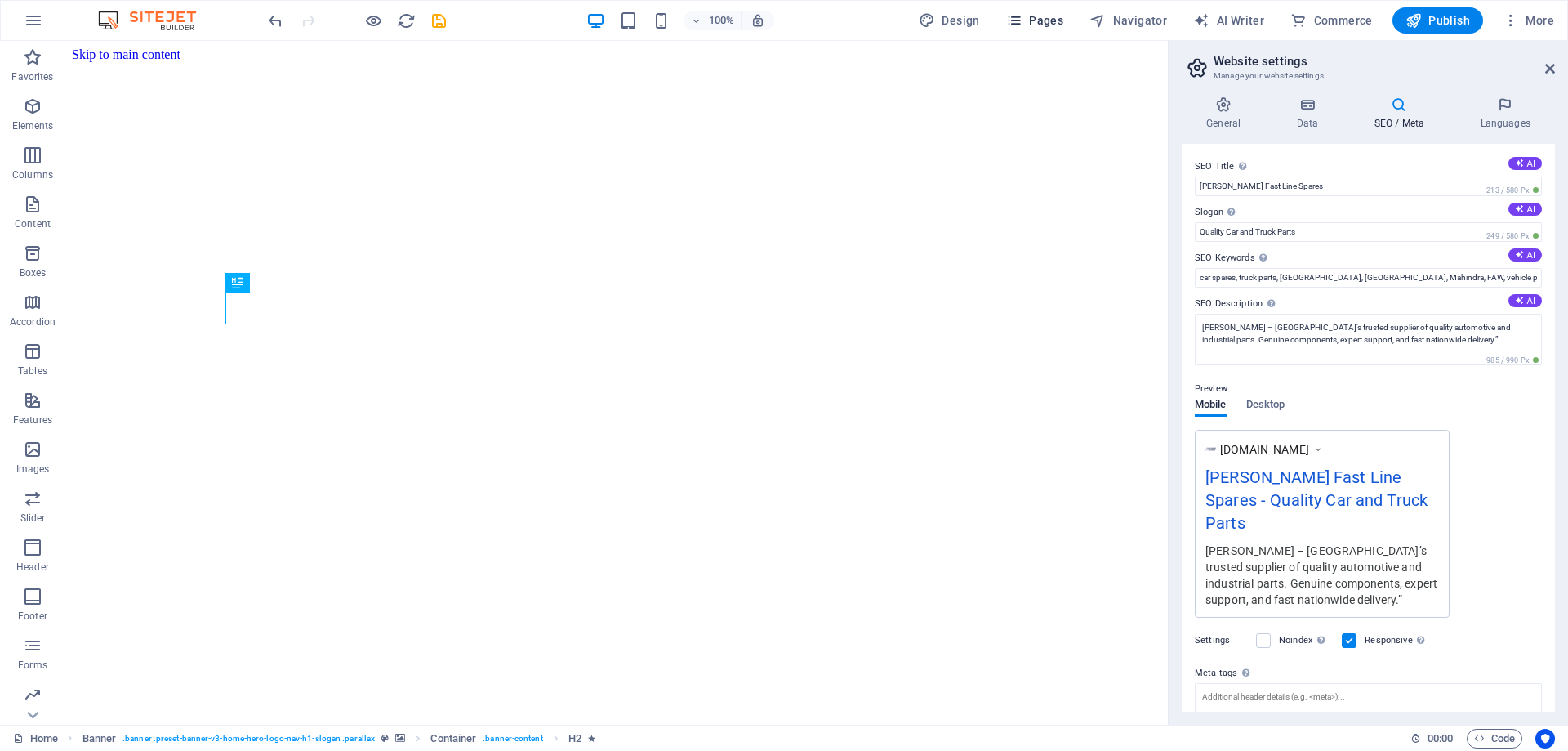
click at [1052, 19] on span "Pages" at bounding box center [1035, 20] width 58 height 16
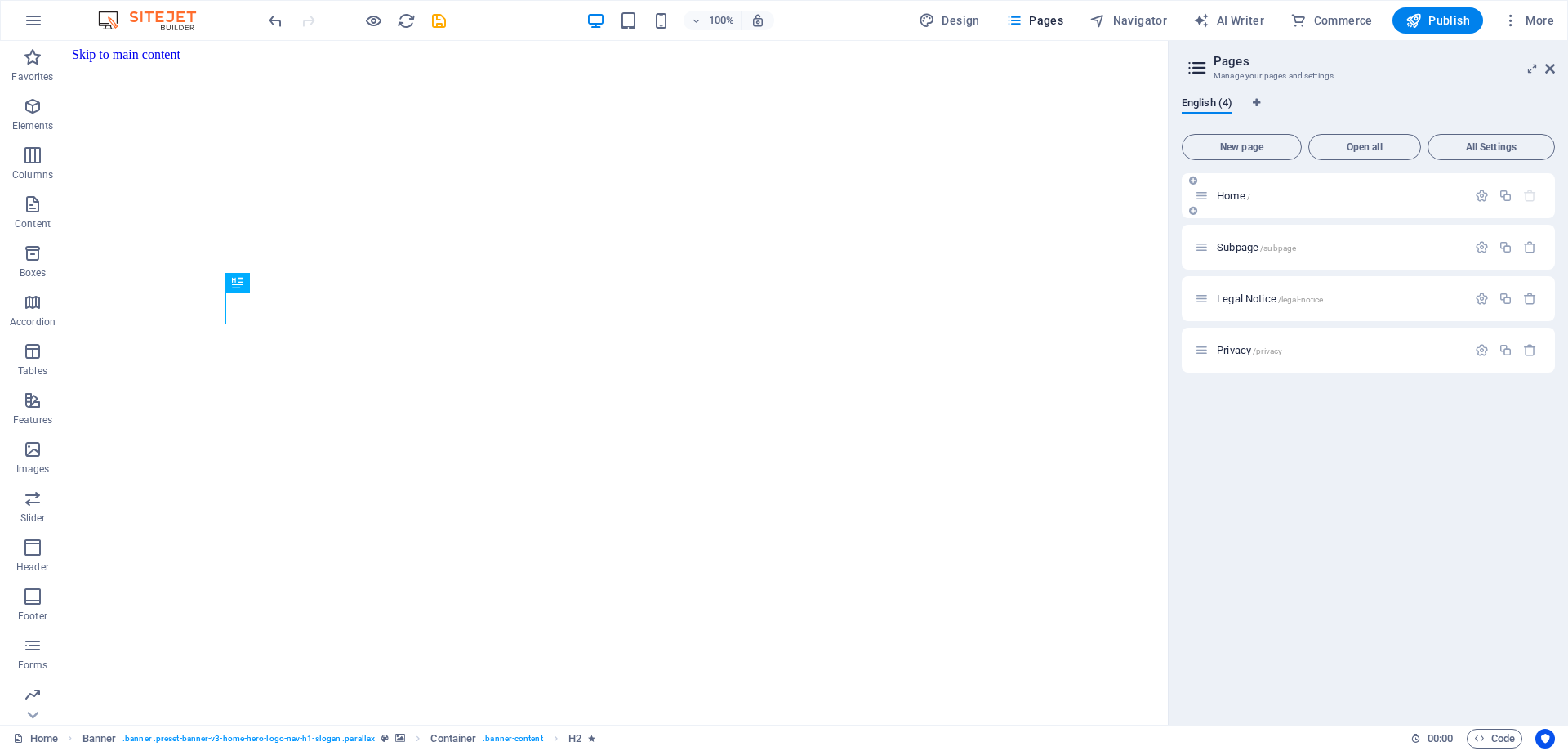
click at [1278, 191] on p "Home /" at bounding box center [1339, 196] width 245 height 11
click at [1486, 194] on icon "button" at bounding box center [1481, 196] width 14 height 14
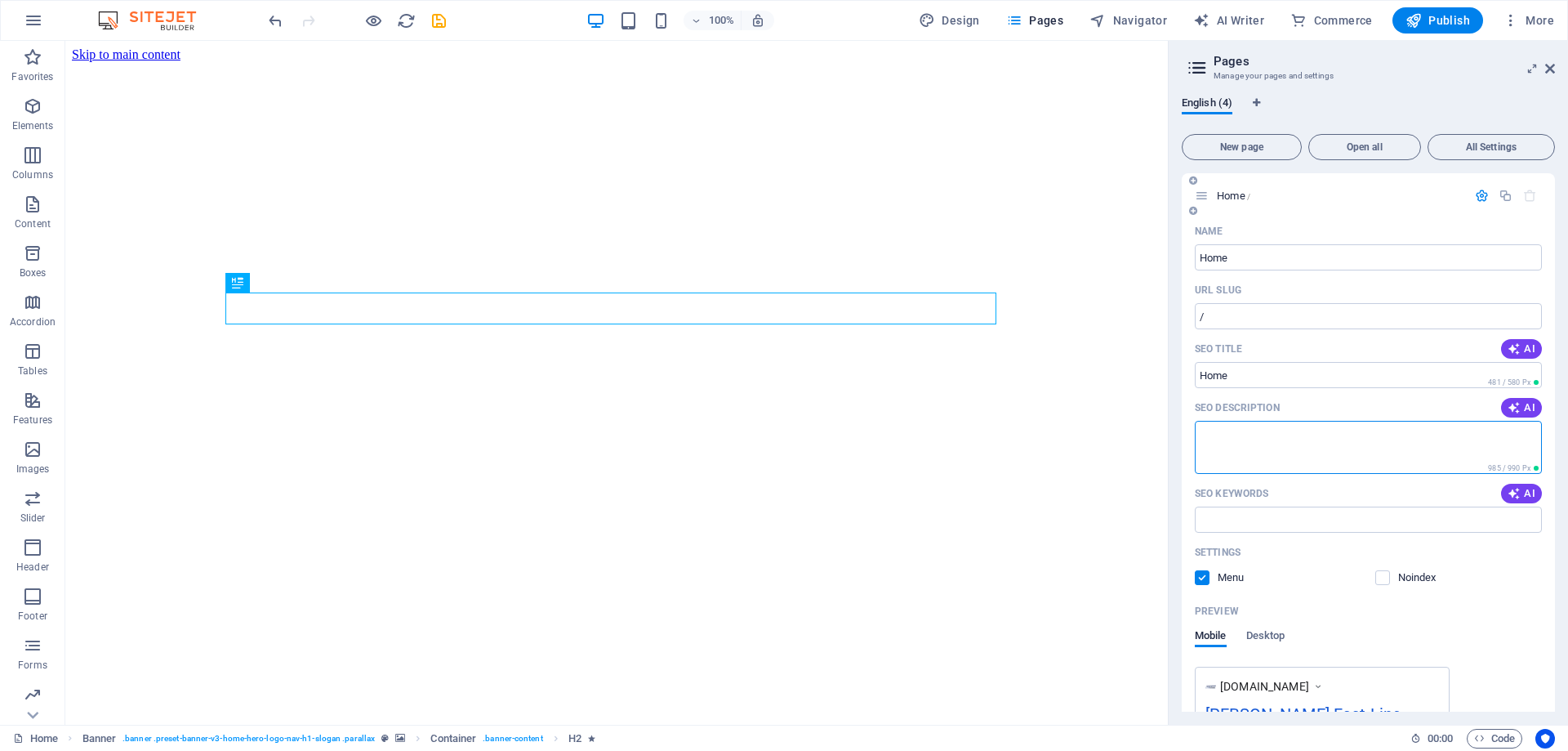
click at [1345, 444] on textarea "SEO Description" at bounding box center [1368, 448] width 347 height 53
paste textarea "G-V1BSYL6QVT"
drag, startPoint x: 1402, startPoint y: 484, endPoint x: 1062, endPoint y: 436, distance: 343.4
type textarea "G-V1BSYL6QVT"
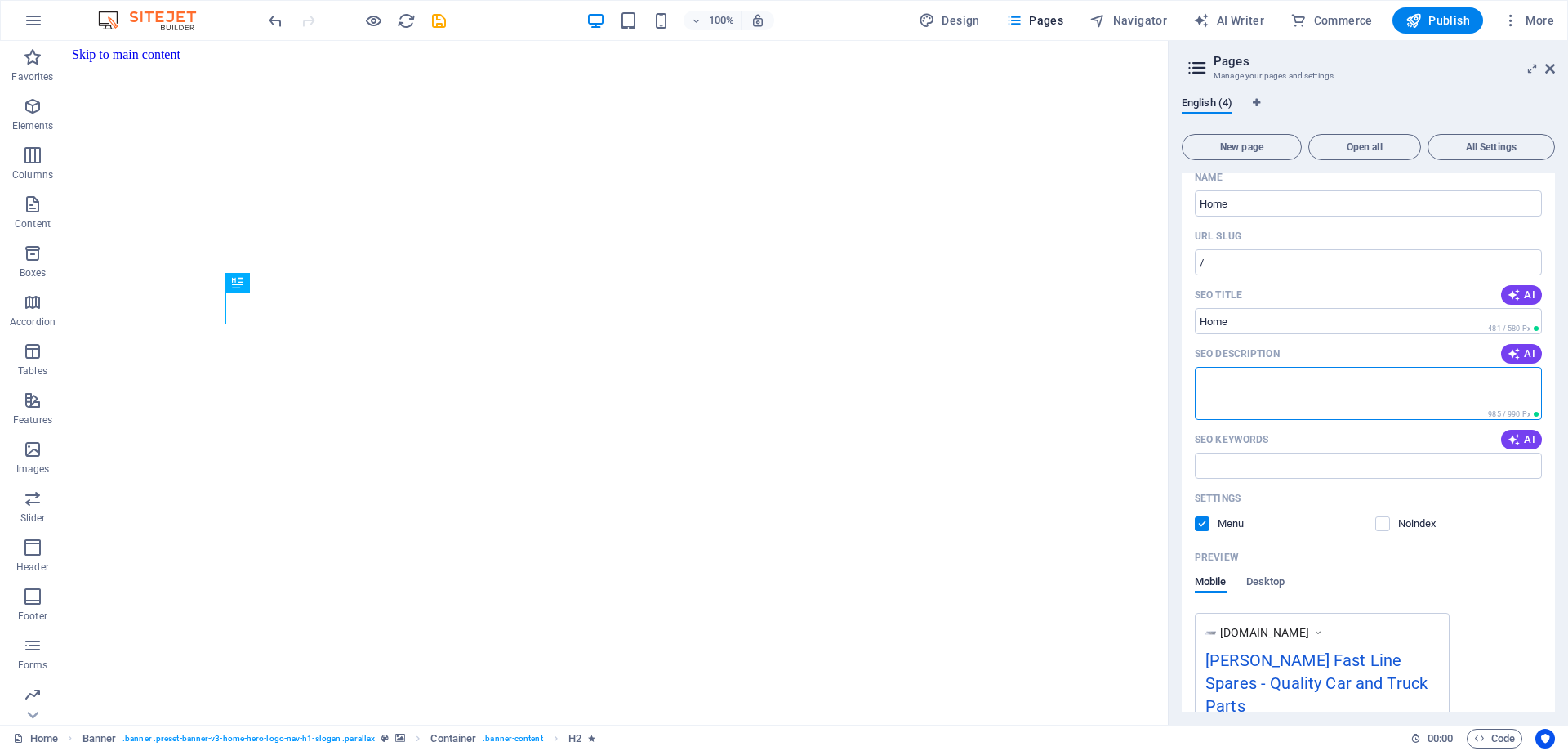
scroll to position [348, 0]
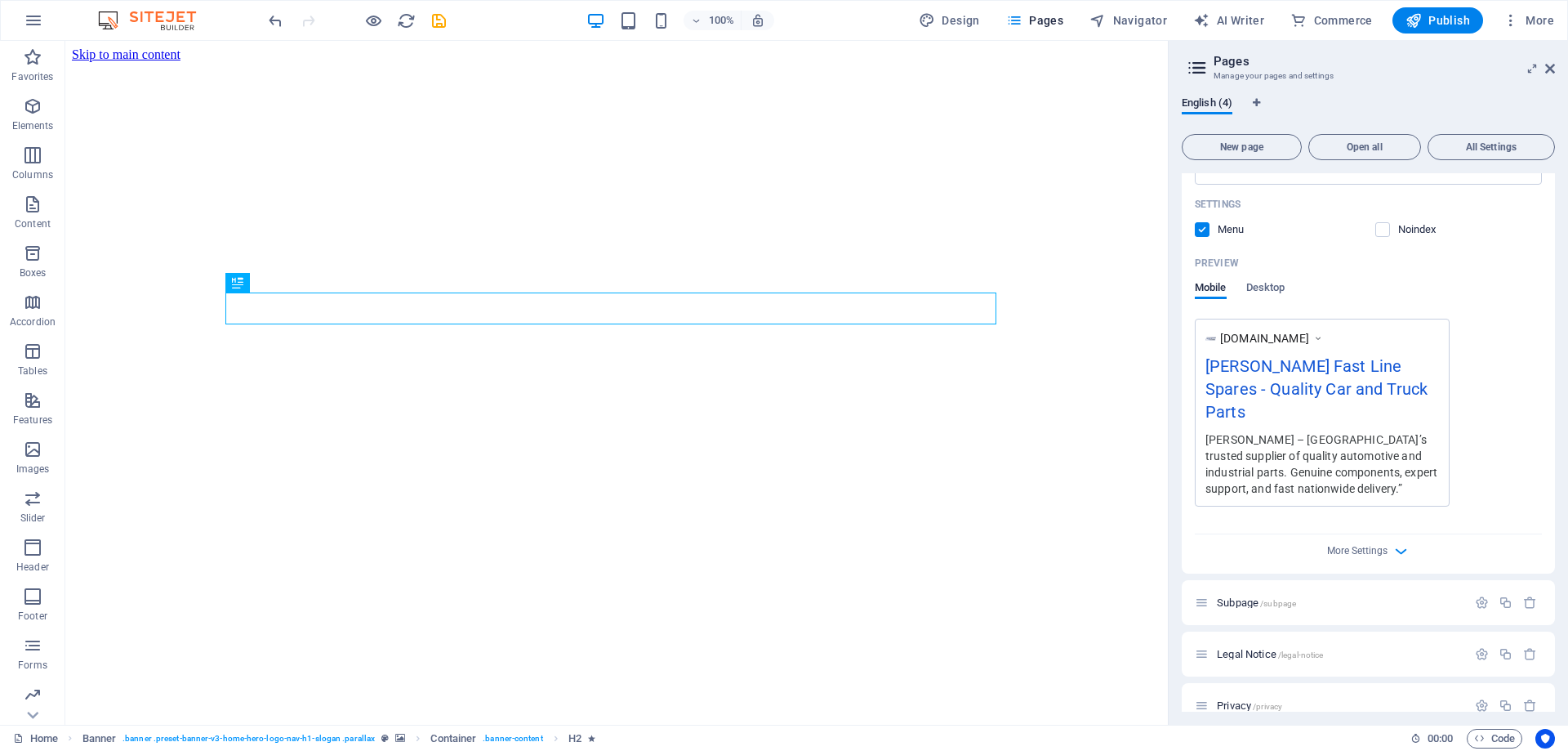
click at [1208, 430] on div "[PERSON_NAME] – [GEOGRAPHIC_DATA]’s trusted supplier of quality automotive and …" at bounding box center [1322, 463] width 234 height 66
drag, startPoint x: 1209, startPoint y: 416, endPoint x: 1387, endPoint y: 524, distance: 208.2
click at [1329, 471] on div "[PERSON_NAME] – [GEOGRAPHIC_DATA]’s trusted supplier of quality automotive and …" at bounding box center [1322, 463] width 234 height 66
click at [1387, 534] on div "More Settings" at bounding box center [1368, 547] width 347 height 26
click at [1394, 542] on icon "button" at bounding box center [1401, 551] width 19 height 19
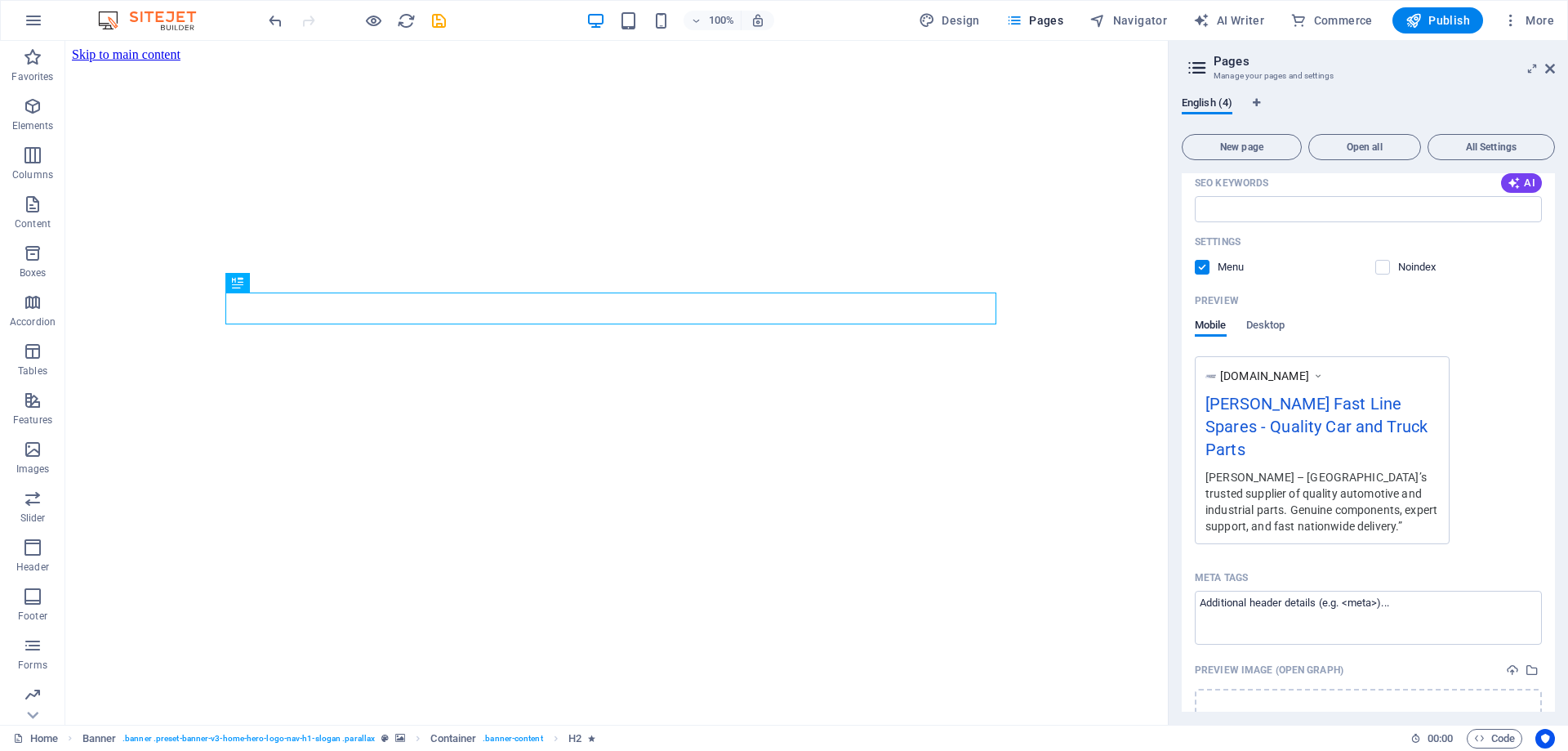
scroll to position [93, 0]
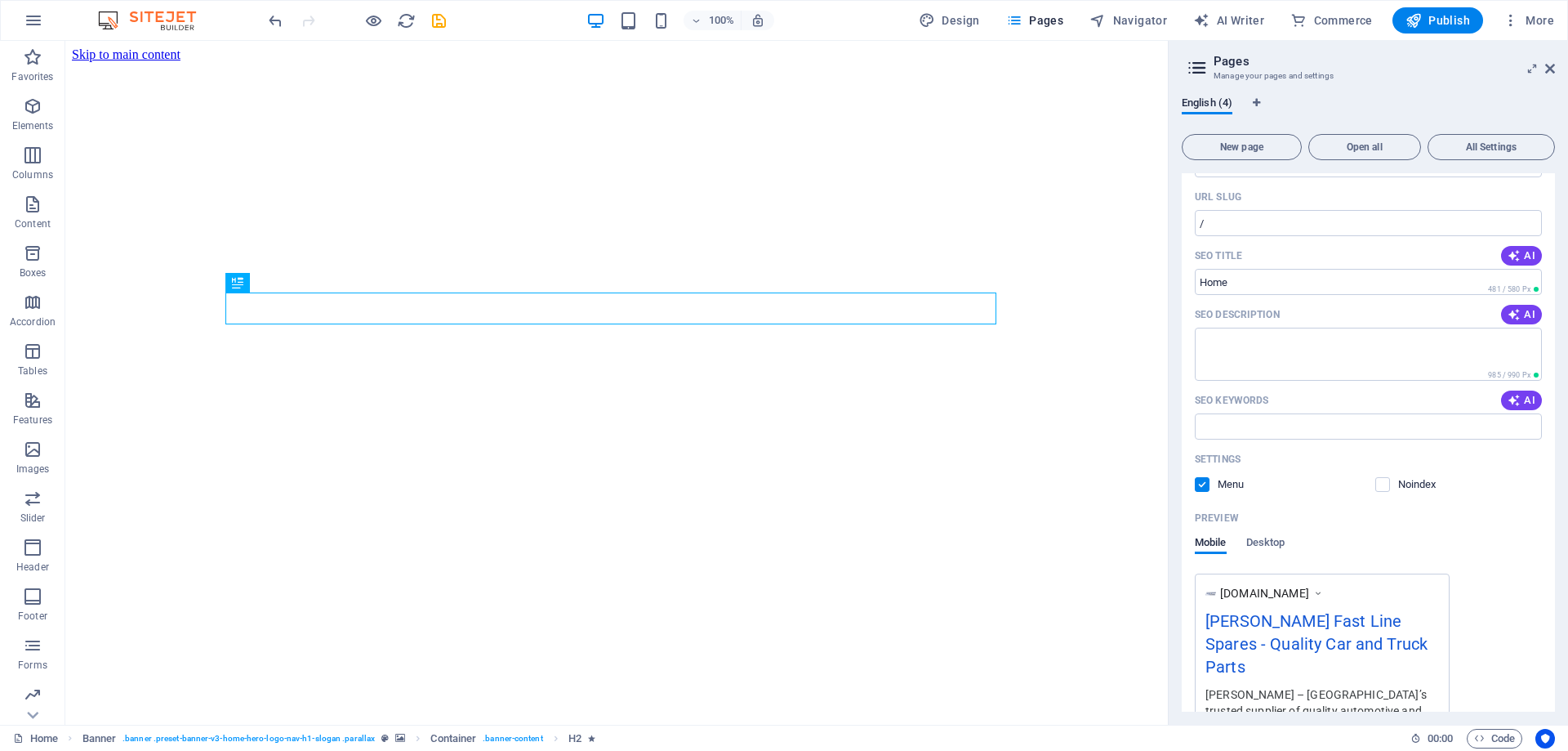
drag, startPoint x: 1232, startPoint y: 666, endPoint x: 1247, endPoint y: 681, distance: 21.2
drag, startPoint x: 1247, startPoint y: 681, endPoint x: 1255, endPoint y: 228, distance: 453.1
click at [1255, 228] on input "/" at bounding box center [1368, 223] width 347 height 26
click at [1549, 70] on icon at bounding box center [1550, 69] width 10 height 13
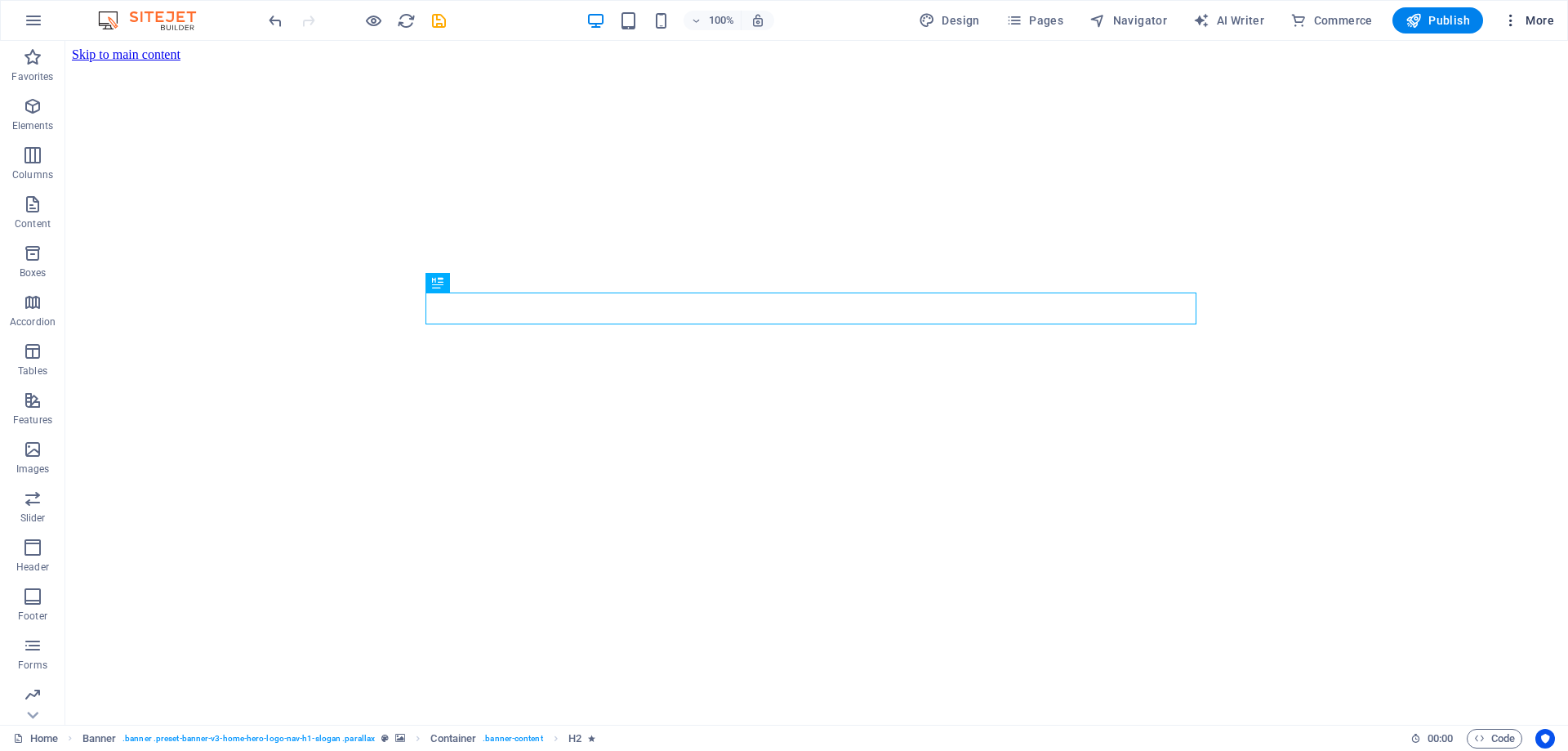
click at [1550, 34] on div "100% Design Pages Navigator AI Writer Commerce Publish More" at bounding box center [784, 20] width 1566 height 39
click at [1548, 26] on span "More" at bounding box center [1528, 20] width 51 height 16
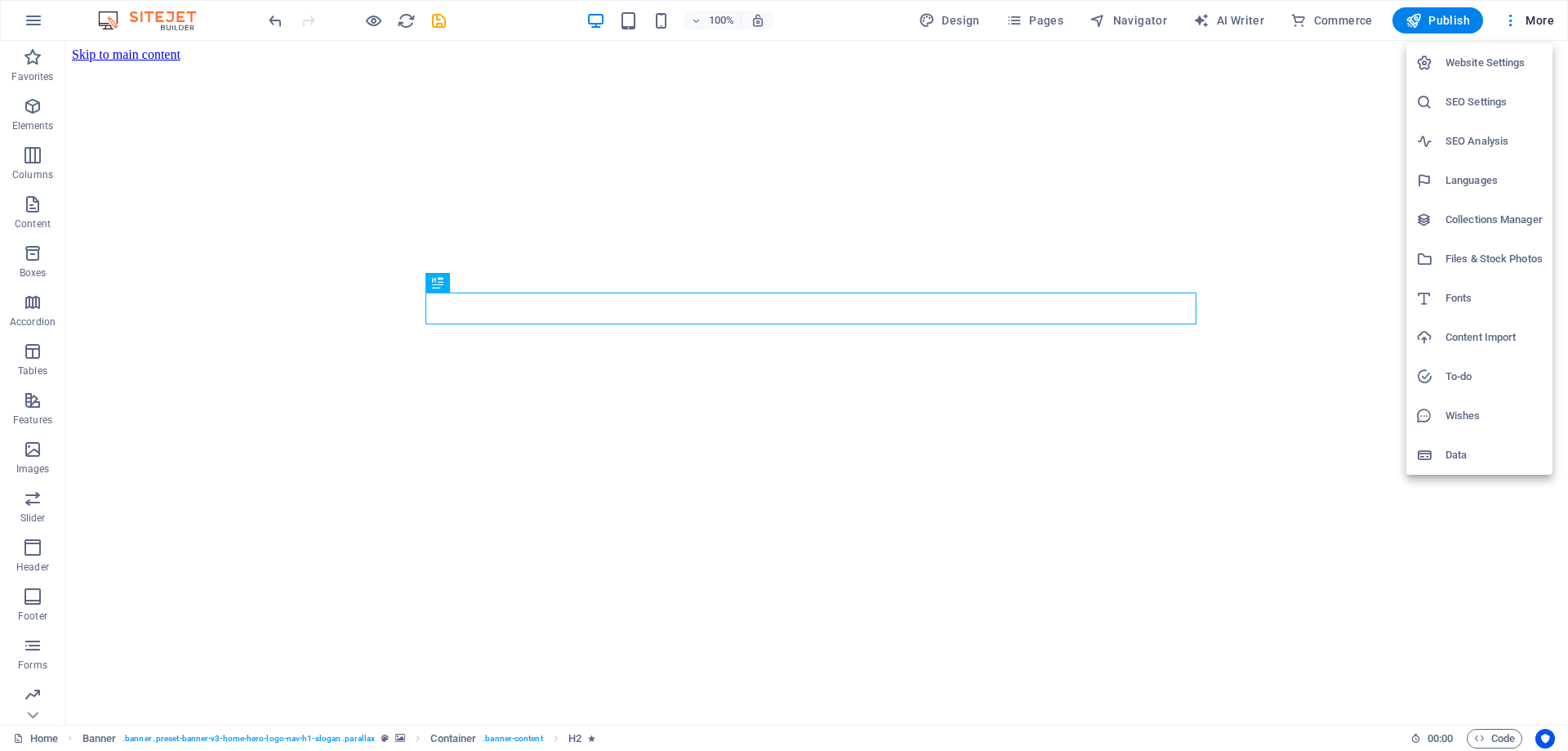
click at [1466, 106] on h6 "SEO Settings" at bounding box center [1494, 101] width 97 height 19
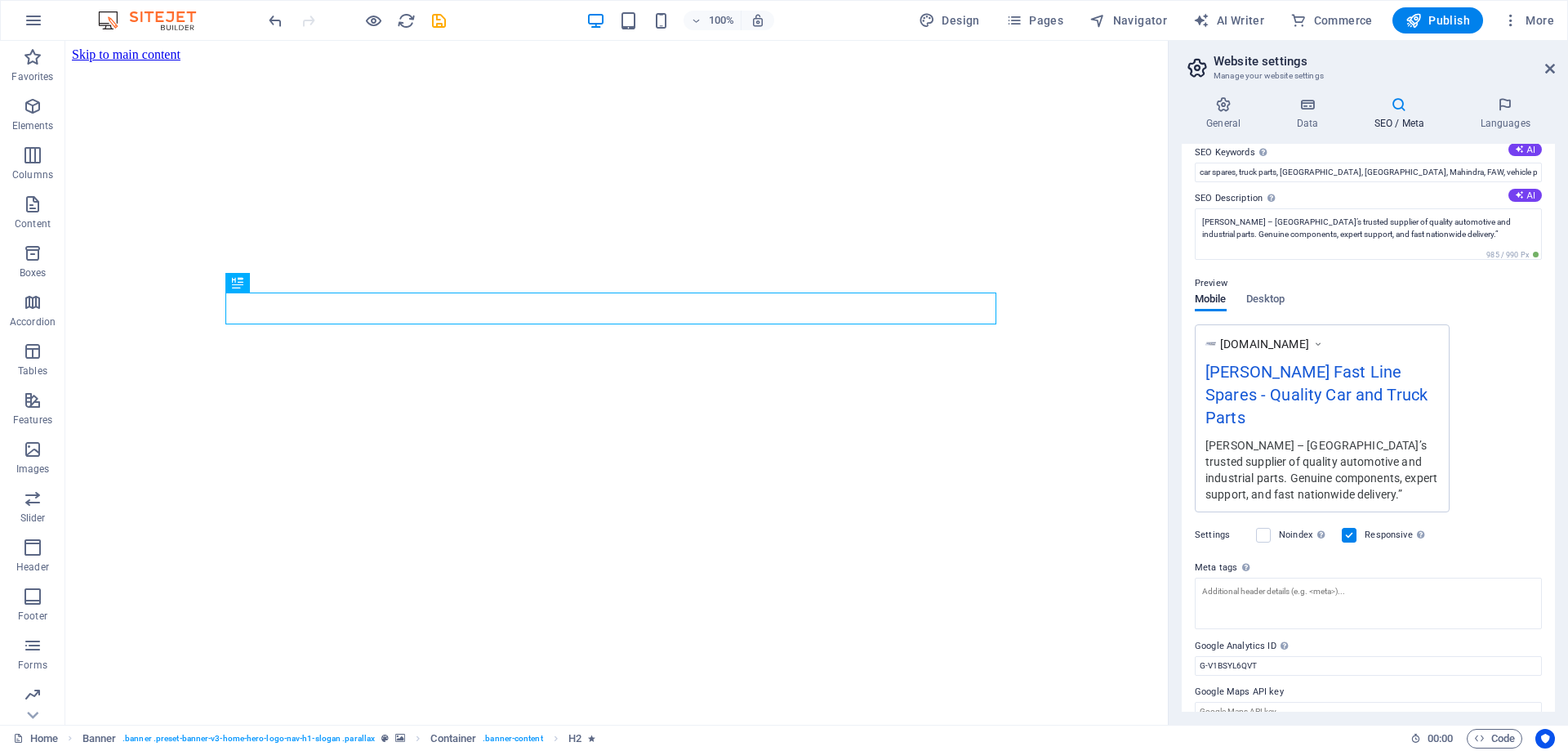
scroll to position [0, 0]
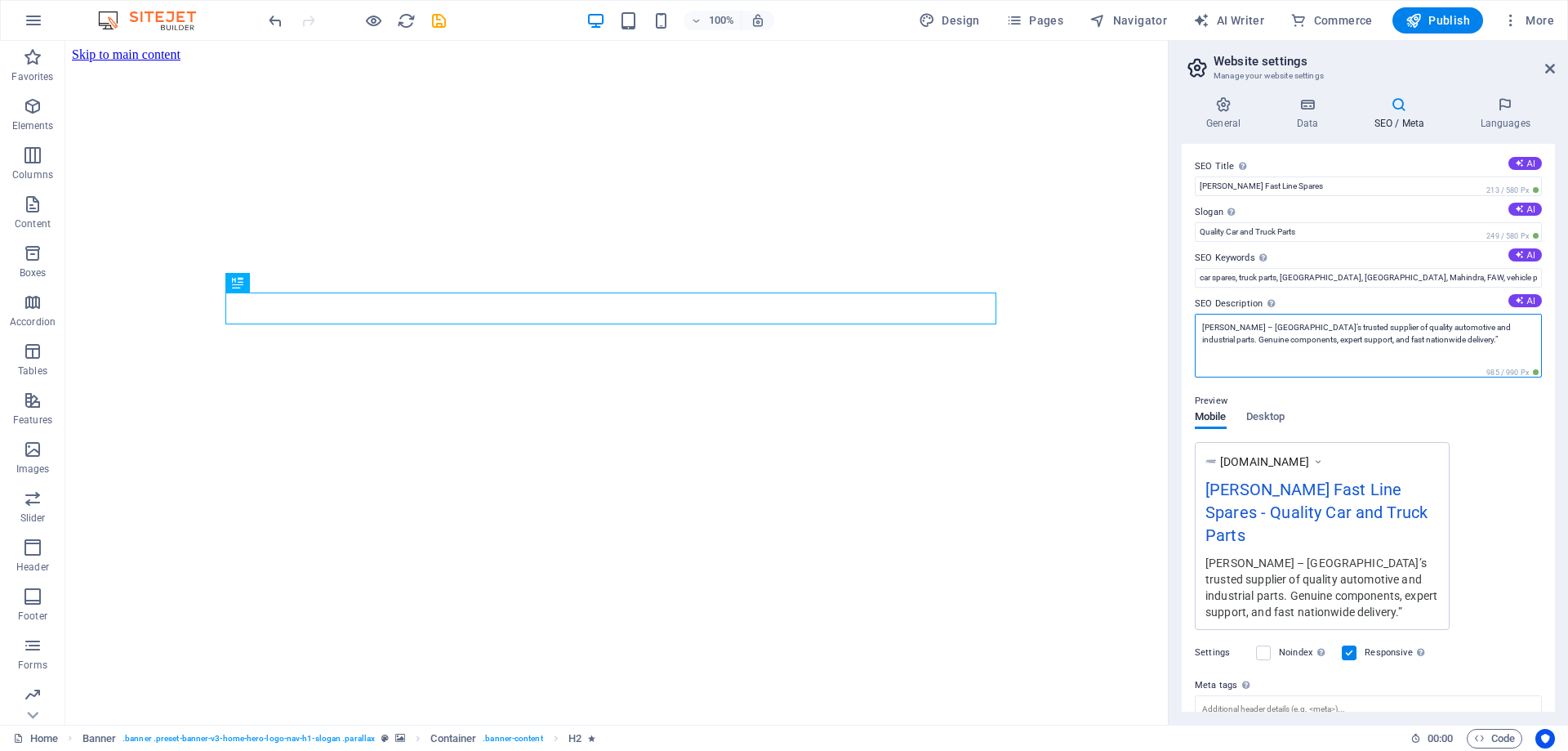
drag, startPoint x: 1201, startPoint y: 329, endPoint x: 1490, endPoint y: 354, distance: 290.1
click at [1490, 354] on textarea "[PERSON_NAME] – [GEOGRAPHIC_DATA]’s trusted supplier of quality automotive and …" at bounding box center [1368, 345] width 347 height 64
click at [1486, 353] on textarea "[PERSON_NAME] – [GEOGRAPHIC_DATA]’s trusted supplier of quality automotive and …" at bounding box center [1368, 345] width 347 height 64
click at [1029, 16] on span "Pages" at bounding box center [1035, 20] width 58 height 16
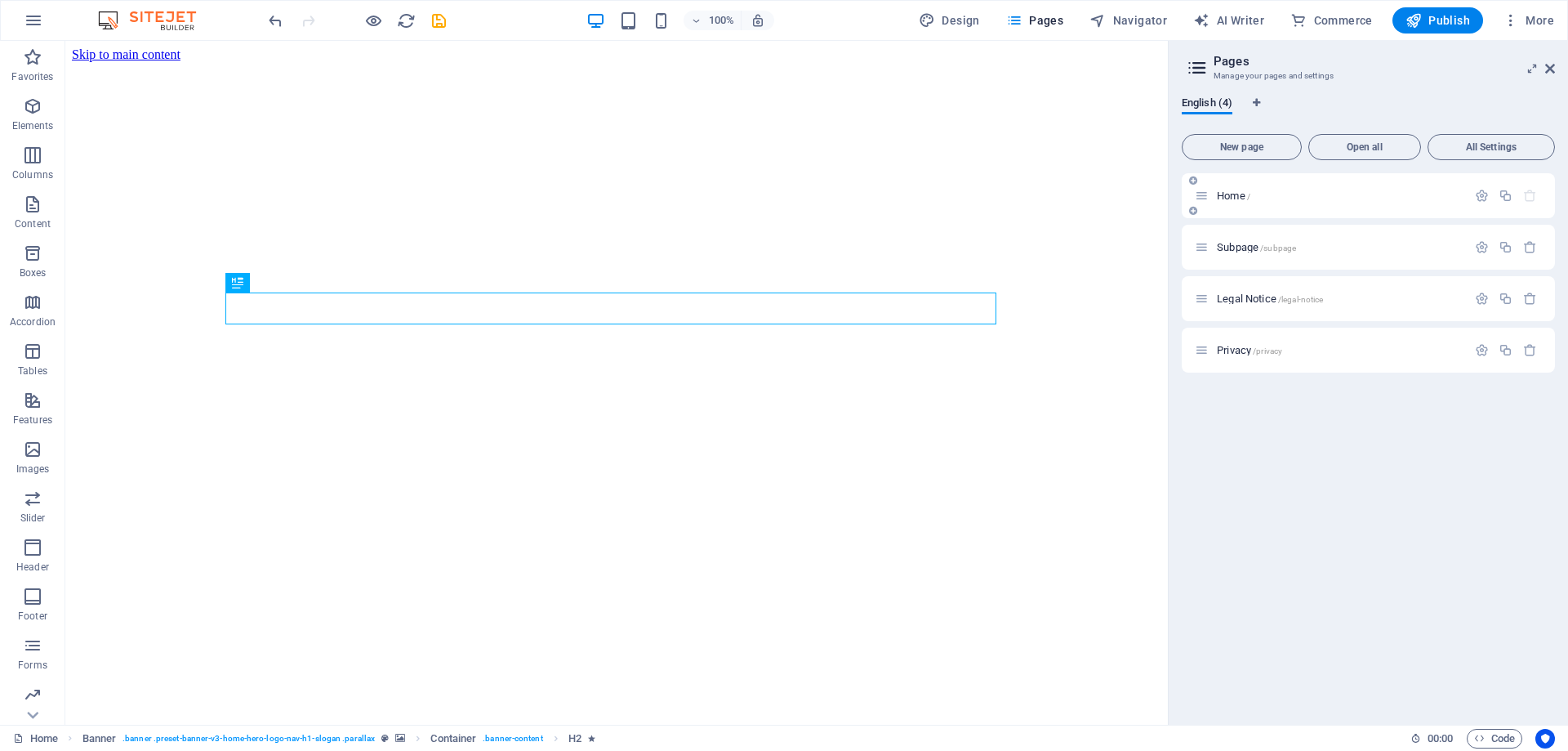
click at [1284, 199] on p "Home /" at bounding box center [1339, 196] width 245 height 11
click at [1485, 197] on icon "button" at bounding box center [1481, 196] width 14 height 14
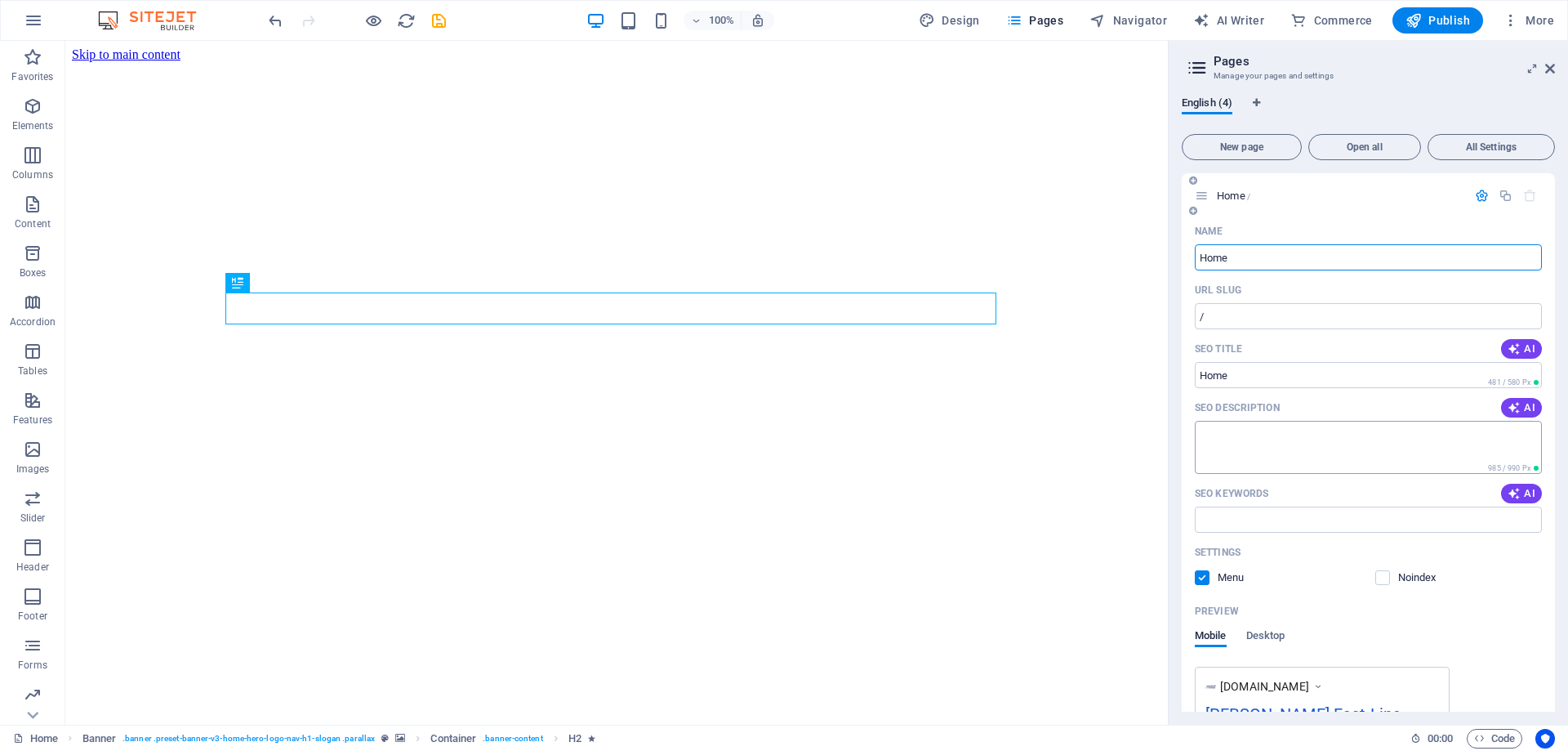
click at [1347, 437] on textarea "SEO Description" at bounding box center [1368, 448] width 347 height 53
paste textarea "[PERSON_NAME] – [GEOGRAPHIC_DATA]’s trusted supplier of quality automotive and …"
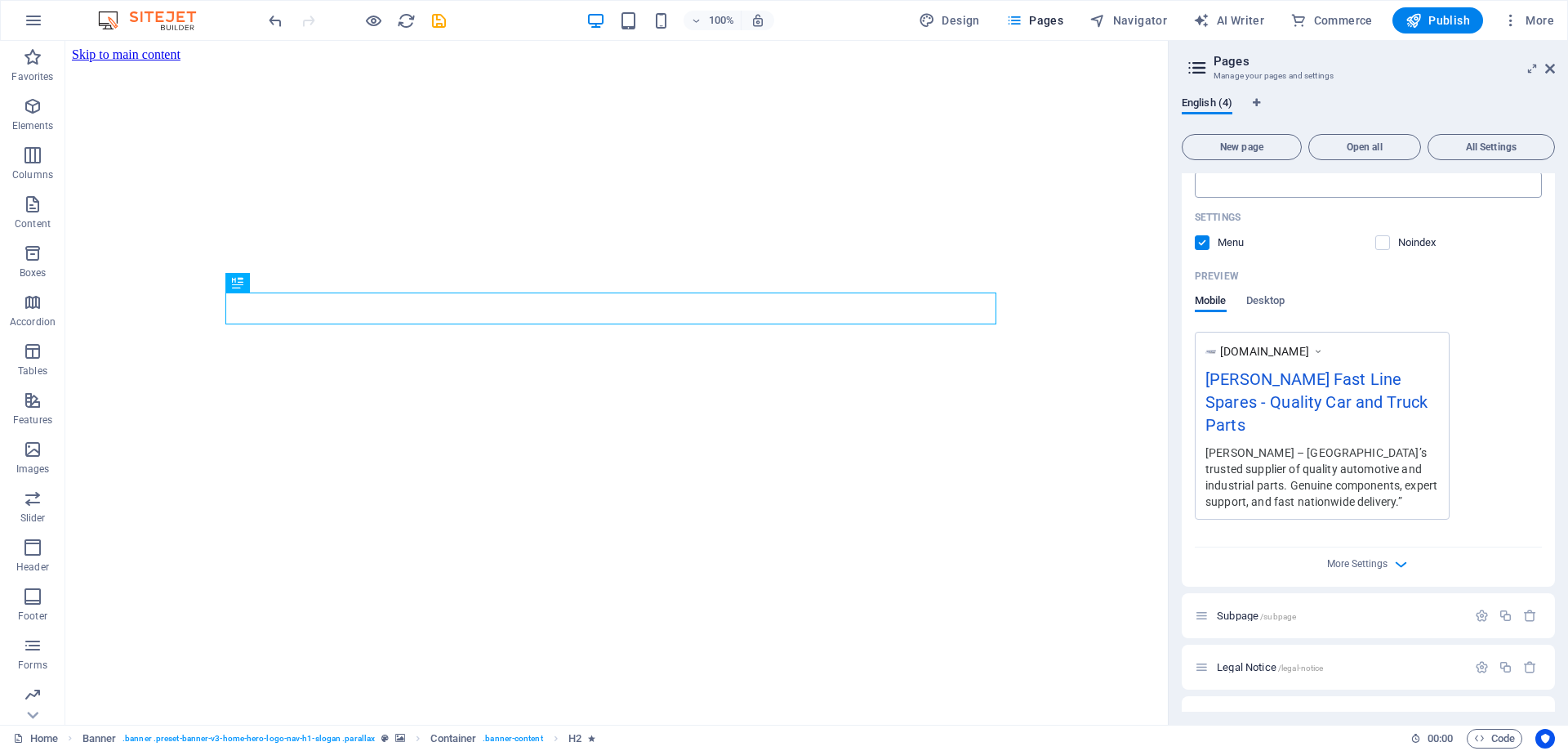
scroll to position [348, 0]
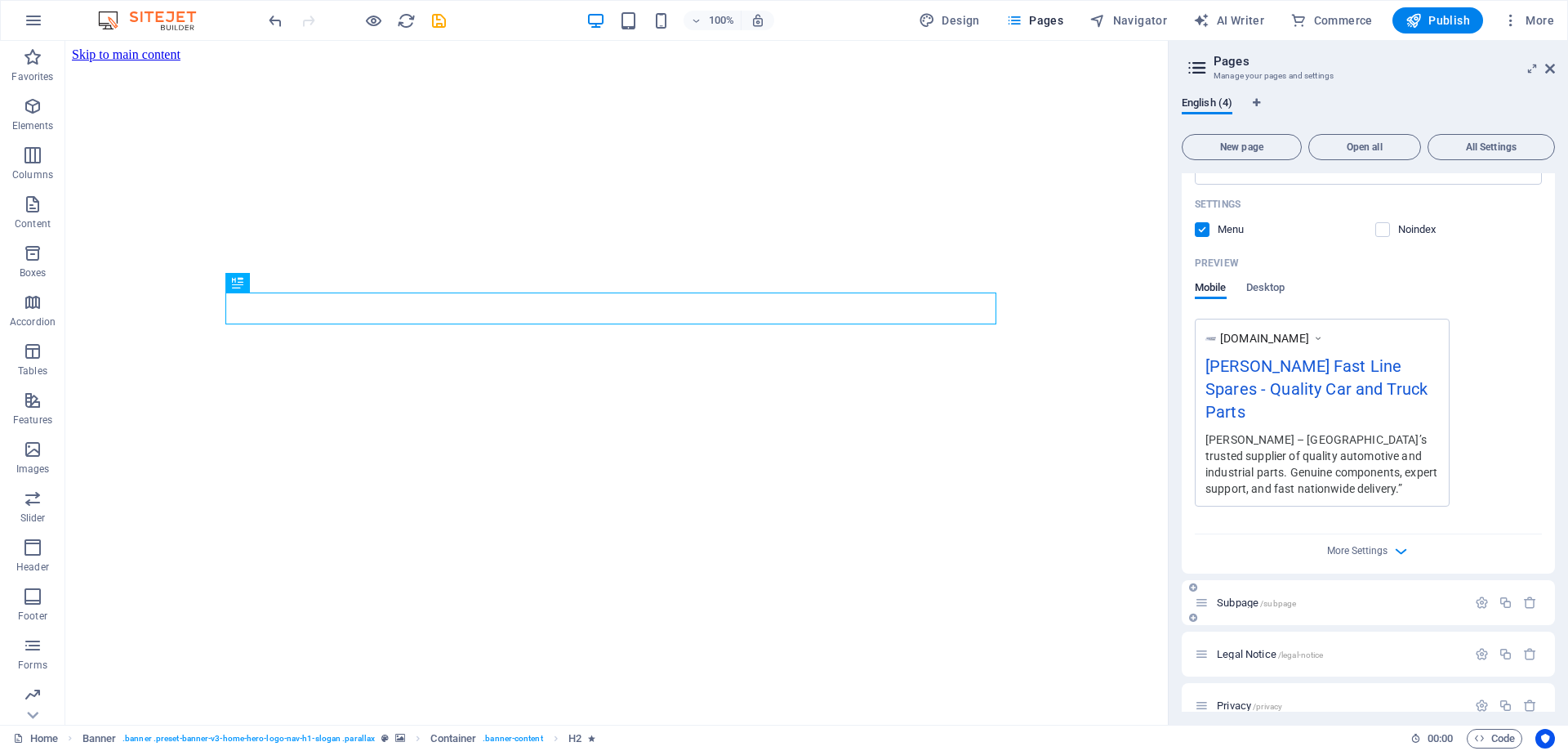
type textarea "[PERSON_NAME] – [GEOGRAPHIC_DATA]’s trusted supplier of quality automotive and …"
click at [1316, 598] on p "Subpage /subpage" at bounding box center [1339, 603] width 245 height 11
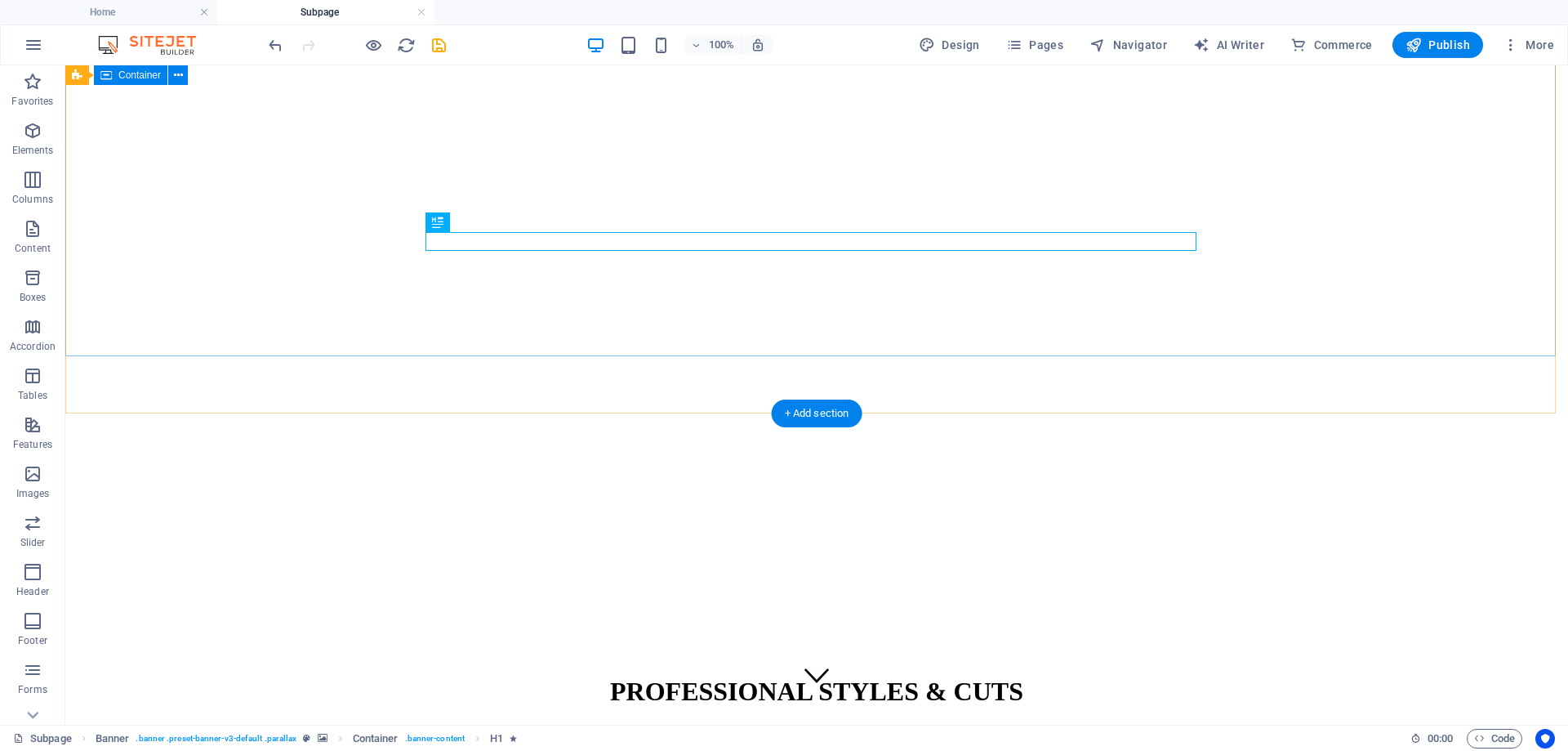
scroll to position [0, 0]
